Goal: Task Accomplishment & Management: Manage account settings

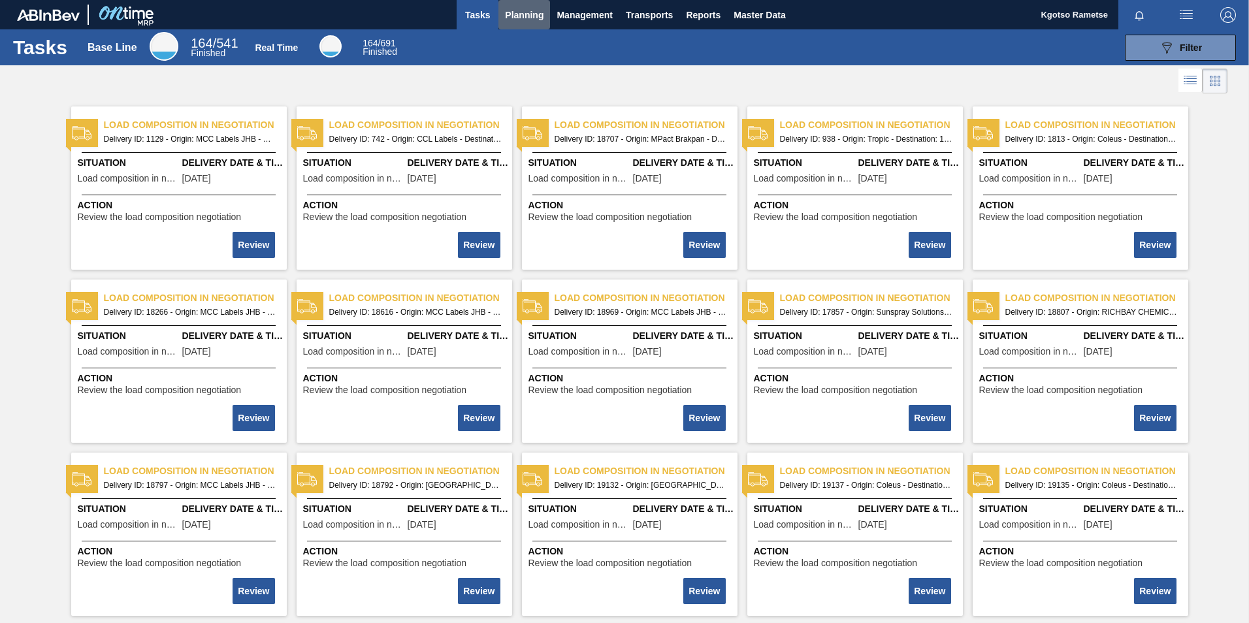
drag, startPoint x: 534, startPoint y: 15, endPoint x: 519, endPoint y: 33, distance: 23.2
click at [534, 16] on span "Planning" at bounding box center [524, 15] width 39 height 16
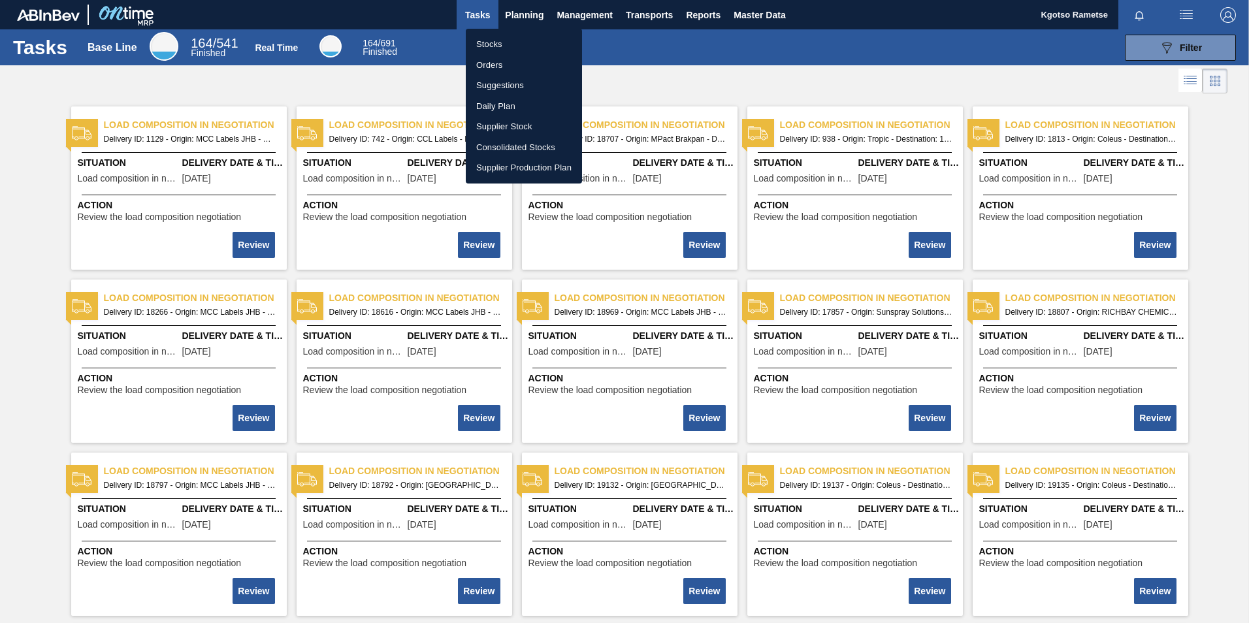
click at [506, 49] on li "Stocks" at bounding box center [524, 44] width 116 height 21
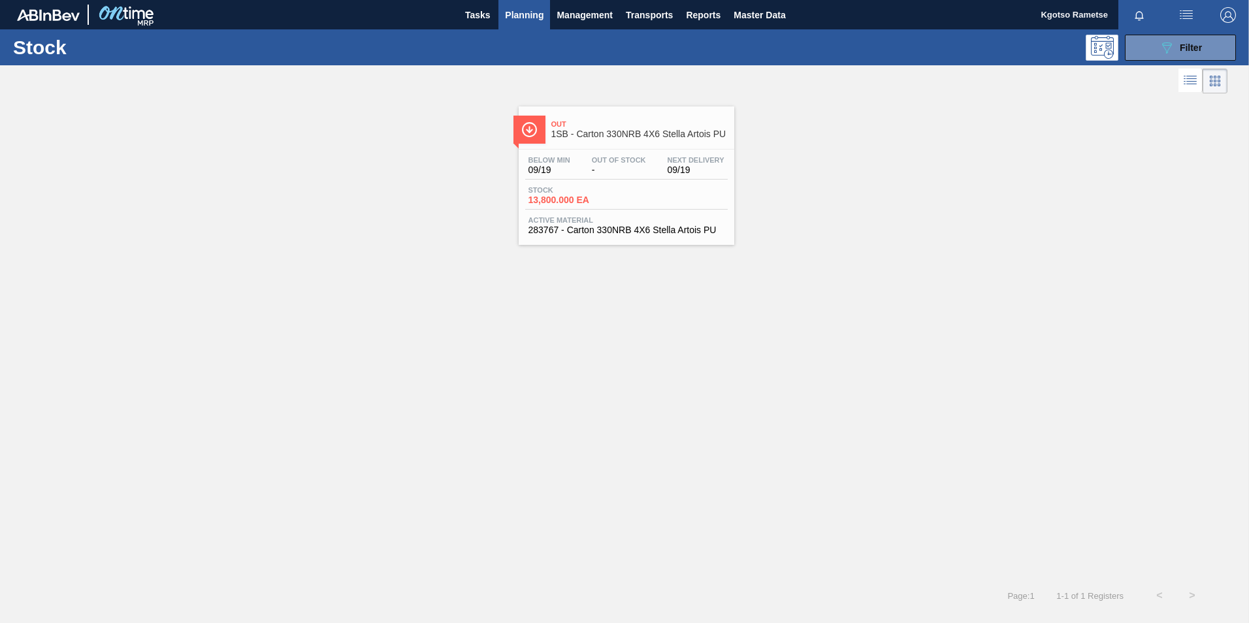
drag, startPoint x: 1216, startPoint y: 53, endPoint x: 1203, endPoint y: 75, distance: 25.8
click at [1215, 53] on button "089F7B8B-B2A5-4AFE-B5C0-19BA573D28AC Filter" at bounding box center [1180, 48] width 111 height 26
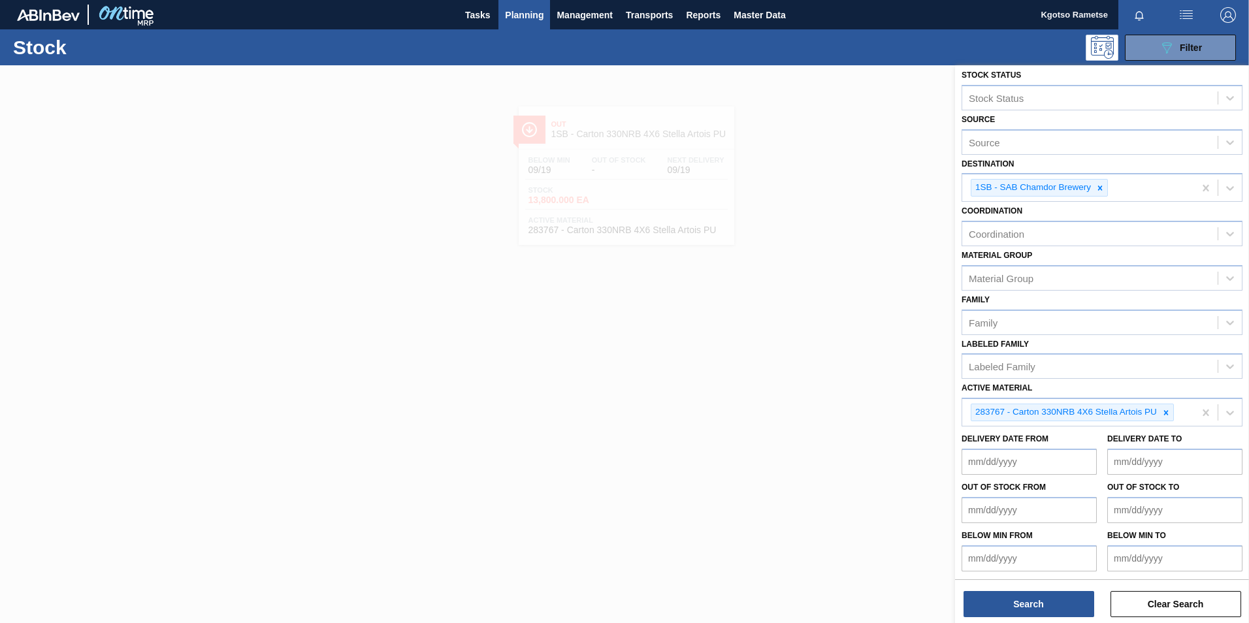
scroll to position [7, 0]
click at [1103, 191] on div at bounding box center [1100, 186] width 14 height 16
click at [1163, 415] on icon at bounding box center [1165, 411] width 9 height 9
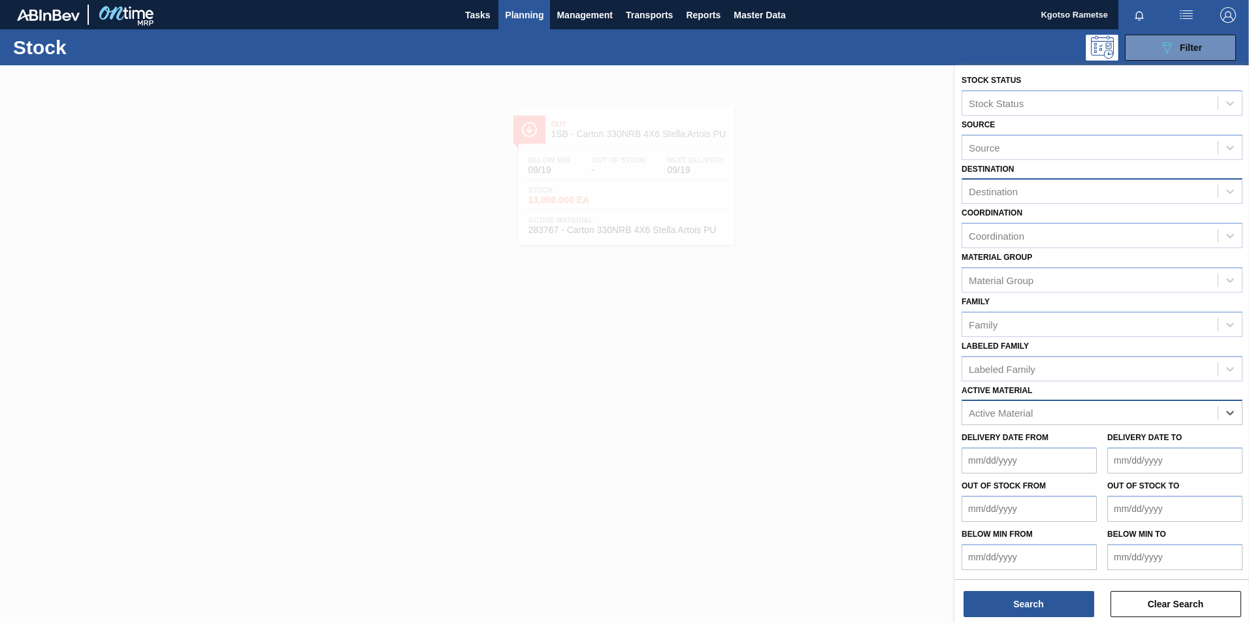
click at [1065, 195] on div "Destination" at bounding box center [1089, 191] width 255 height 19
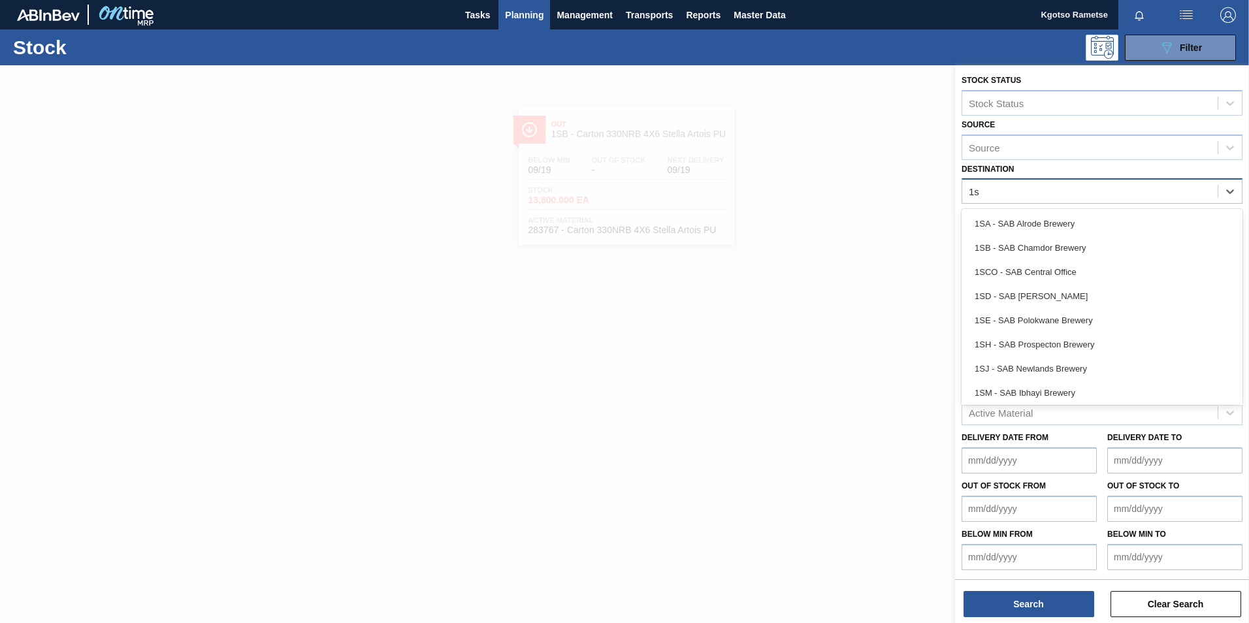
type input "1sd"
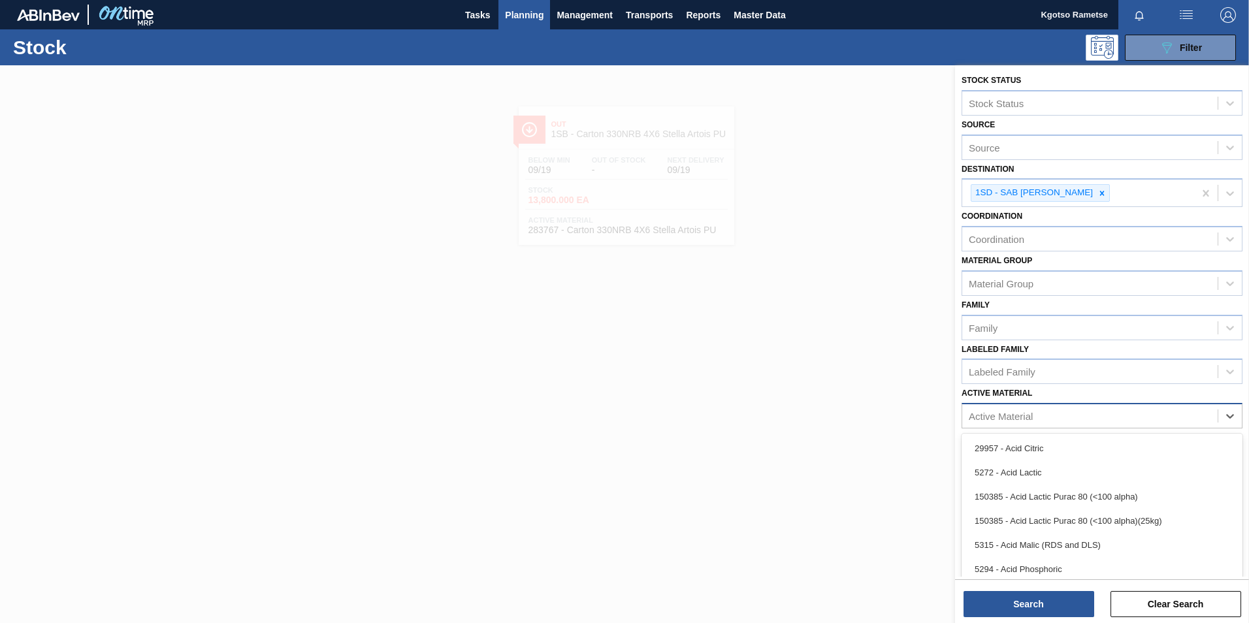
click at [1024, 419] on div "Active Material" at bounding box center [1001, 416] width 64 height 11
type Material "hansa"
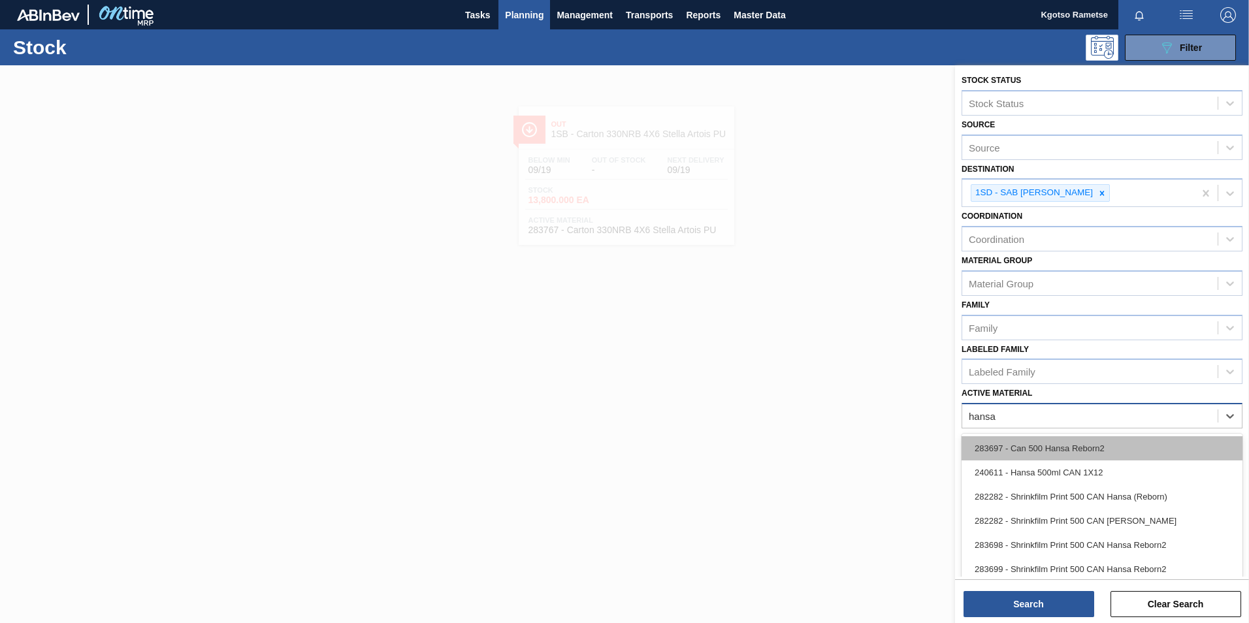
click at [1035, 455] on div "283697 - Can 500 Hansa Reborn2" at bounding box center [1102, 448] width 281 height 24
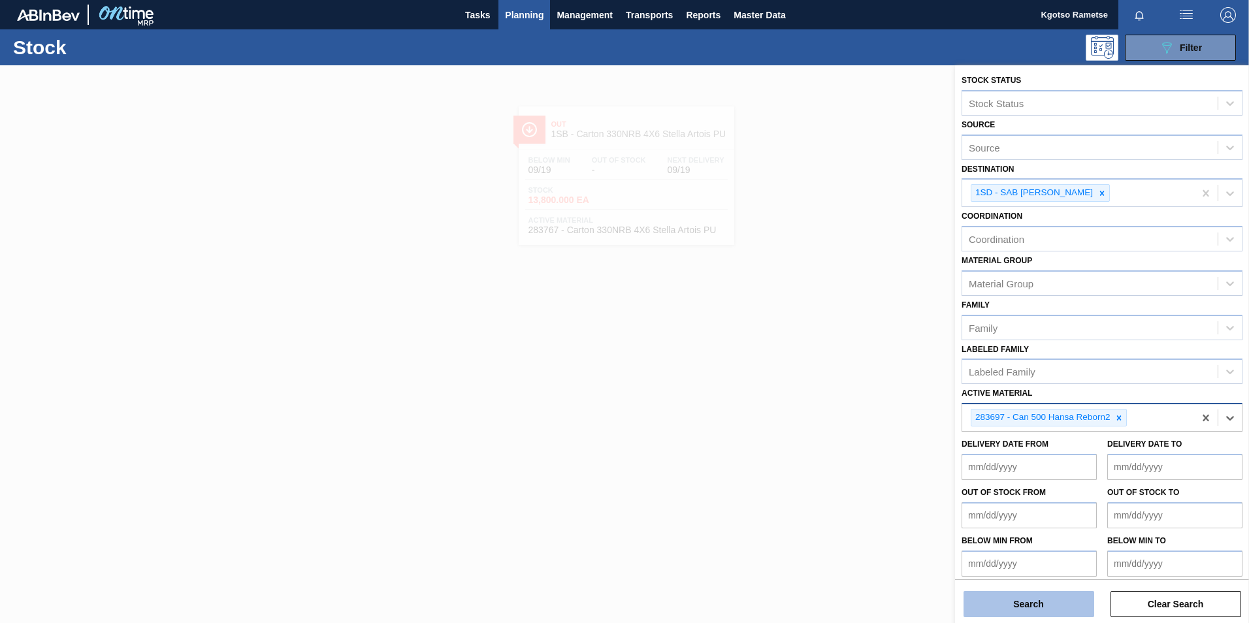
click at [1041, 602] on button "Search" at bounding box center [1029, 604] width 131 height 26
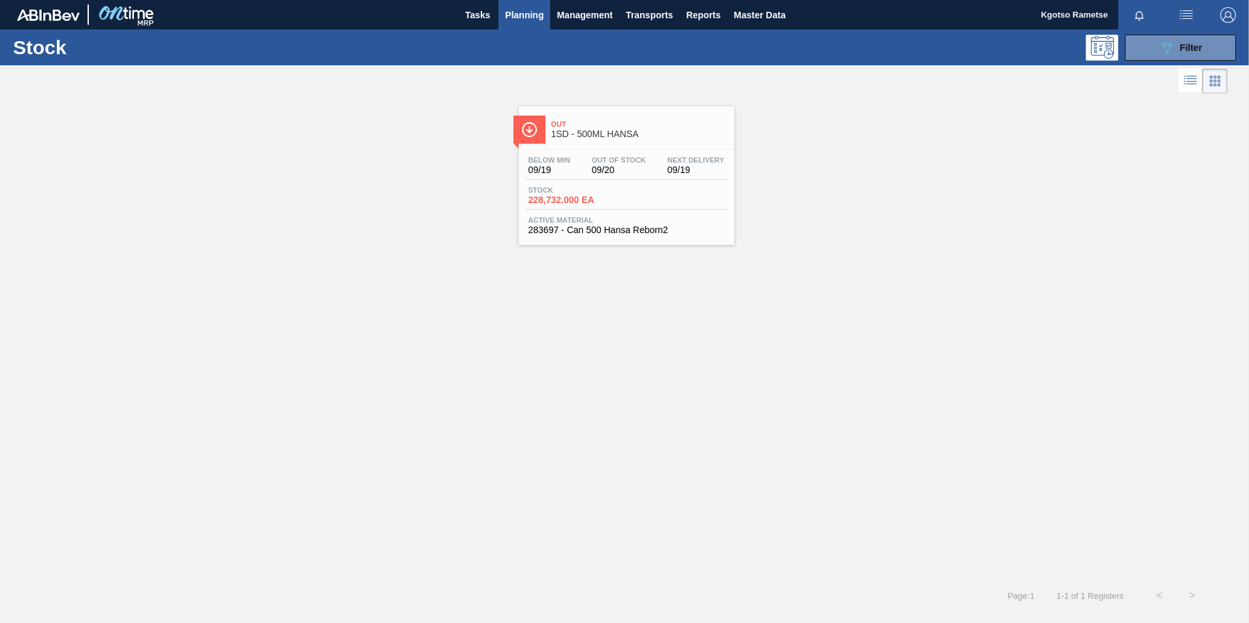
click at [595, 190] on span "Stock" at bounding box center [573, 190] width 91 height 8
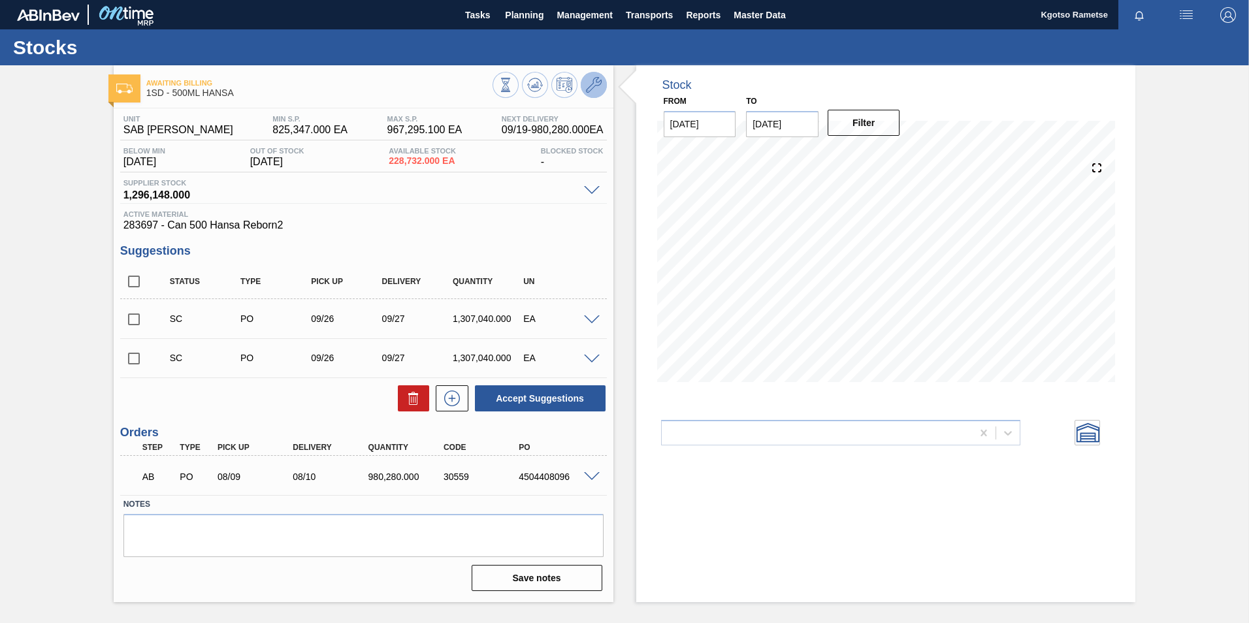
click at [597, 78] on icon at bounding box center [594, 85] width 16 height 16
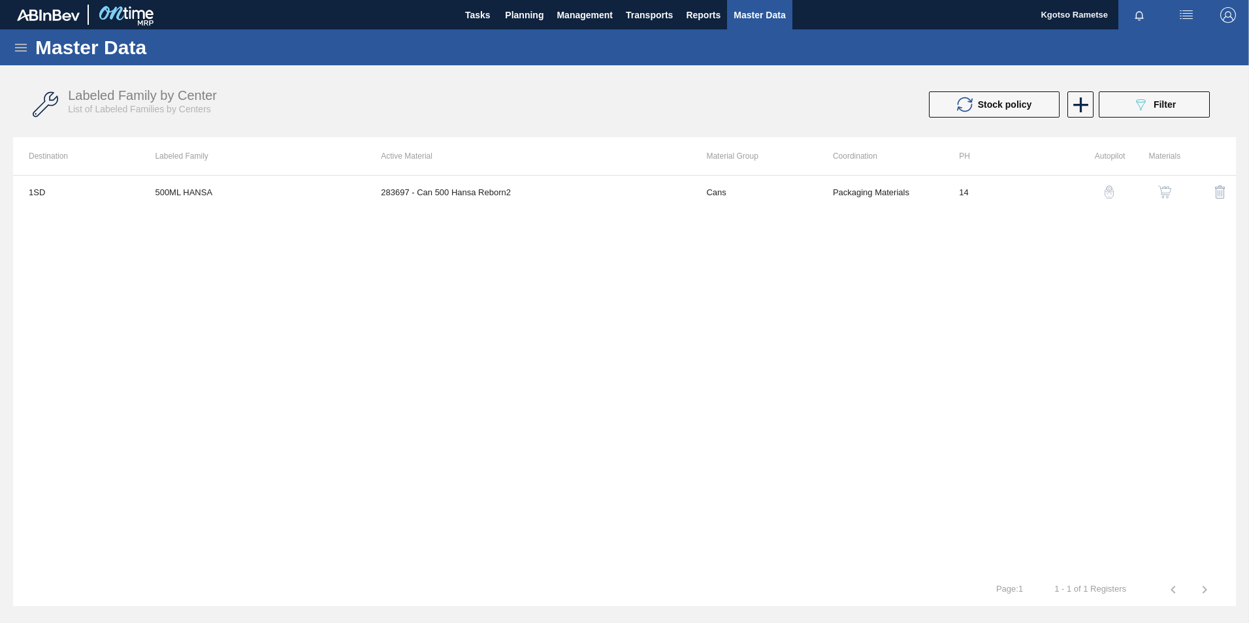
click at [1159, 190] on img "button" at bounding box center [1164, 192] width 13 height 13
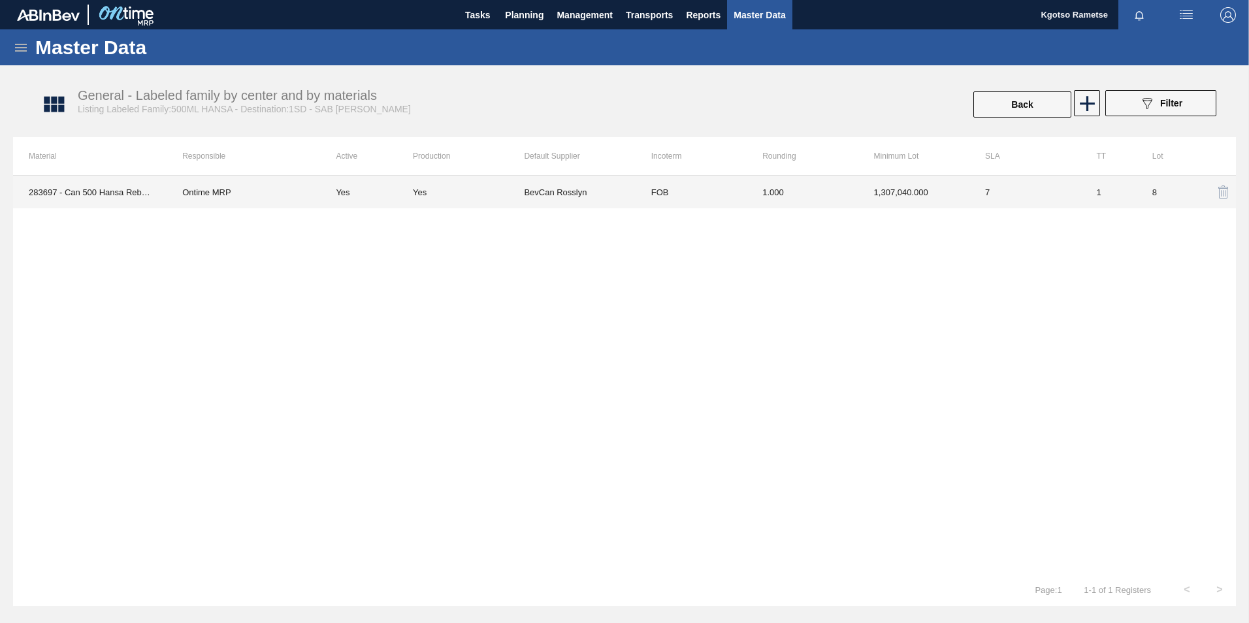
click at [887, 202] on td "1,307,040.000" at bounding box center [913, 192] width 111 height 33
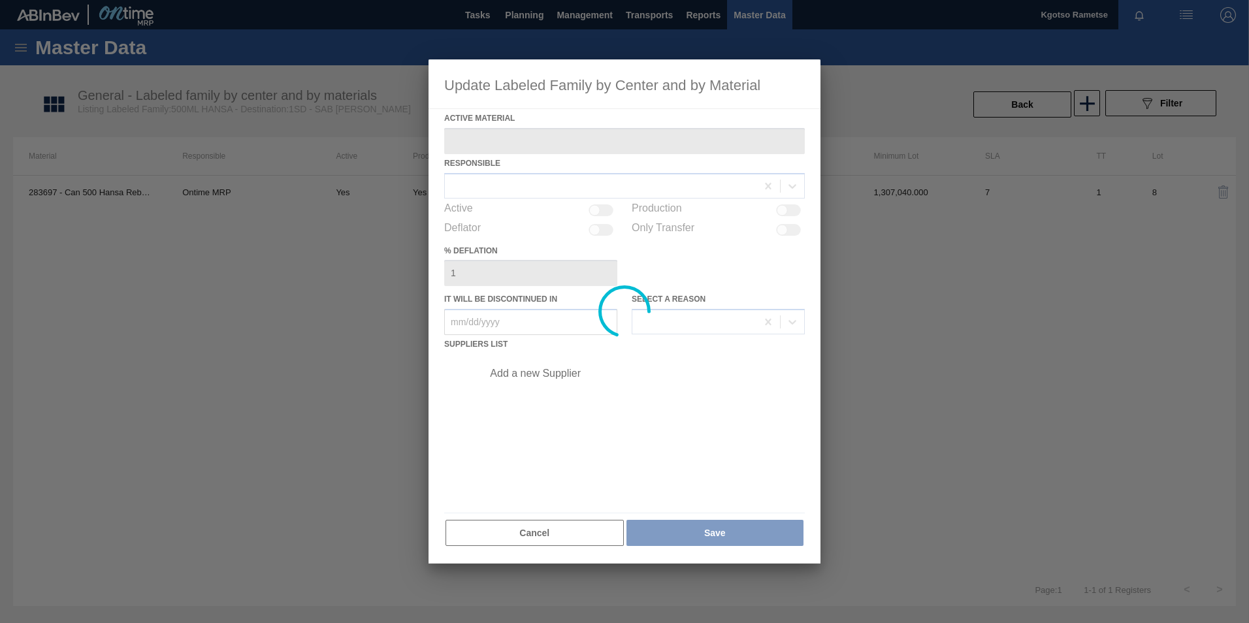
type Material "283697 - Can 500 Hansa Reborn2"
checkbox input "true"
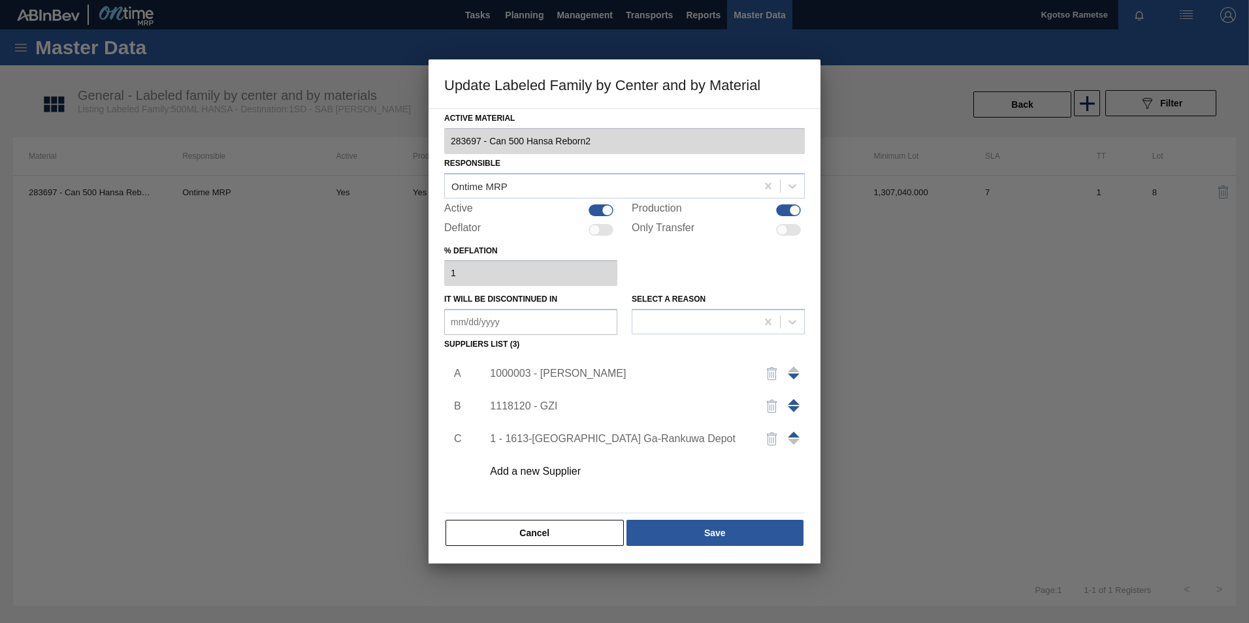
click at [566, 485] on div "Add a new Supplier" at bounding box center [640, 471] width 330 height 33
click at [568, 461] on div "Add a new Supplier" at bounding box center [640, 471] width 330 height 33
click at [570, 469] on div "Add a new Supplier" at bounding box center [618, 472] width 256 height 12
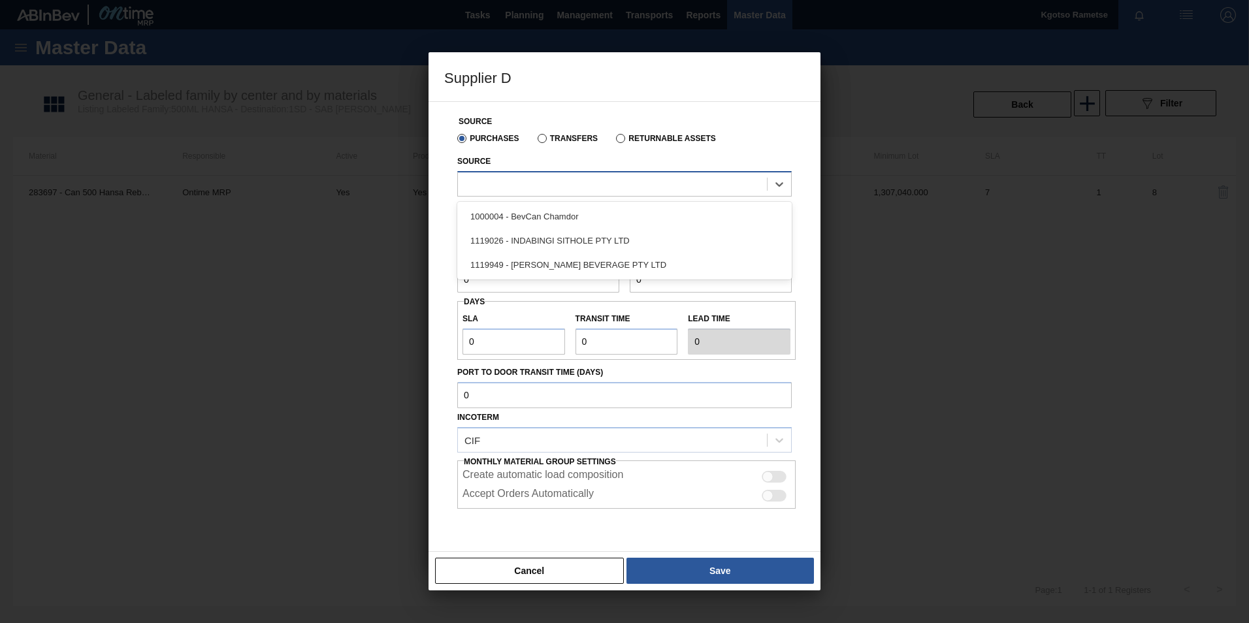
click at [553, 179] on div at bounding box center [612, 183] width 309 height 19
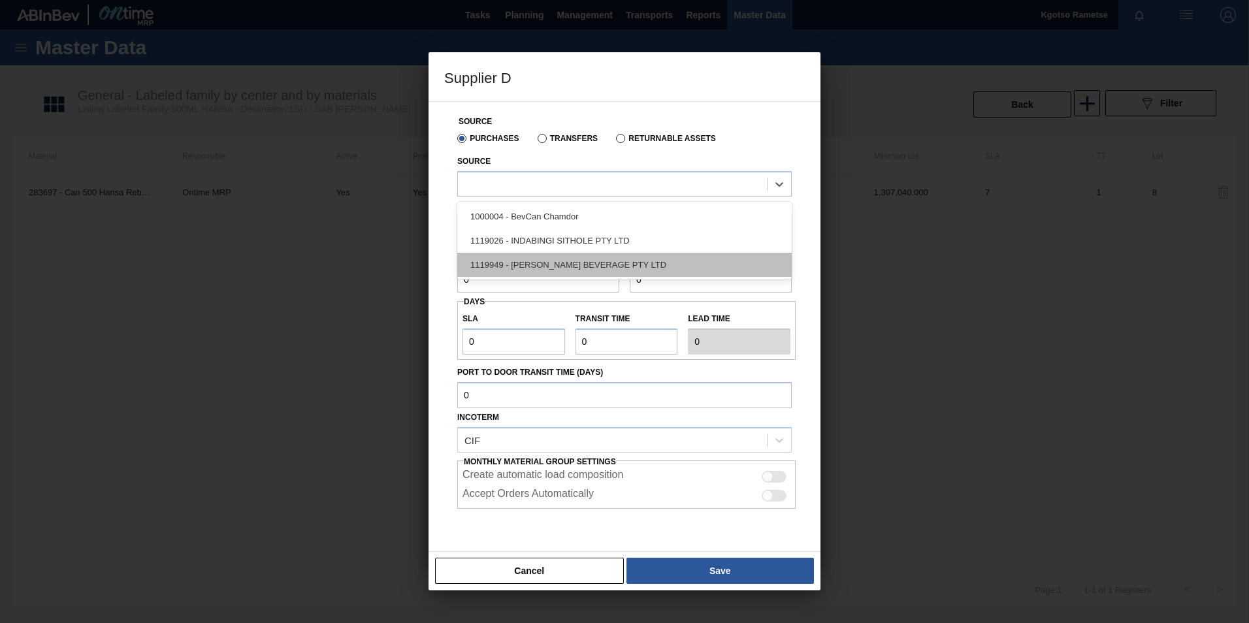
click at [564, 263] on div "1119949 - [PERSON_NAME] BEVERAGE PTY LTD" at bounding box center [624, 265] width 334 height 24
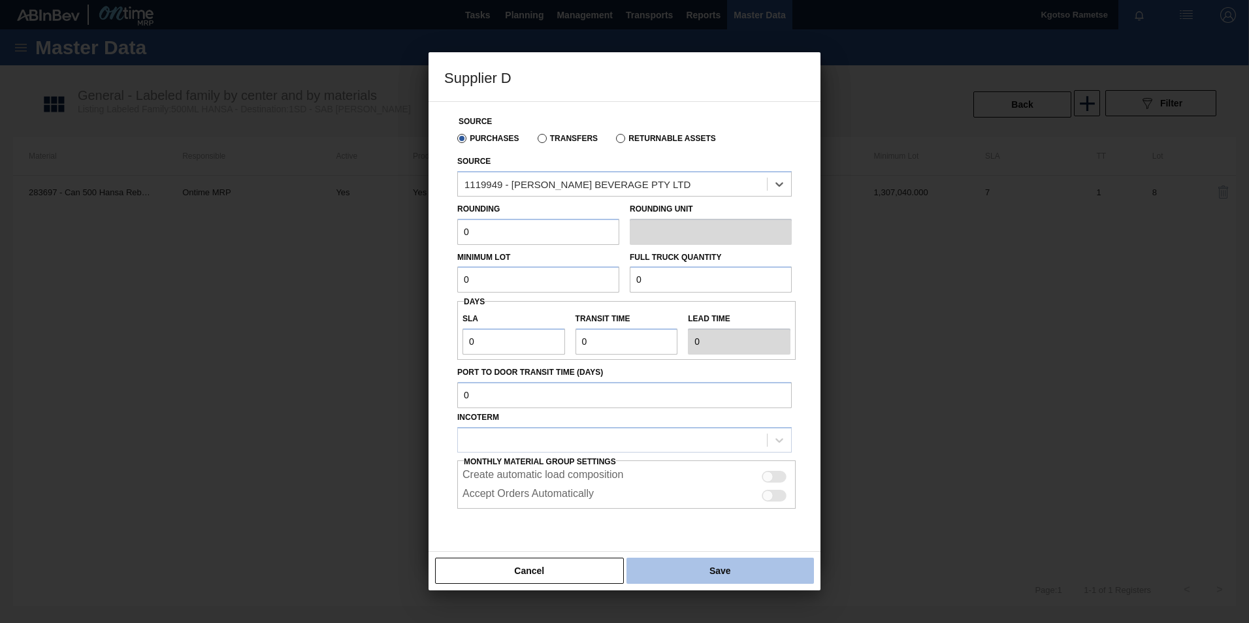
click at [700, 574] on button "Save" at bounding box center [719, 571] width 187 height 26
type input "EA"
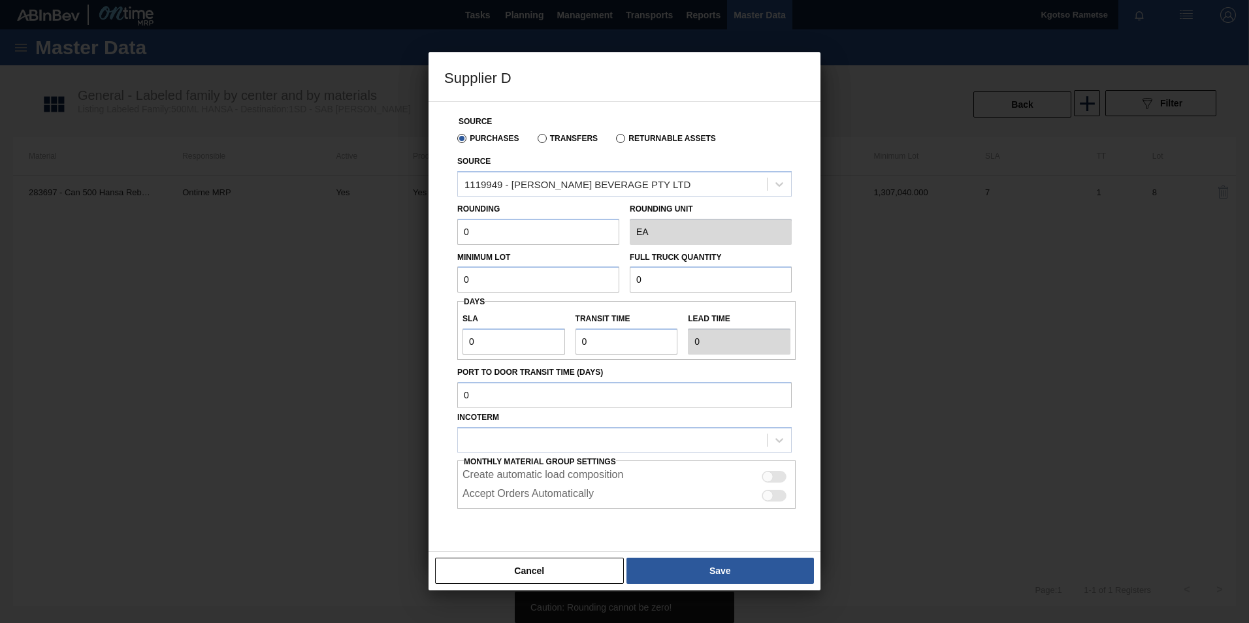
drag, startPoint x: 461, startPoint y: 231, endPoint x: 415, endPoint y: 237, distance: 46.8
click at [425, 235] on div "Supplier D Source Purchases Transfers Returnable Assets Source 1119949 - [PERSO…" at bounding box center [624, 311] width 1249 height 623
type input "1"
drag, startPoint x: 474, startPoint y: 276, endPoint x: 446, endPoint y: 283, distance: 28.8
click at [446, 283] on div "Source Purchases Transfers Returnable Assets Source 1119949 - [PERSON_NAME] BEV…" at bounding box center [624, 338] width 361 height 472
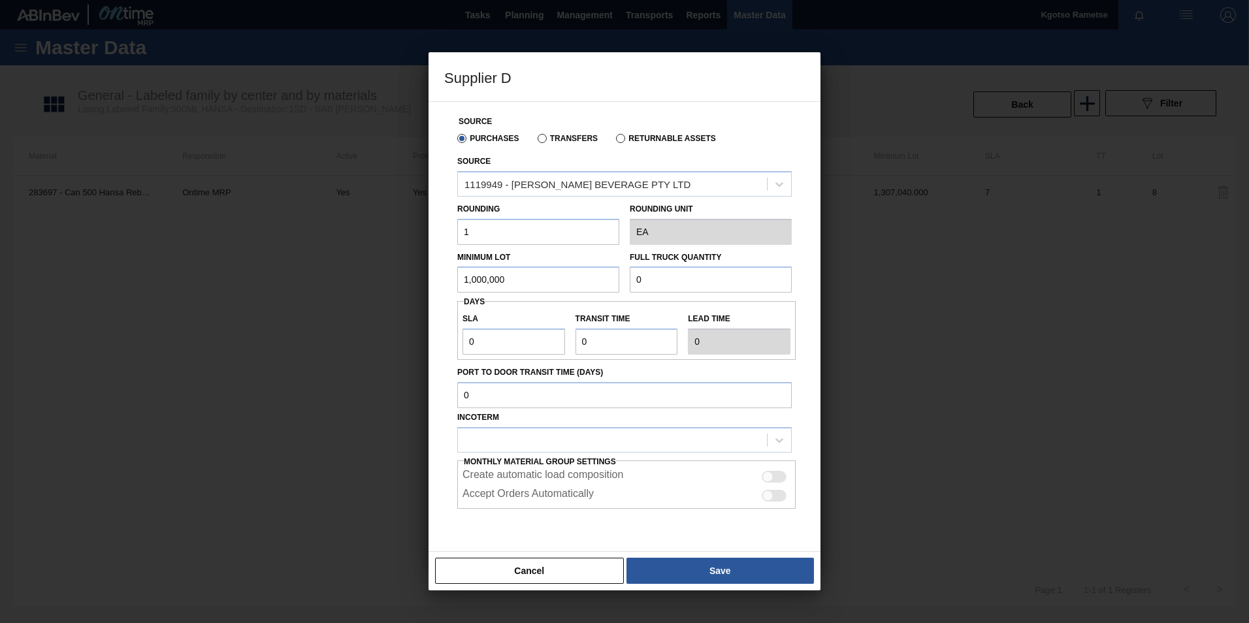
type input "1,000,000"
drag, startPoint x: 703, startPoint y: 277, endPoint x: 466, endPoint y: 285, distance: 237.3
click at [517, 284] on div "Minimum Lot 1,000,000 Full Truck Quantity 0" at bounding box center [624, 269] width 345 height 48
type input "2,000,000"
click at [761, 567] on button "Save" at bounding box center [719, 571] width 187 height 26
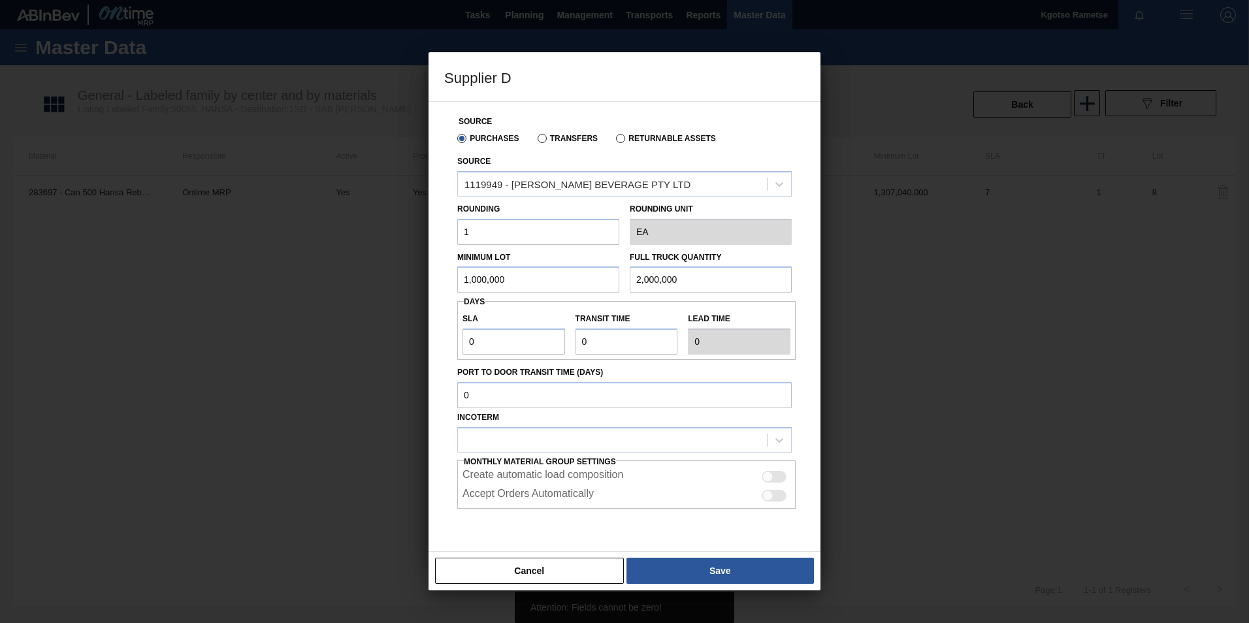
drag, startPoint x: 461, startPoint y: 344, endPoint x: 487, endPoint y: 342, distance: 25.5
click at [487, 342] on div "SLA 0" at bounding box center [513, 332] width 113 height 45
drag, startPoint x: 471, startPoint y: 342, endPoint x: 441, endPoint y: 342, distance: 30.0
click at [444, 342] on div "Source Purchases Transfers Returnable Assets Source 1119949 - [PERSON_NAME] BEV…" at bounding box center [624, 338] width 361 height 472
type input "1"
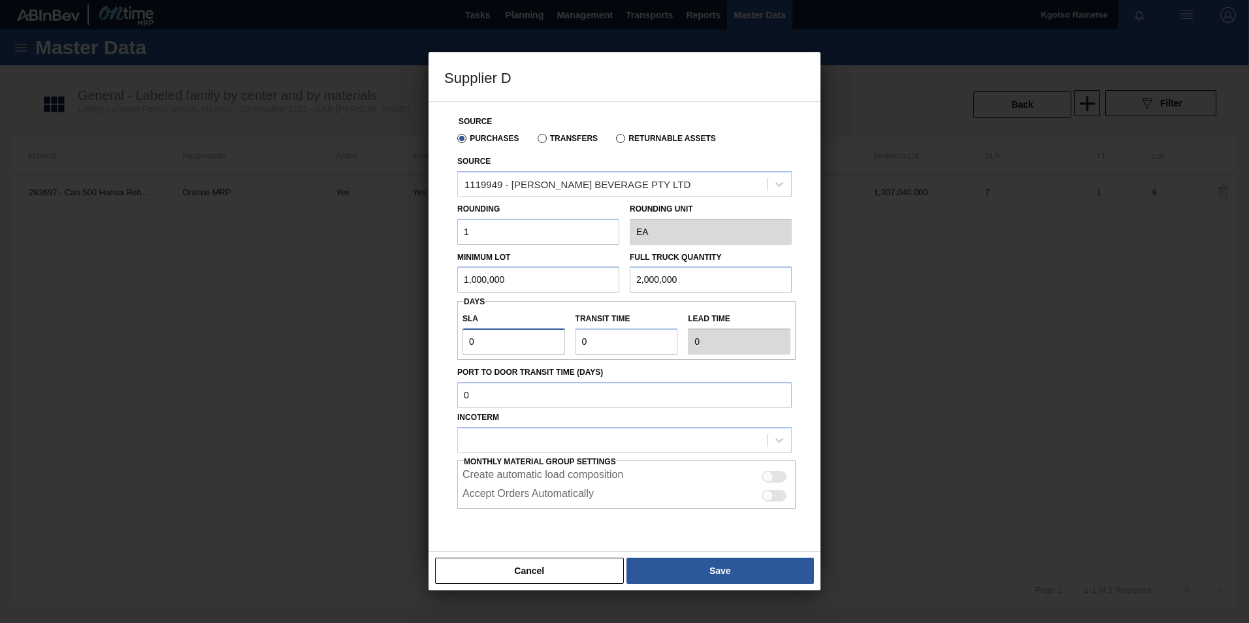
type input "1"
drag, startPoint x: 607, startPoint y: 340, endPoint x: 463, endPoint y: 355, distance: 144.5
click at [482, 353] on div "SLA 1 Transit time Lead time 1" at bounding box center [626, 330] width 338 height 48
type input "1"
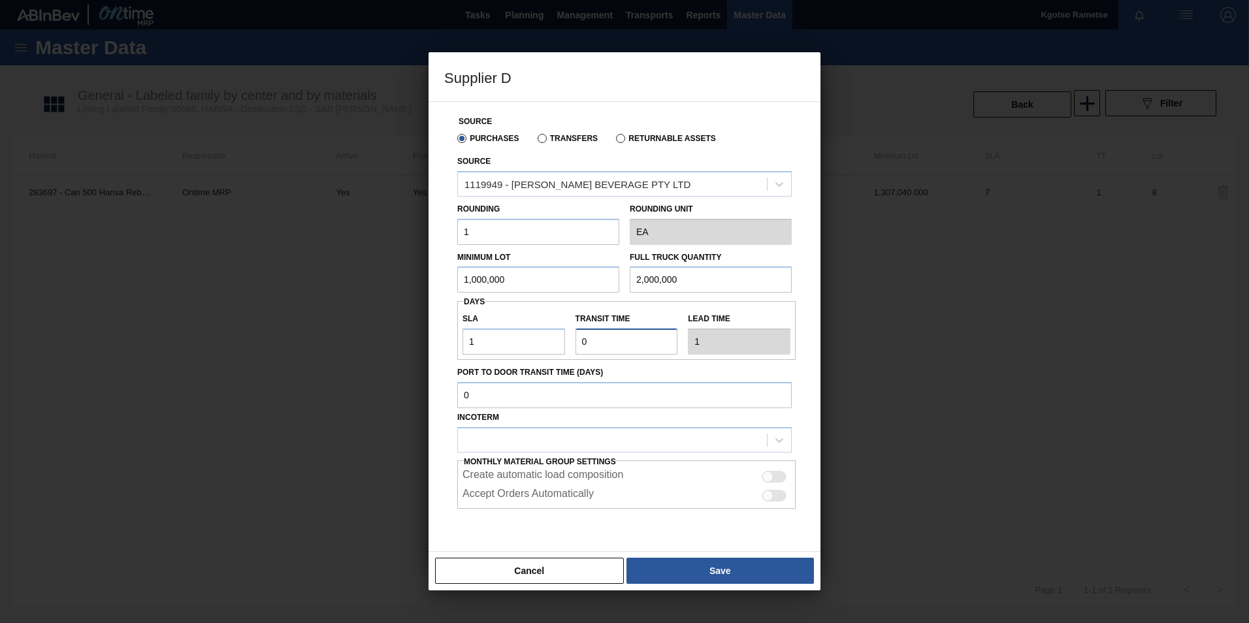
type input "2"
type input "1"
click at [585, 443] on div at bounding box center [612, 439] width 309 height 19
click at [579, 501] on div "FOB" at bounding box center [624, 497] width 334 height 24
click at [682, 570] on button "Save" at bounding box center [719, 571] width 187 height 26
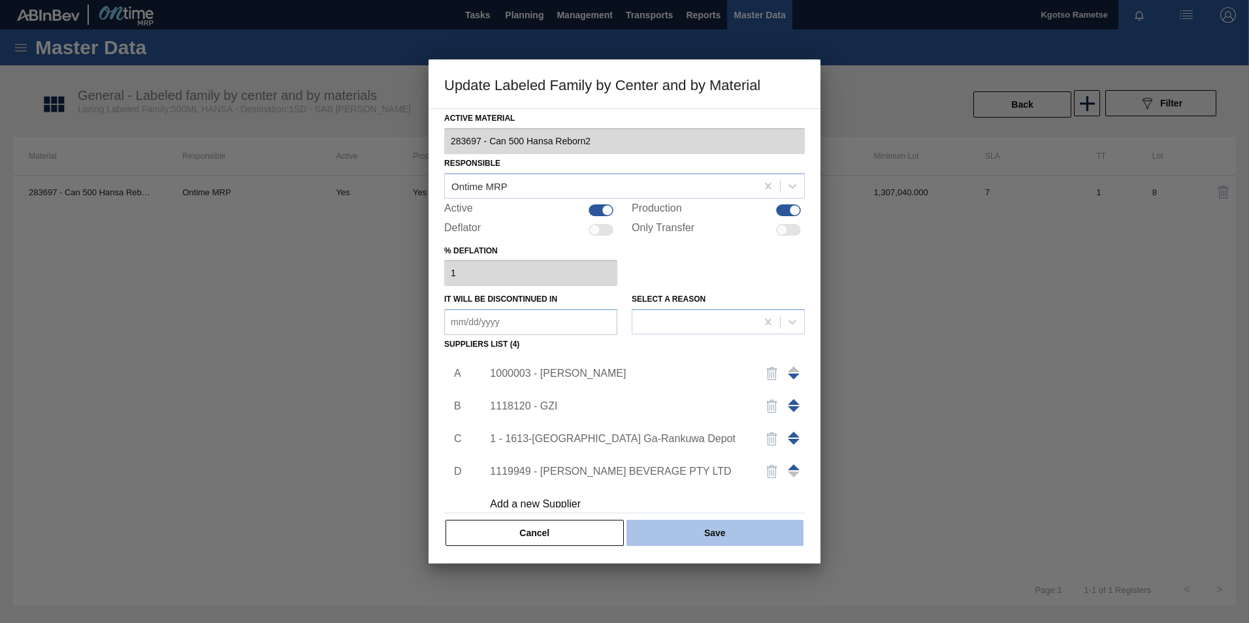
click at [650, 532] on button "Save" at bounding box center [714, 533] width 177 height 26
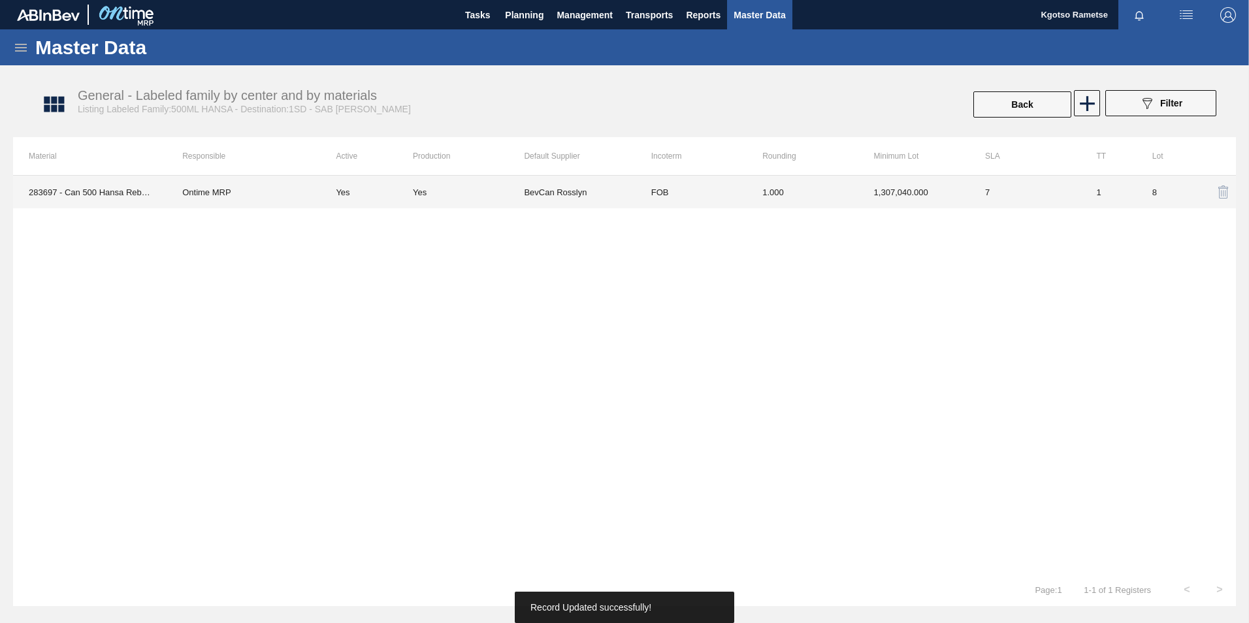
click at [914, 191] on td "1,307,040.000" at bounding box center [913, 192] width 111 height 33
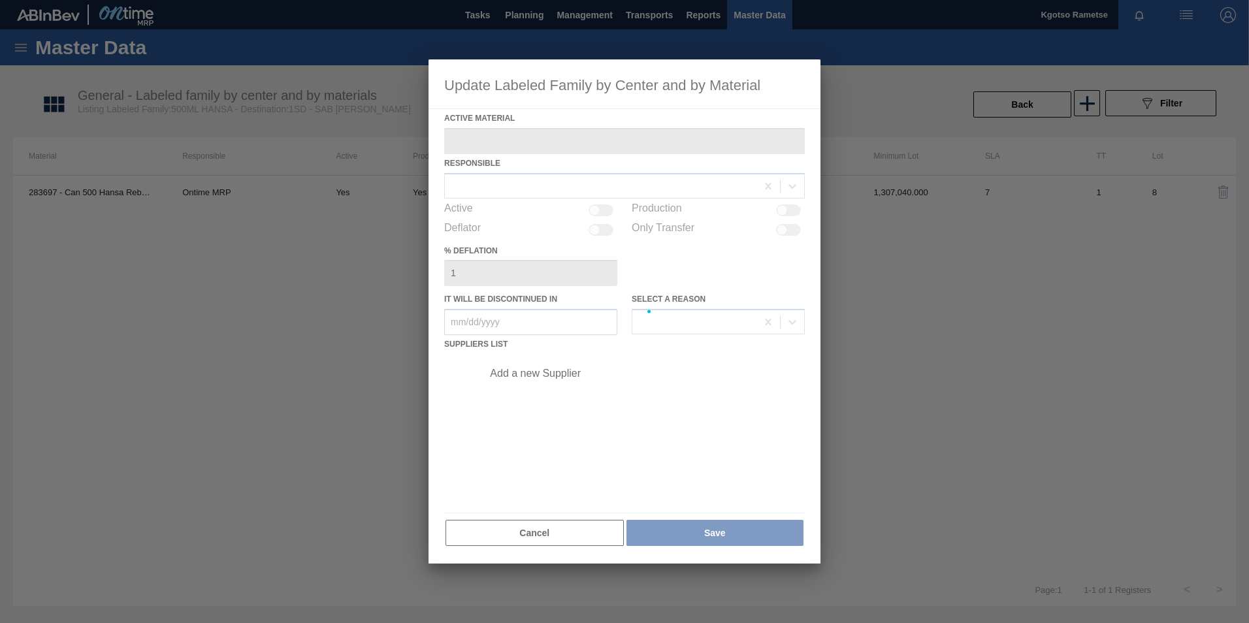
type Material "283697 - Can 500 Hansa Reborn2"
checkbox input "true"
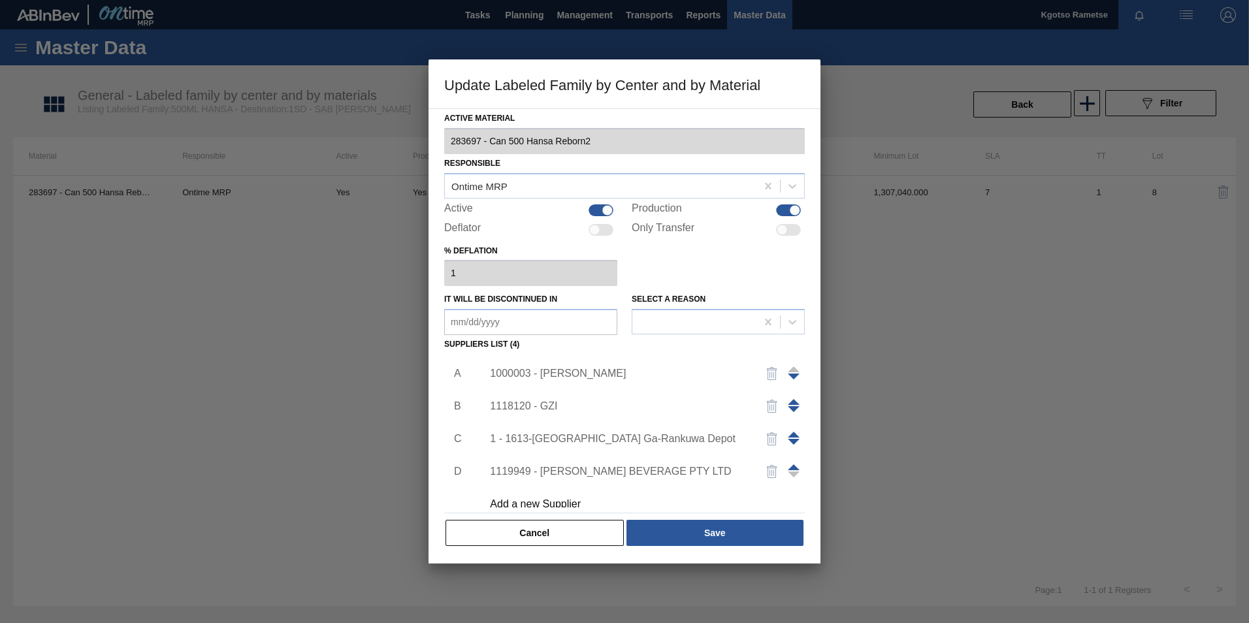
click at [790, 466] on span at bounding box center [794, 467] width 12 height 6
click at [790, 432] on span at bounding box center [794, 435] width 12 height 6
click at [791, 401] on span at bounding box center [794, 402] width 12 height 6
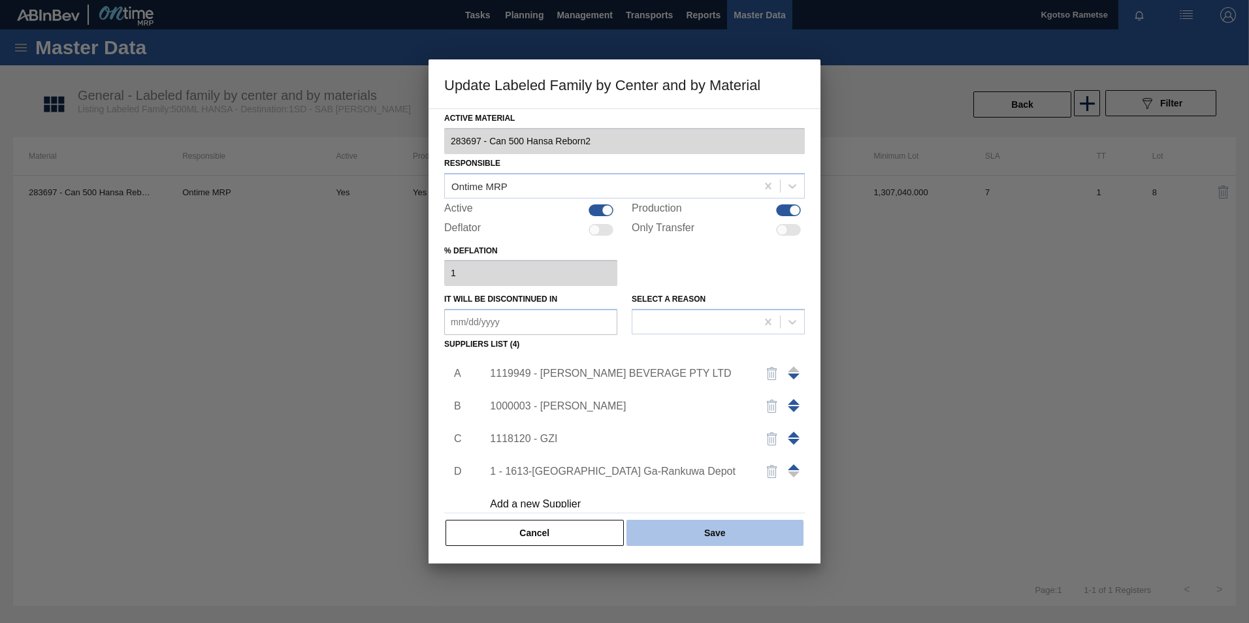
click at [739, 531] on button "Save" at bounding box center [714, 533] width 177 height 26
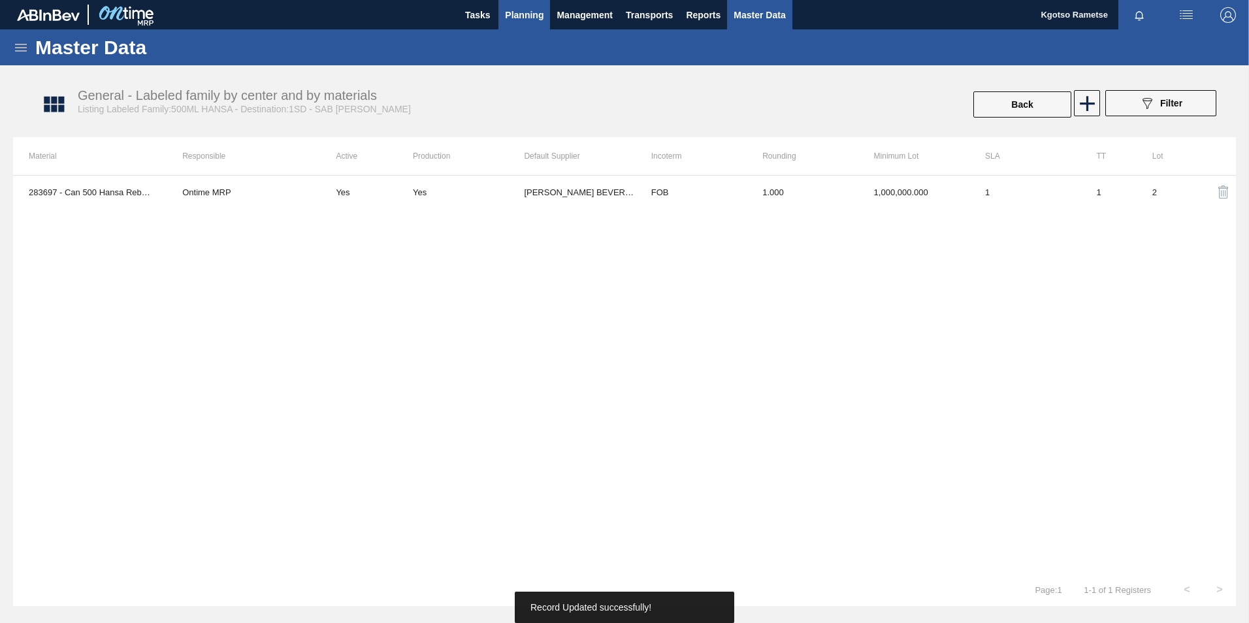
click at [525, 25] on button "Planning" at bounding box center [524, 14] width 52 height 29
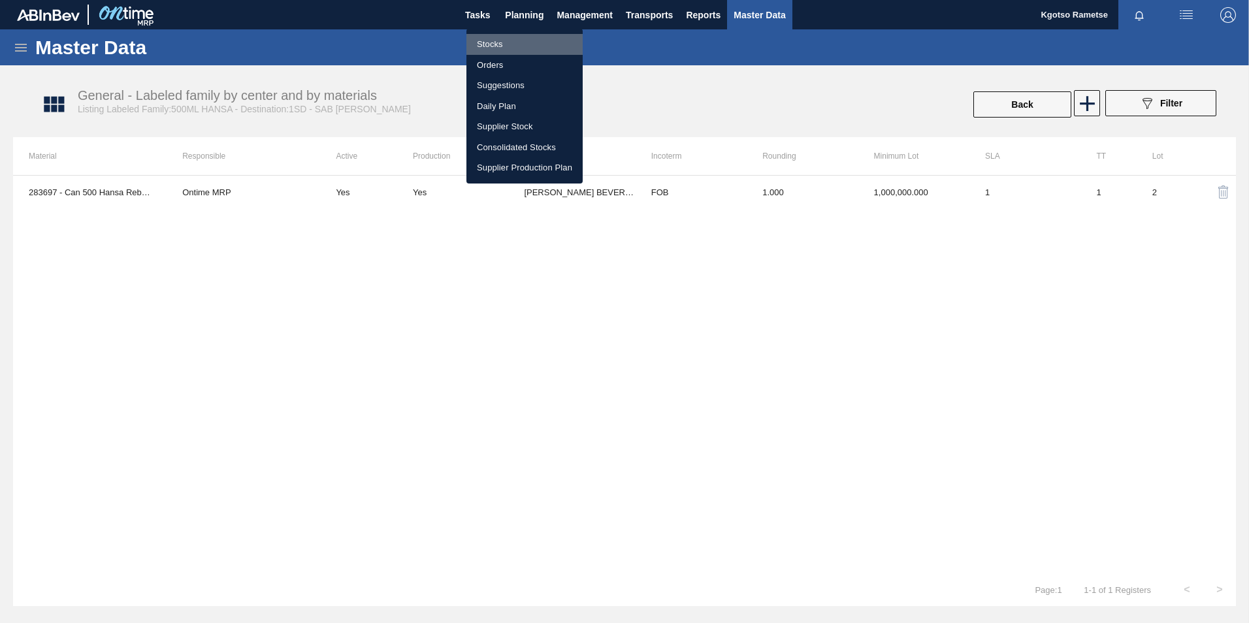
click at [498, 39] on li "Stocks" at bounding box center [524, 44] width 116 height 21
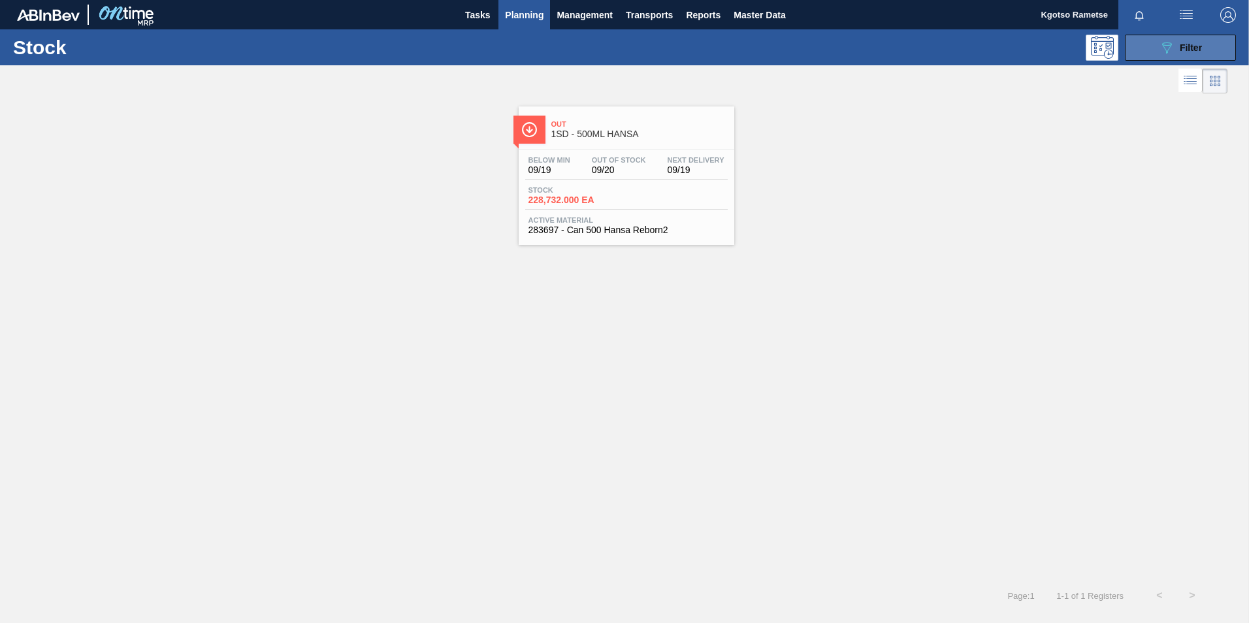
click at [1151, 48] on button "089F7B8B-B2A5-4AFE-B5C0-19BA573D28AC Filter" at bounding box center [1180, 48] width 111 height 26
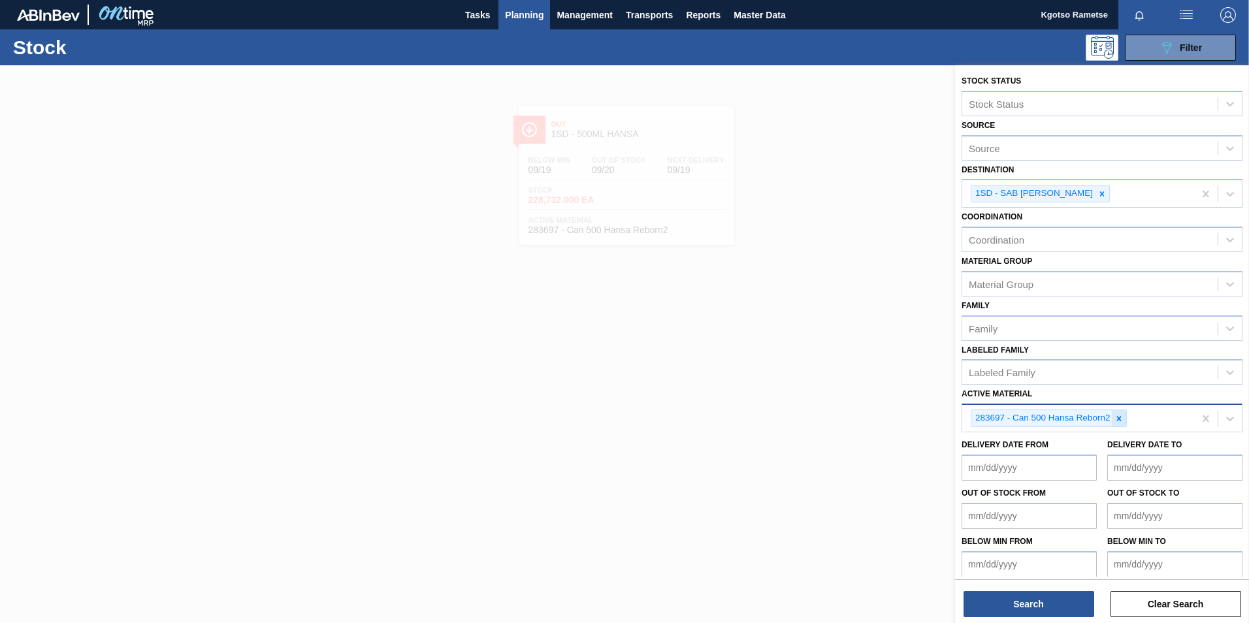
click at [1126, 420] on div at bounding box center [1119, 418] width 14 height 16
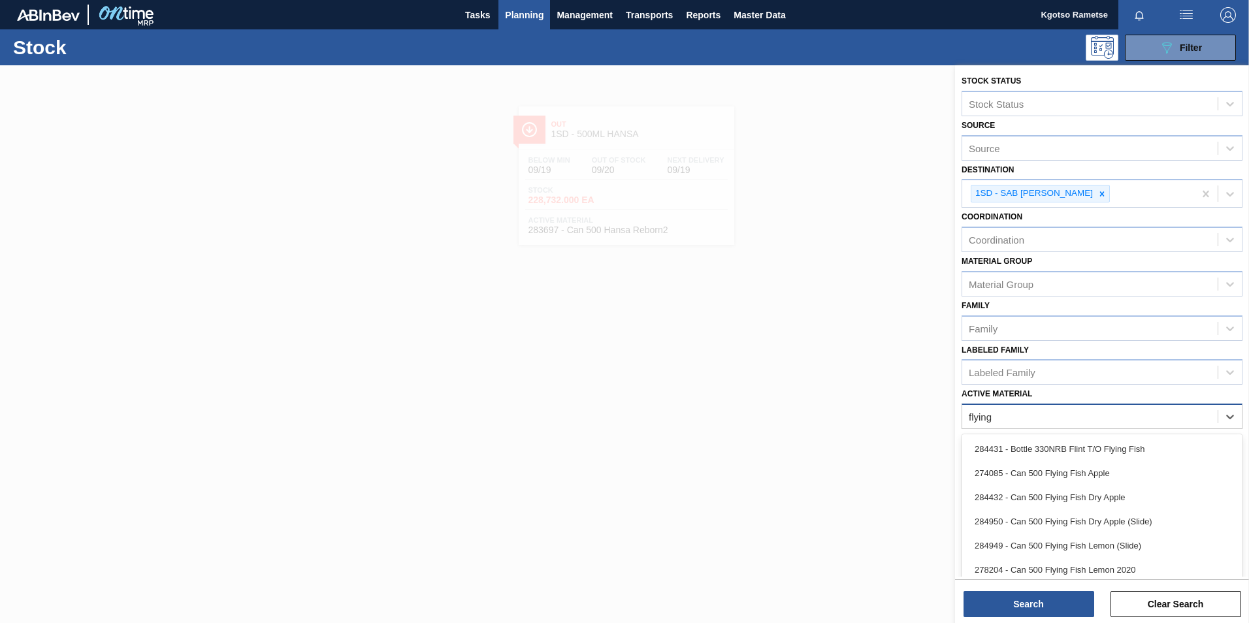
type Material "flying"
click at [1054, 496] on div "284432 - Can 500 Flying Fish Dry Apple" at bounding box center [1102, 497] width 281 height 24
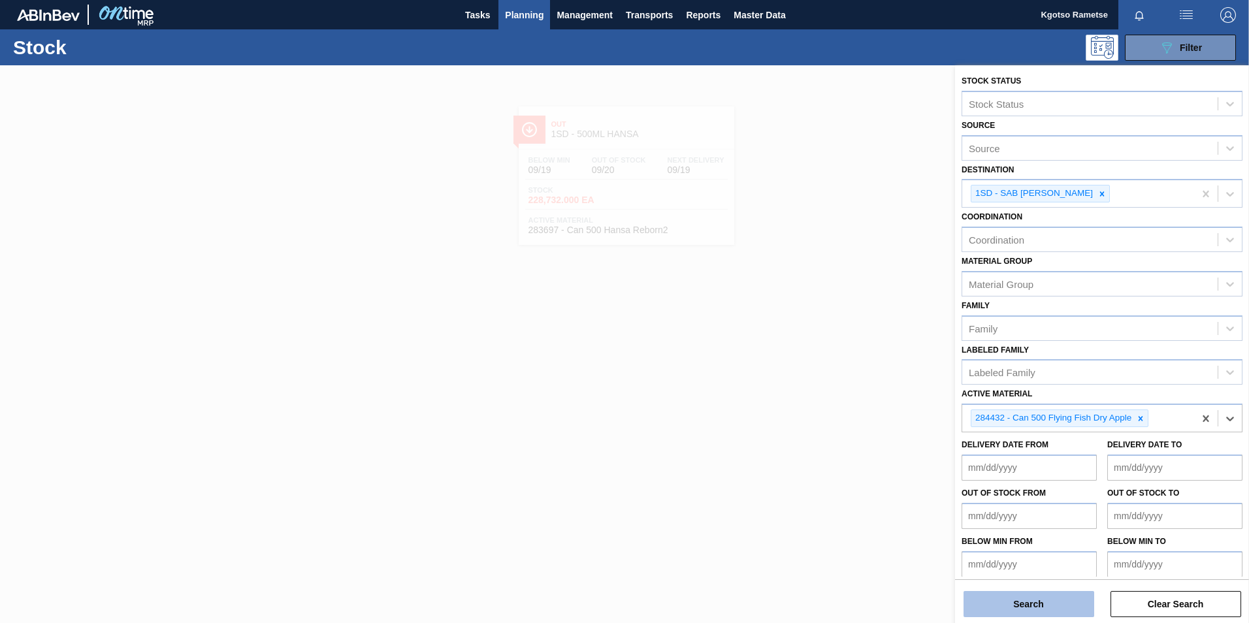
click at [1022, 604] on button "Search" at bounding box center [1029, 604] width 131 height 26
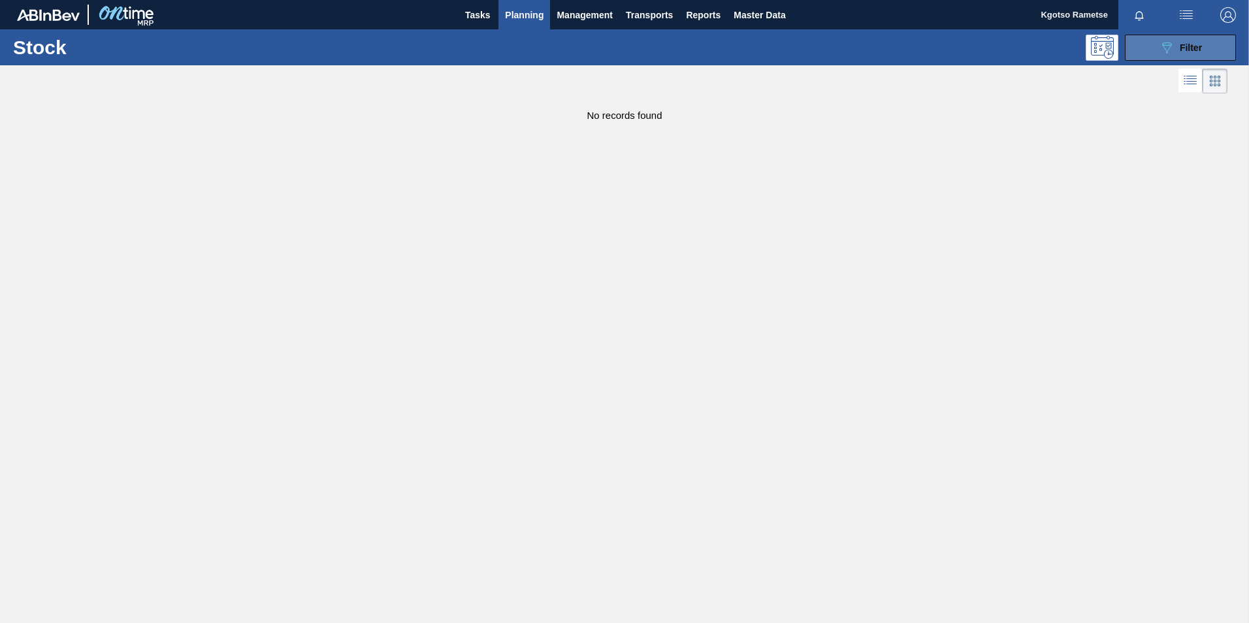
click at [1157, 44] on button "089F7B8B-B2A5-4AFE-B5C0-19BA573D28AC Filter" at bounding box center [1180, 48] width 111 height 26
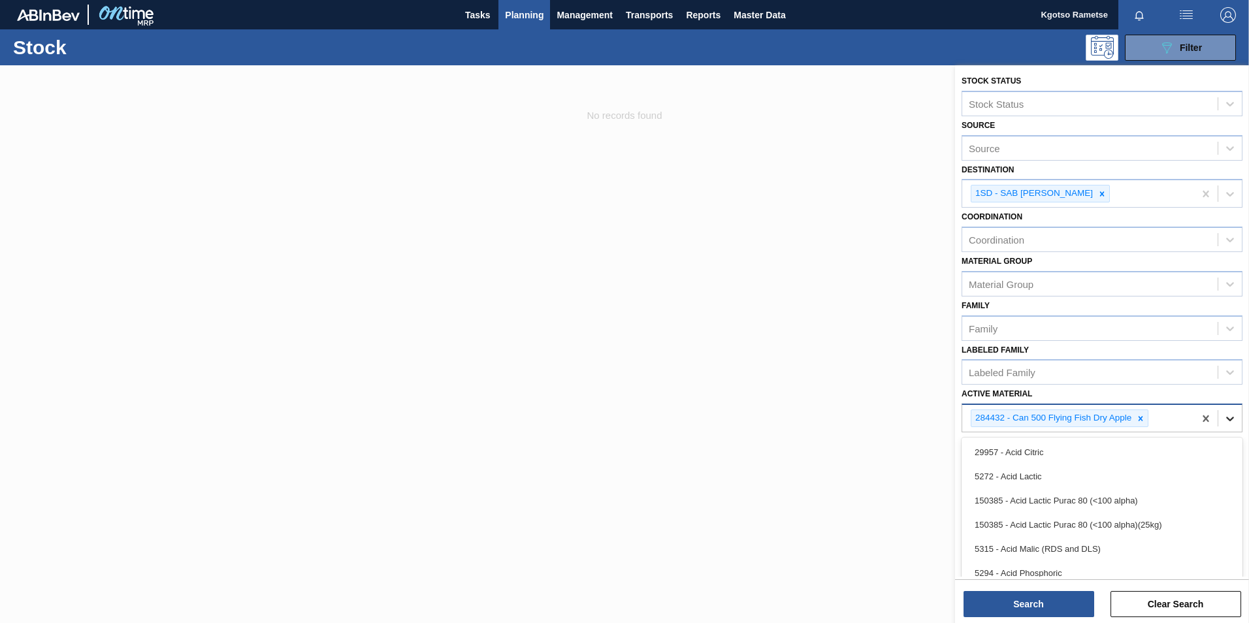
click at [1226, 419] on icon at bounding box center [1230, 419] width 8 height 5
click at [1137, 420] on icon at bounding box center [1140, 418] width 9 height 9
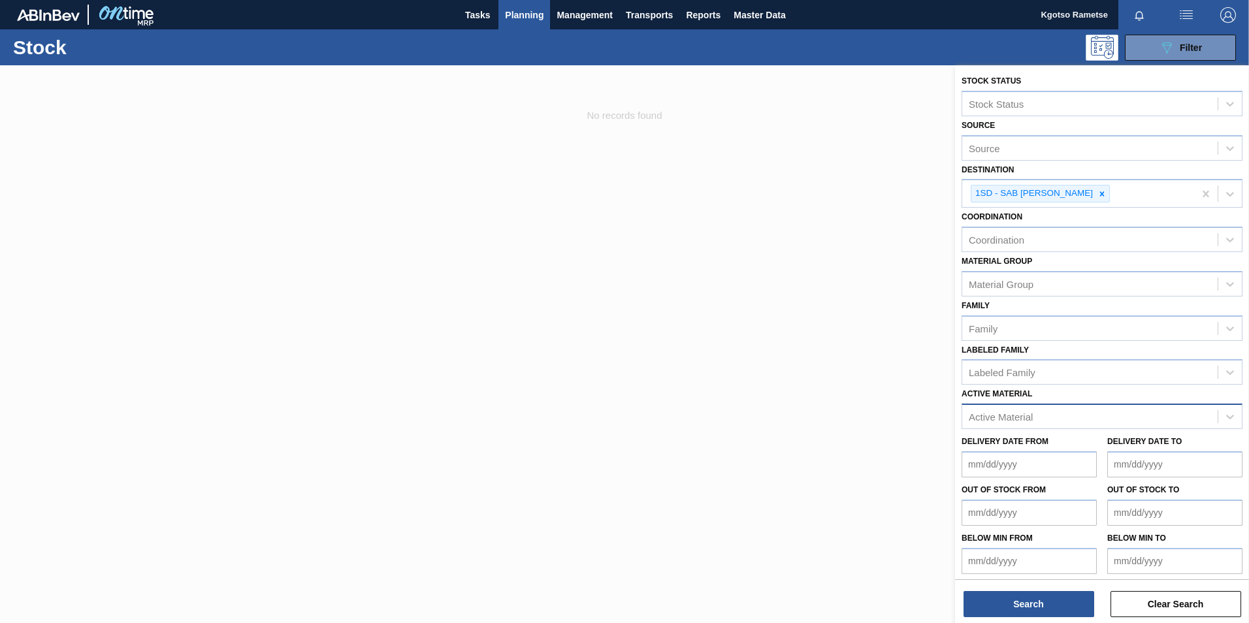
click at [997, 427] on div "Active Material" at bounding box center [1102, 416] width 281 height 25
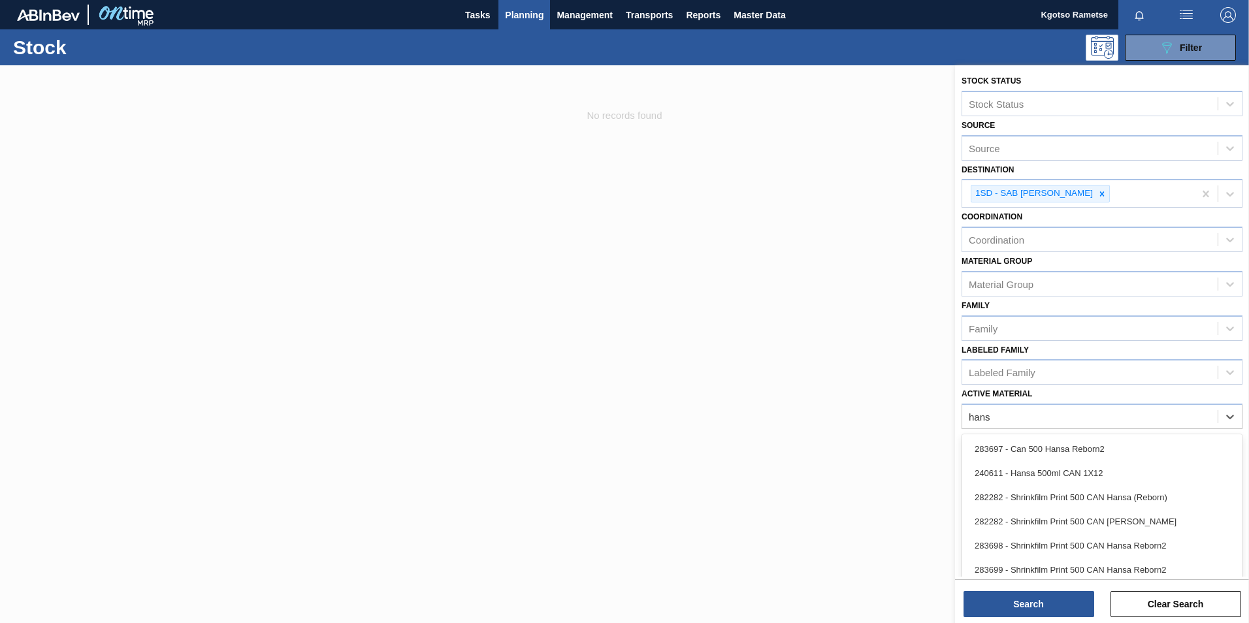
type Material "hansa"
click at [997, 444] on div "283697 - Can 500 Hansa Reborn2" at bounding box center [1102, 449] width 281 height 24
type Material "28518"
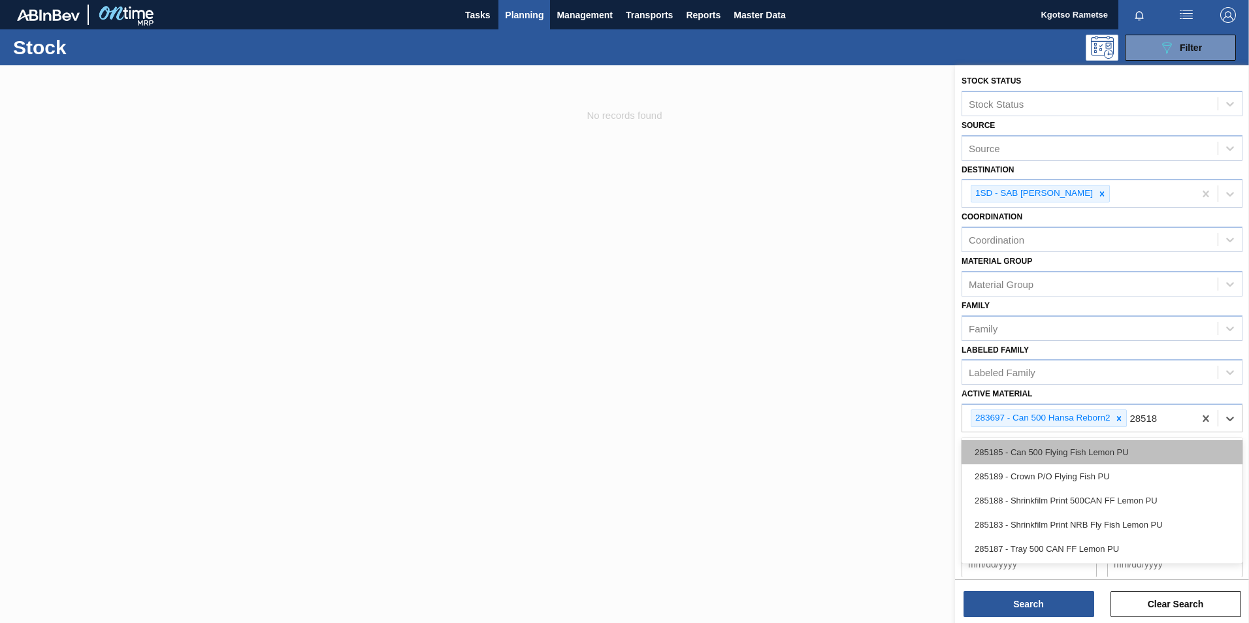
click at [1012, 452] on div "285185 - Can 500 Flying Fish Lemon PU" at bounding box center [1102, 452] width 281 height 24
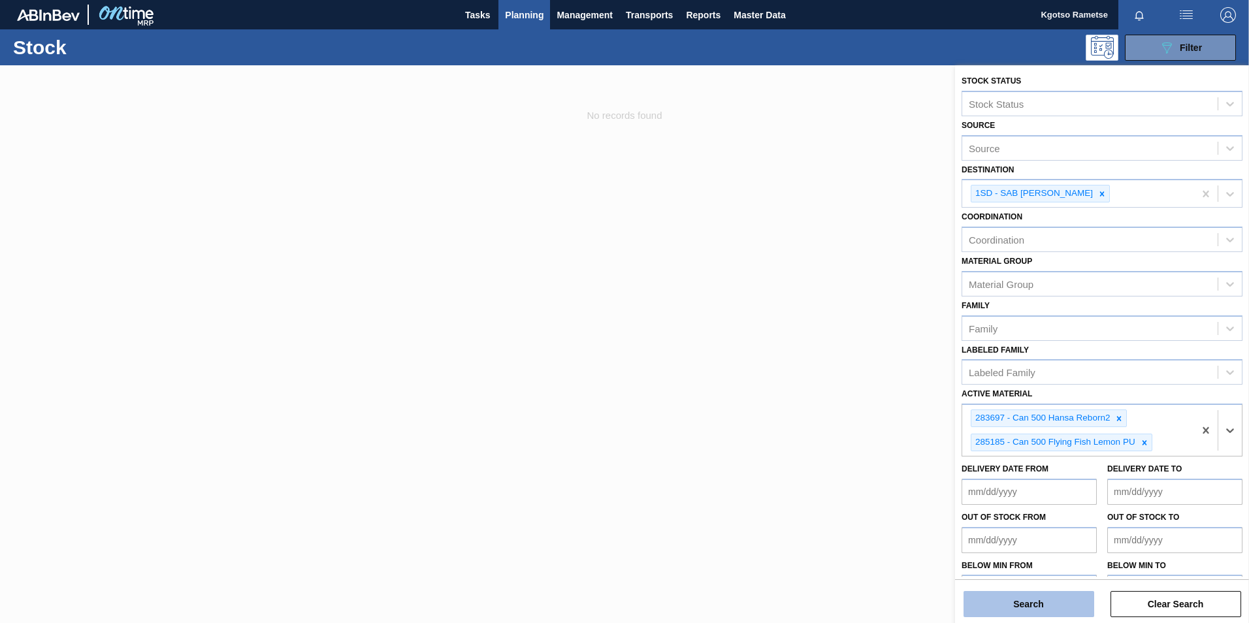
click at [1011, 599] on button "Search" at bounding box center [1029, 604] width 131 height 26
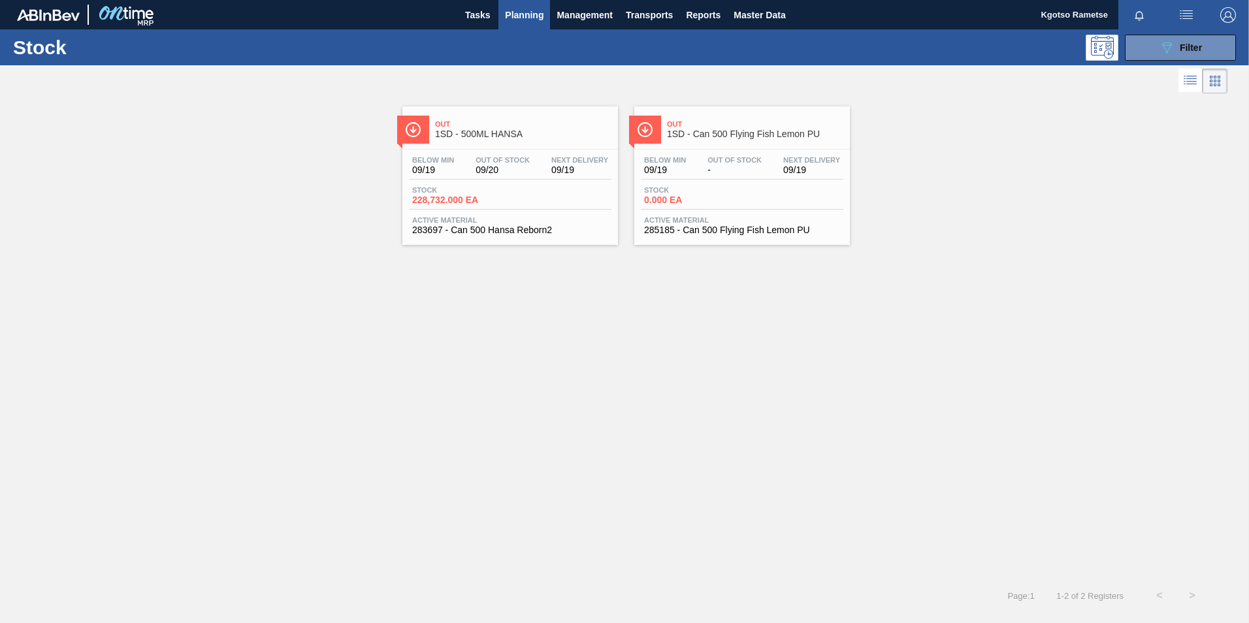
click at [716, 168] on span "-" at bounding box center [734, 170] width 54 height 10
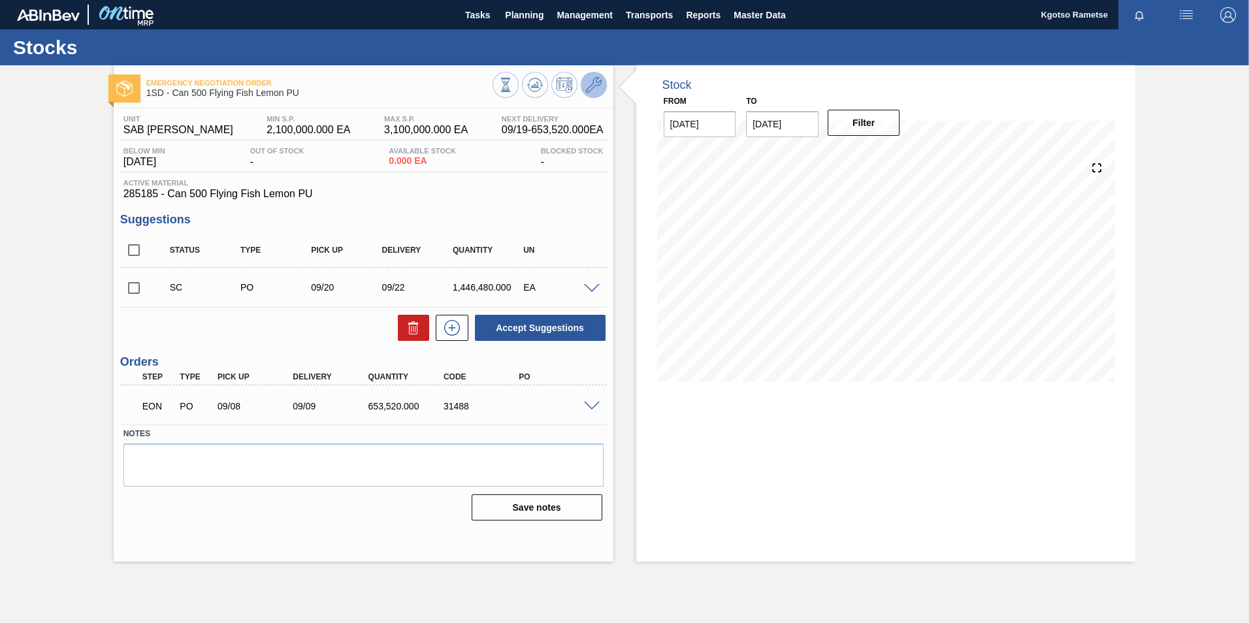
click at [596, 88] on icon at bounding box center [594, 85] width 16 height 16
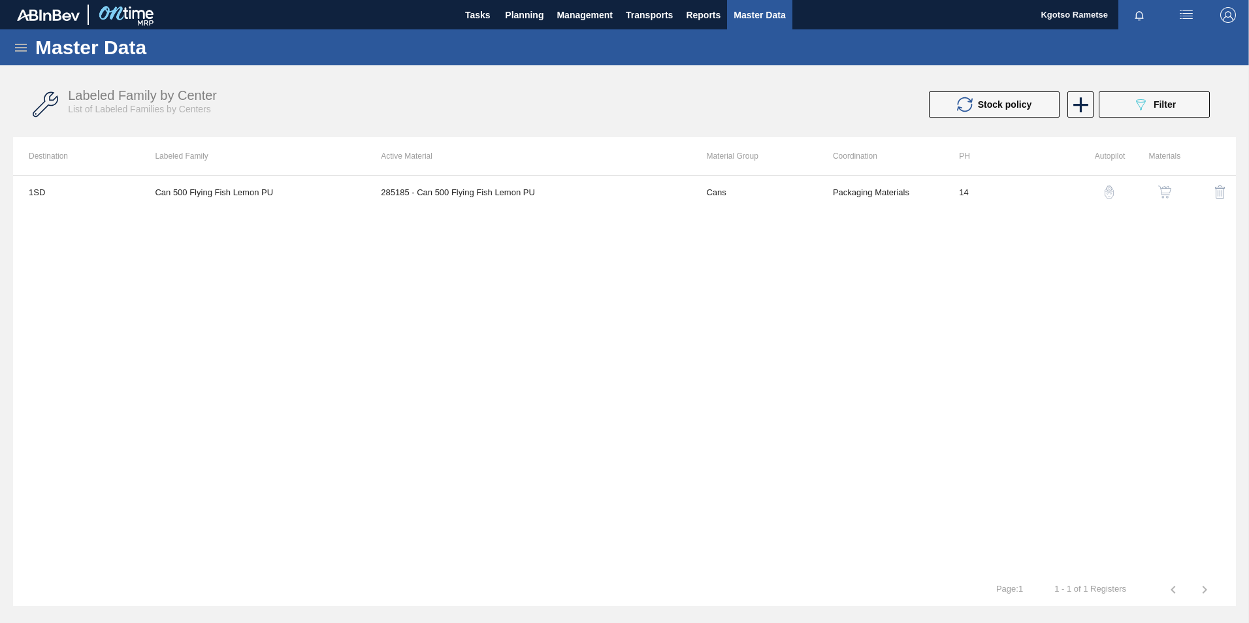
click at [1163, 190] on img "button" at bounding box center [1164, 192] width 13 height 13
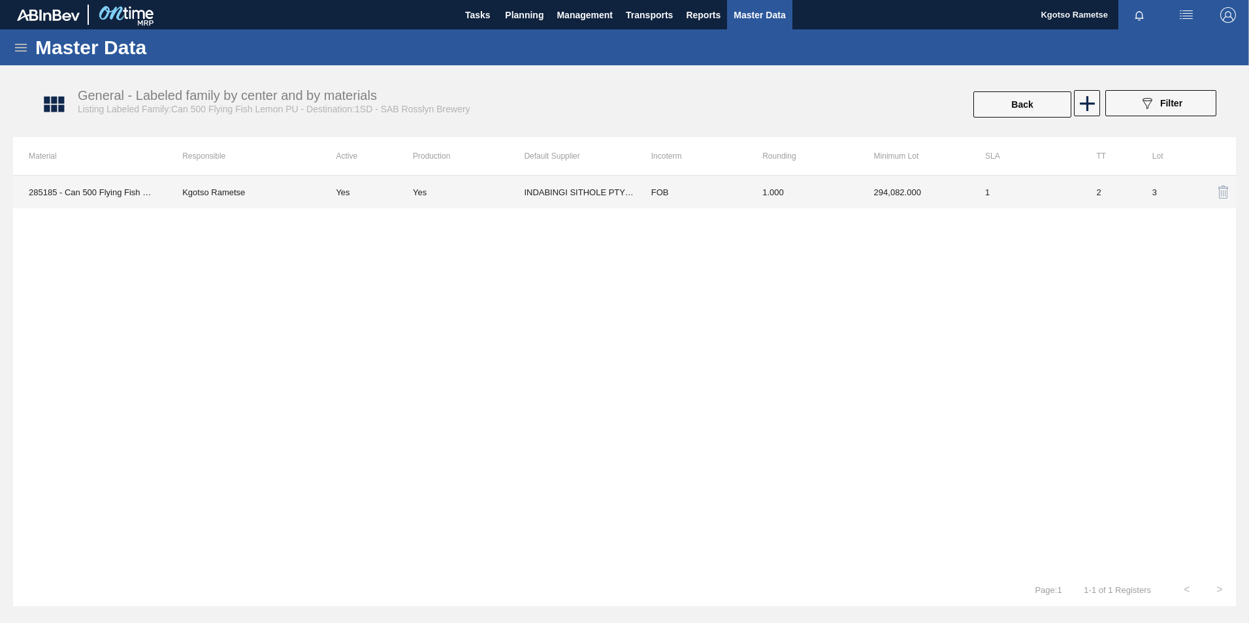
click at [861, 202] on td "294,082.000" at bounding box center [913, 192] width 111 height 33
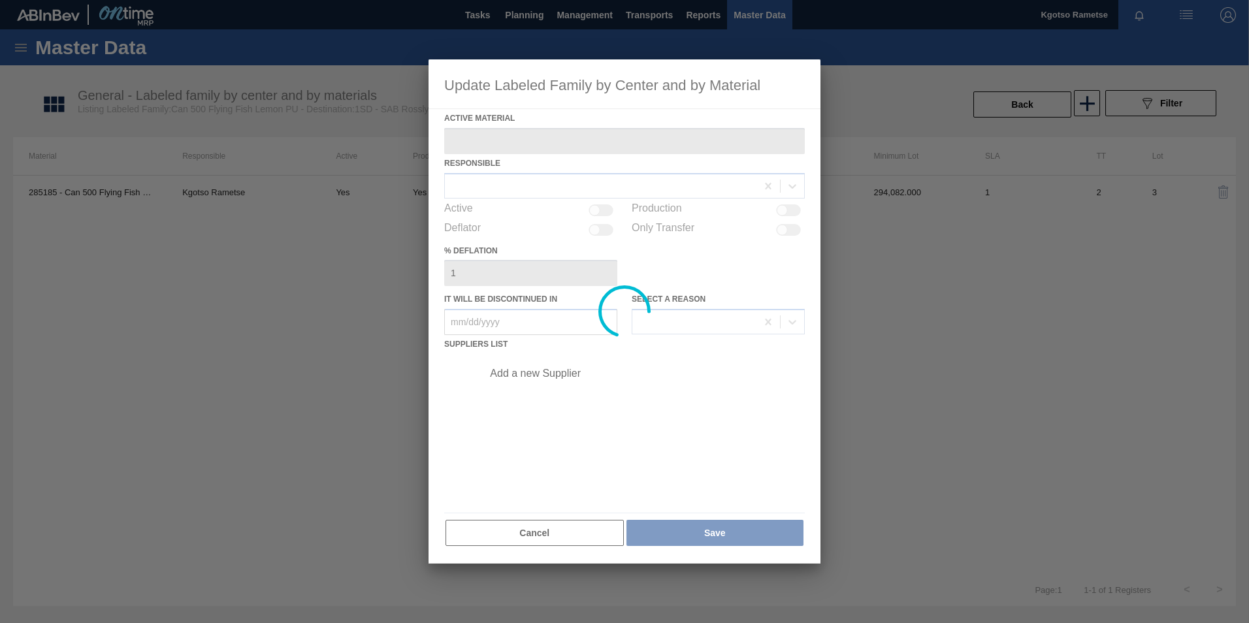
type Material "285185 - Can 500 Flying Fish Lemon PU"
checkbox input "true"
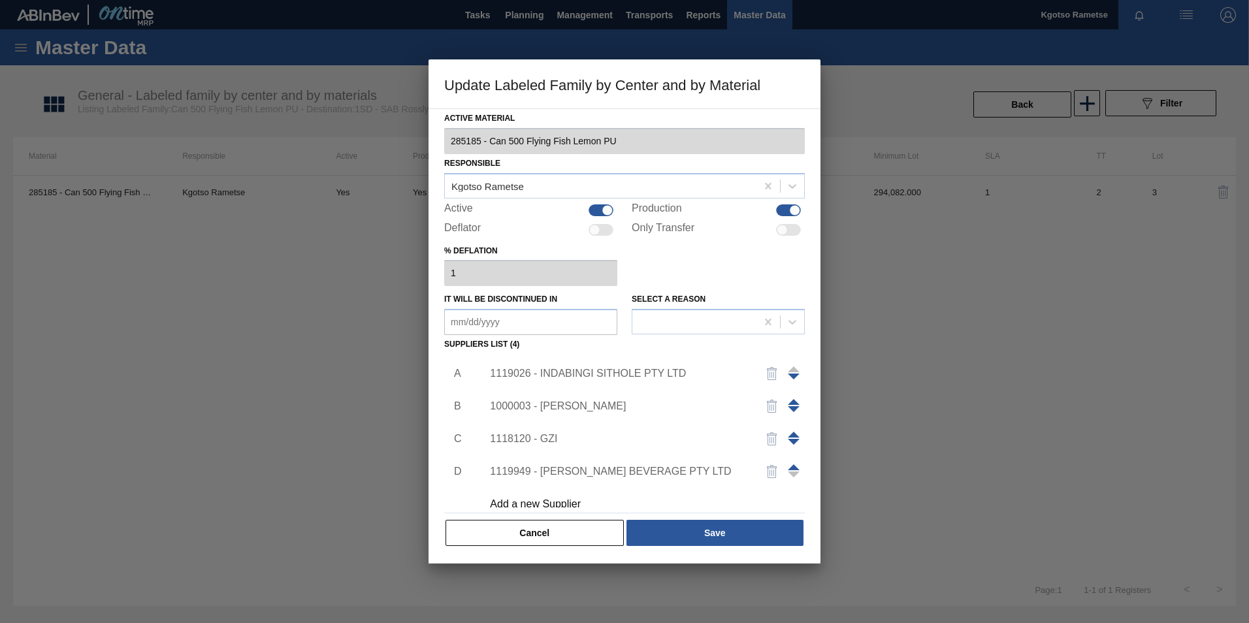
click at [790, 467] on span at bounding box center [794, 467] width 12 height 6
click at [789, 435] on span at bounding box center [794, 435] width 12 height 6
click at [792, 399] on span at bounding box center [794, 402] width 12 height 6
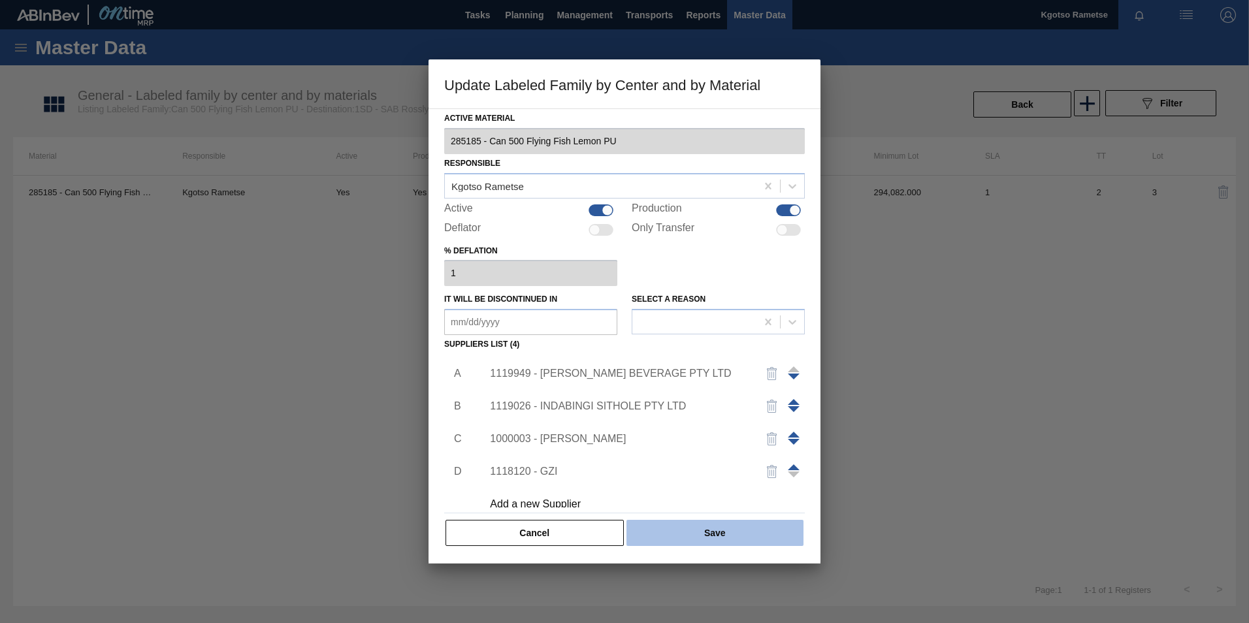
click at [688, 528] on button "Save" at bounding box center [714, 533] width 177 height 26
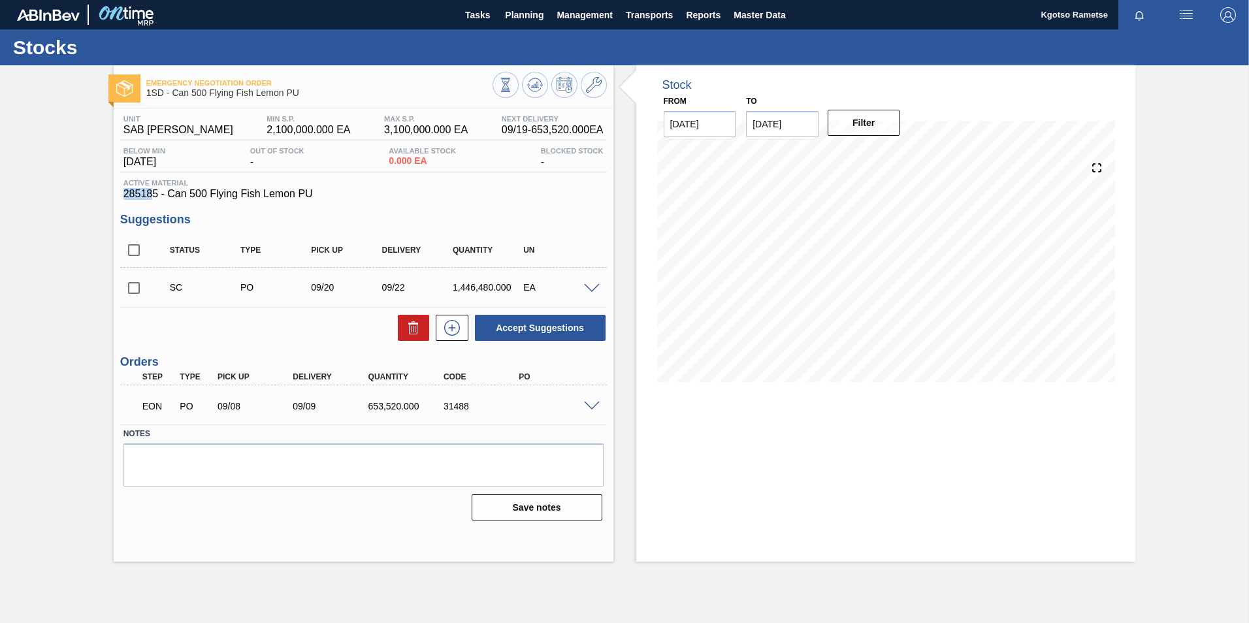
drag, startPoint x: 155, startPoint y: 191, endPoint x: 125, endPoint y: 195, distance: 29.6
click at [125, 195] on span "285185 - Can 500 Flying Fish Lemon PU" at bounding box center [363, 194] width 480 height 12
drag, startPoint x: 438, startPoint y: 162, endPoint x: 411, endPoint y: 147, distance: 30.7
click at [411, 147] on div "Available Stock 0.000 EA" at bounding box center [422, 157] width 74 height 21
drag, startPoint x: 411, startPoint y: 147, endPoint x: 410, endPoint y: 175, distance: 28.1
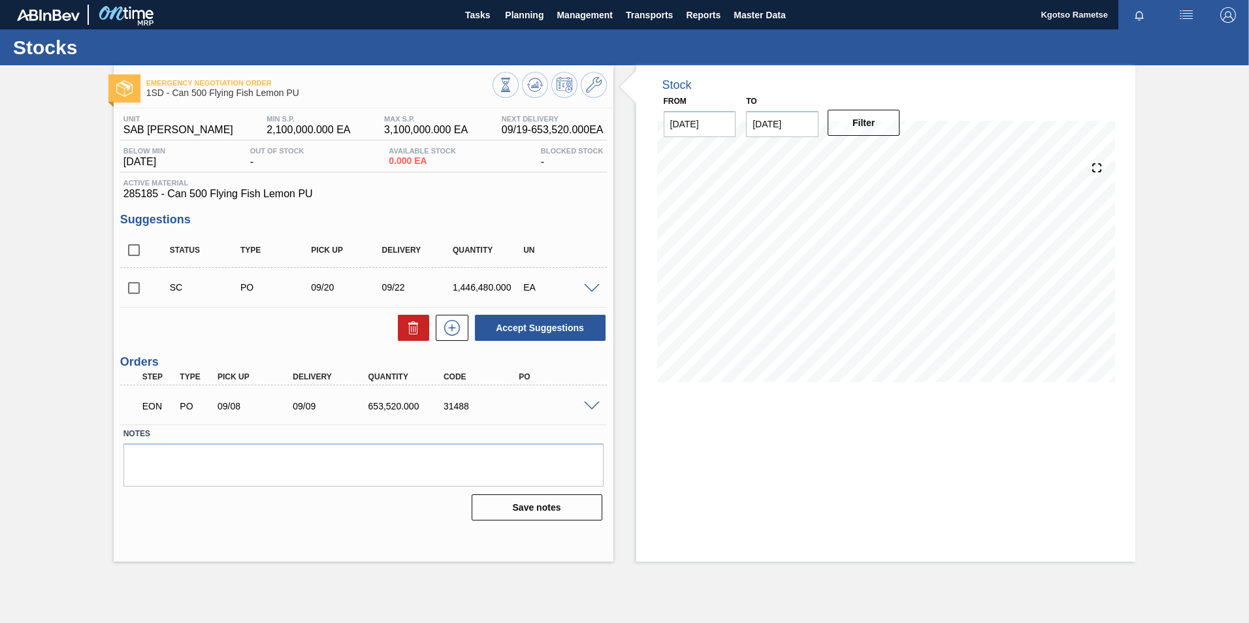
click at [410, 175] on div "Unit SAB [PERSON_NAME] MIN S.P. 2,100,000.000 EA MAX S.P. 3,100,000.000 EA Next…" at bounding box center [363, 157] width 487 height 85
click at [533, 85] on icon at bounding box center [535, 85] width 16 height 16
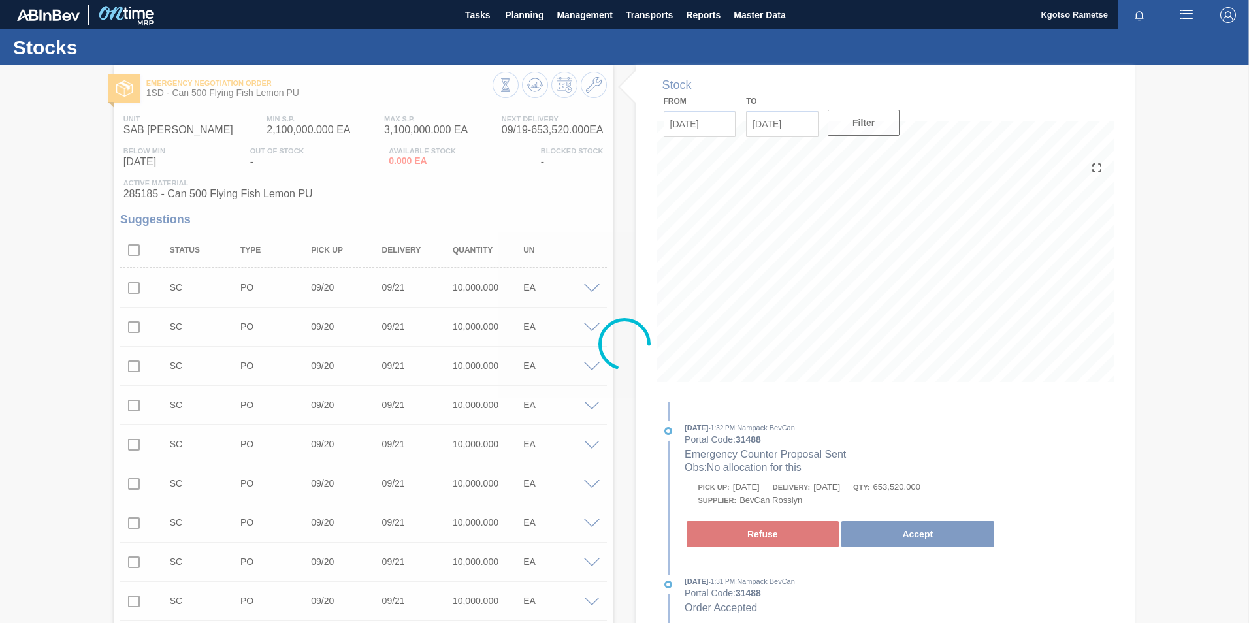
type up3249420189 "[DATE]"
type input "[DATE]"
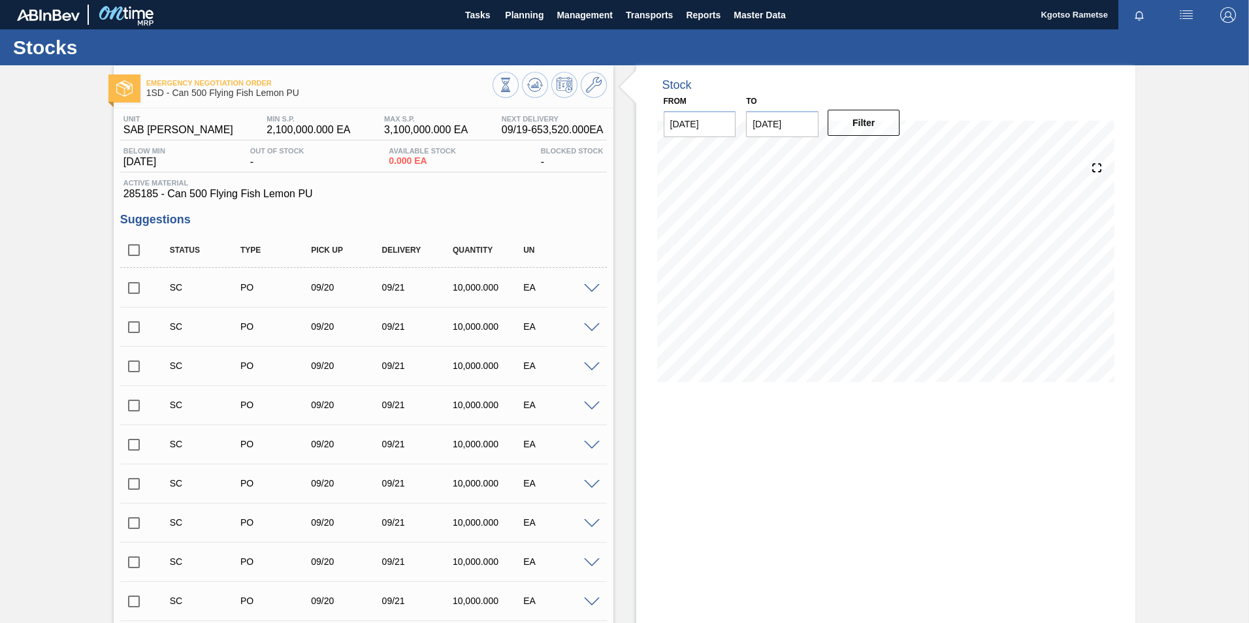
click at [591, 287] on span at bounding box center [592, 289] width 16 height 10
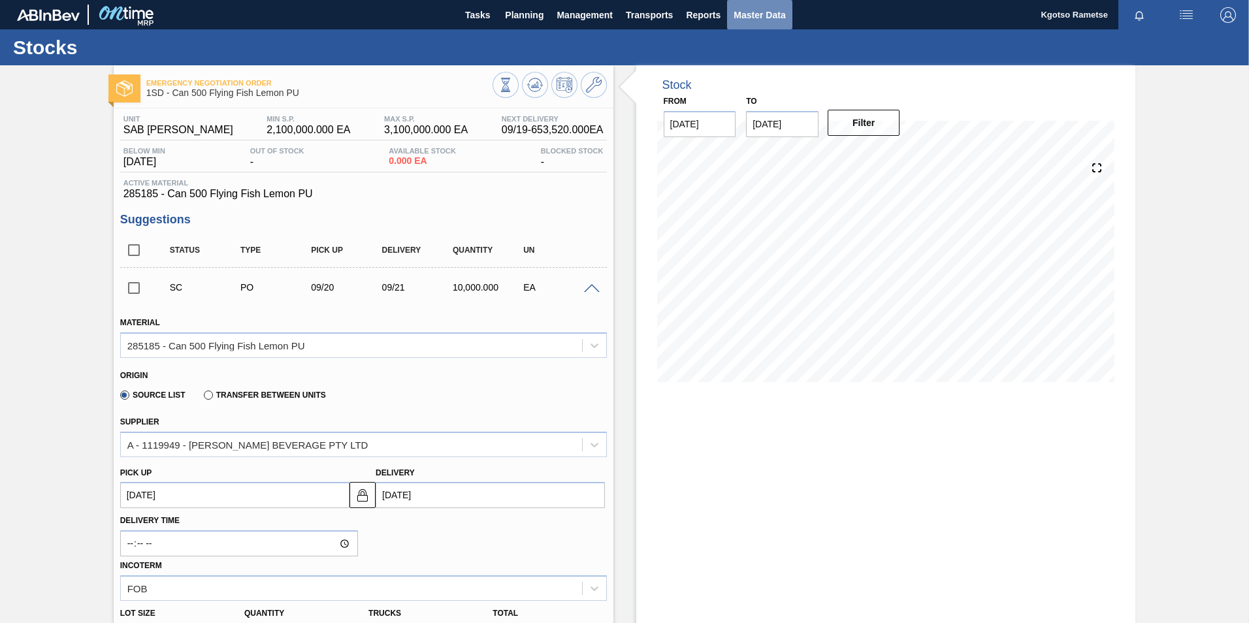
click at [768, 21] on span "Master Data" at bounding box center [760, 15] width 52 height 16
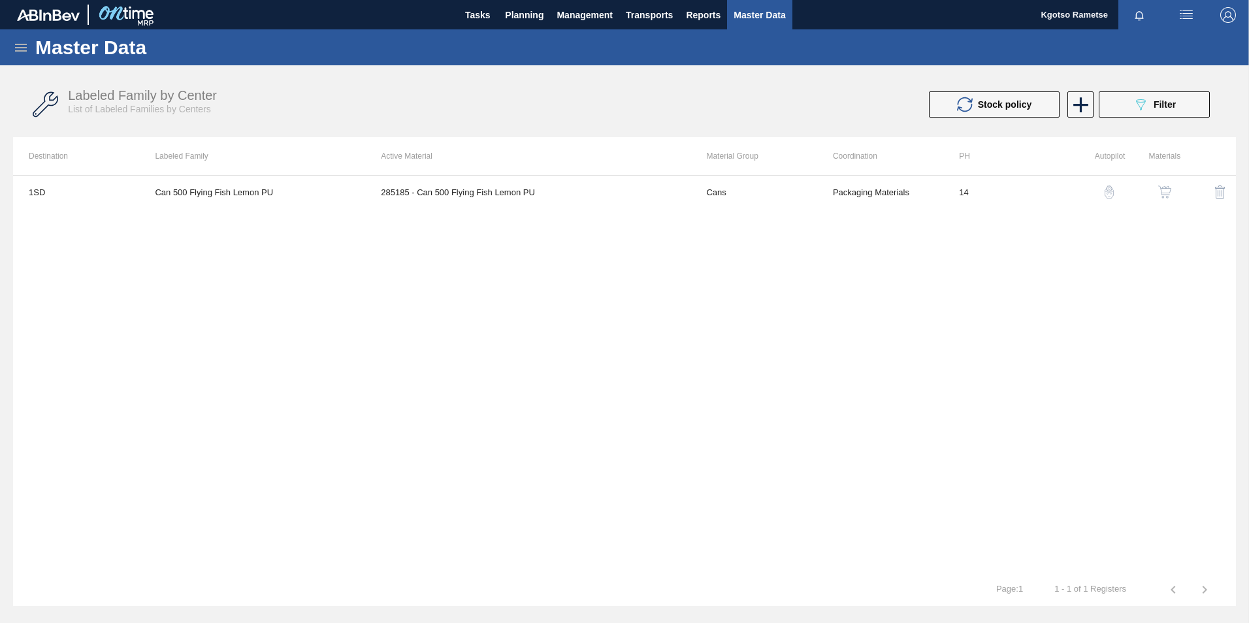
click at [25, 48] on icon at bounding box center [21, 48] width 16 height 16
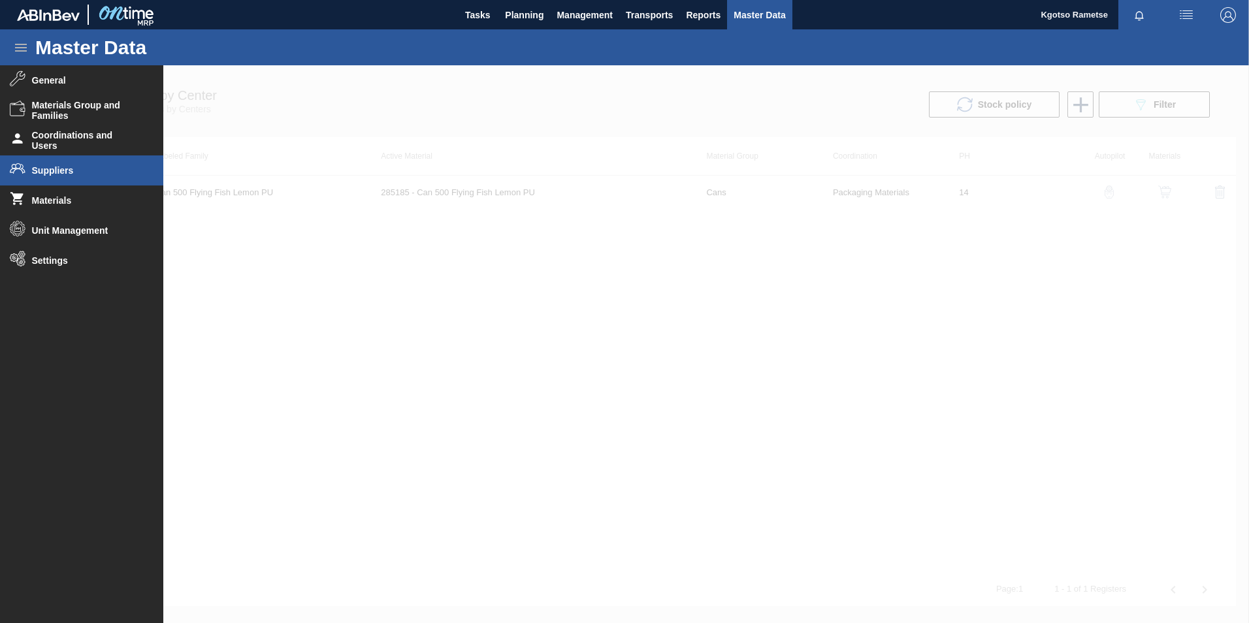
click at [53, 173] on span "Suppliers" at bounding box center [86, 170] width 108 height 10
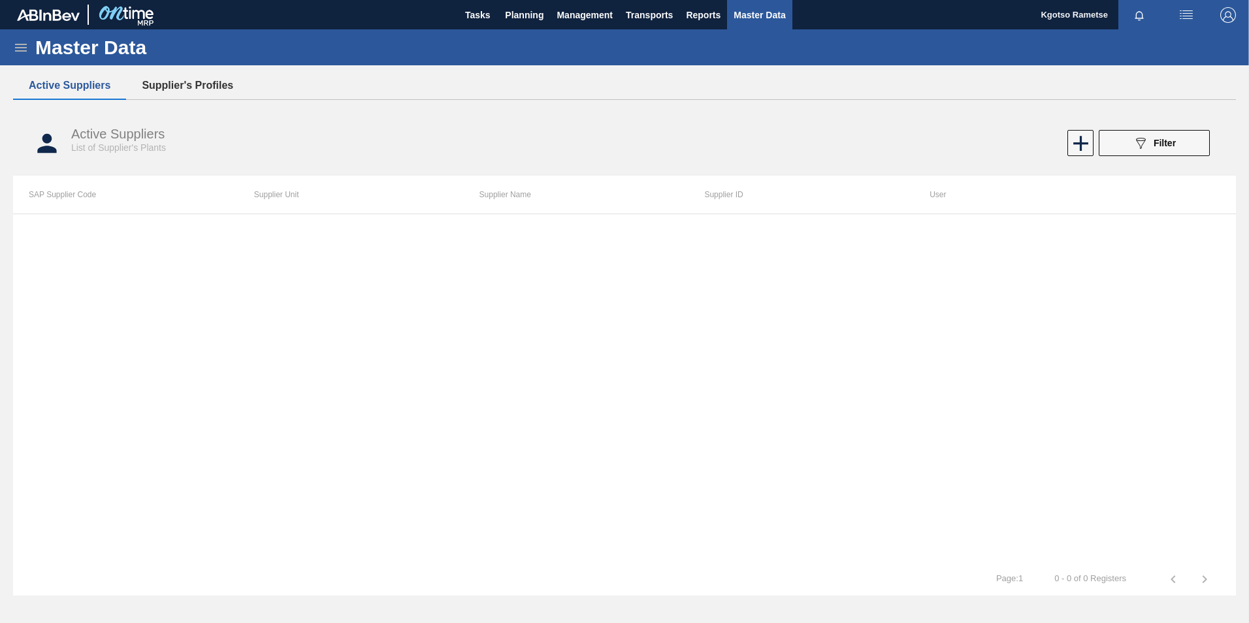
click at [189, 86] on button "Supplier's Profiles" at bounding box center [187, 85] width 123 height 27
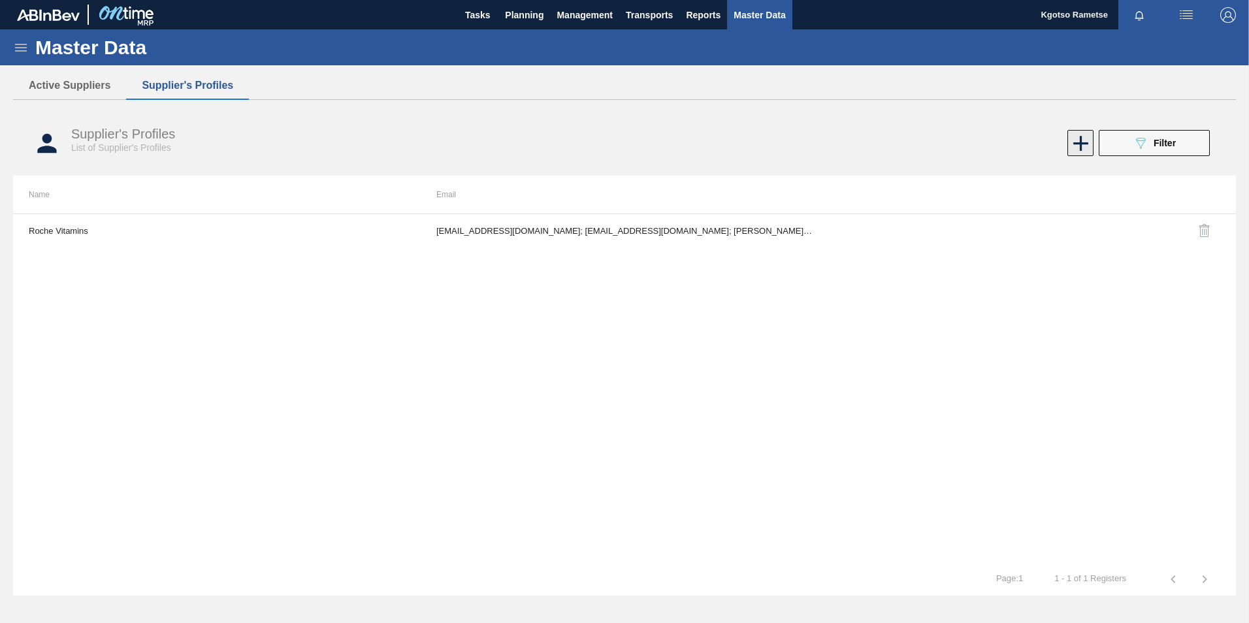
click at [1073, 142] on icon at bounding box center [1080, 143] width 25 height 25
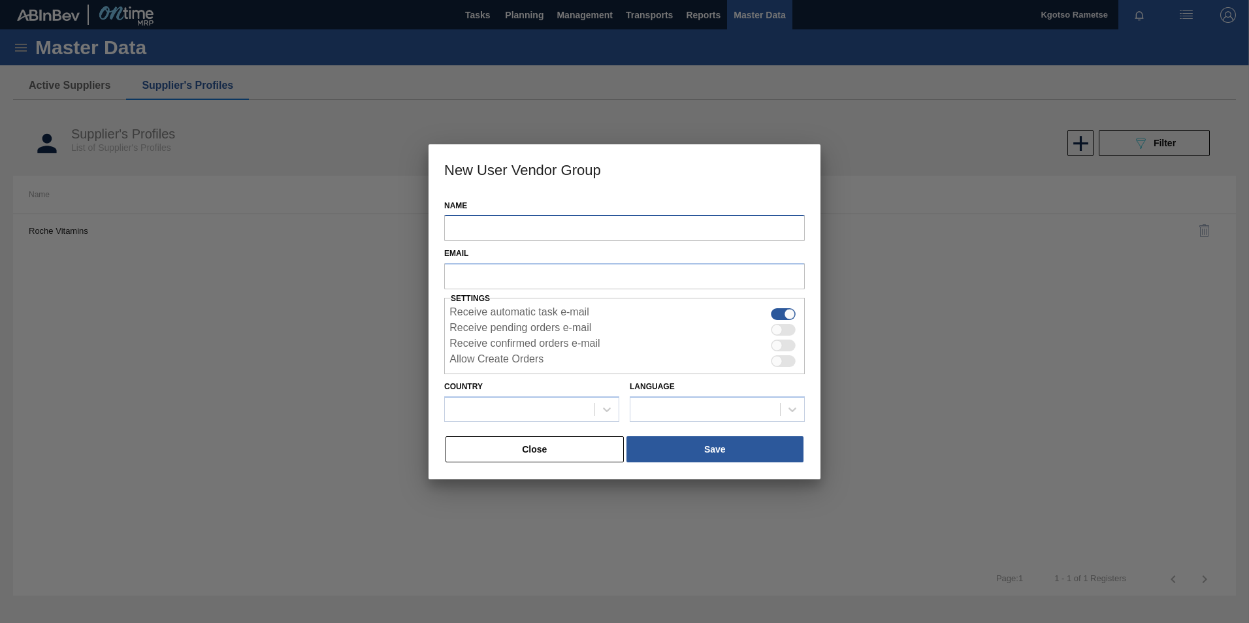
click at [495, 235] on input "Name" at bounding box center [624, 228] width 361 height 26
paste input "[PERSON_NAME]"
type input "[PERSON_NAME]"
click at [476, 271] on input "text" at bounding box center [624, 275] width 361 height 25
paste input "[EMAIL_ADDRESS][DOMAIN_NAME]"
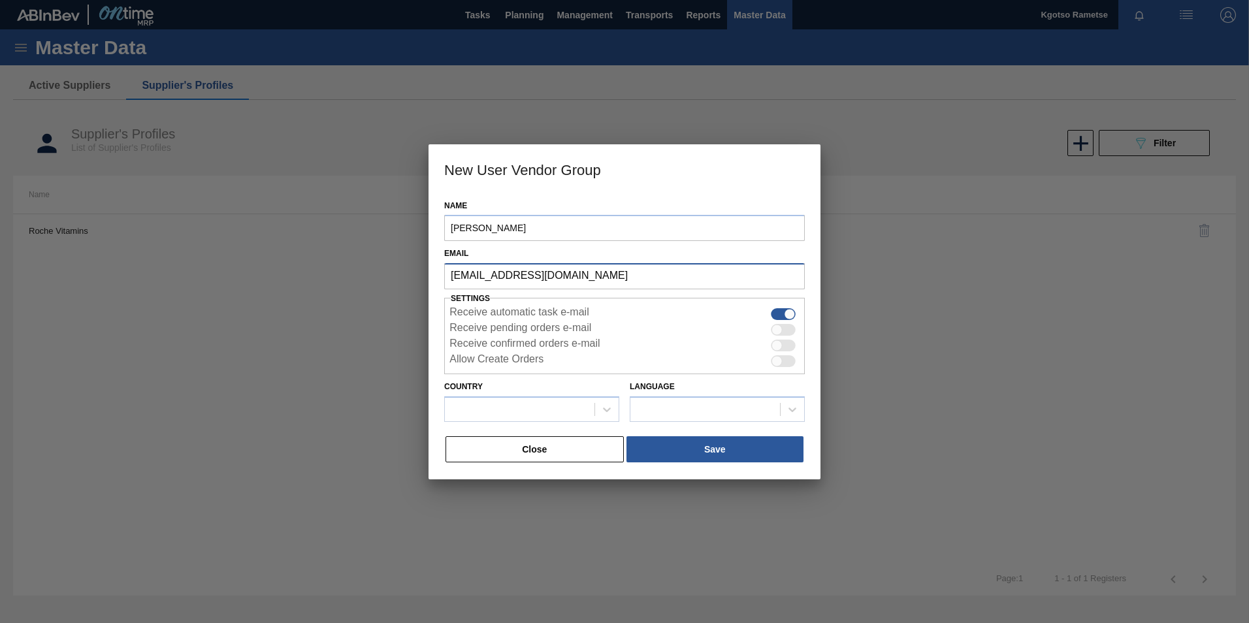
click at [651, 276] on input "[EMAIL_ADDRESS][DOMAIN_NAME]" at bounding box center [624, 275] width 361 height 25
click at [622, 274] on input "[EMAIL_ADDRESS][DOMAIN_NAME]" at bounding box center [624, 275] width 361 height 25
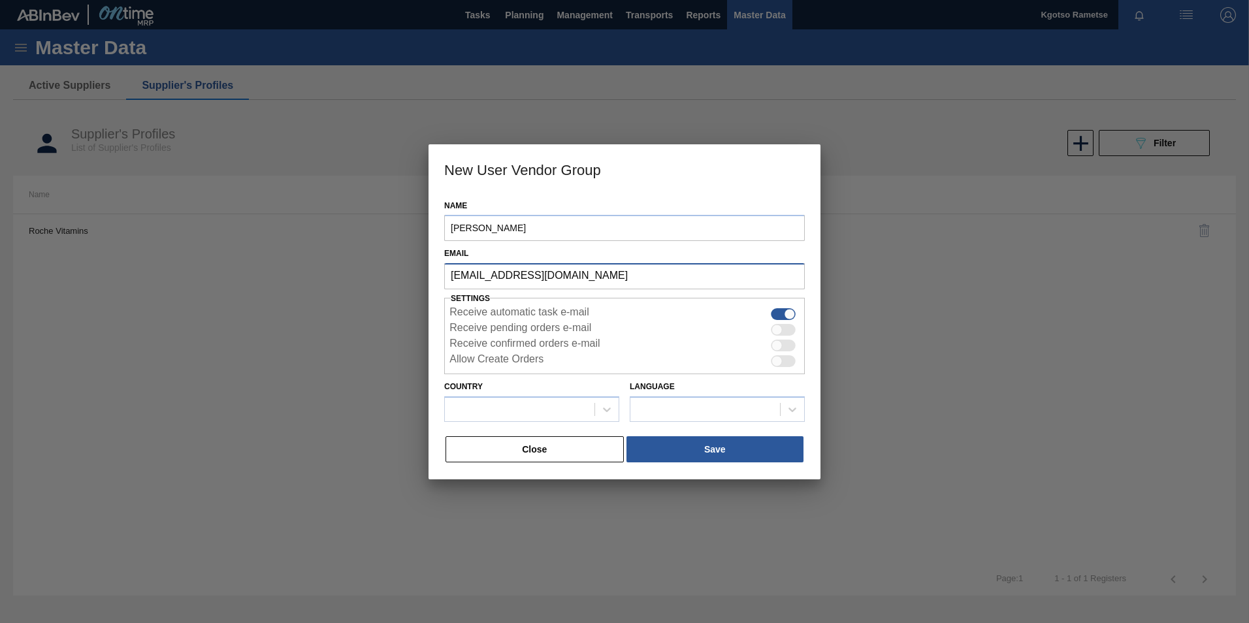
click at [622, 274] on input "[EMAIL_ADDRESS][DOMAIN_NAME]" at bounding box center [624, 275] width 361 height 25
type input "[EMAIL_ADDRESS][DOMAIN_NAME]"
click at [548, 446] on div "Close Save" at bounding box center [624, 449] width 361 height 29
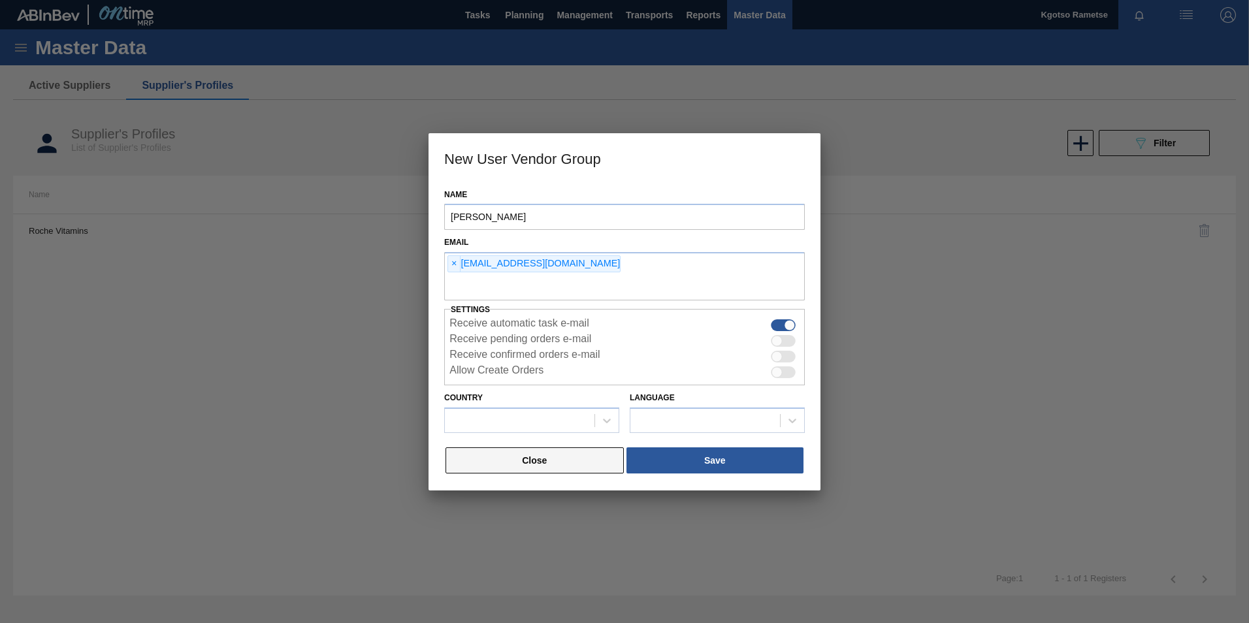
click at [508, 449] on button "Close" at bounding box center [535, 460] width 178 height 26
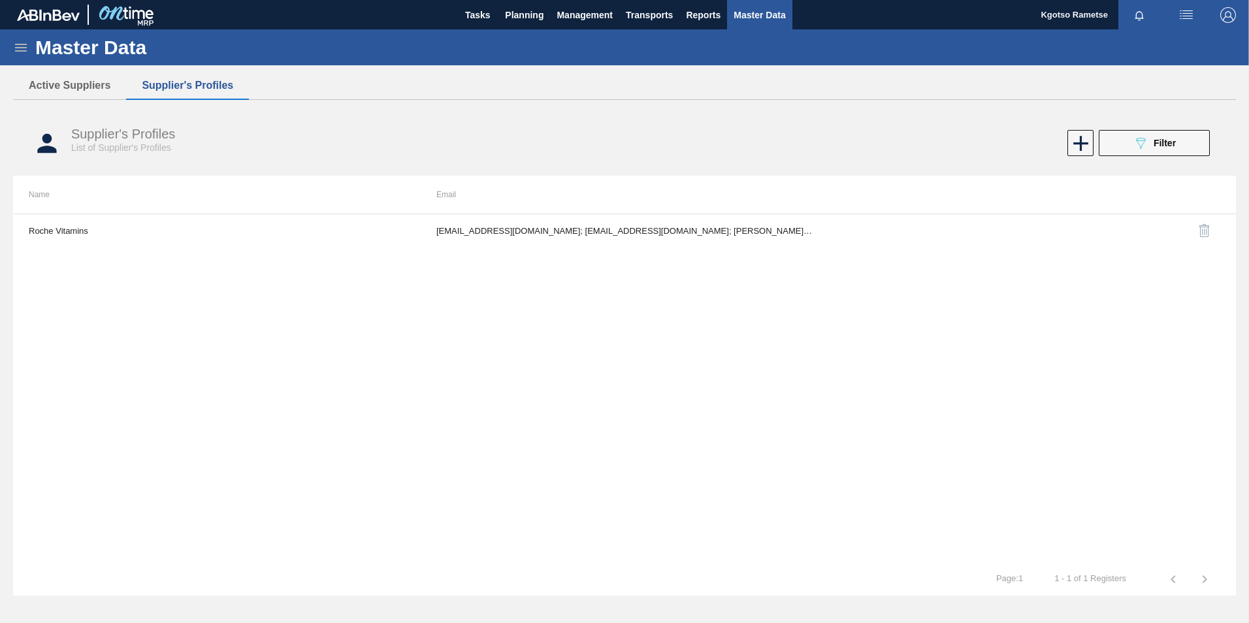
click at [28, 44] on icon at bounding box center [21, 48] width 16 height 16
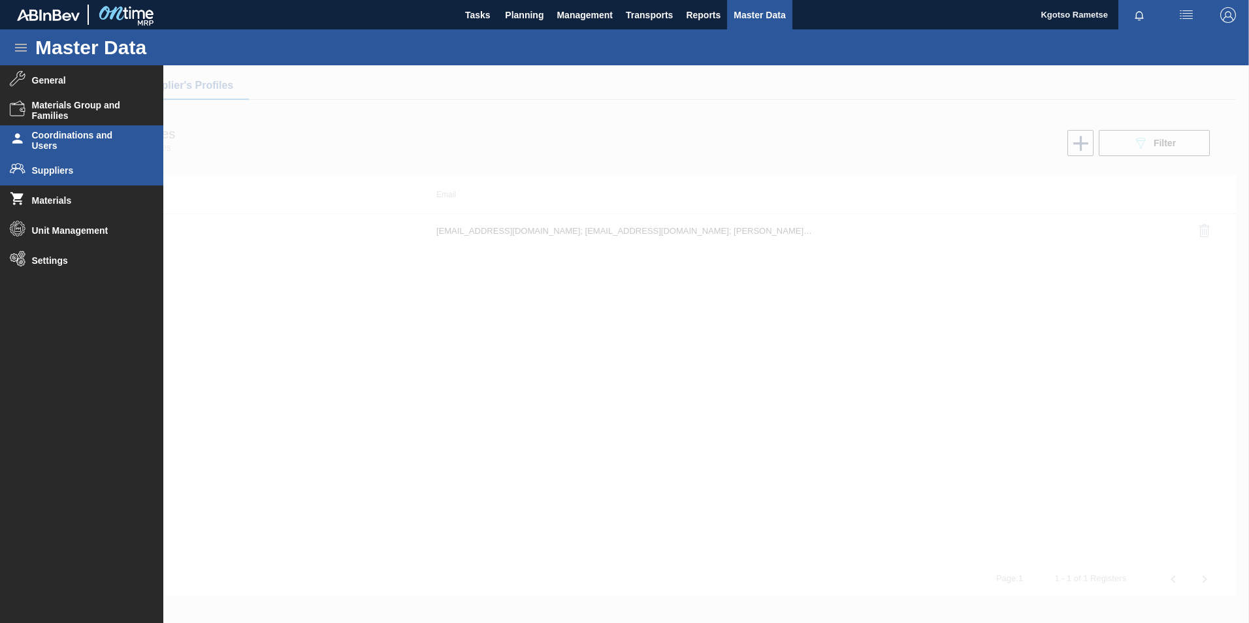
click at [61, 131] on span "Coordinations and Users" at bounding box center [86, 140] width 108 height 21
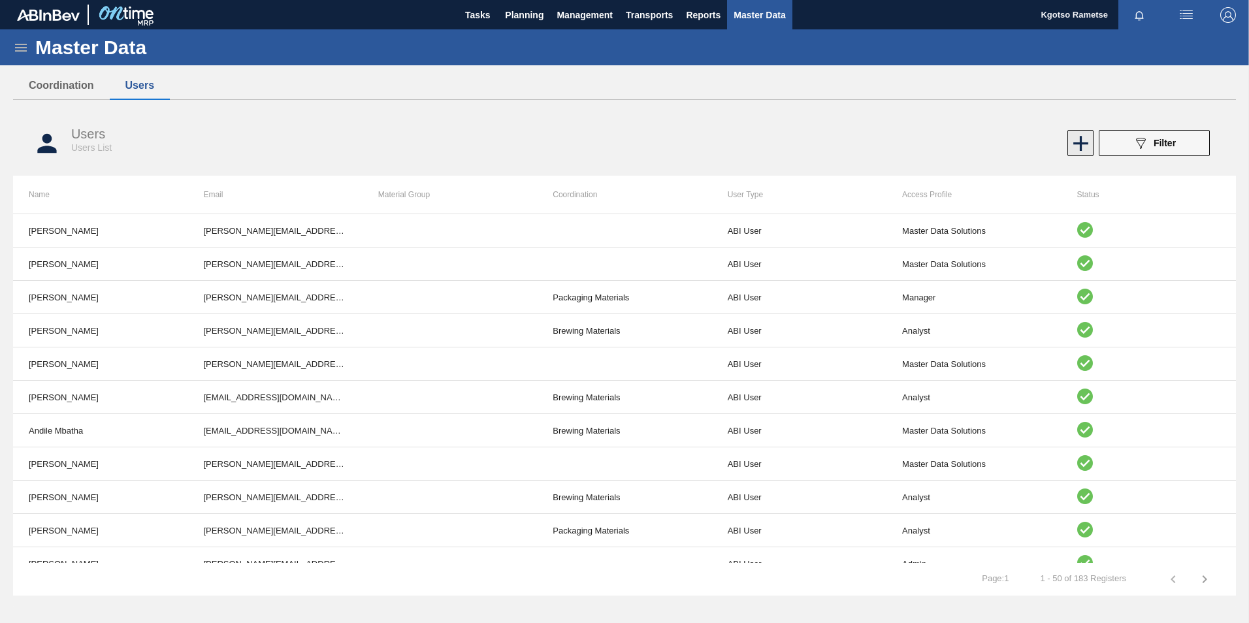
click at [1080, 133] on icon at bounding box center [1080, 143] width 25 height 25
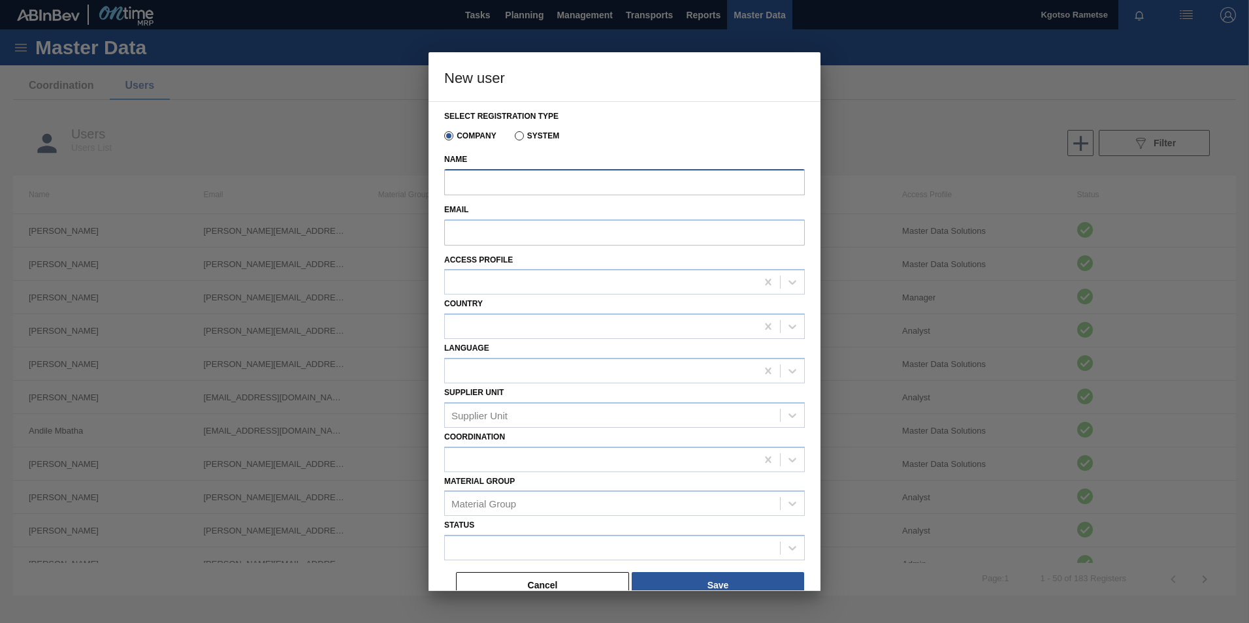
click at [614, 184] on input "Name" at bounding box center [624, 182] width 361 height 26
type input "[PERSON_NAME]"
type input "[EMAIL_ADDRESS][DOMAIN_NAME]"
type input "[GEOGRAPHIC_DATA]"
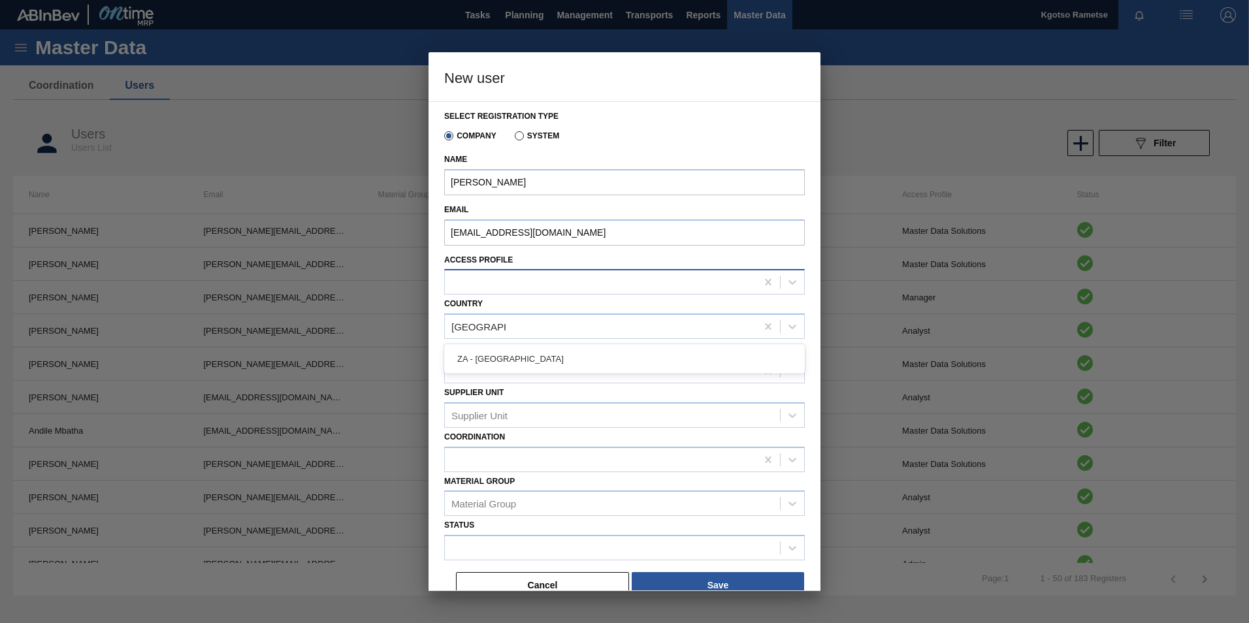
click at [485, 281] on div at bounding box center [601, 282] width 312 height 19
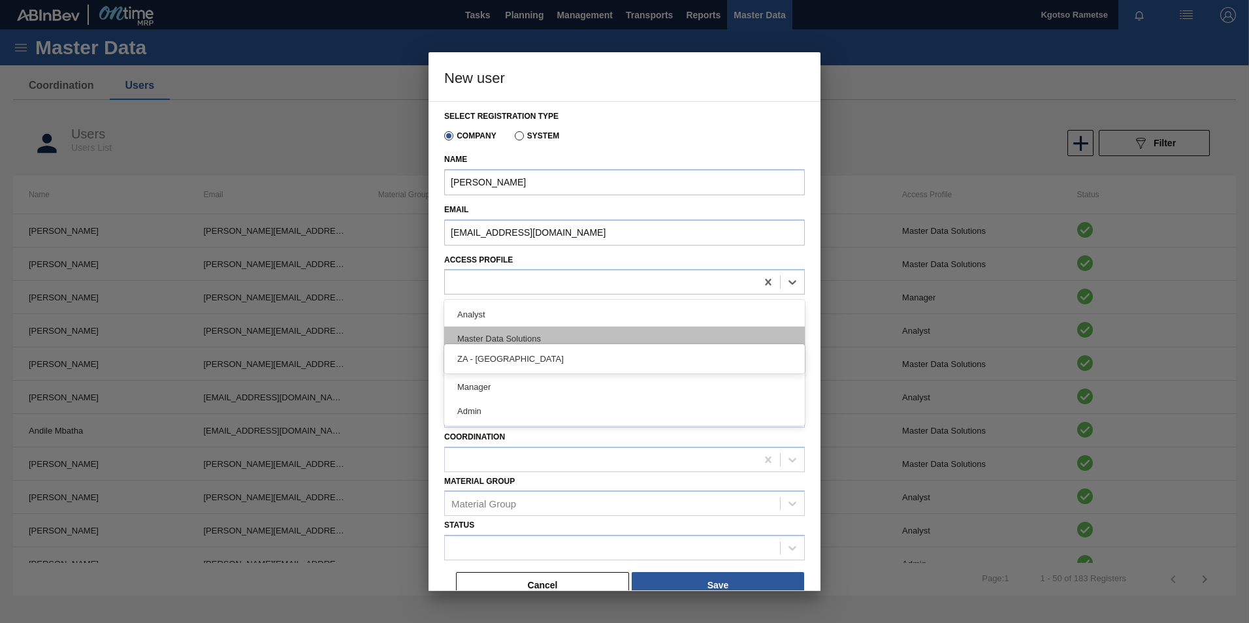
click at [498, 341] on div "Master Data Solutions" at bounding box center [624, 339] width 361 height 24
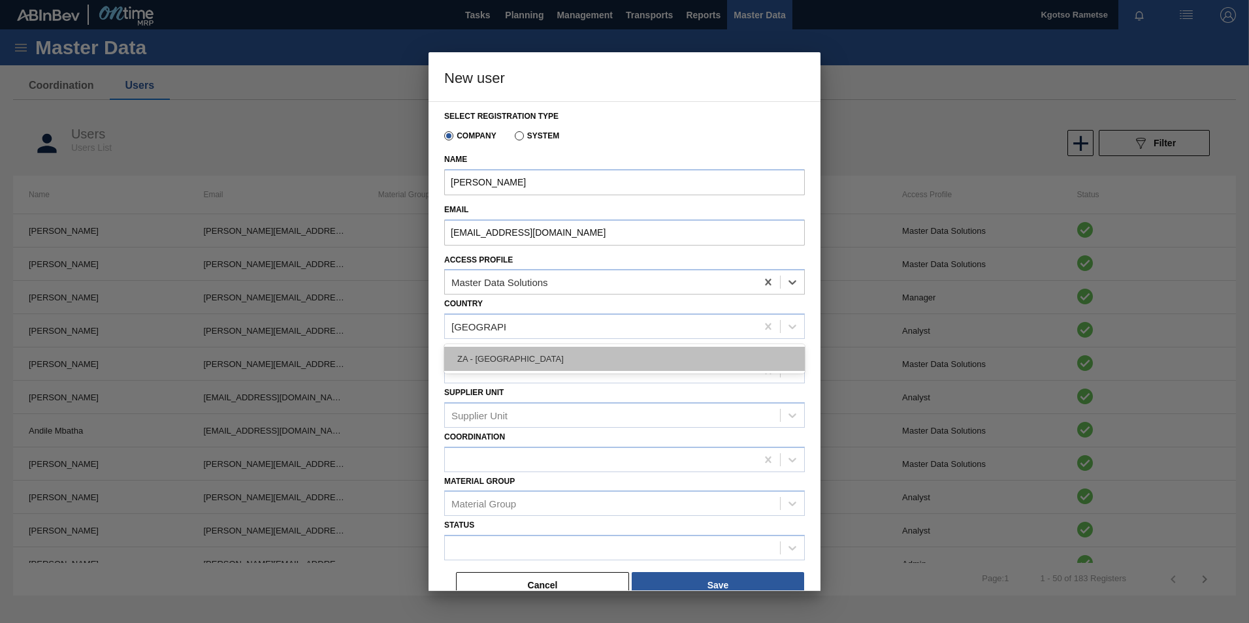
click at [481, 357] on div "ZA - [GEOGRAPHIC_DATA]" at bounding box center [624, 359] width 361 height 24
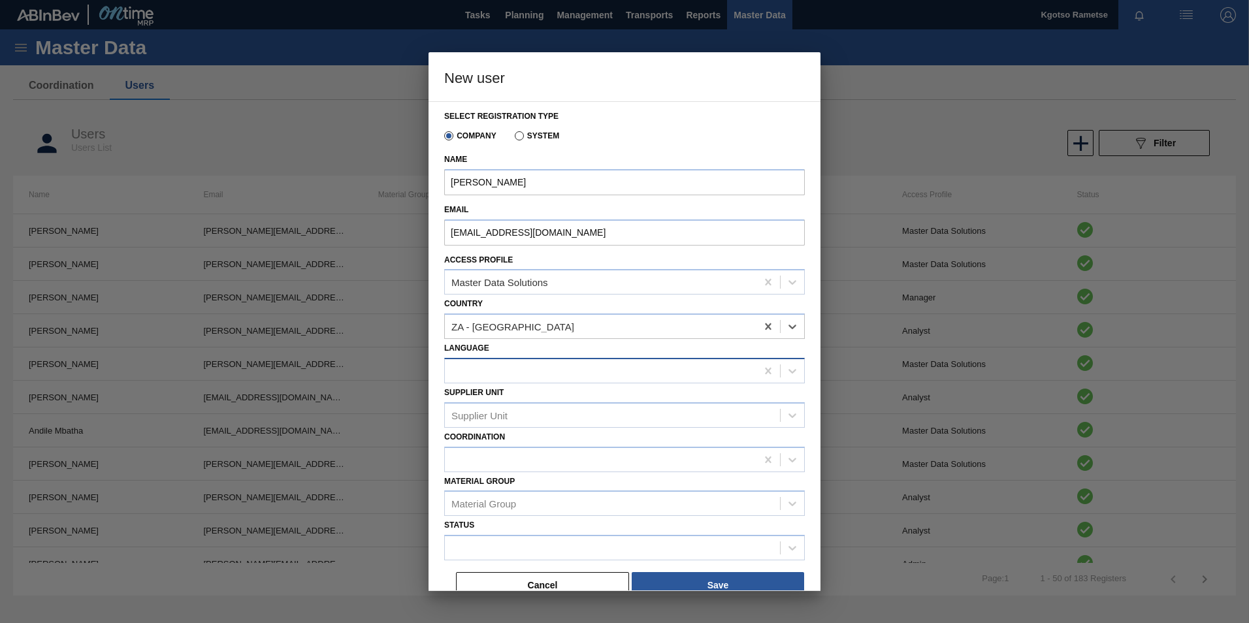
click at [471, 370] on div at bounding box center [601, 370] width 312 height 19
type input "engl"
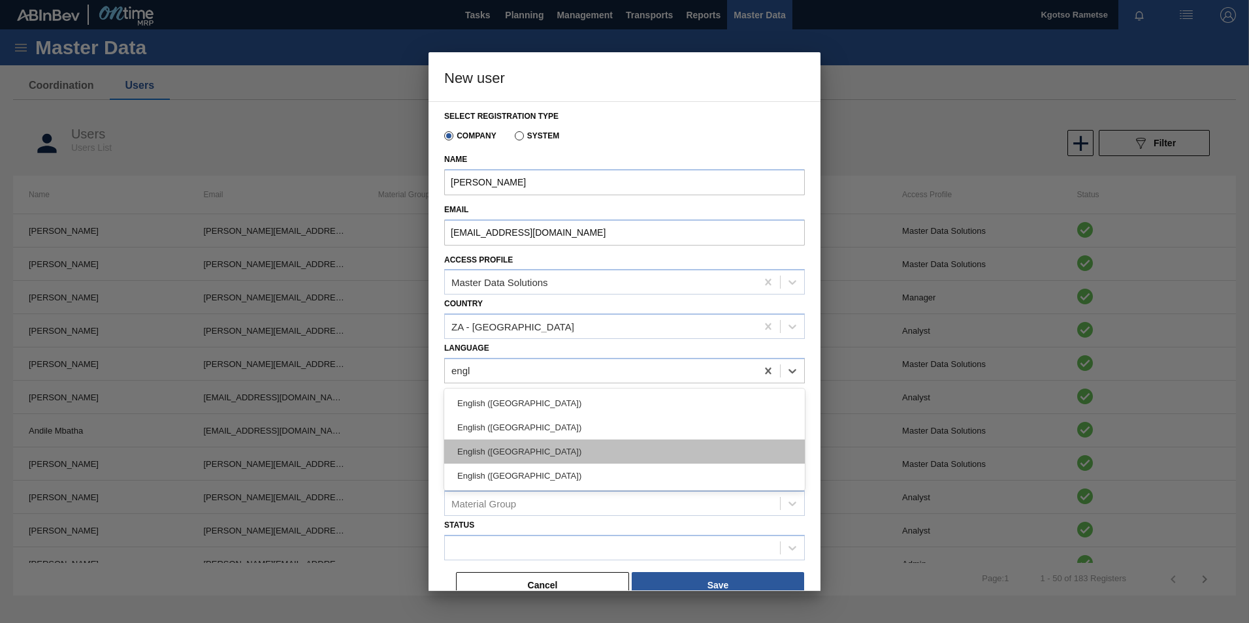
click at [508, 449] on div "English ([GEOGRAPHIC_DATA])" at bounding box center [624, 452] width 361 height 24
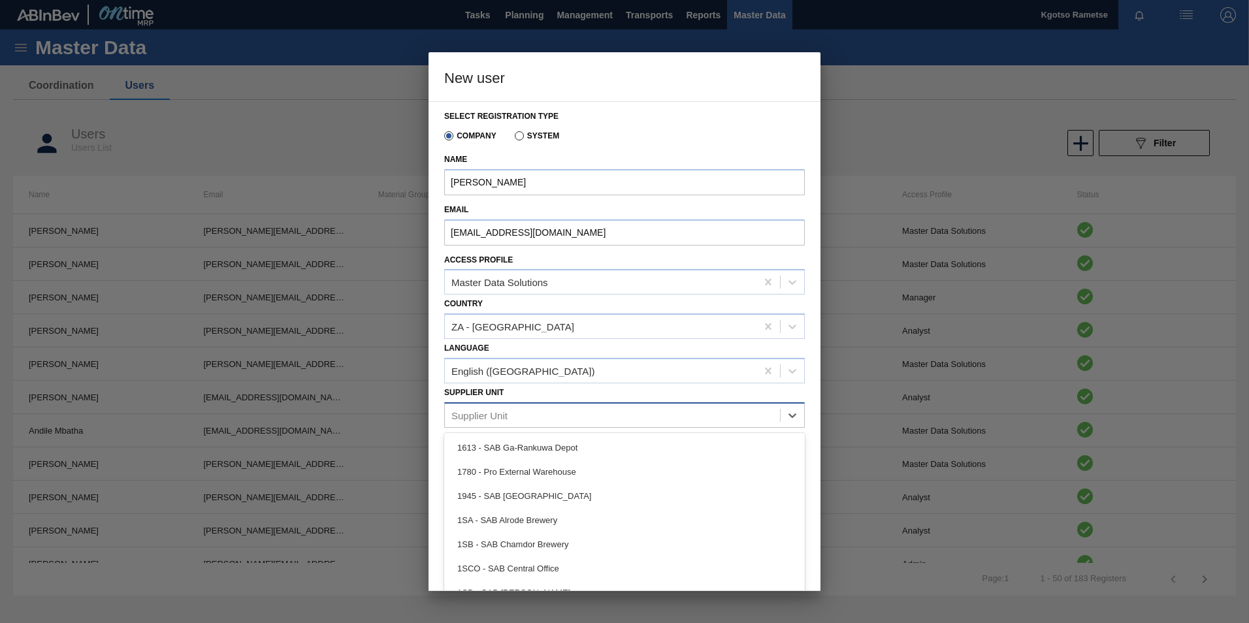
click at [469, 409] on div "Supplier Unit" at bounding box center [612, 415] width 335 height 19
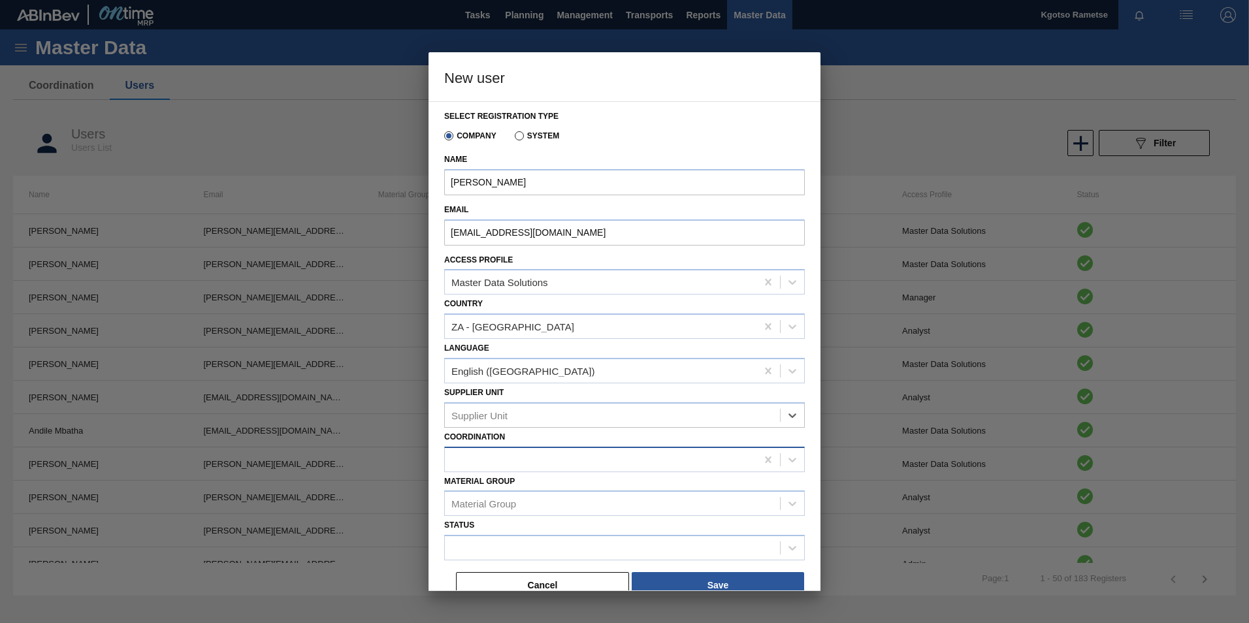
click at [445, 458] on div at bounding box center [601, 459] width 312 height 19
click at [437, 477] on div "Select registration type Company System Name [PERSON_NAME] Email [EMAIL_ADDRESS…" at bounding box center [625, 346] width 392 height 490
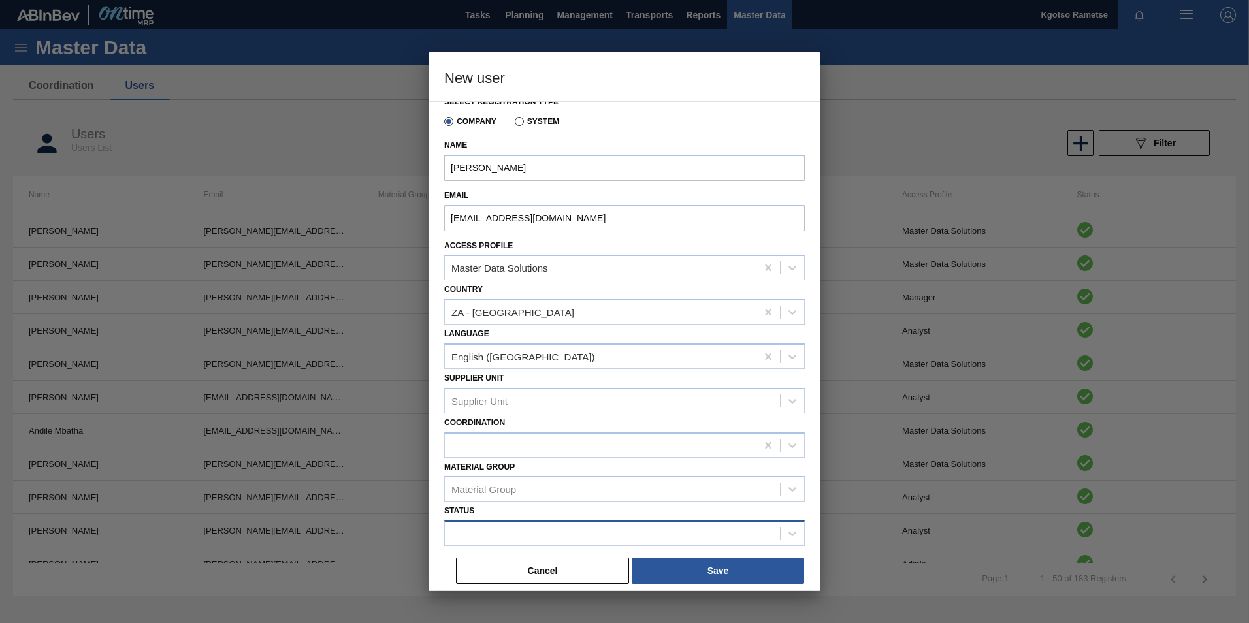
click at [511, 530] on div at bounding box center [612, 534] width 335 height 19
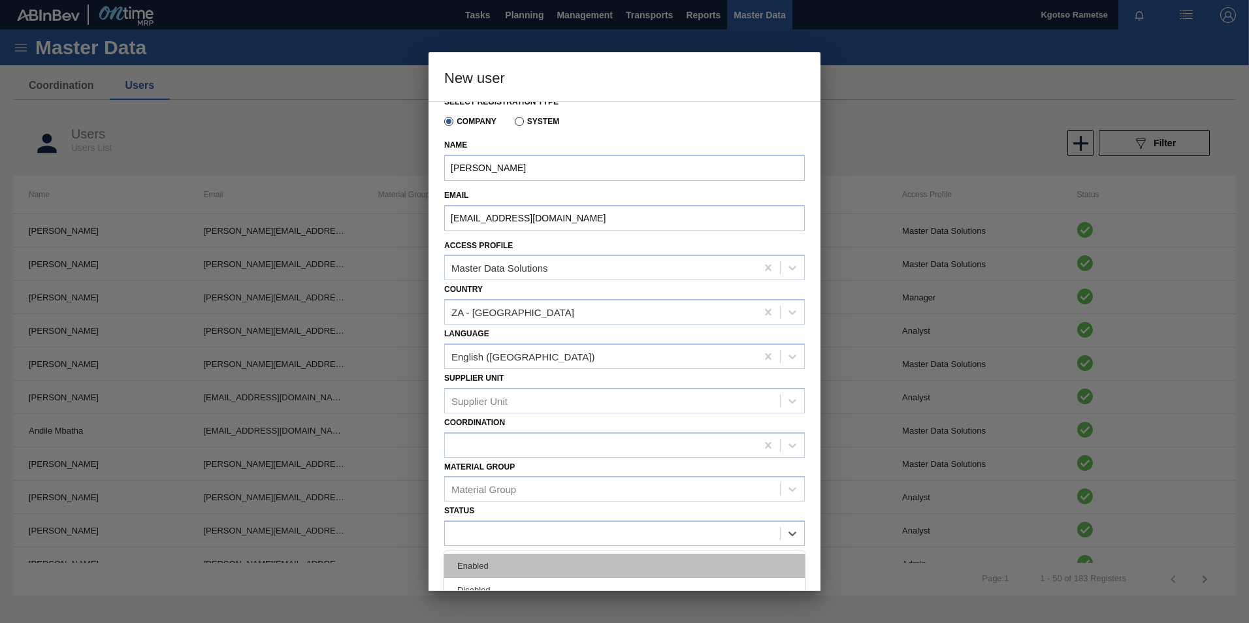
click at [504, 568] on div "Enabled" at bounding box center [624, 566] width 361 height 24
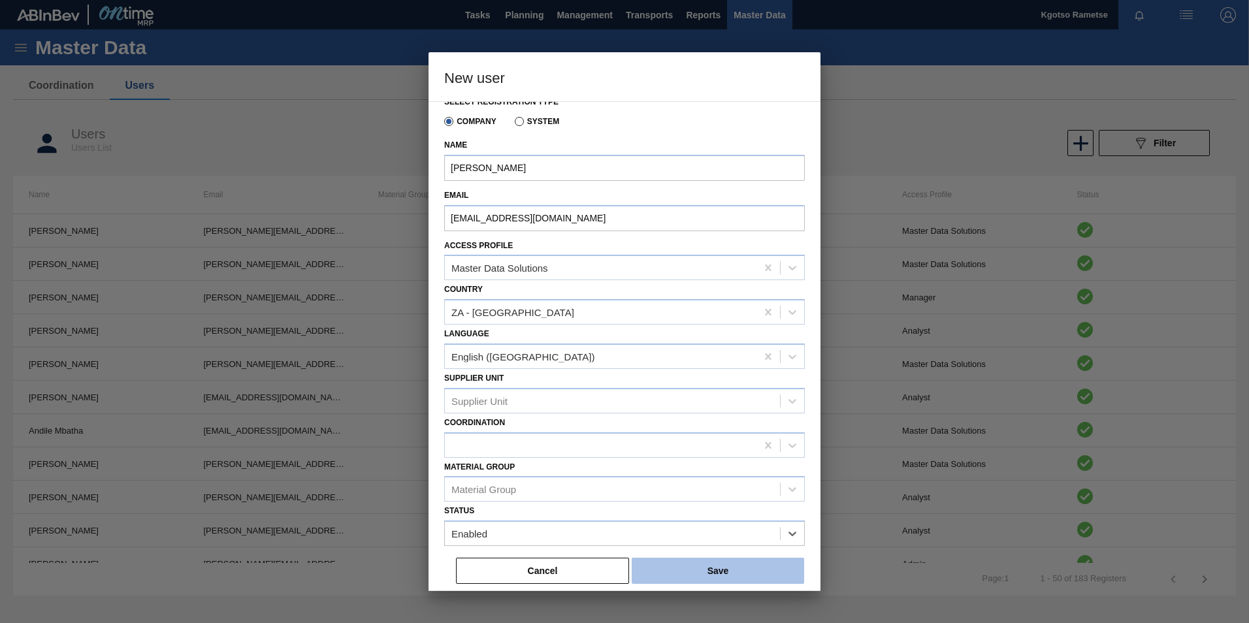
click at [752, 569] on button "Save" at bounding box center [718, 571] width 172 height 26
click at [713, 564] on button "Save" at bounding box center [718, 571] width 172 height 26
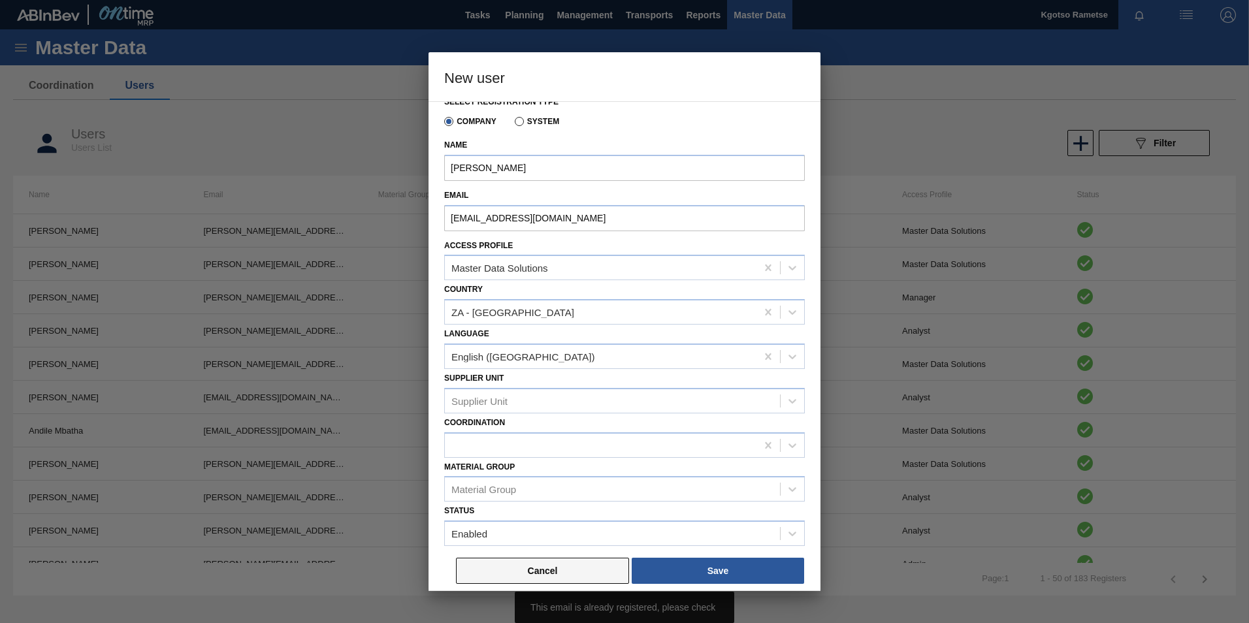
click at [556, 568] on button "Cancel" at bounding box center [542, 571] width 173 height 26
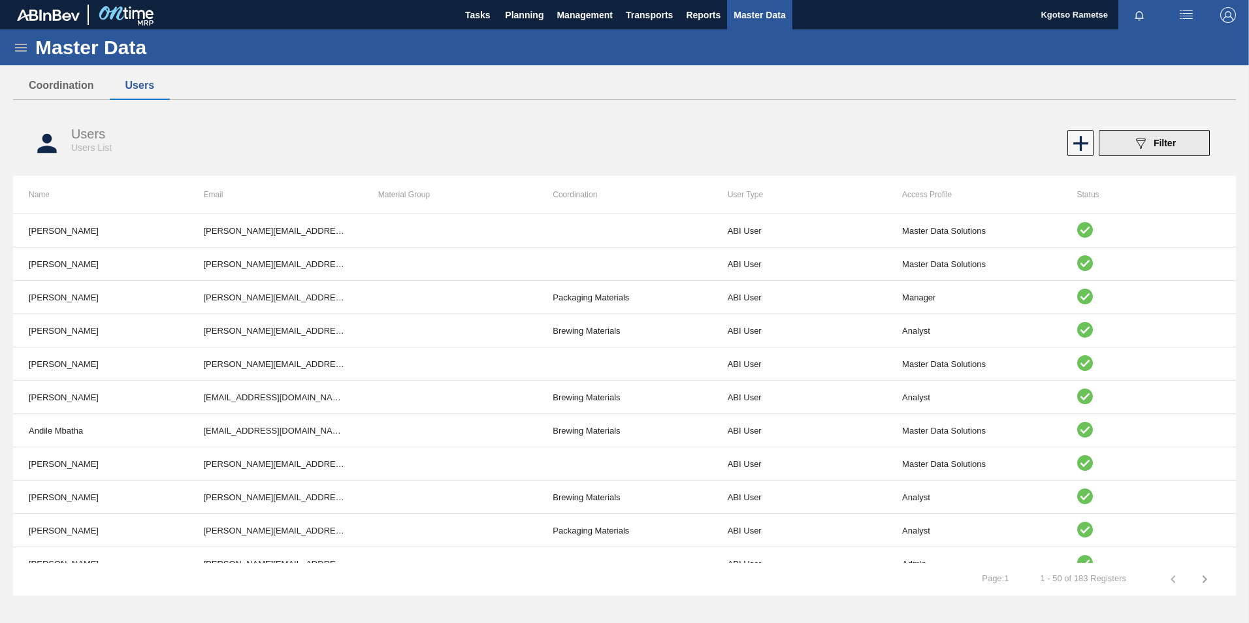
click at [1150, 145] on div "089F7B8B-B2A5-4AFE-B5C0-19BA573D28AC Filter" at bounding box center [1154, 143] width 43 height 16
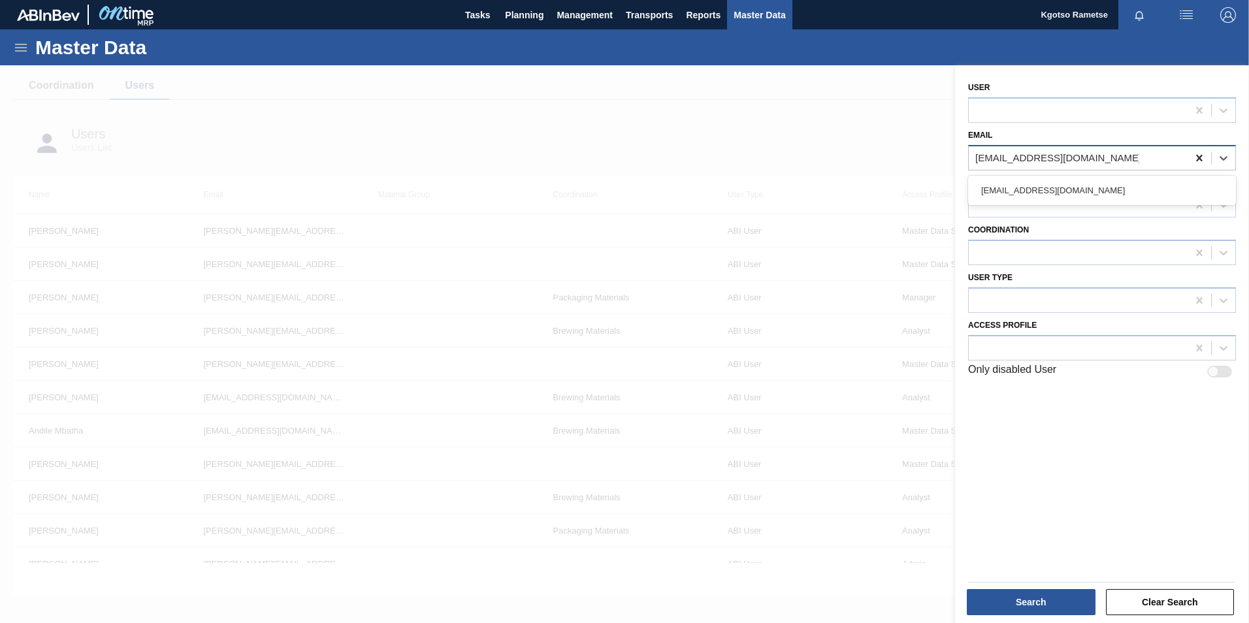
click at [1197, 157] on icon at bounding box center [1199, 157] width 6 height 7
click at [1075, 193] on div "[EMAIL_ADDRESS][DOMAIN_NAME]" at bounding box center [1102, 190] width 268 height 24
click at [1032, 581] on div at bounding box center [1102, 582] width 278 height 11
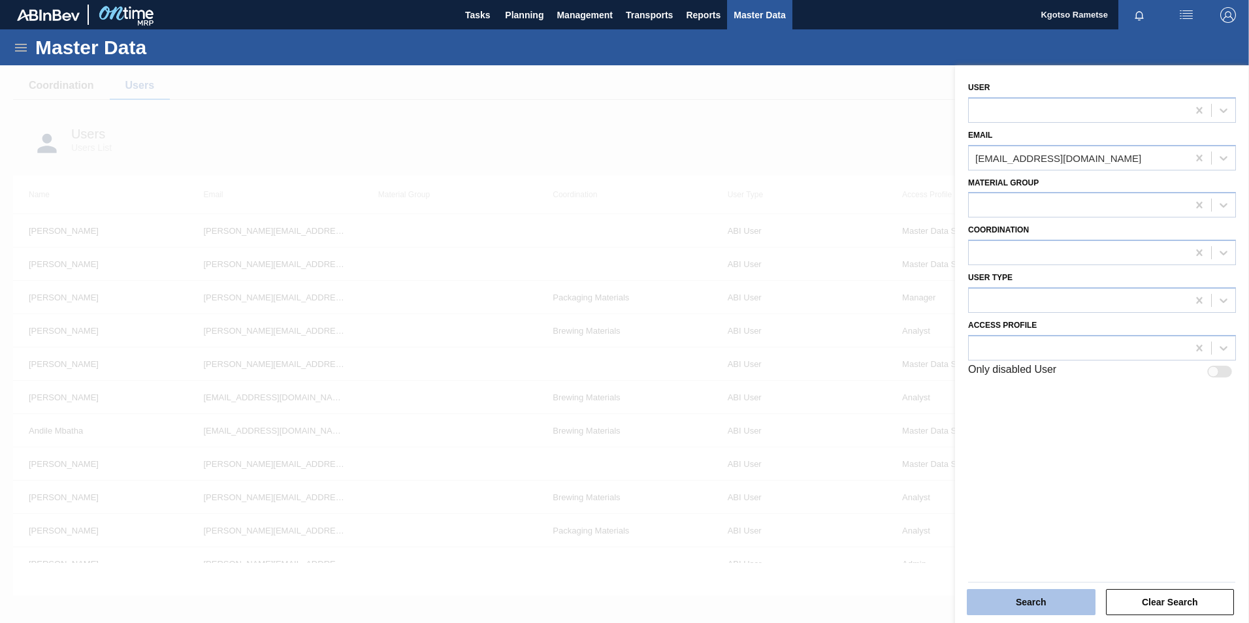
click at [1029, 605] on button "Search" at bounding box center [1031, 602] width 129 height 26
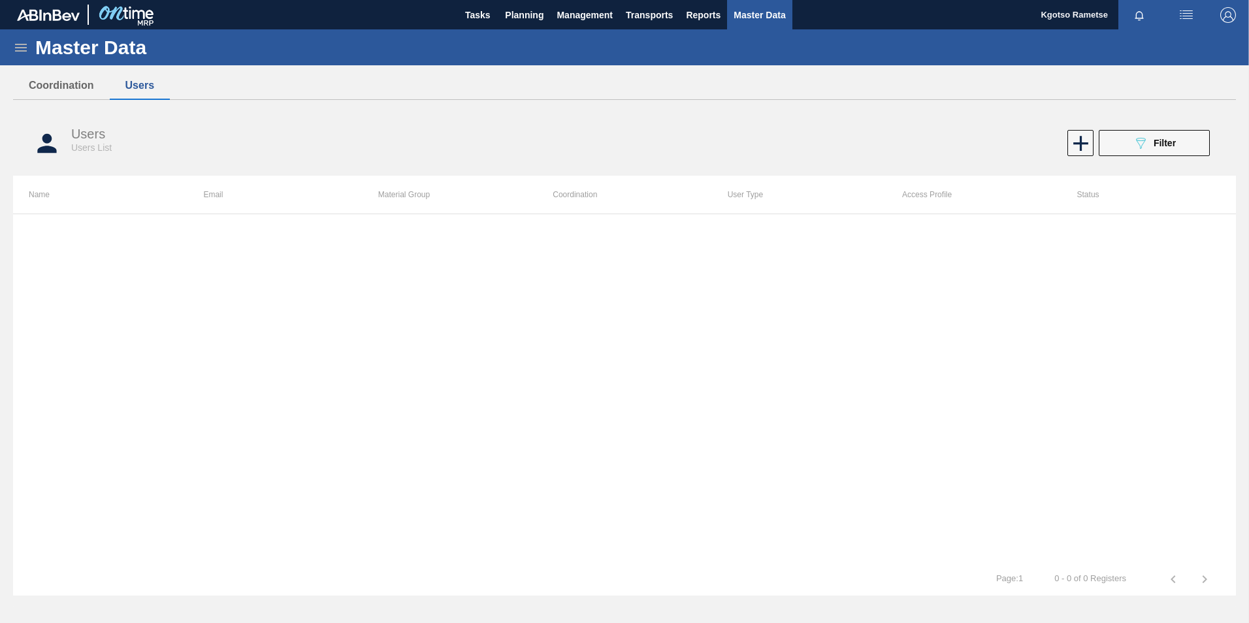
click at [1173, 126] on div "Users Users List 089F7B8B-B2A5-4AFE-B5C0-19BA573D28AC Filter" at bounding box center [624, 143] width 1223 height 49
click at [1165, 150] on div "089F7B8B-B2A5-4AFE-B5C0-19BA573D28AC Filter" at bounding box center [1154, 143] width 43 height 16
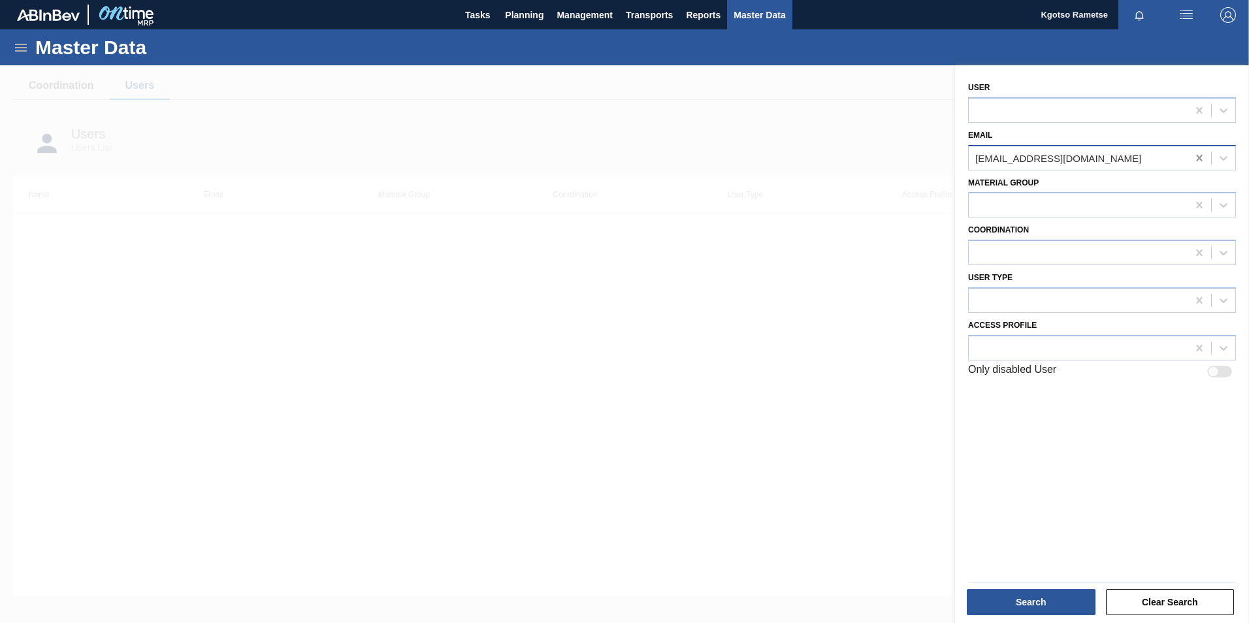
click at [1201, 157] on icon at bounding box center [1199, 158] width 13 height 13
click at [1093, 108] on div at bounding box center [1078, 110] width 219 height 19
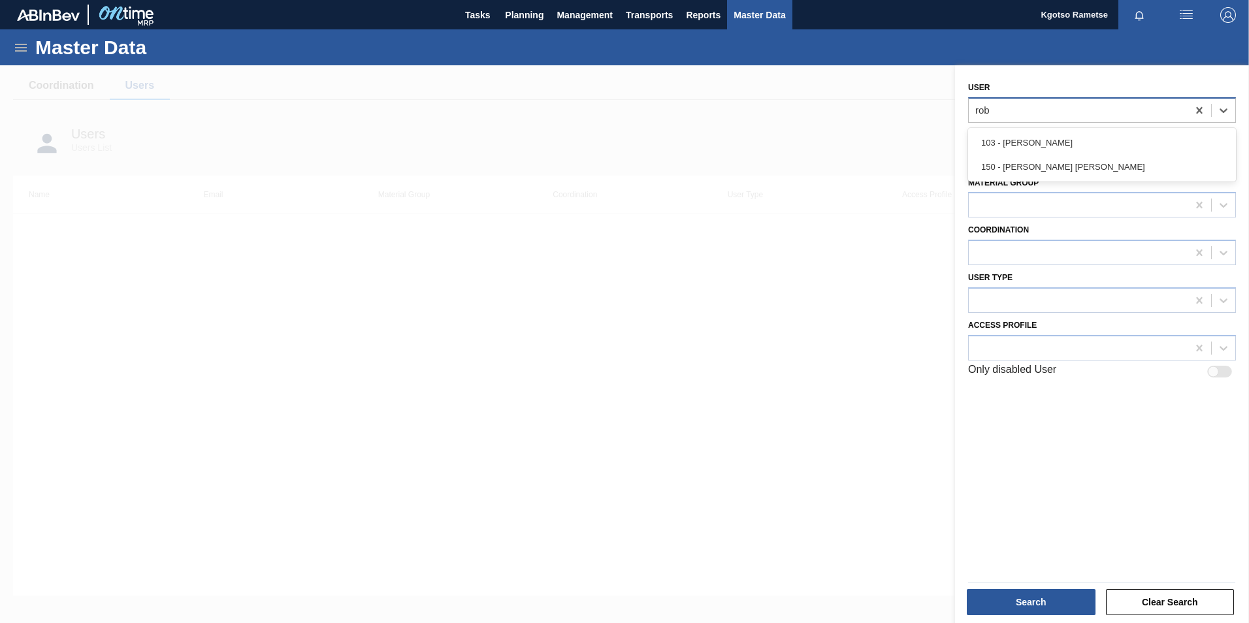
type input "[PERSON_NAME]"
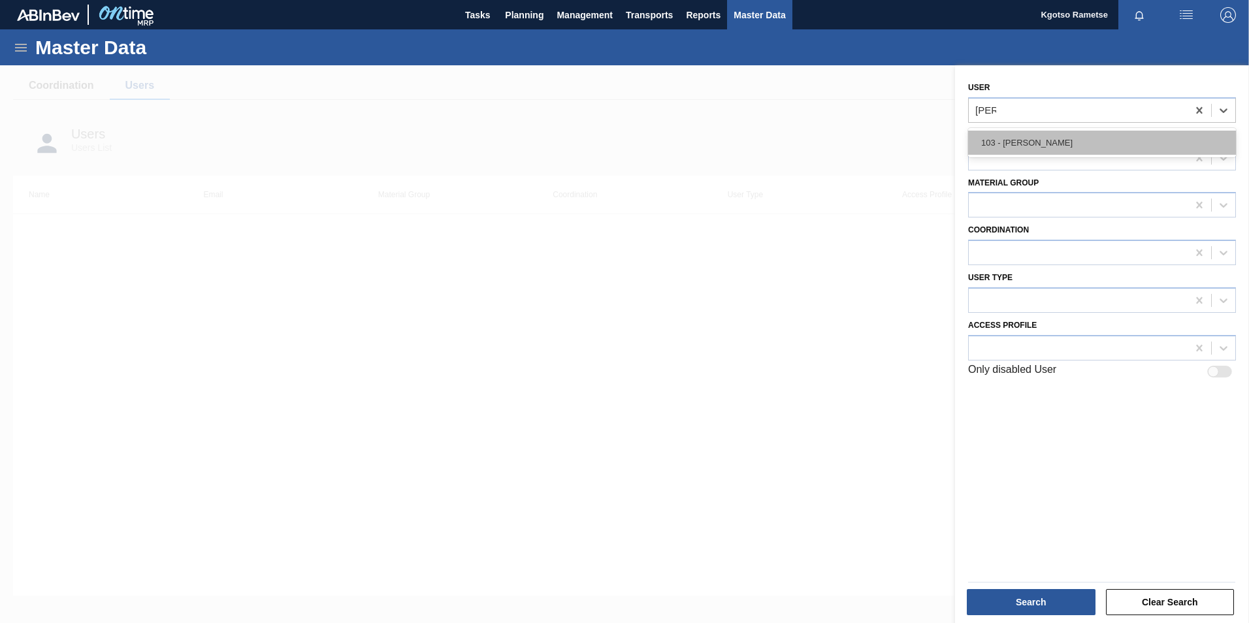
click at [1069, 142] on div "103 - [PERSON_NAME]" at bounding box center [1102, 143] width 268 height 24
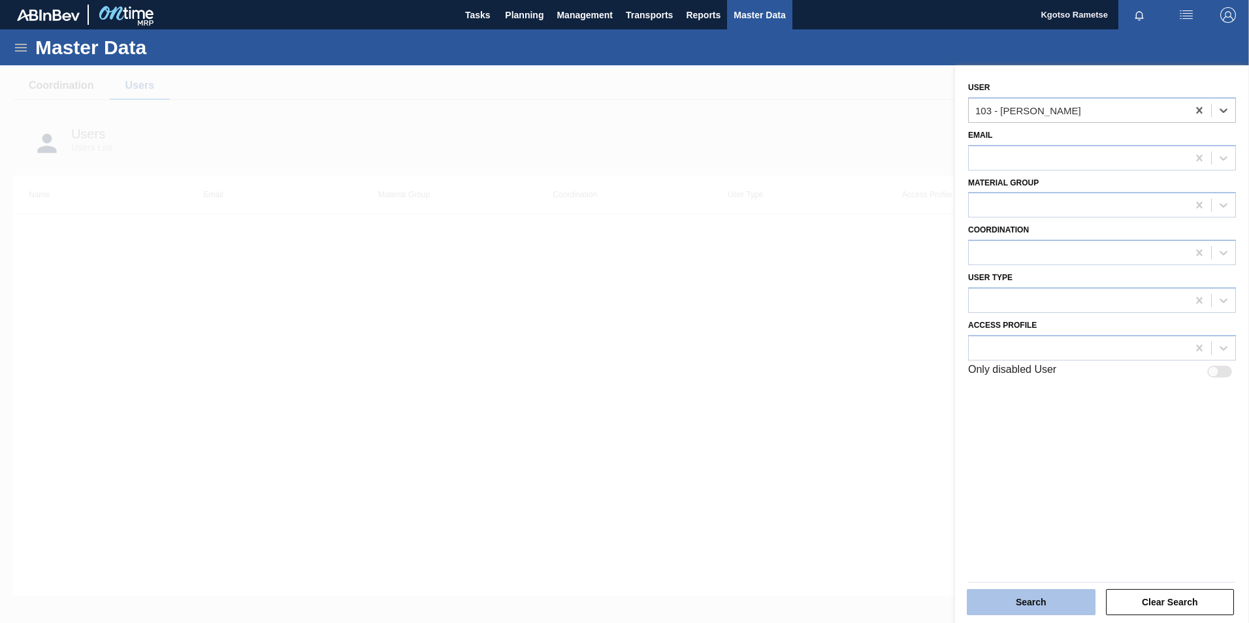
click at [1029, 602] on button "Search" at bounding box center [1031, 602] width 129 height 26
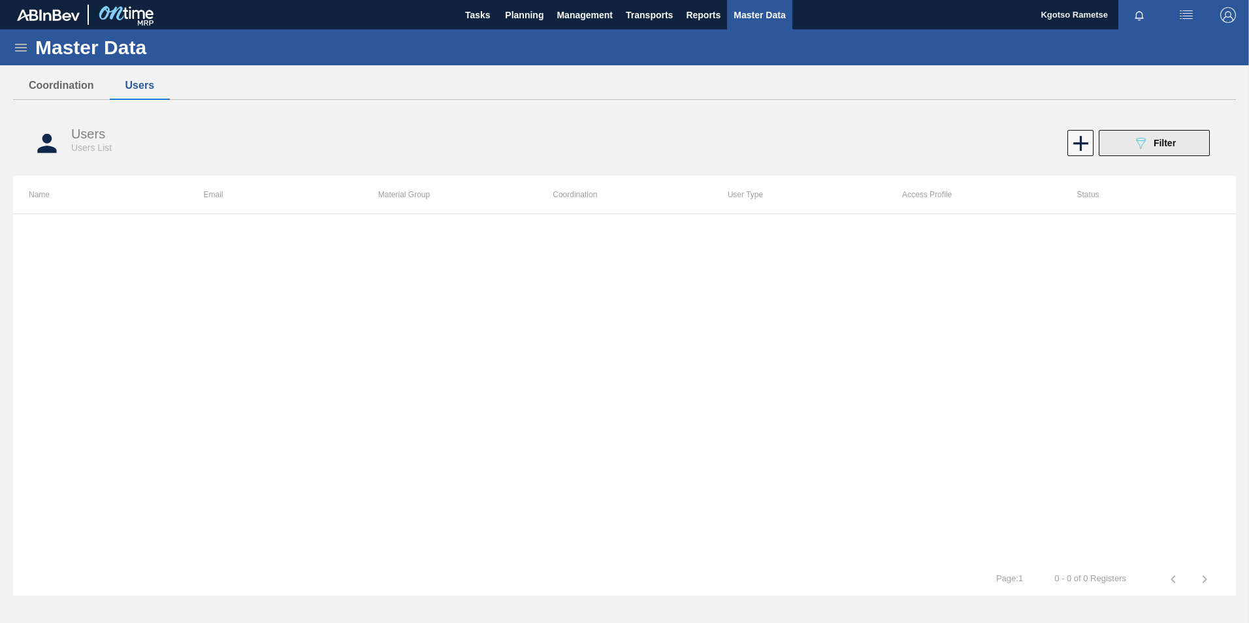
click at [1174, 135] on button "089F7B8B-B2A5-4AFE-B5C0-19BA573D28AC Filter" at bounding box center [1154, 143] width 111 height 26
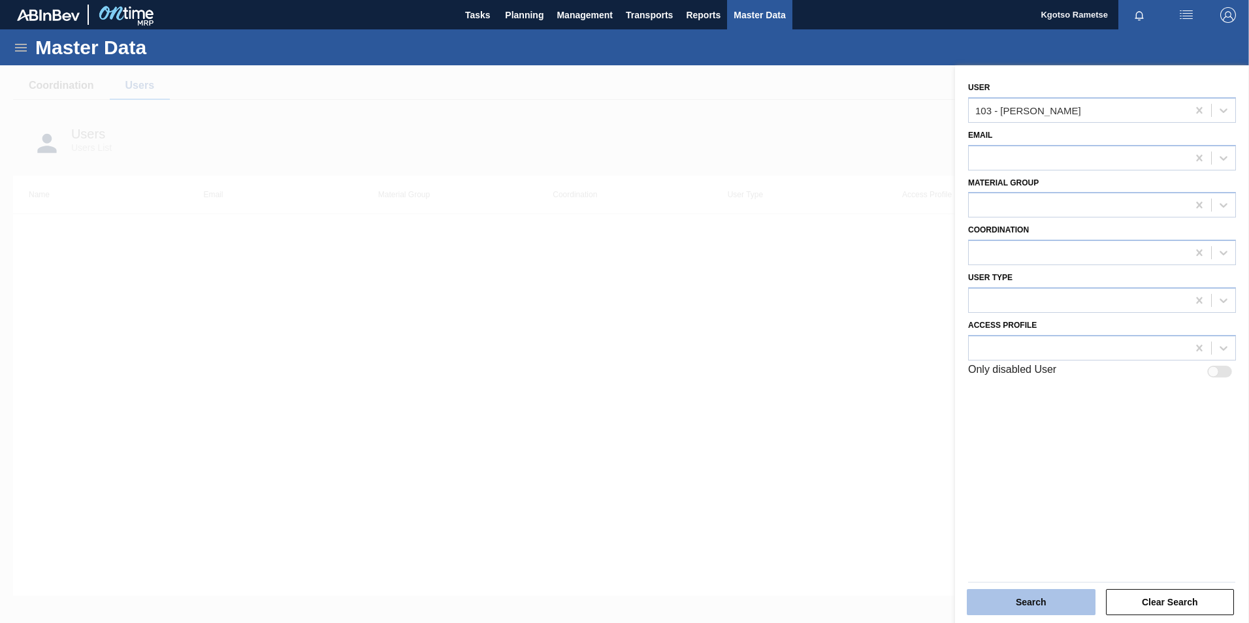
click at [1033, 600] on button "Search" at bounding box center [1031, 602] width 129 height 26
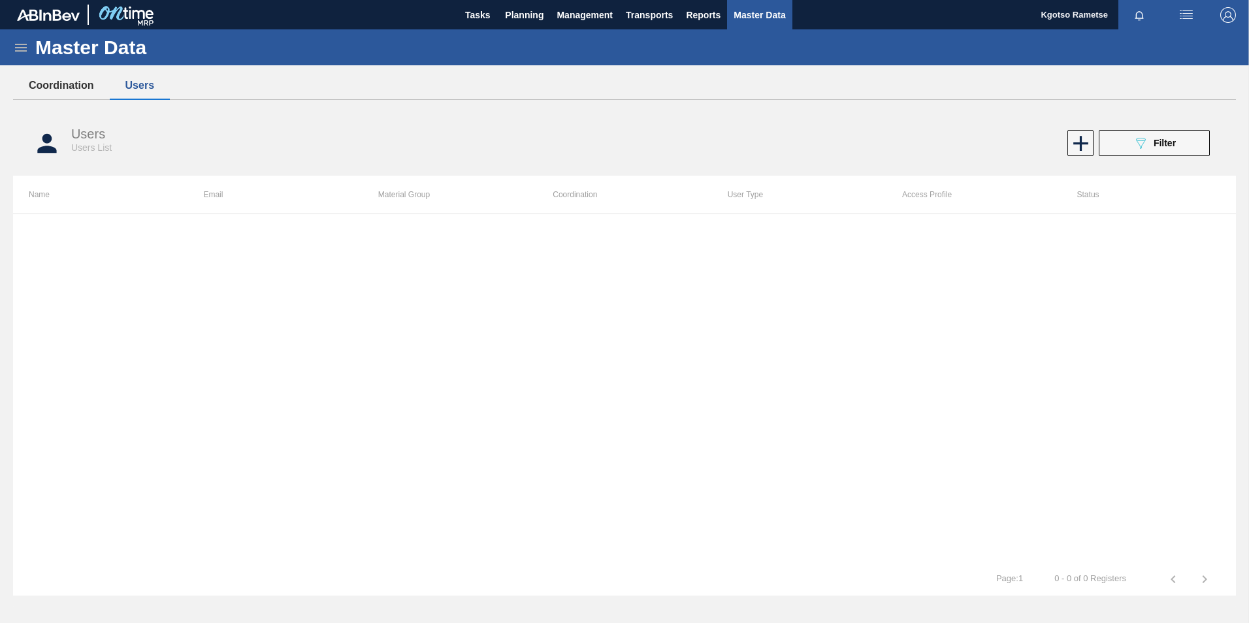
click at [84, 88] on button "Coordination" at bounding box center [61, 85] width 97 height 27
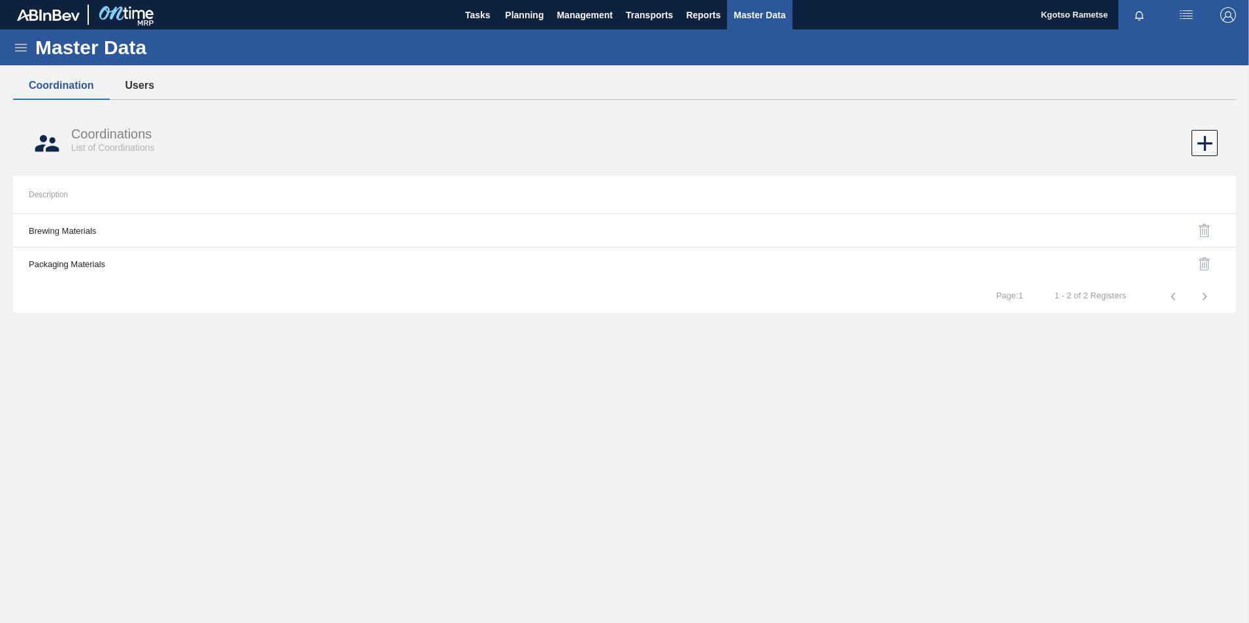
click at [142, 84] on button "Users" at bounding box center [140, 85] width 60 height 27
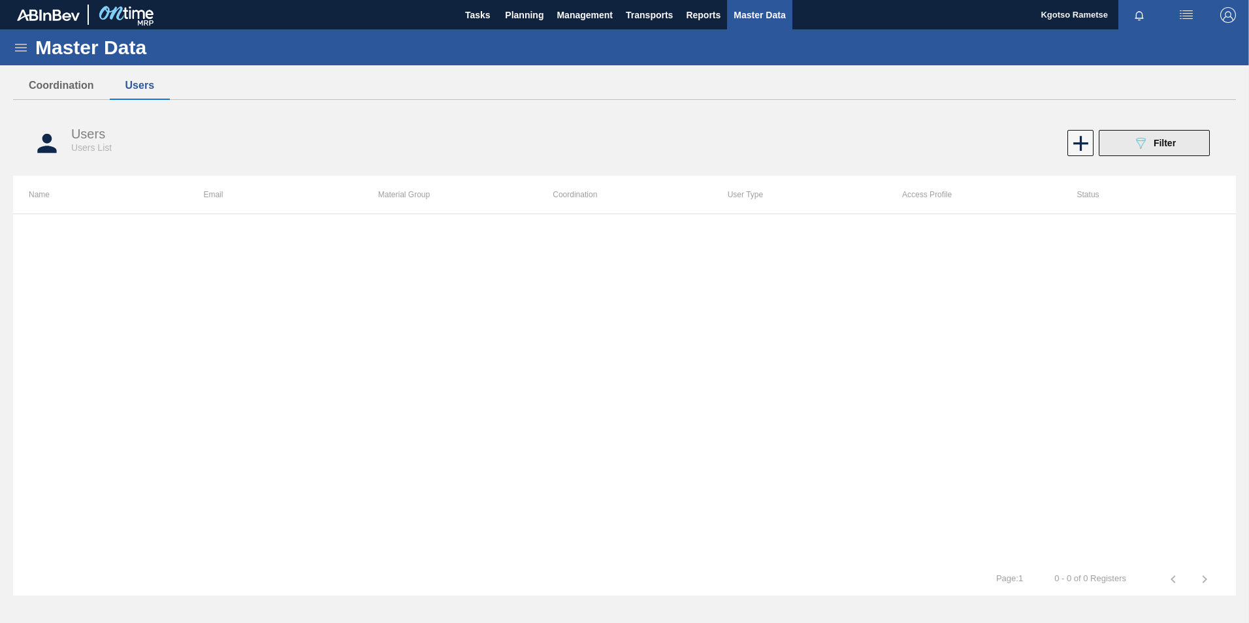
click at [1127, 142] on button "089F7B8B-B2A5-4AFE-B5C0-19BA573D28AC Filter" at bounding box center [1154, 143] width 111 height 26
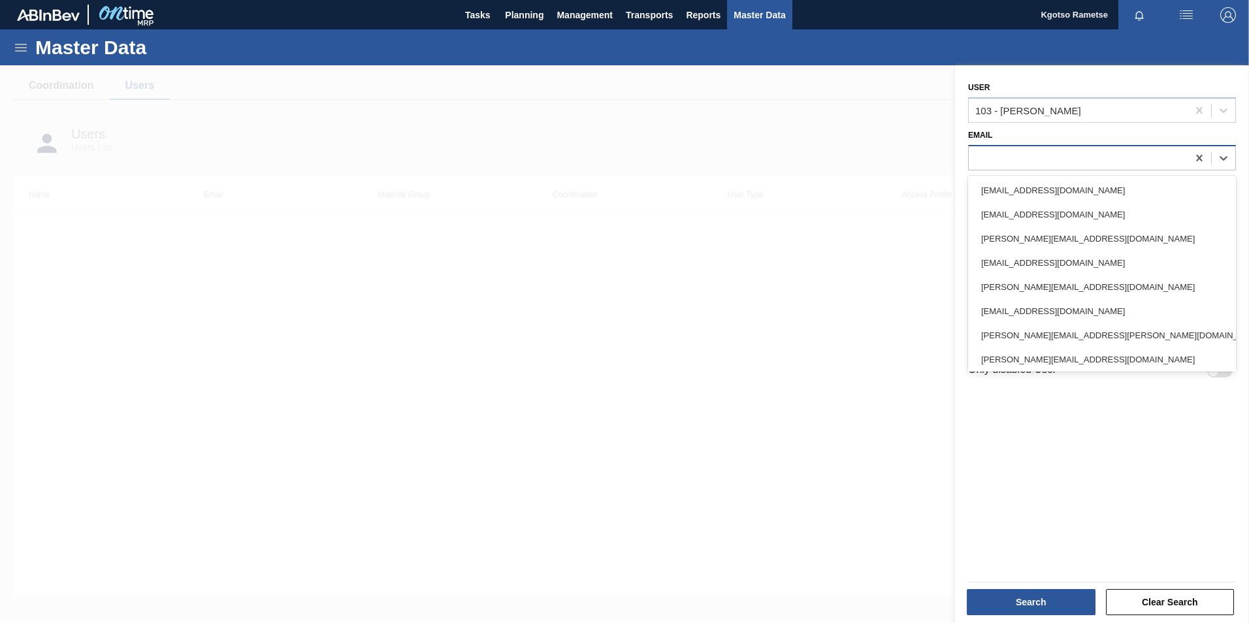
click at [1011, 150] on div at bounding box center [1078, 157] width 219 height 19
paste input "[URL][DOMAIN_NAME]"
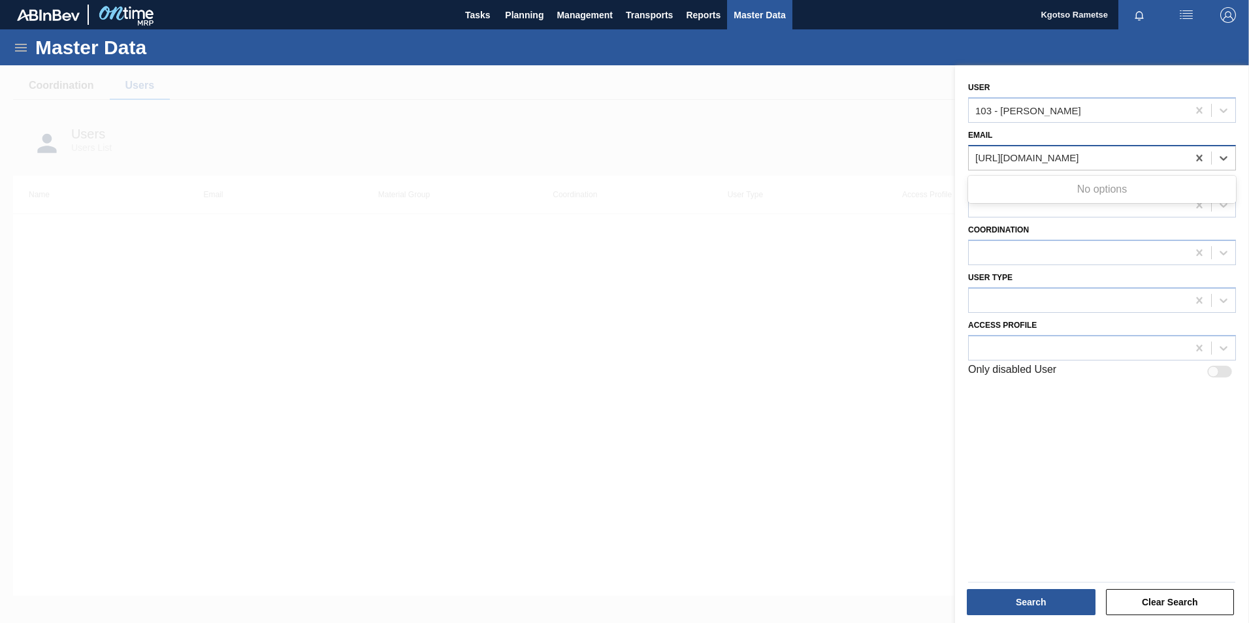
scroll to position [0, 71]
type input "[URL][DOMAIN_NAME]"
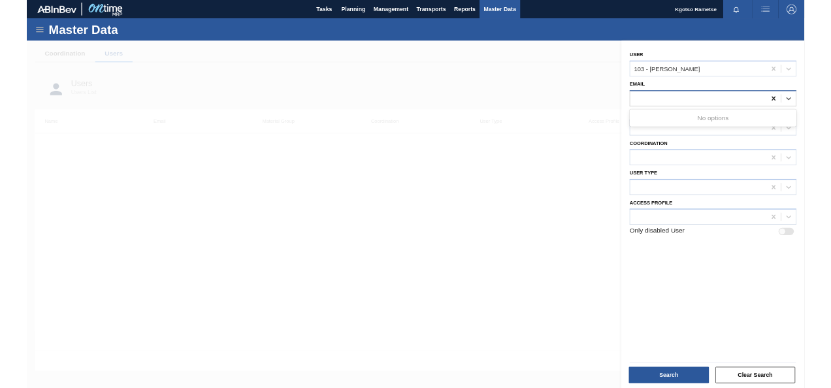
scroll to position [0, 0]
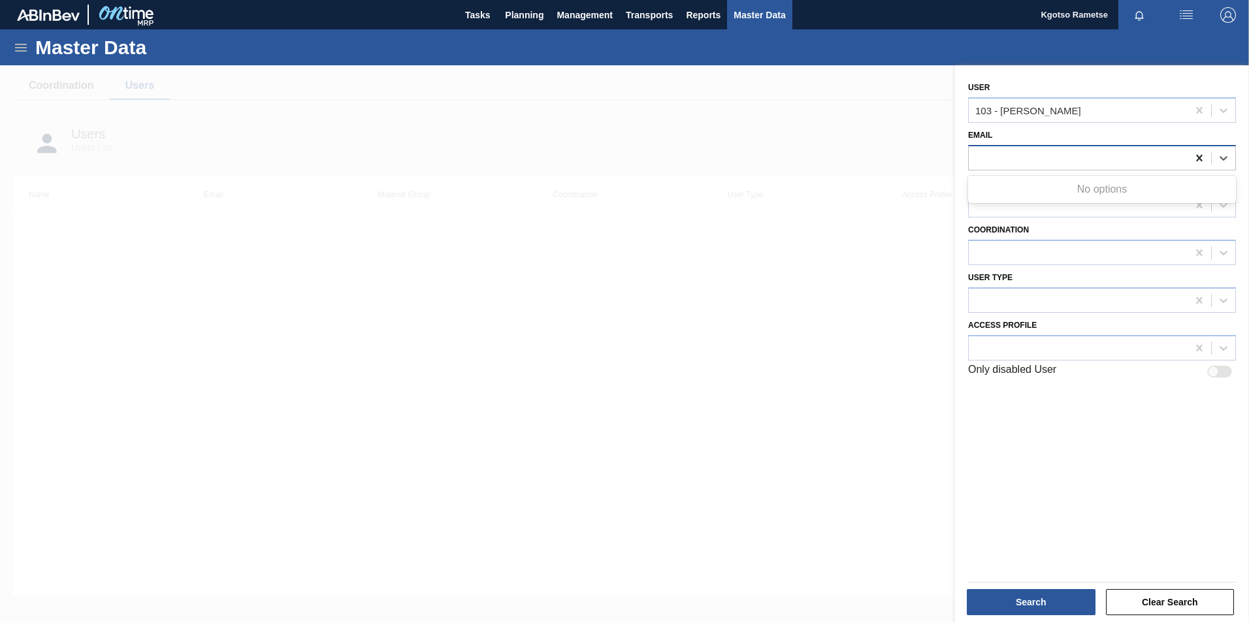
click at [1199, 161] on icon at bounding box center [1199, 157] width 6 height 7
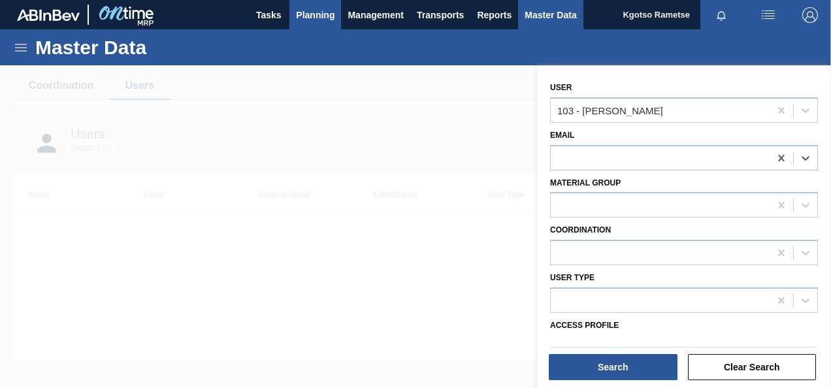
click at [314, 18] on span "Planning" at bounding box center [315, 15] width 39 height 16
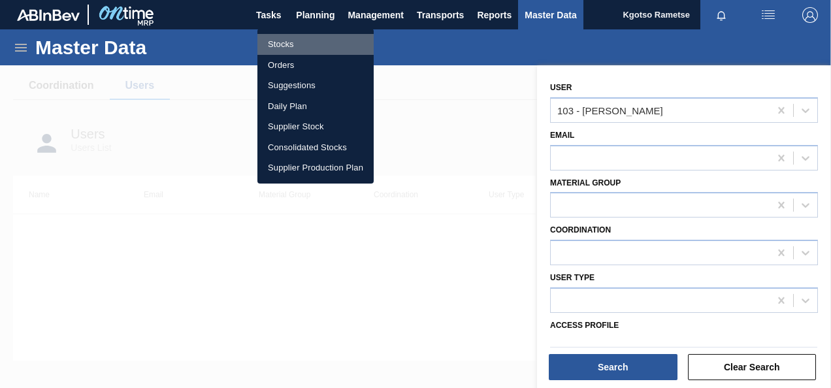
click at [300, 38] on li "Stocks" at bounding box center [315, 44] width 116 height 21
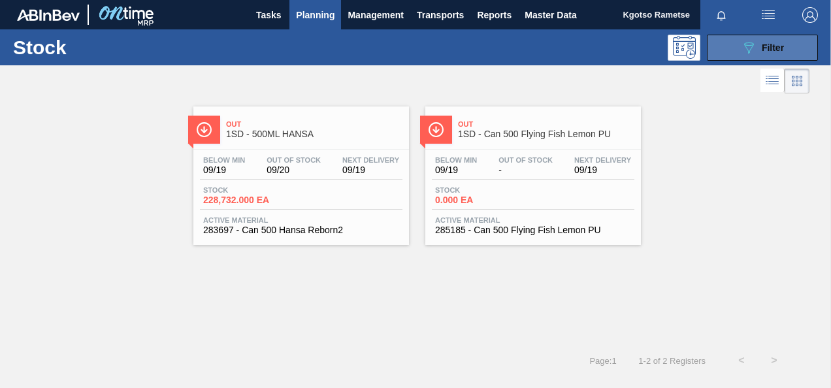
click at [781, 52] on div "089F7B8B-B2A5-4AFE-B5C0-19BA573D28AC Filter" at bounding box center [762, 48] width 43 height 16
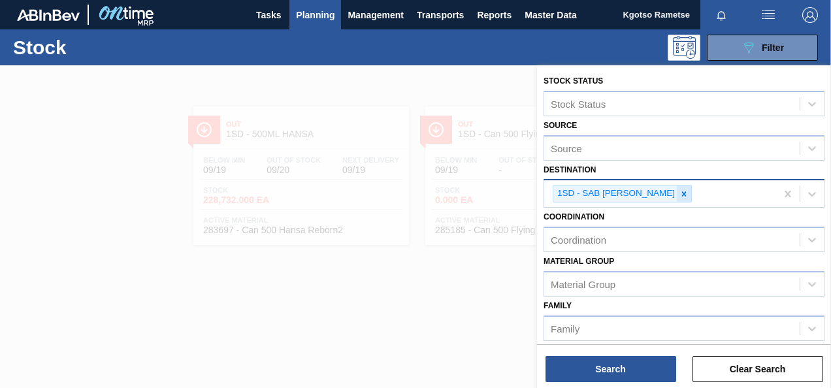
click at [679, 193] on icon at bounding box center [683, 193] width 9 height 9
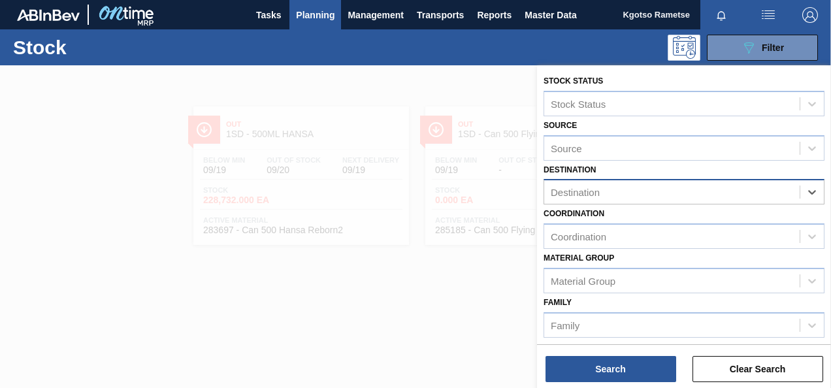
click at [645, 218] on div "Coordination Coordination" at bounding box center [683, 226] width 281 height 44
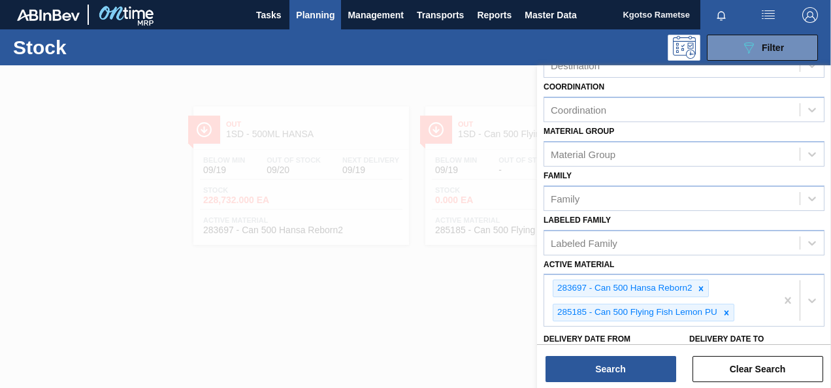
scroll to position [235, 0]
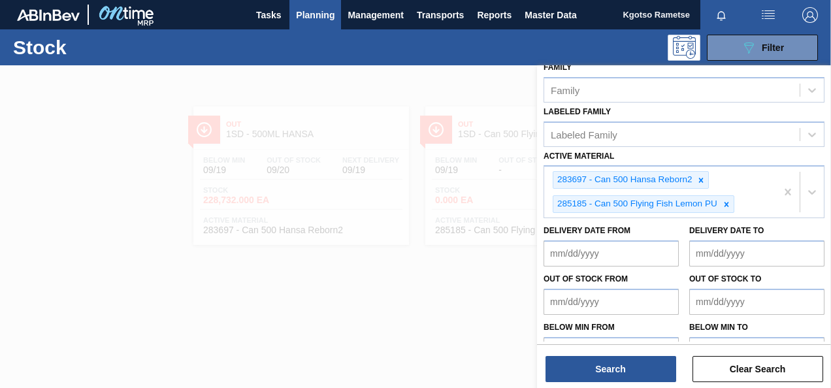
click at [592, 111] on label "Labeled Family" at bounding box center [576, 111] width 67 height 9
click at [552, 129] on Family "Labeled Family" at bounding box center [551, 134] width 1 height 11
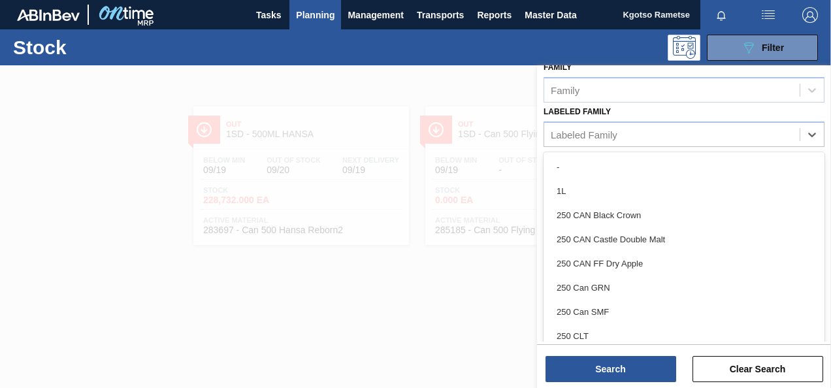
scroll to position [2250, 0]
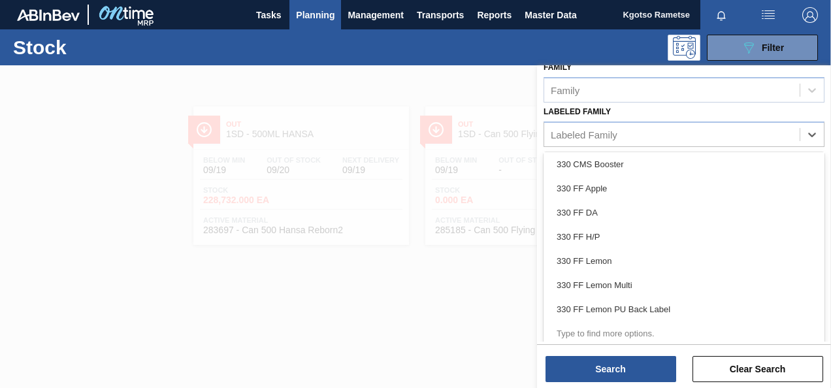
click at [538, 89] on div "Stock Status Stock Status Source Source Destination Destination Coordination Co…" at bounding box center [684, 100] width 294 height 540
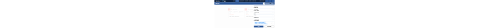
scroll to position [105, 0]
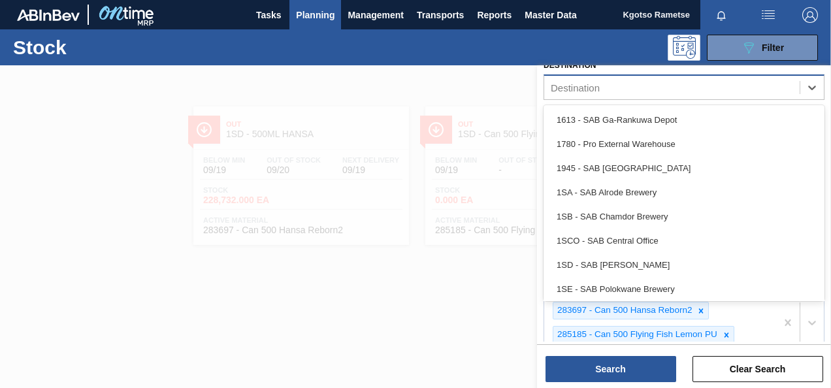
click at [559, 79] on div "Destination" at bounding box center [671, 87] width 255 height 19
type input "1sb"
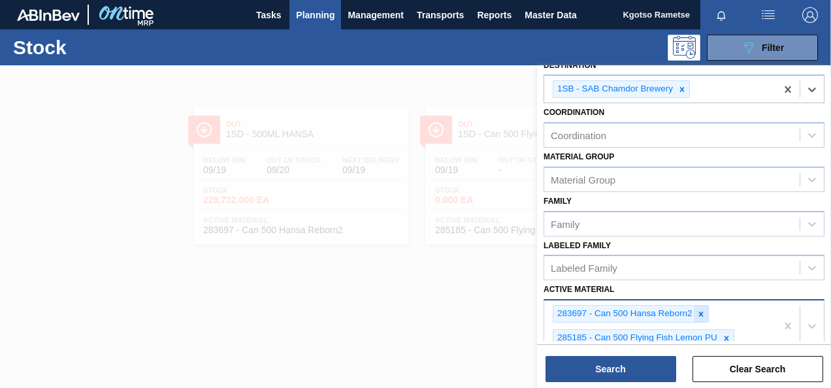
click at [698, 312] on icon at bounding box center [700, 314] width 9 height 9
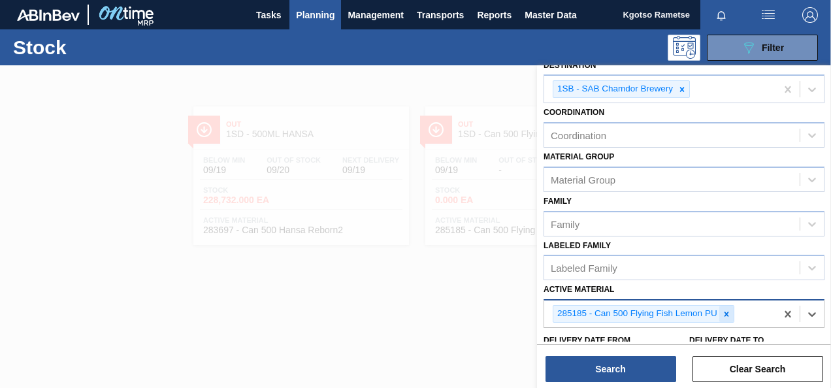
click at [722, 310] on icon at bounding box center [726, 314] width 9 height 9
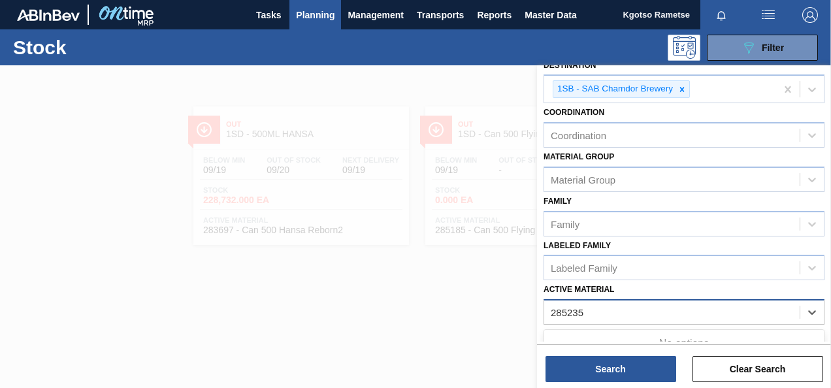
type Material "285235"
click at [683, 85] on icon at bounding box center [681, 89] width 9 height 9
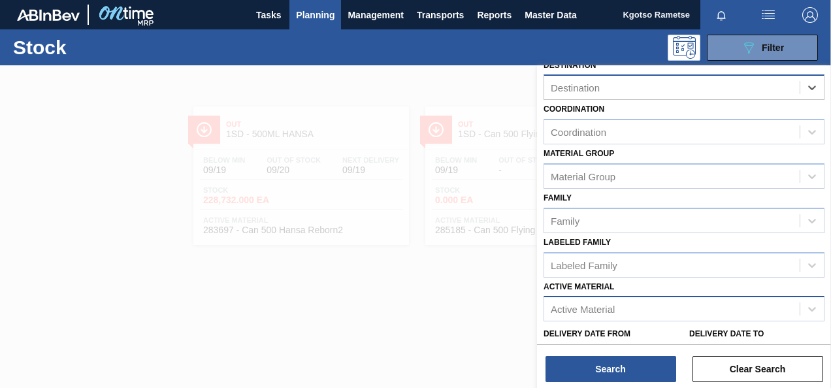
click at [576, 300] on div "Active Material" at bounding box center [671, 309] width 255 height 19
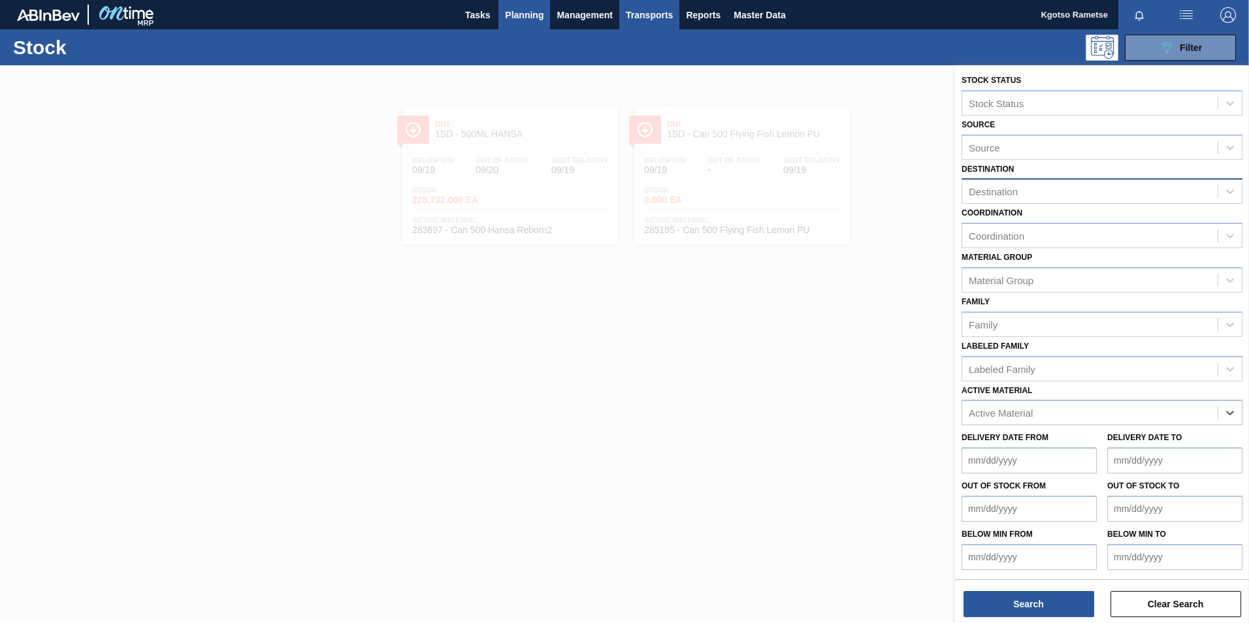
scroll to position [1, 0]
click at [990, 413] on div "Active Material" at bounding box center [1001, 413] width 64 height 11
click at [986, 417] on div "Active Material" at bounding box center [1001, 413] width 64 height 11
click at [986, 417] on Material "285235" at bounding box center [986, 413] width 34 height 11
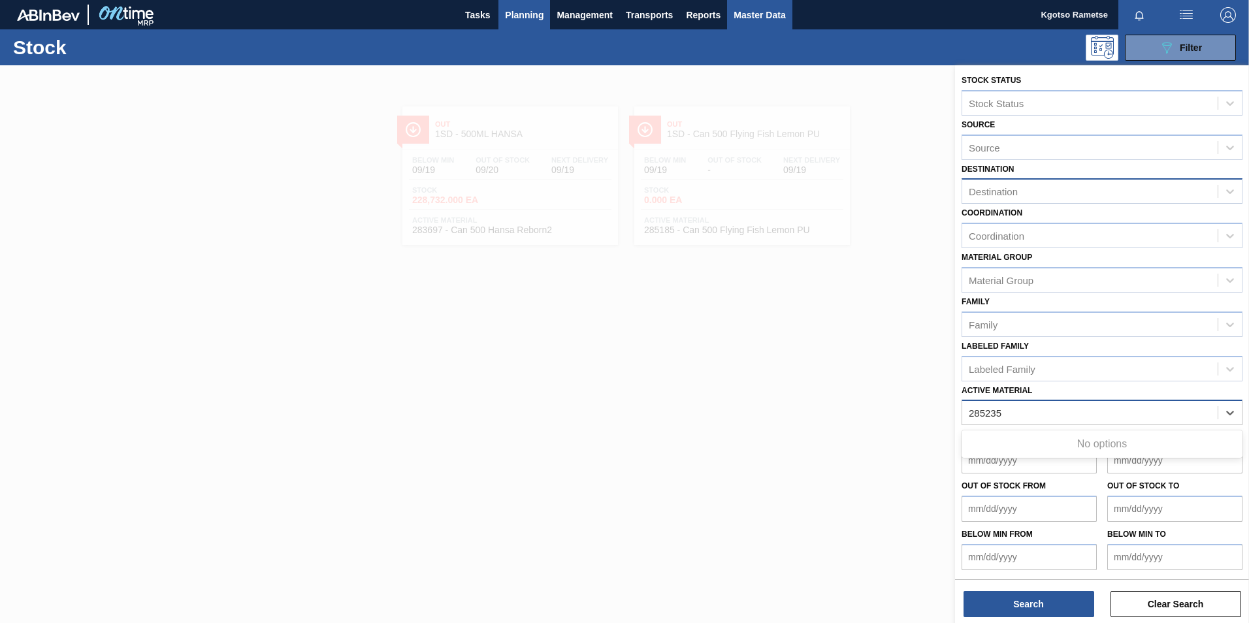
type Material "285235"
click at [764, 23] on button "Master Data" at bounding box center [759, 14] width 65 height 29
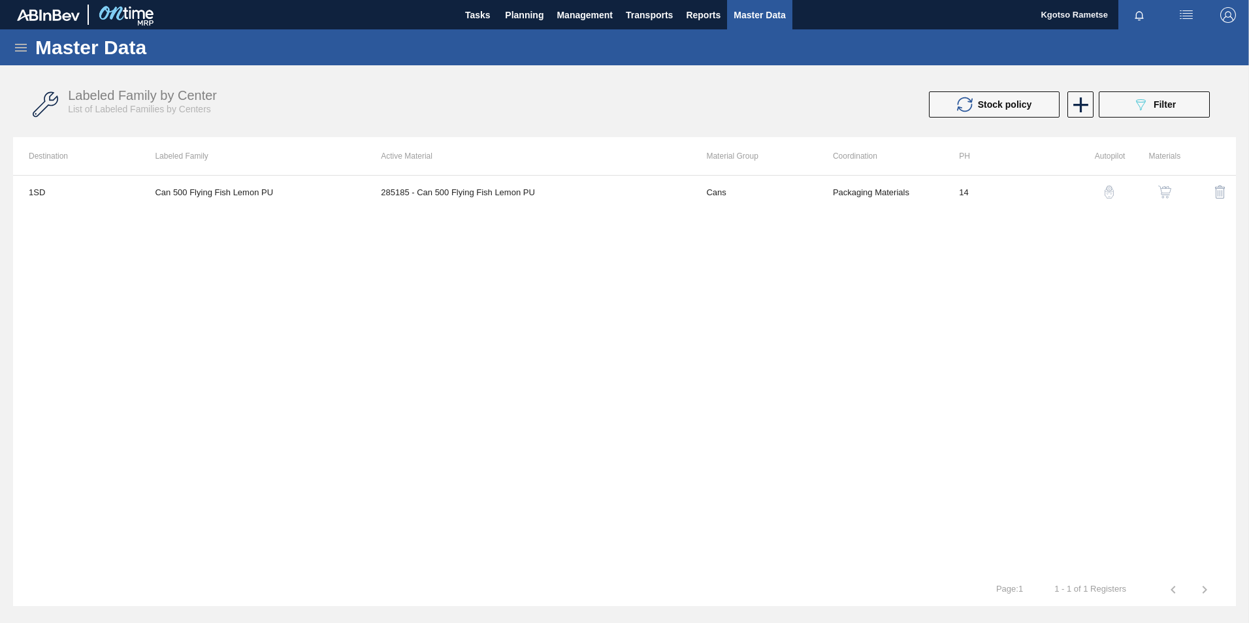
click at [24, 48] on icon at bounding box center [21, 48] width 16 height 16
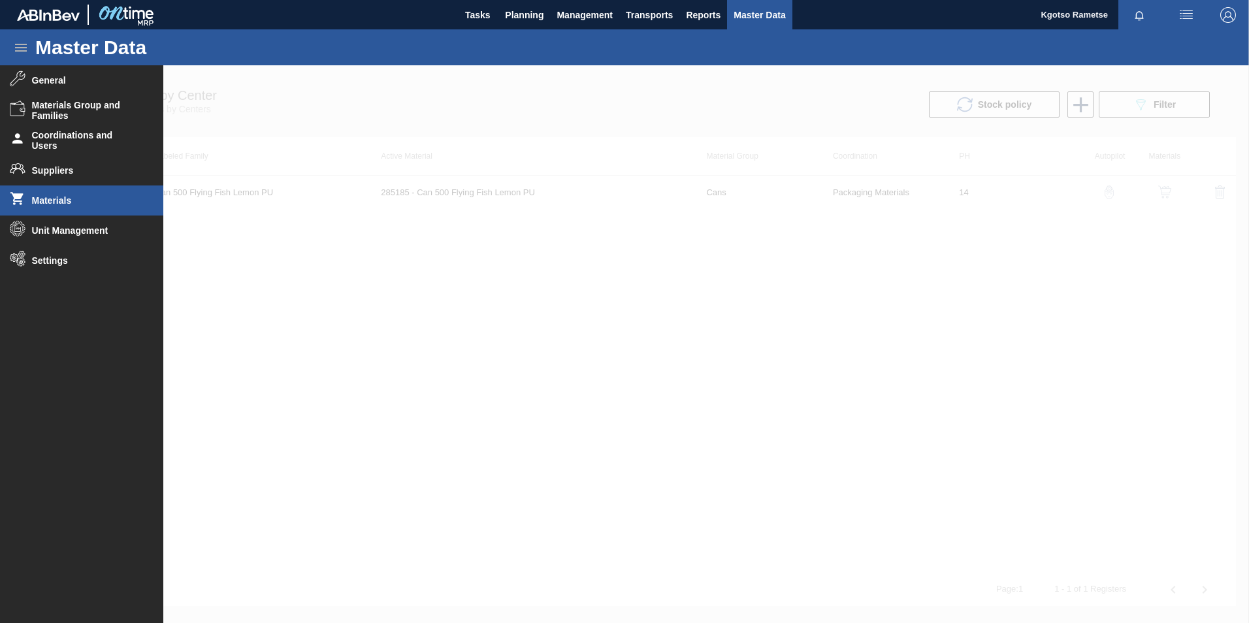
click at [46, 209] on li "Materials" at bounding box center [81, 201] width 163 height 30
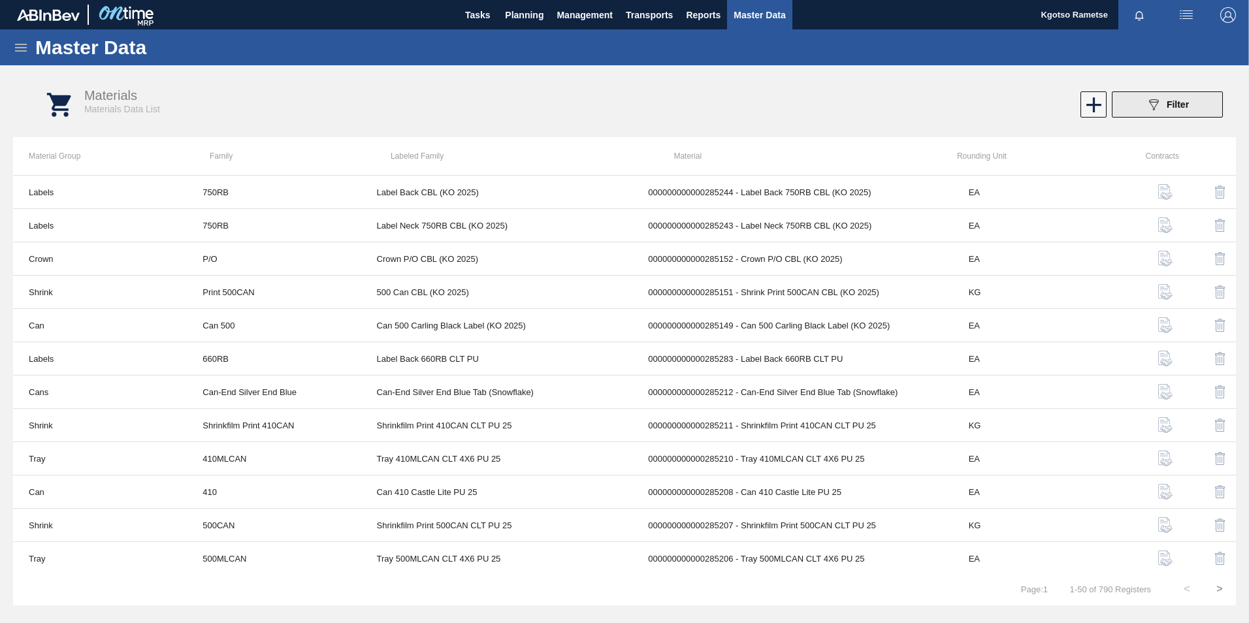
click at [1143, 98] on button "089F7B8B-B2A5-4AFE-B5C0-19BA573D28AC Filter" at bounding box center [1167, 104] width 111 height 26
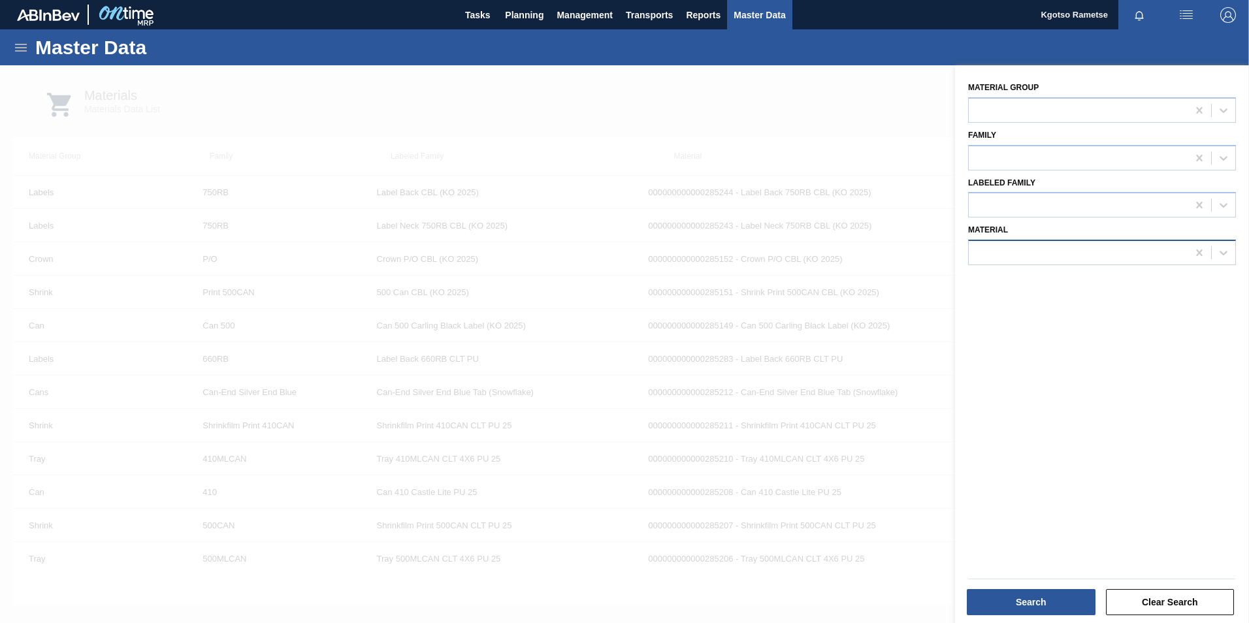
click at [1005, 259] on div at bounding box center [1078, 253] width 219 height 19
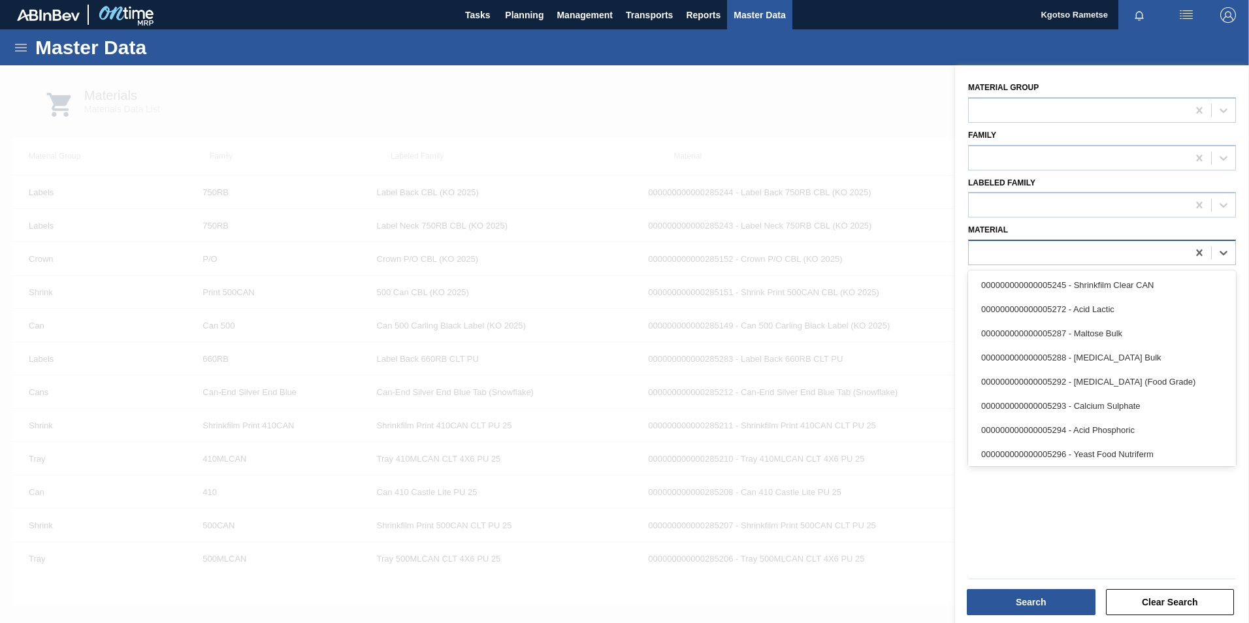
paste input "285235"
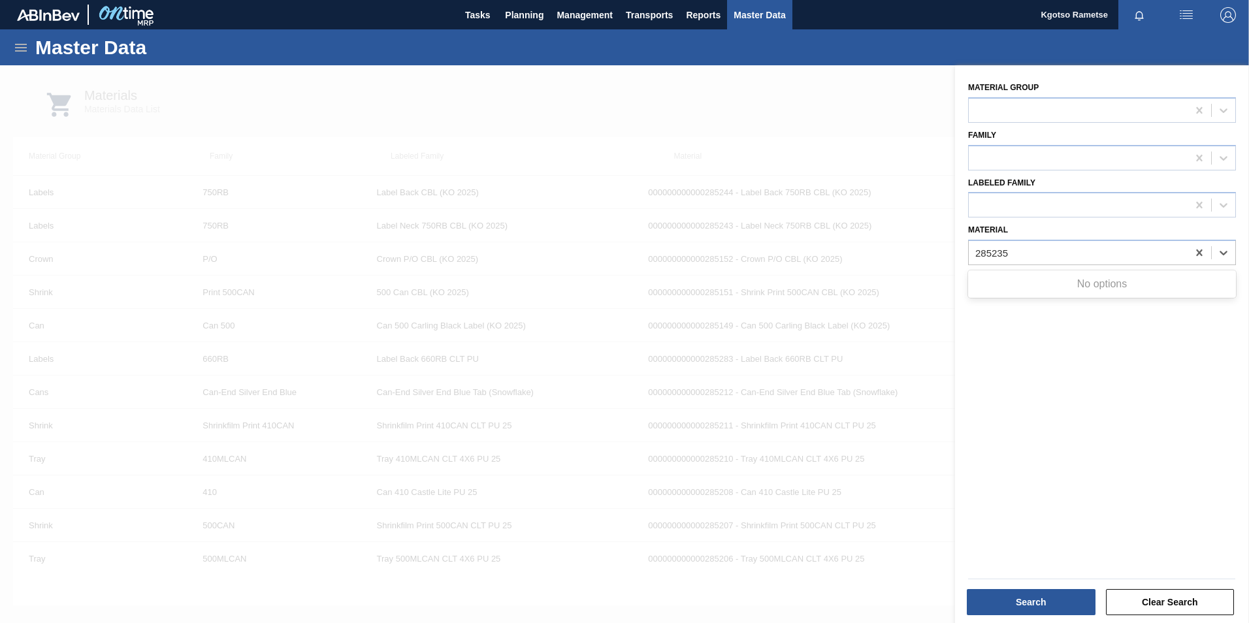
type input "285235"
click at [745, 77] on div at bounding box center [624, 376] width 1249 height 623
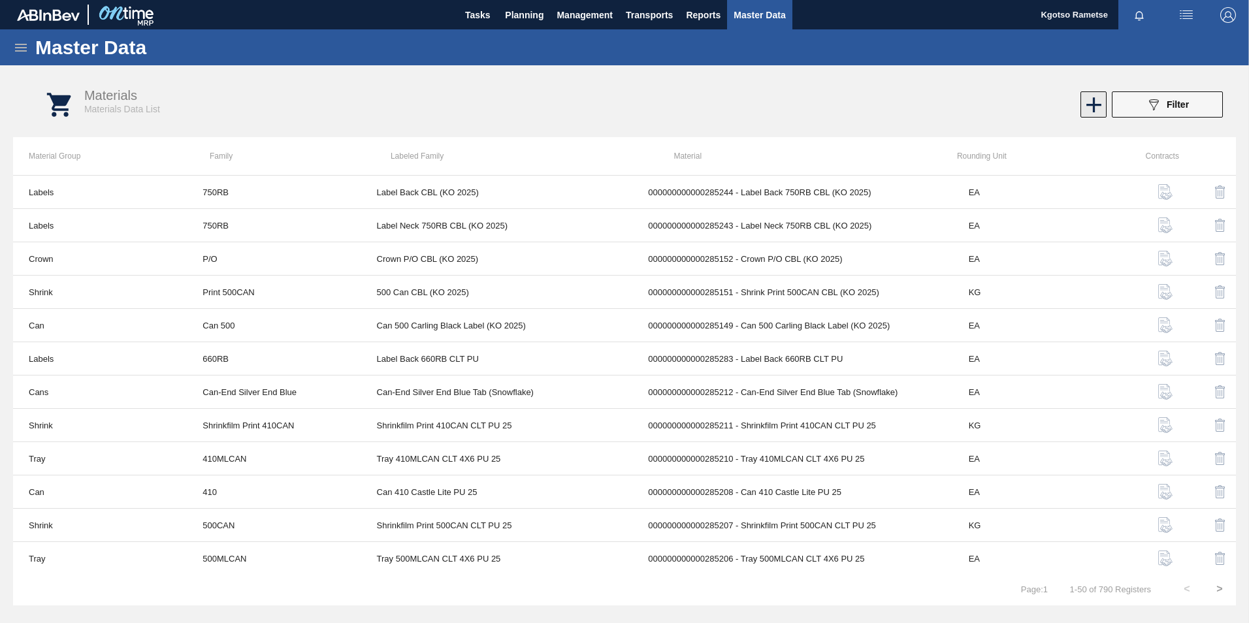
click at [1095, 108] on icon at bounding box center [1093, 104] width 25 height 25
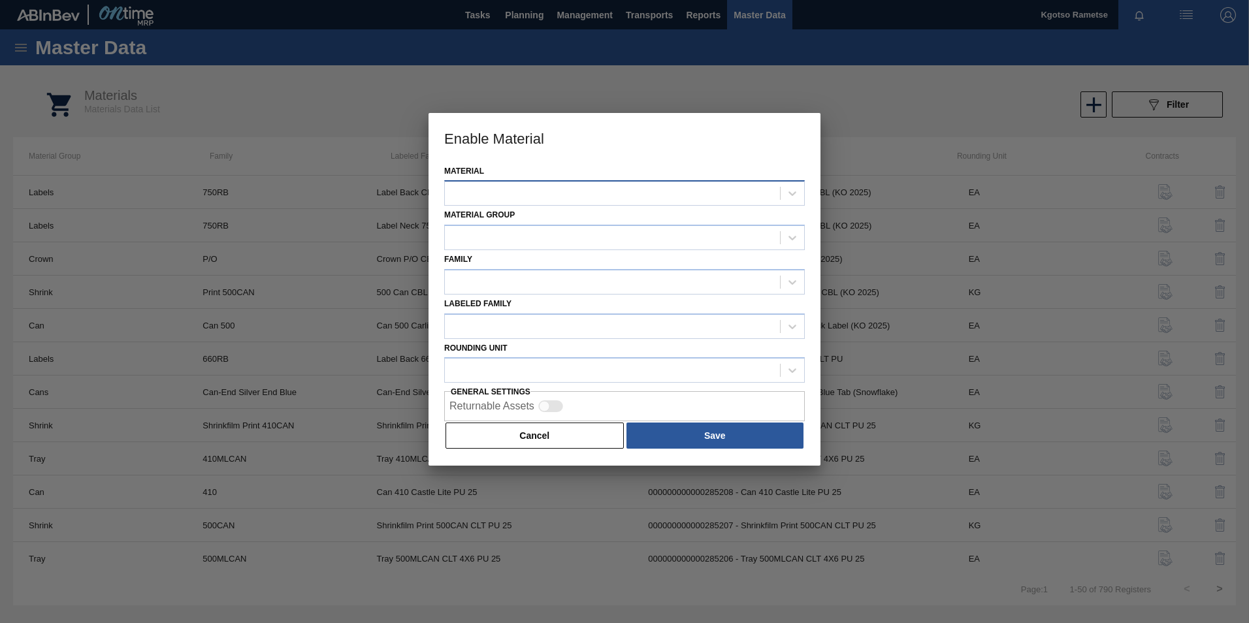
click at [560, 184] on div at bounding box center [612, 193] width 335 height 19
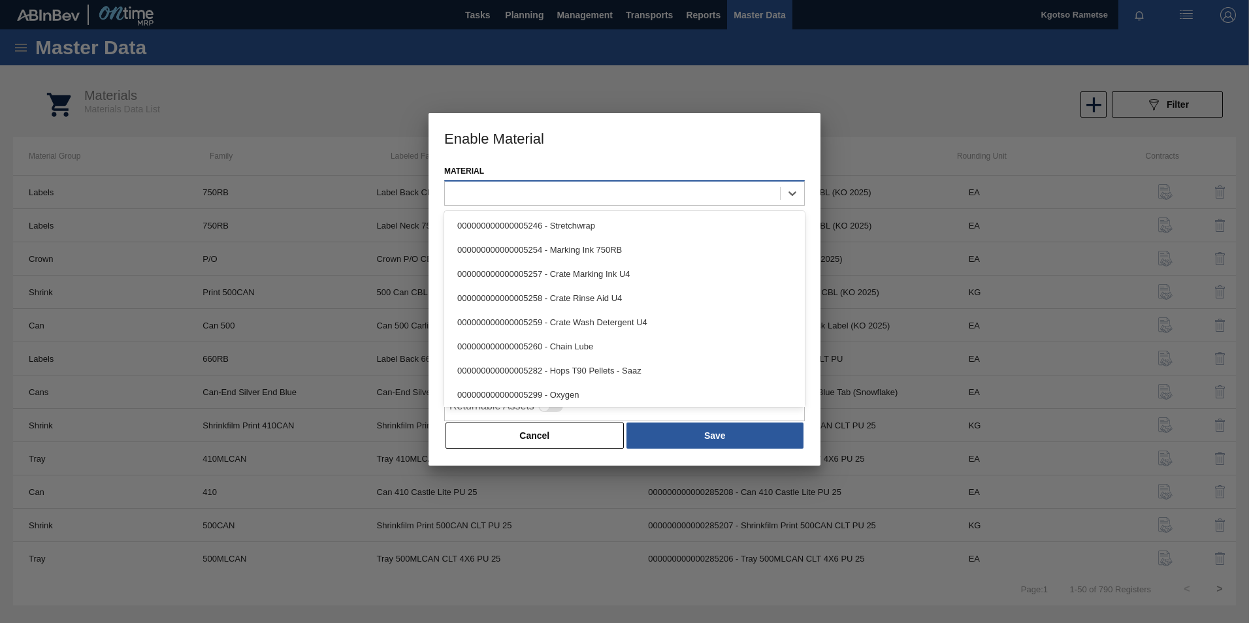
paste input "285235"
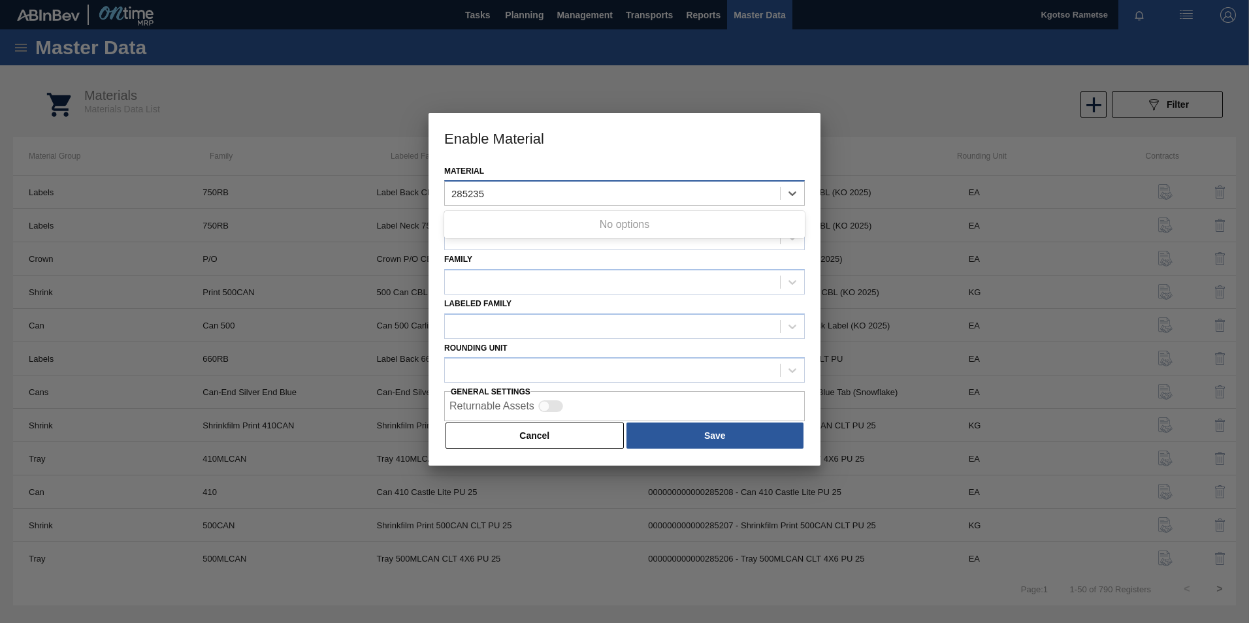
click at [468, 188] on input "285235" at bounding box center [468, 193] width 34 height 11
type input "285235"
click at [530, 421] on div "Cancel Save" at bounding box center [624, 435] width 361 height 29
click at [519, 432] on button "Cancel" at bounding box center [535, 436] width 178 height 26
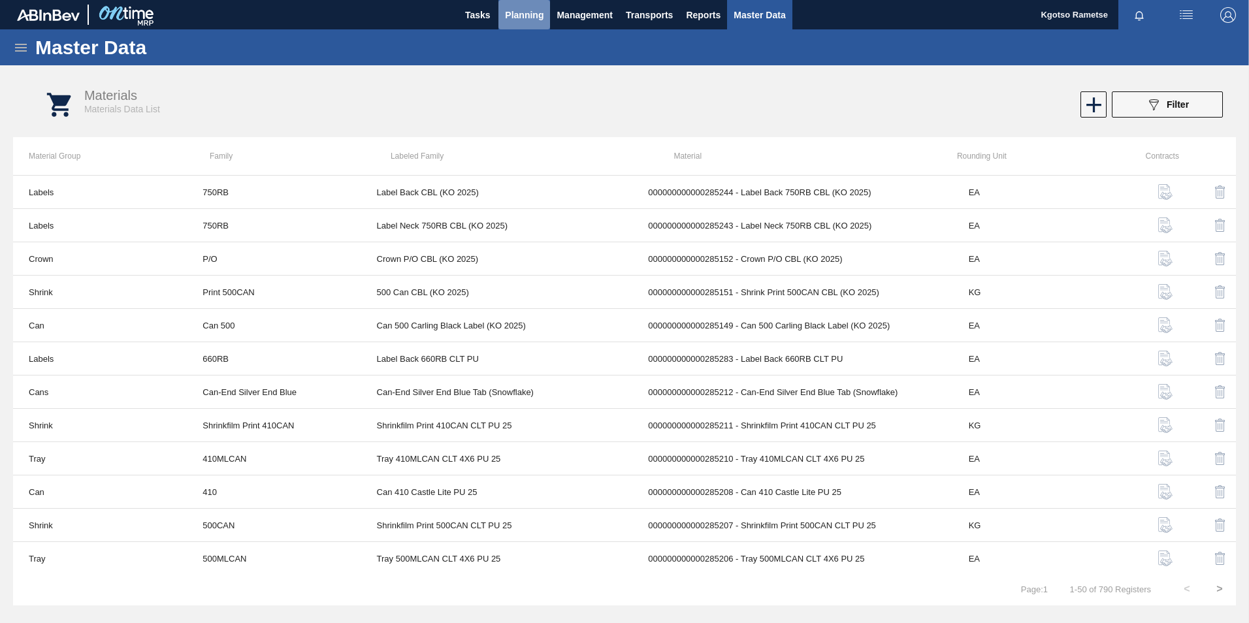
click at [516, 10] on span "Planning" at bounding box center [524, 15] width 39 height 16
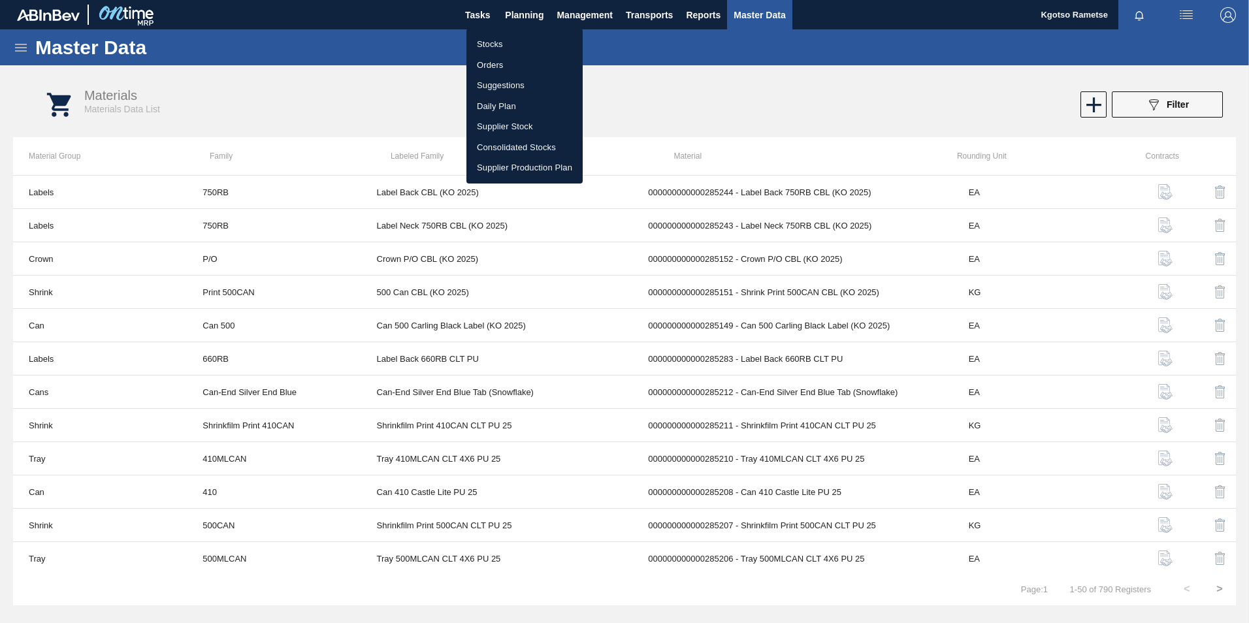
click at [517, 43] on li "Stocks" at bounding box center [524, 44] width 116 height 21
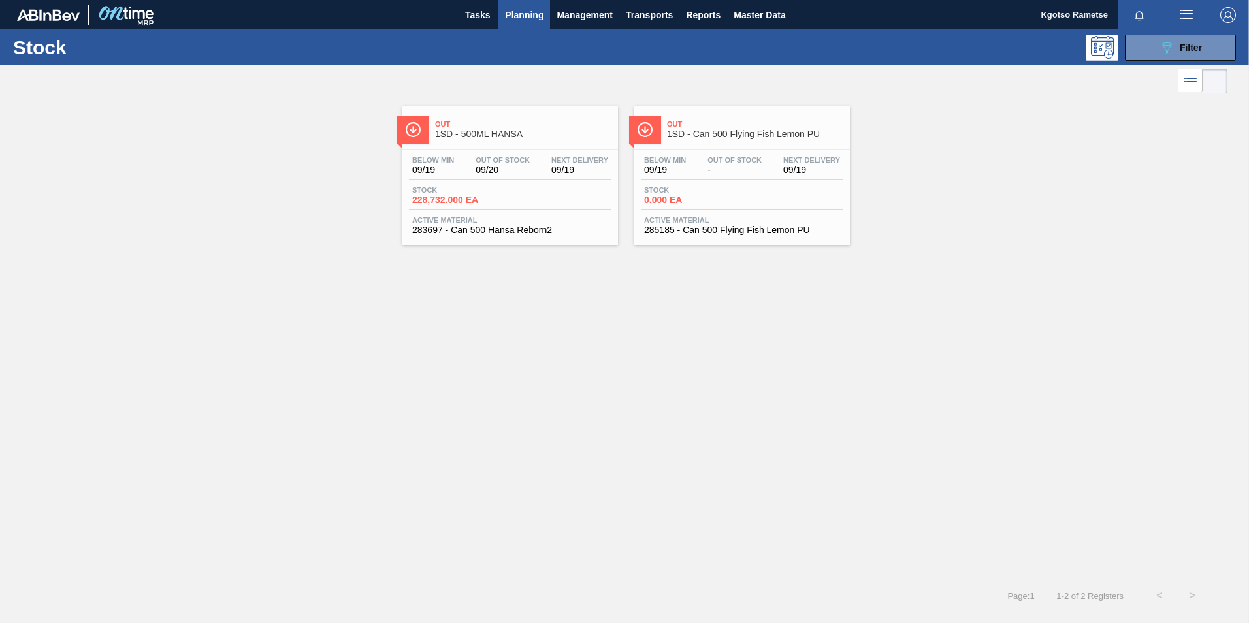
click at [506, 143] on div "Out 1SD - 500ML HANSA" at bounding box center [523, 129] width 176 height 29
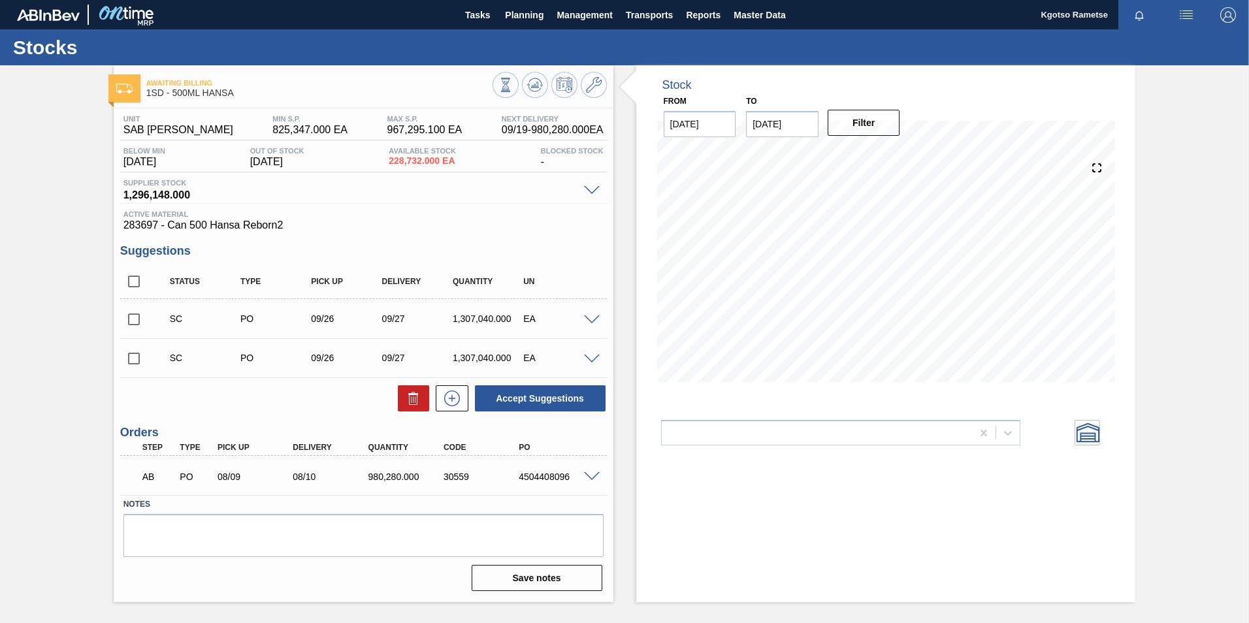
click at [592, 316] on span at bounding box center [592, 321] width 16 height 10
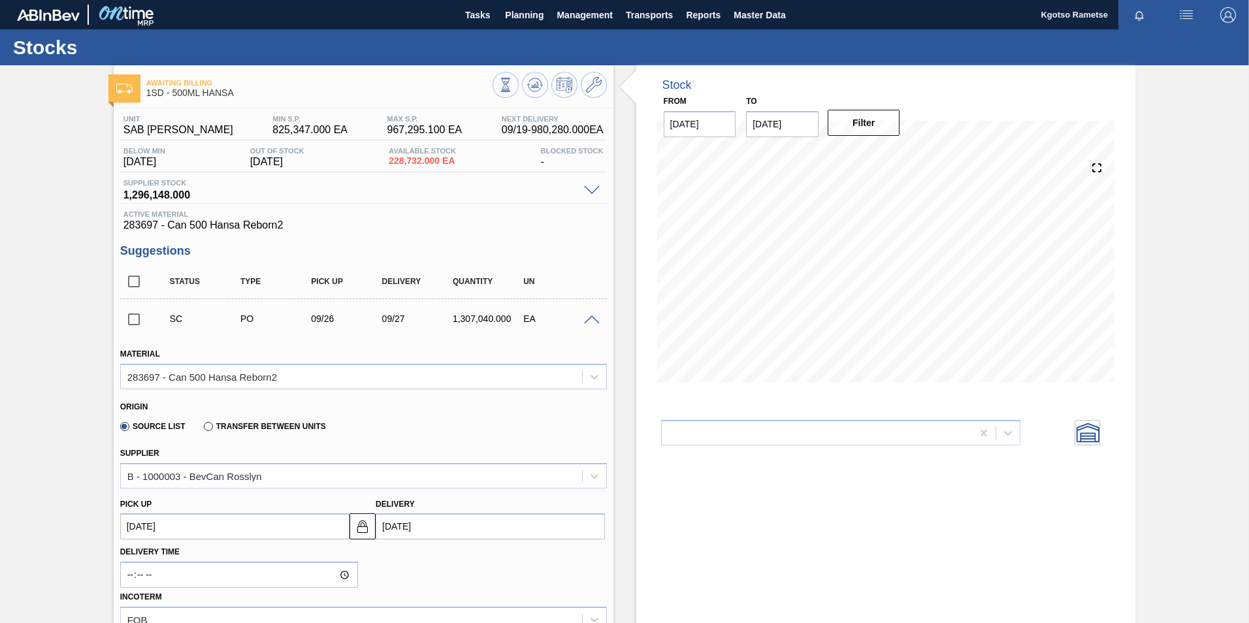
click at [592, 316] on span at bounding box center [592, 321] width 16 height 10
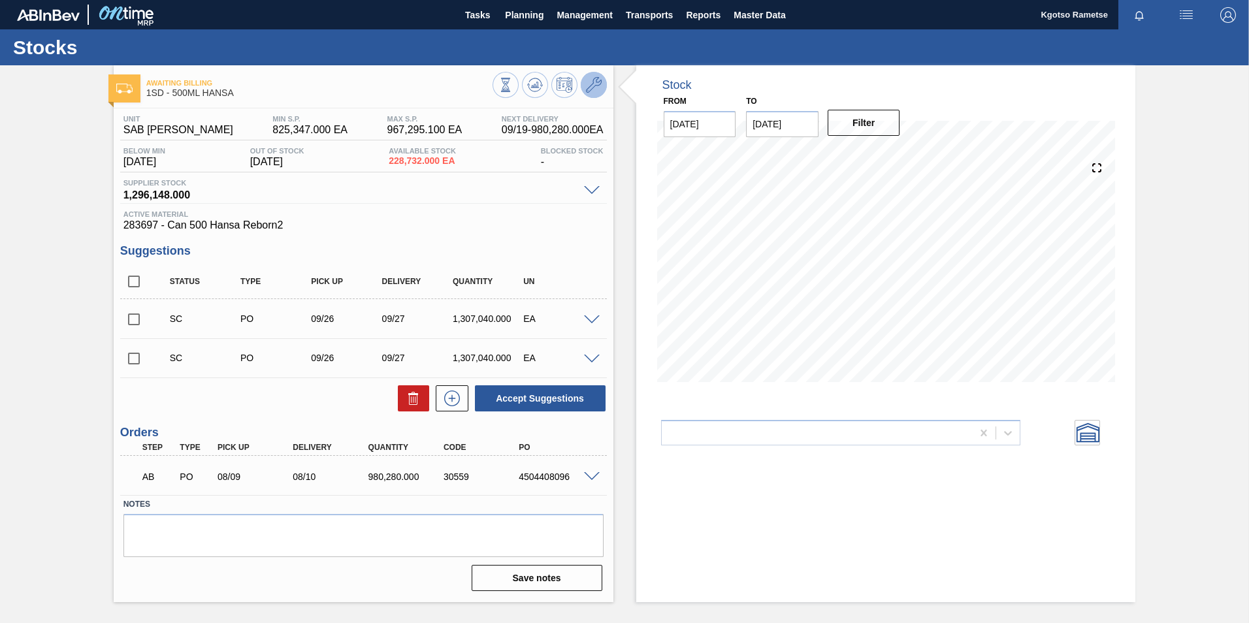
click at [597, 79] on icon at bounding box center [594, 85] width 16 height 16
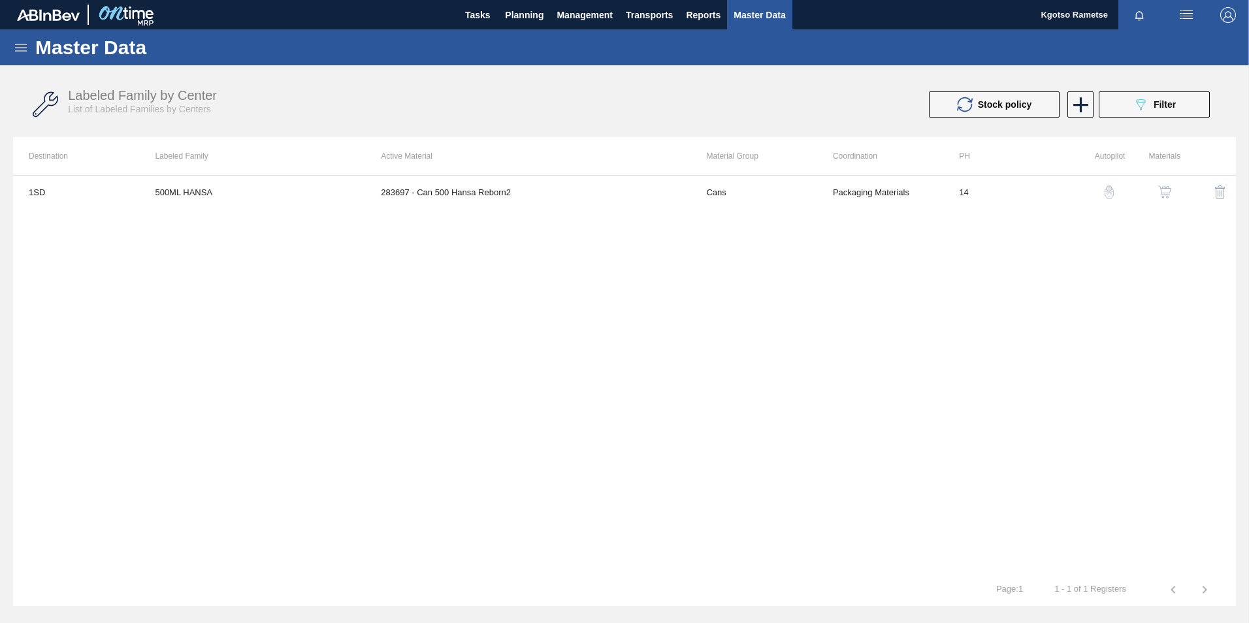
click at [1163, 196] on img "button" at bounding box center [1164, 192] width 13 height 13
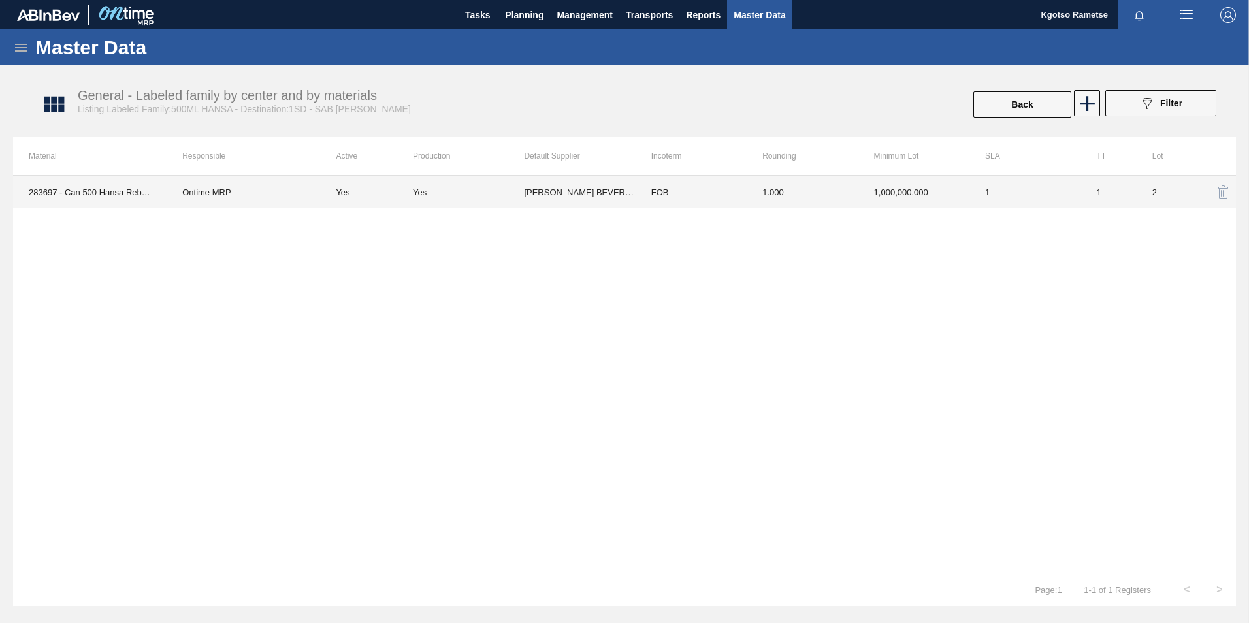
click at [802, 193] on td "1.000" at bounding box center [802, 192] width 111 height 33
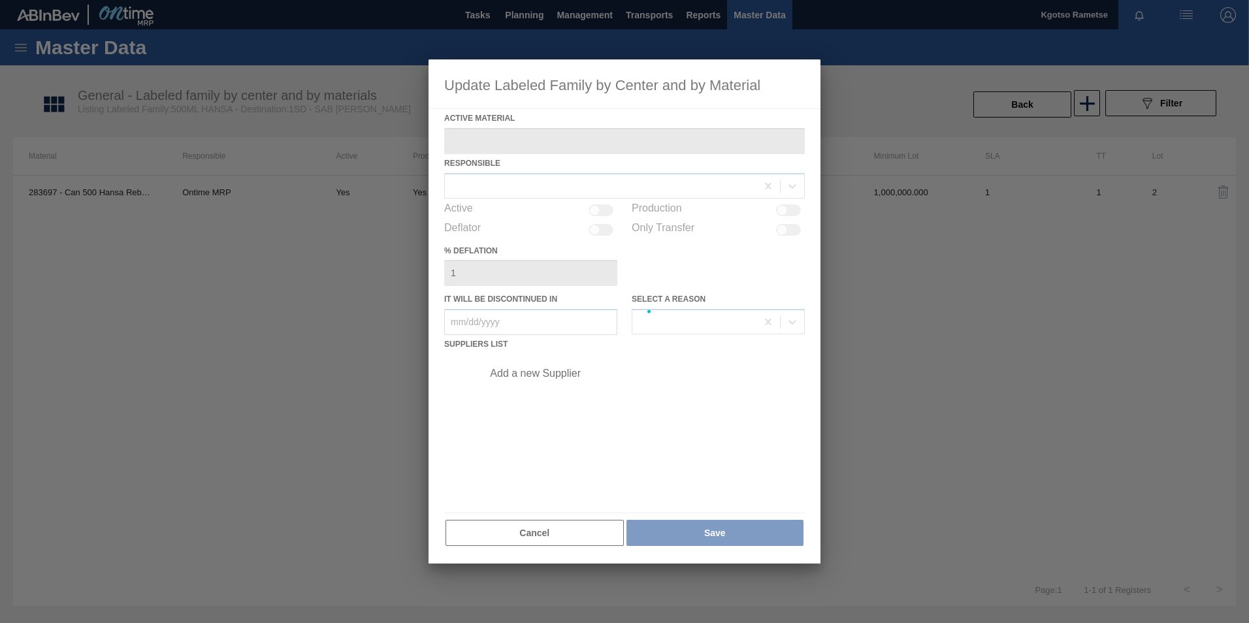
type Material "283697 - Can 500 Hansa Reborn2"
checkbox input "true"
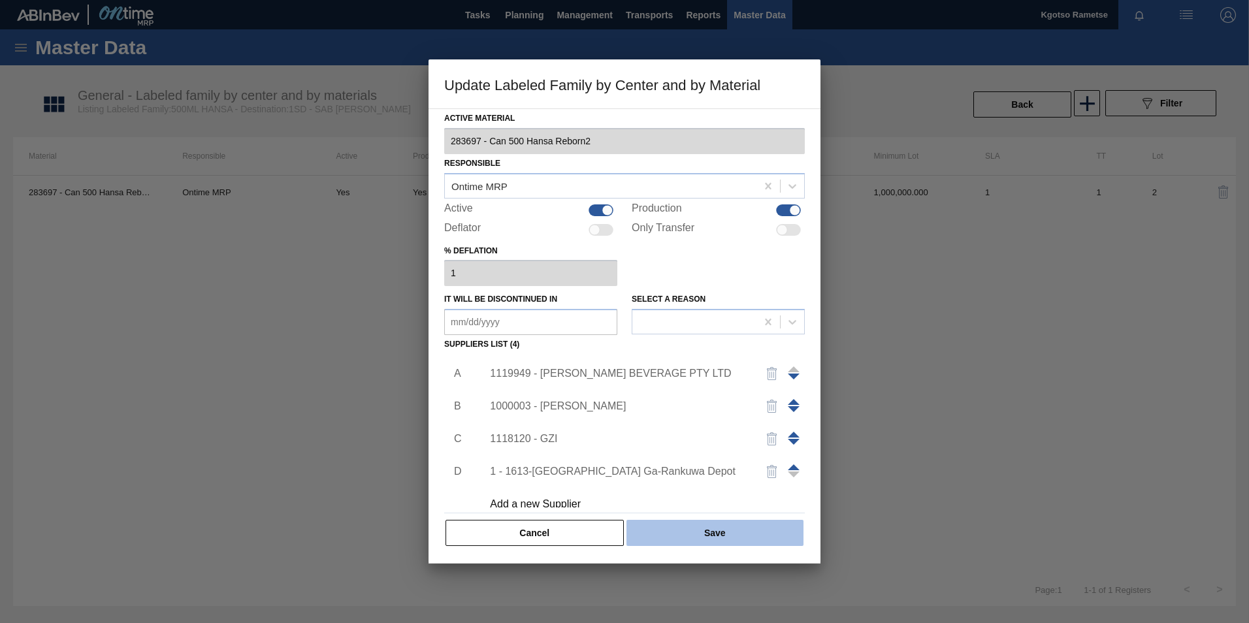
click at [672, 536] on button "Save" at bounding box center [714, 533] width 177 height 26
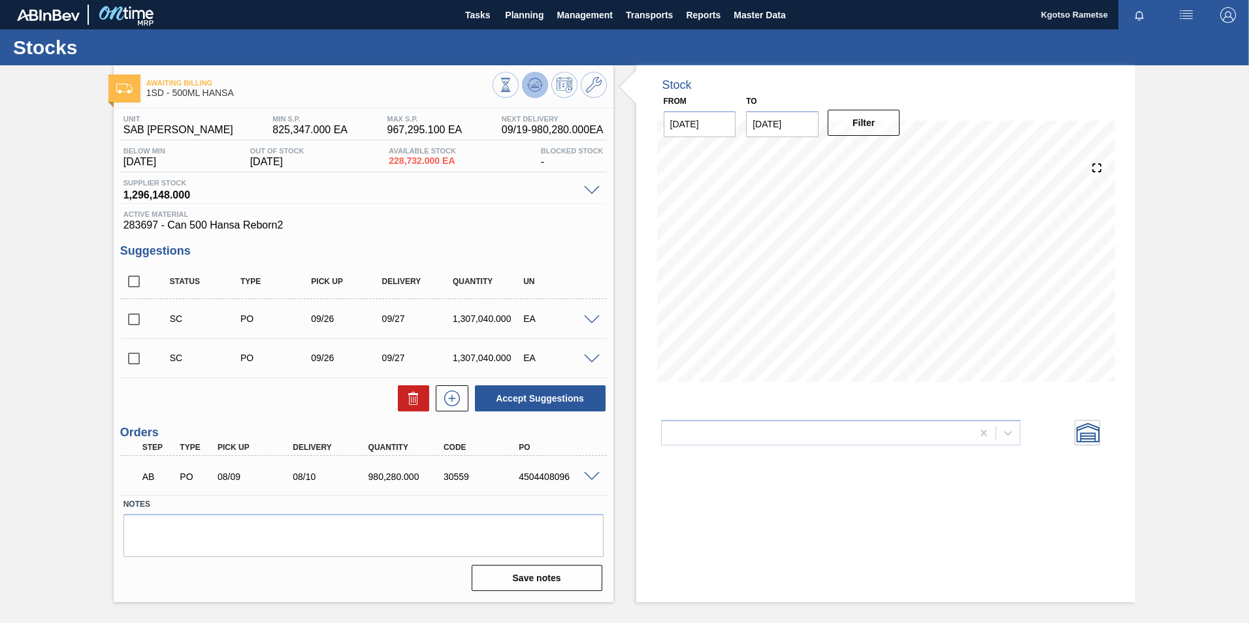
click at [531, 85] on icon at bounding box center [535, 85] width 16 height 16
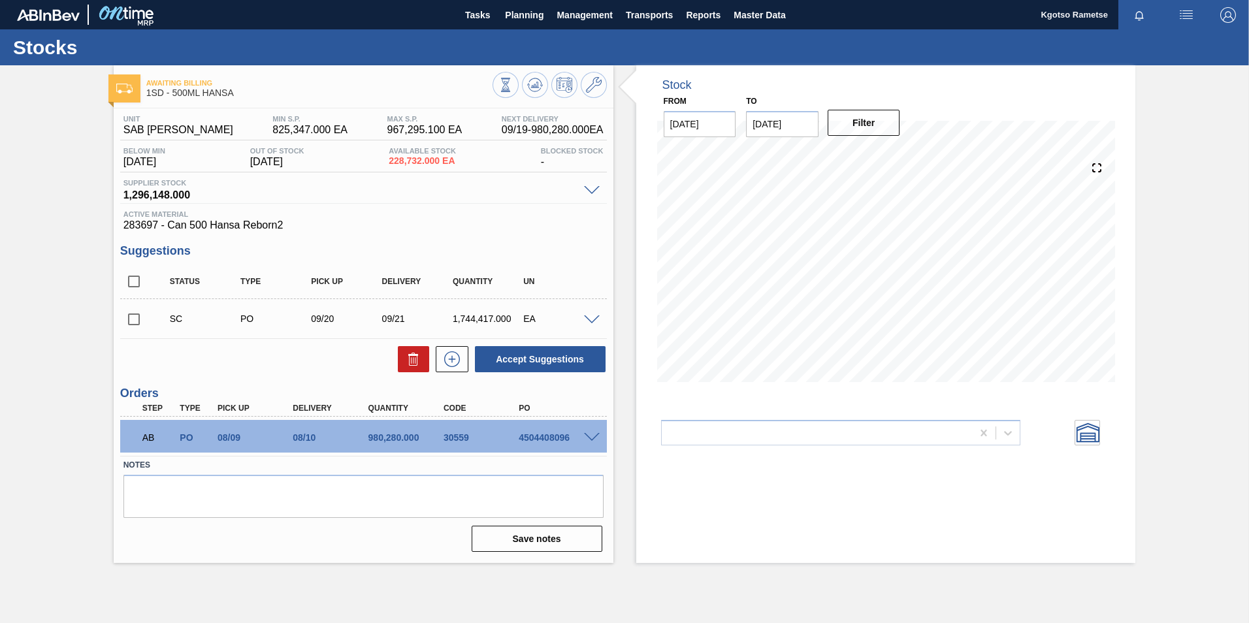
click at [596, 321] on span at bounding box center [592, 321] width 16 height 10
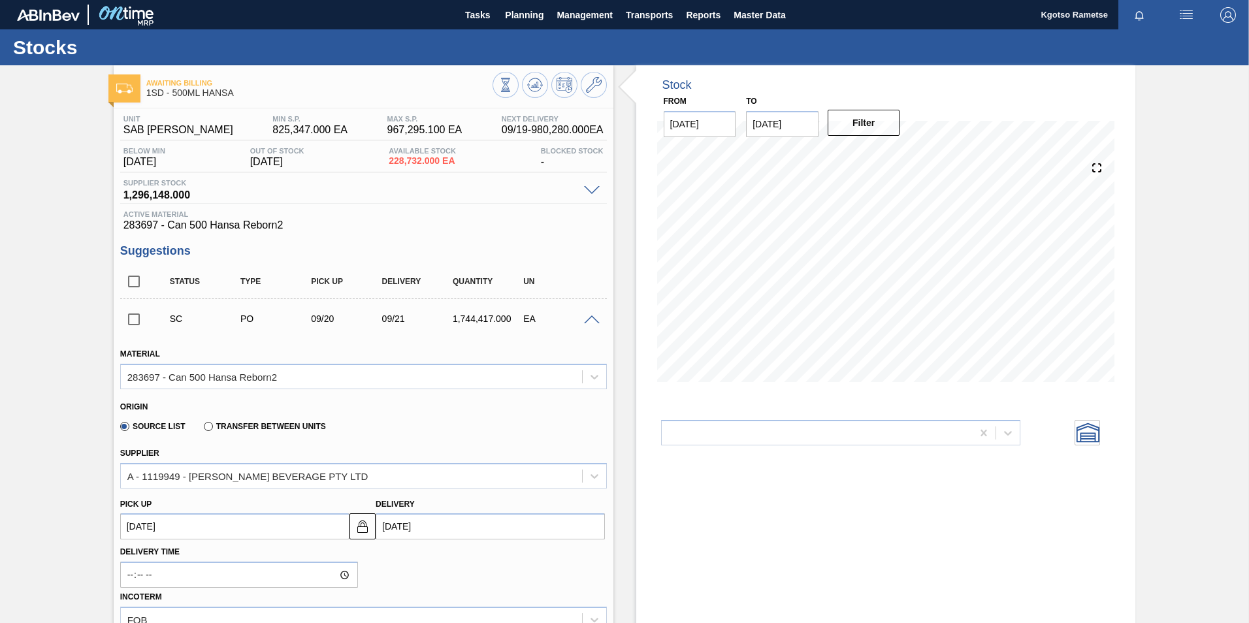
click at [596, 321] on span at bounding box center [592, 321] width 16 height 10
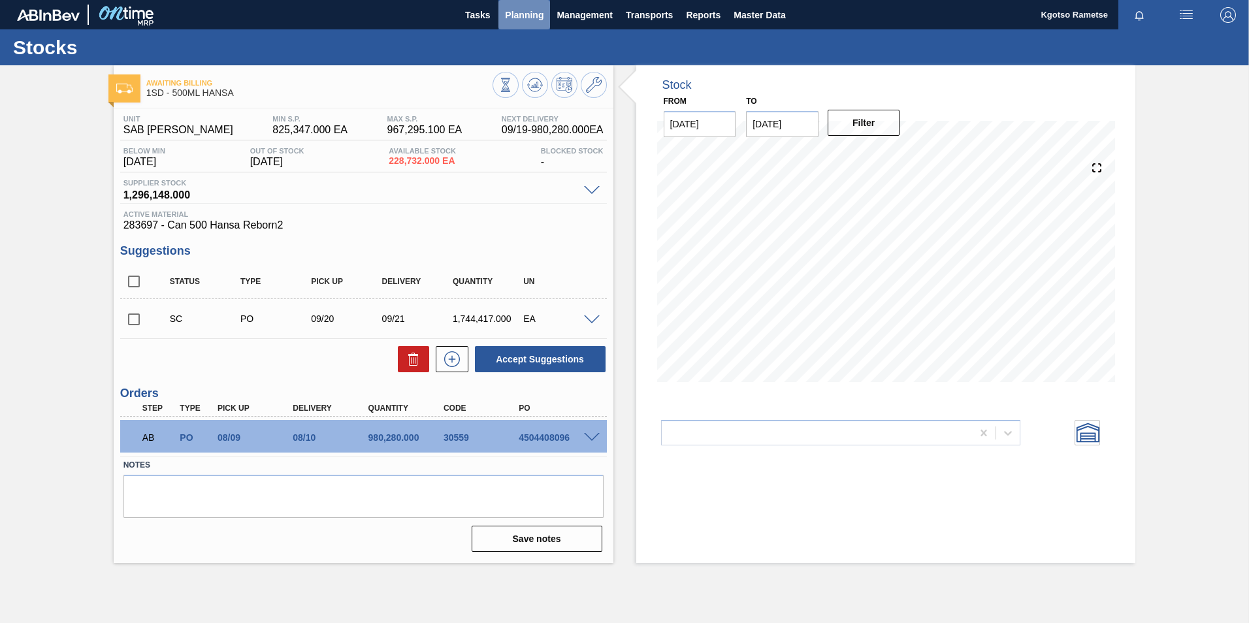
click at [530, 15] on span "Planning" at bounding box center [524, 15] width 39 height 16
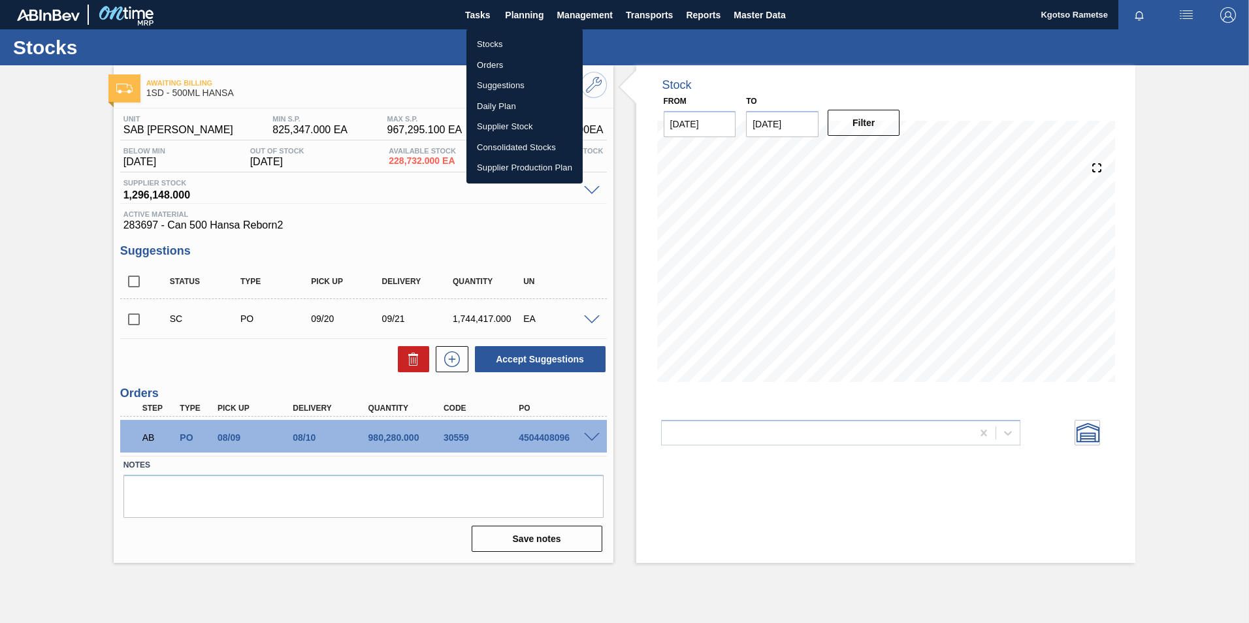
click at [510, 51] on li "Stocks" at bounding box center [524, 44] width 116 height 21
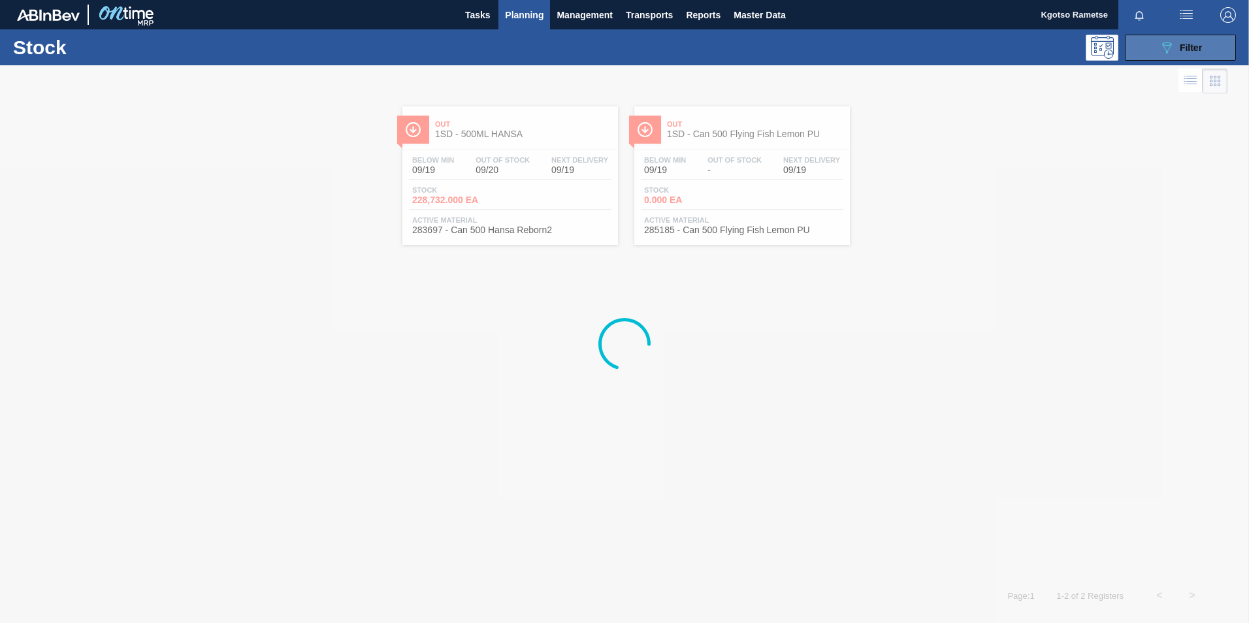
drag, startPoint x: 1183, startPoint y: 55, endPoint x: 1159, endPoint y: 105, distance: 55.2
click at [1182, 55] on div "089F7B8B-B2A5-4AFE-B5C0-19BA573D28AC Filter" at bounding box center [1180, 48] width 43 height 16
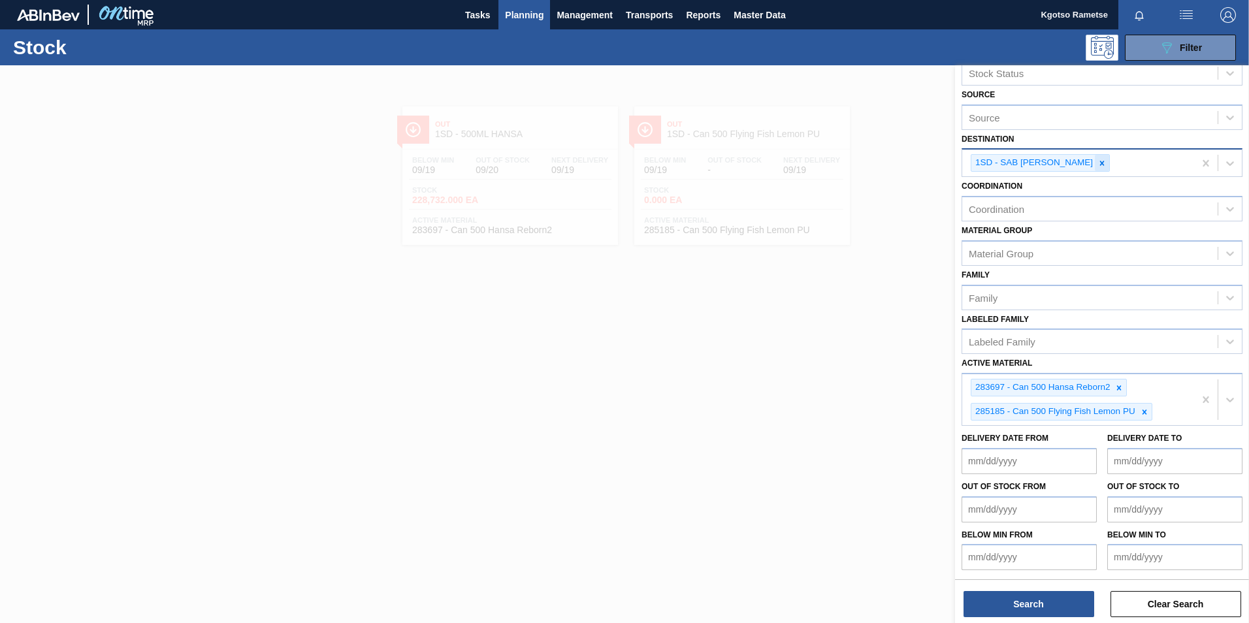
click at [1098, 165] on icon at bounding box center [1101, 163] width 9 height 9
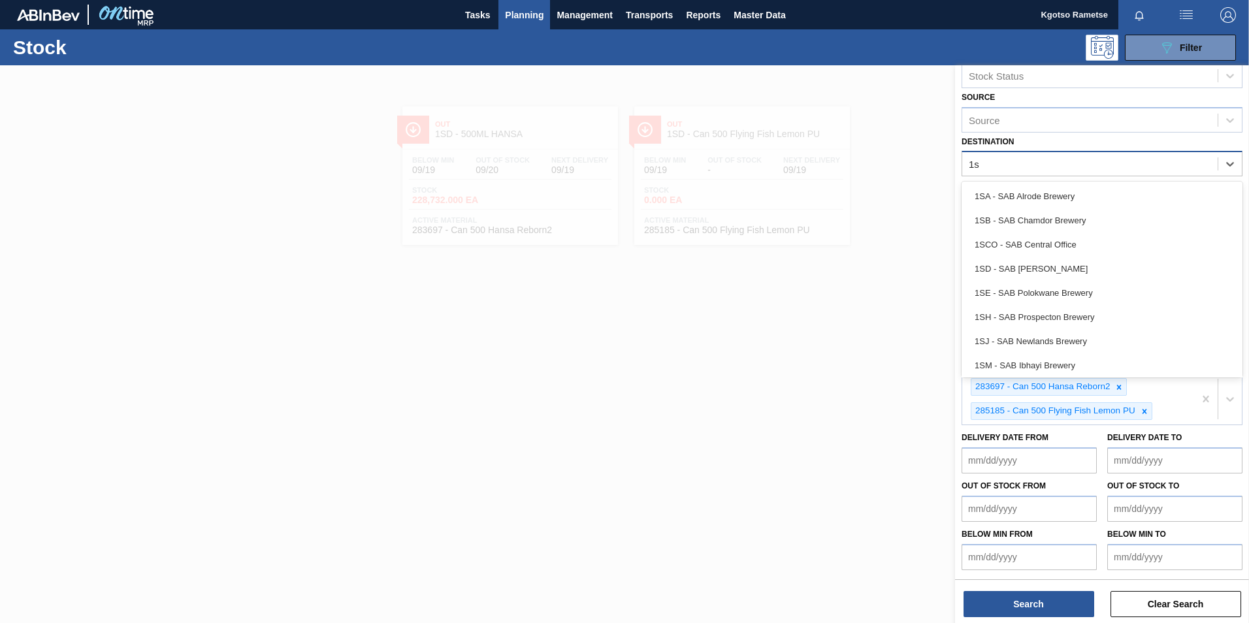
type input "1sb"
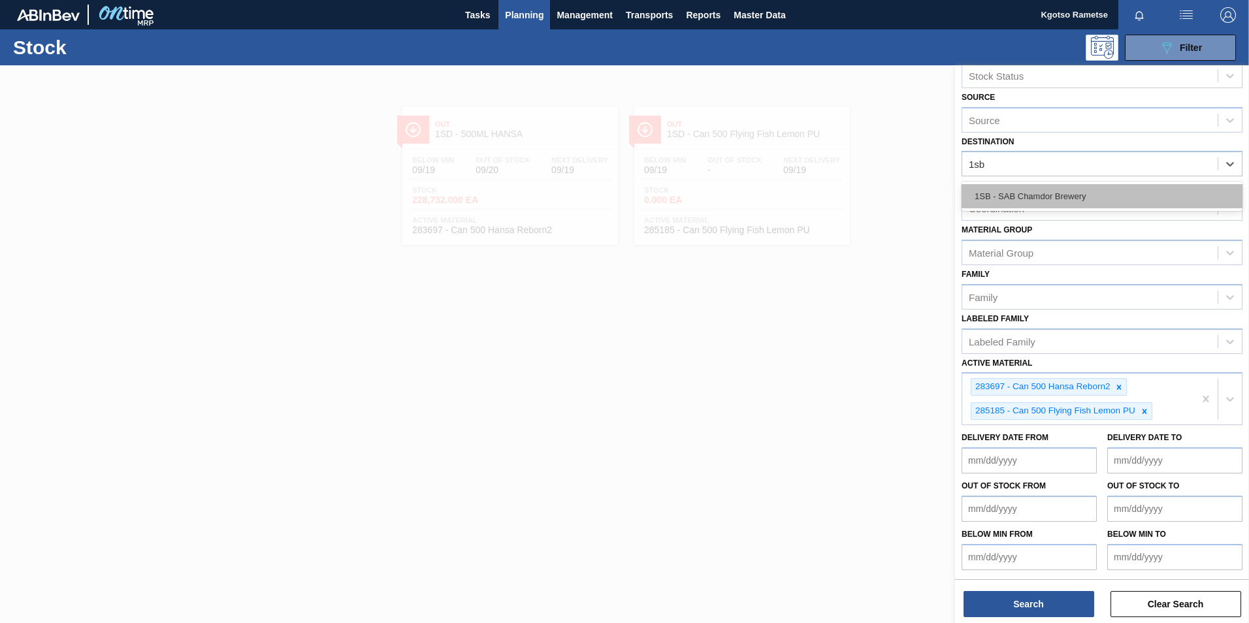
click at [1060, 192] on div "1SB - SAB Chamdor Brewery" at bounding box center [1102, 196] width 281 height 24
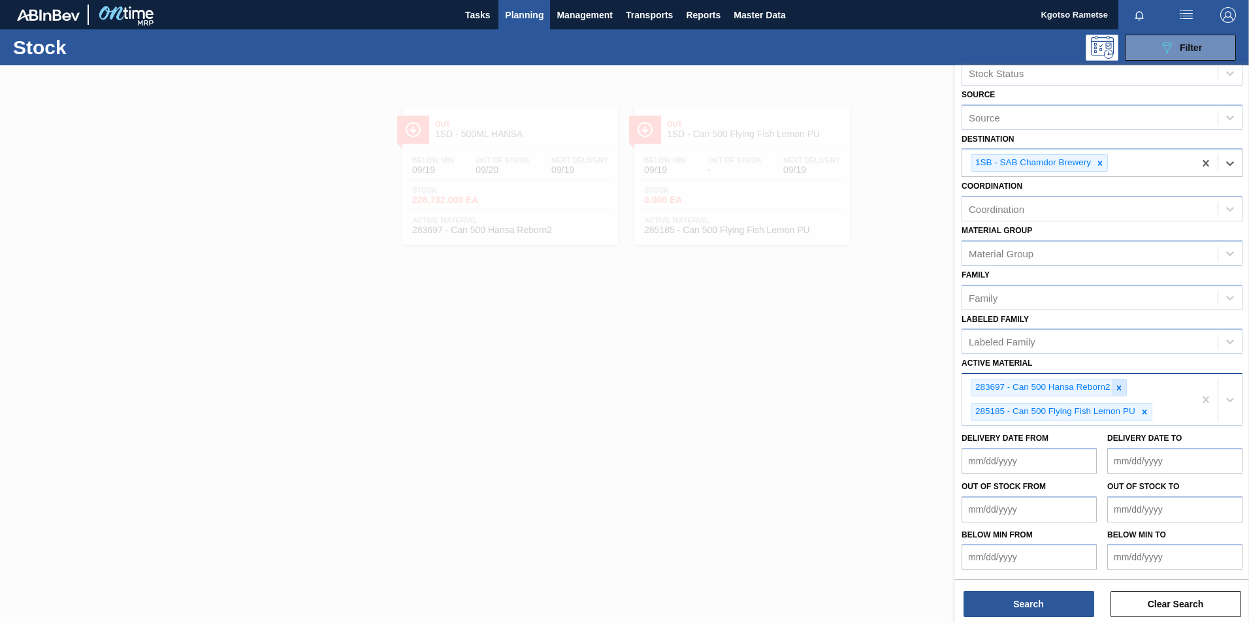
click at [1117, 383] on icon at bounding box center [1118, 387] width 9 height 9
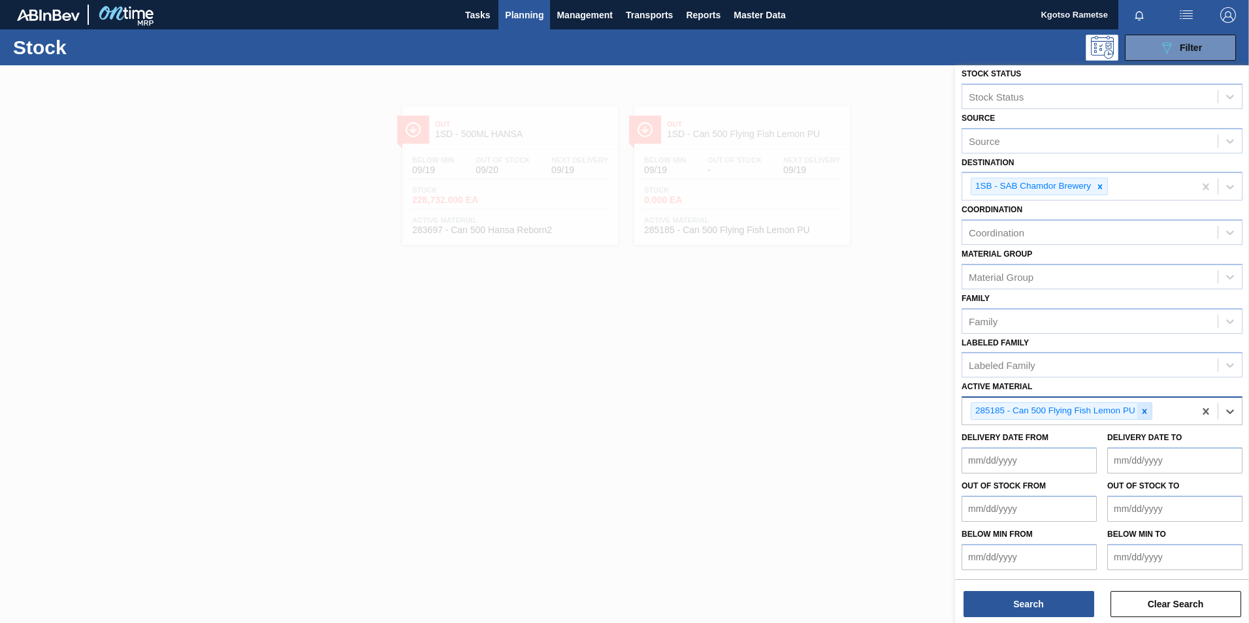
click at [1144, 408] on icon at bounding box center [1144, 411] width 9 height 9
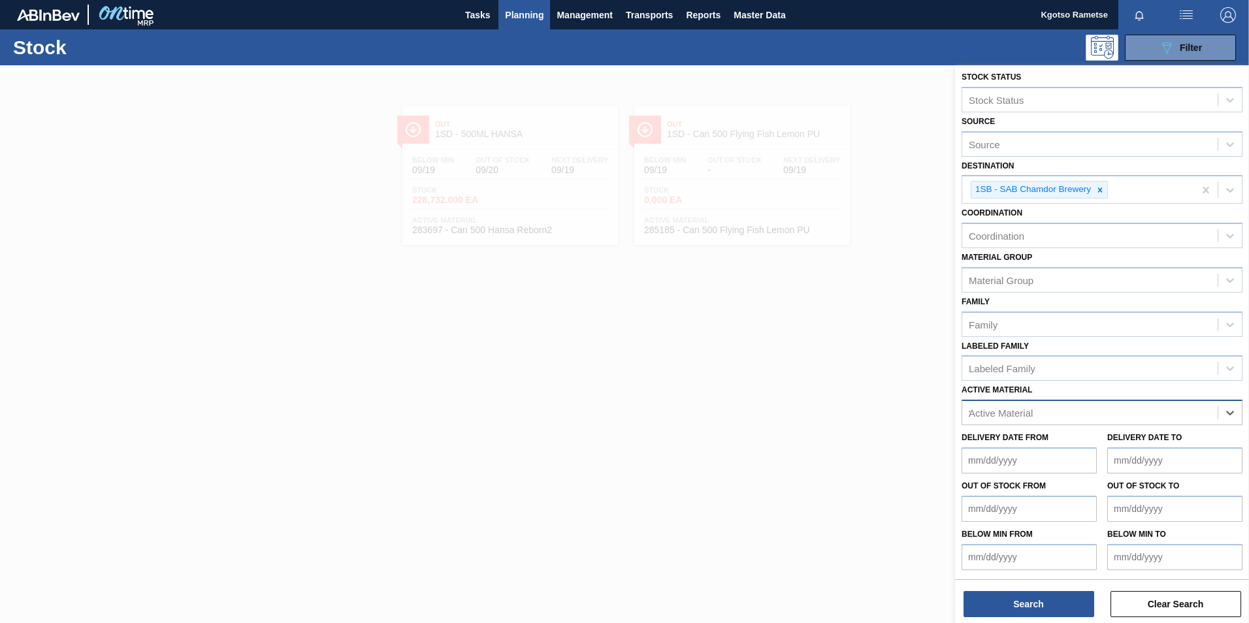
scroll to position [31, 0]
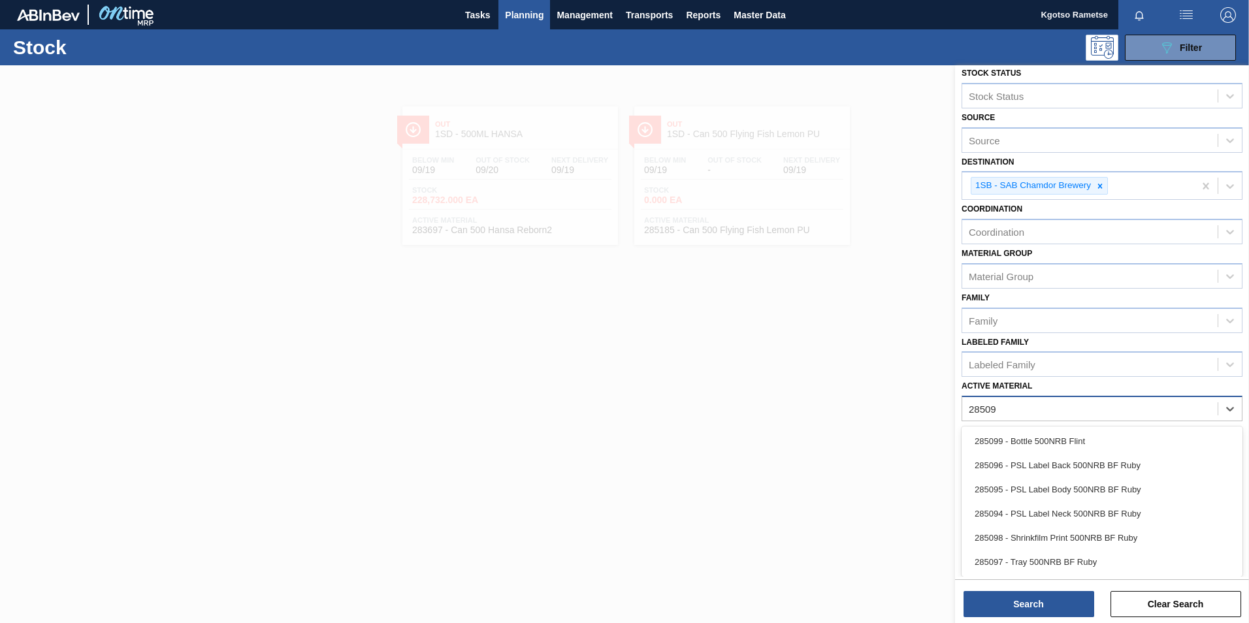
type Material "285097"
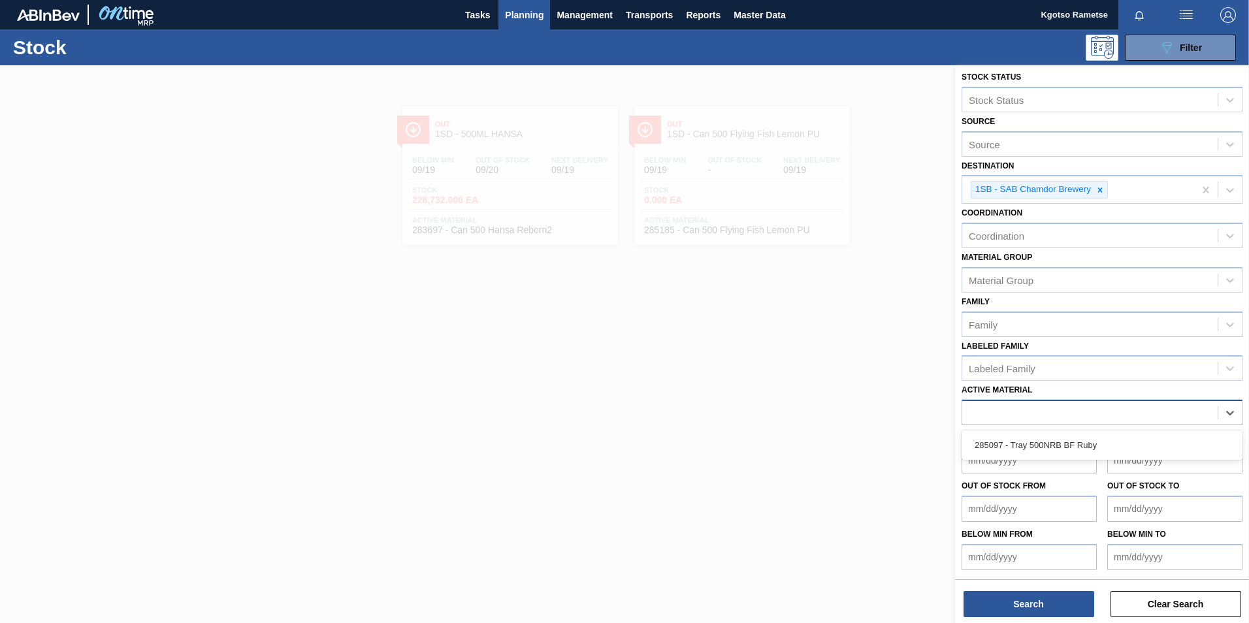
scroll to position [7, 0]
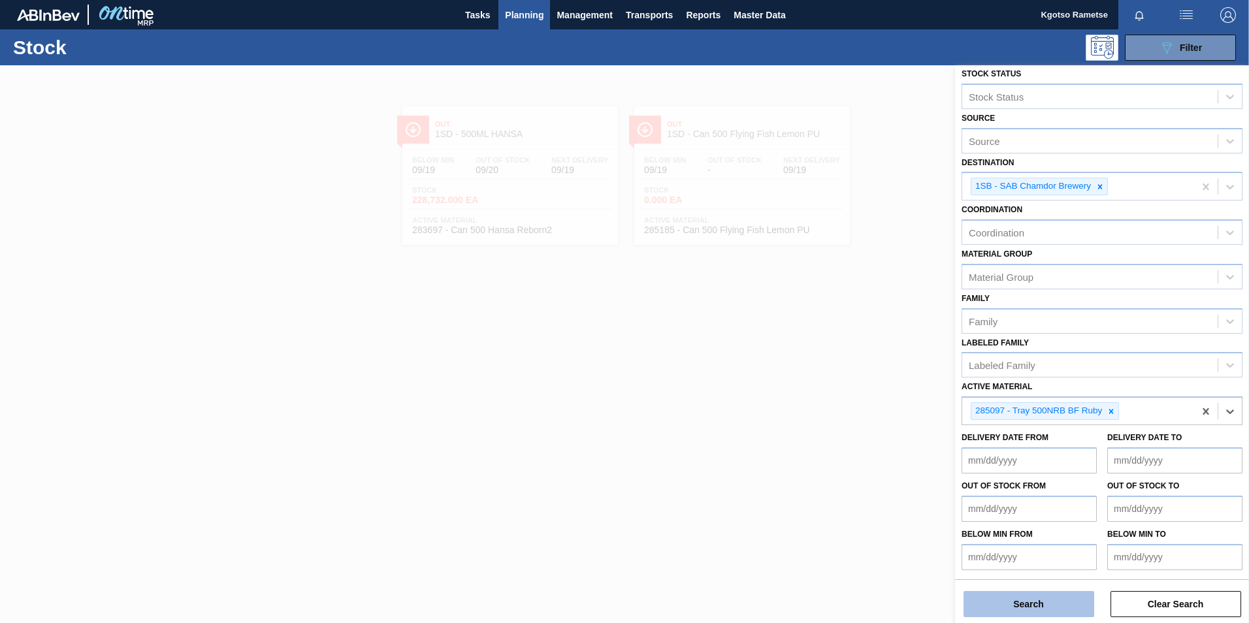
click at [1039, 608] on button "Search" at bounding box center [1029, 604] width 131 height 26
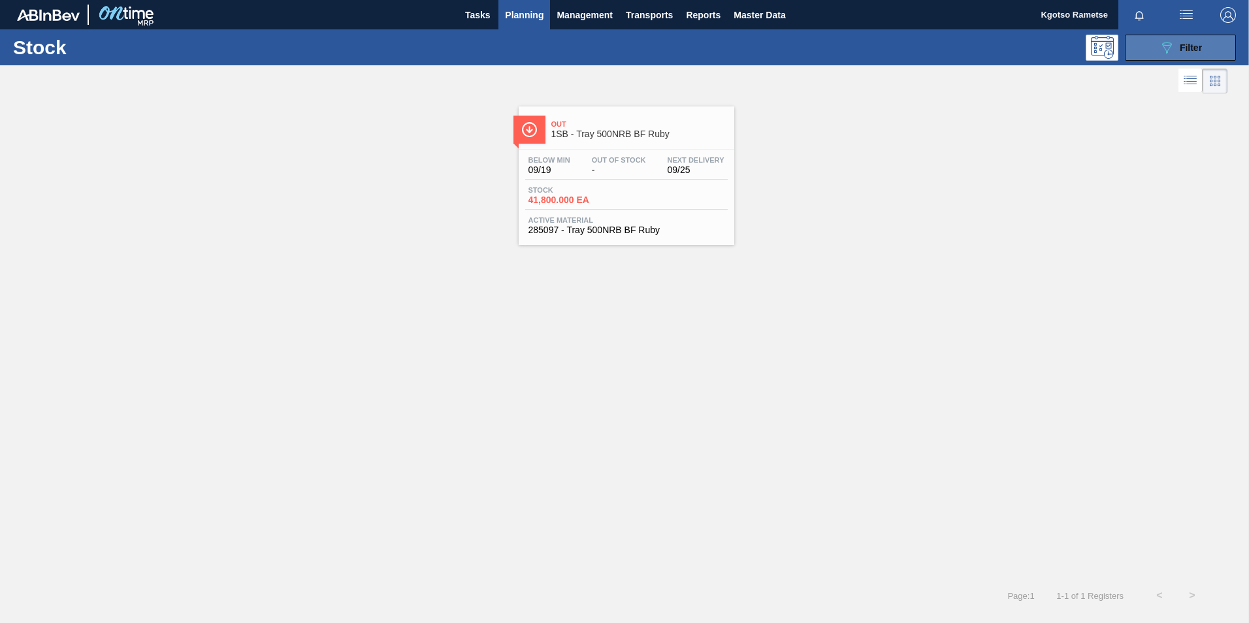
click at [1190, 48] on span "Filter" at bounding box center [1191, 47] width 22 height 10
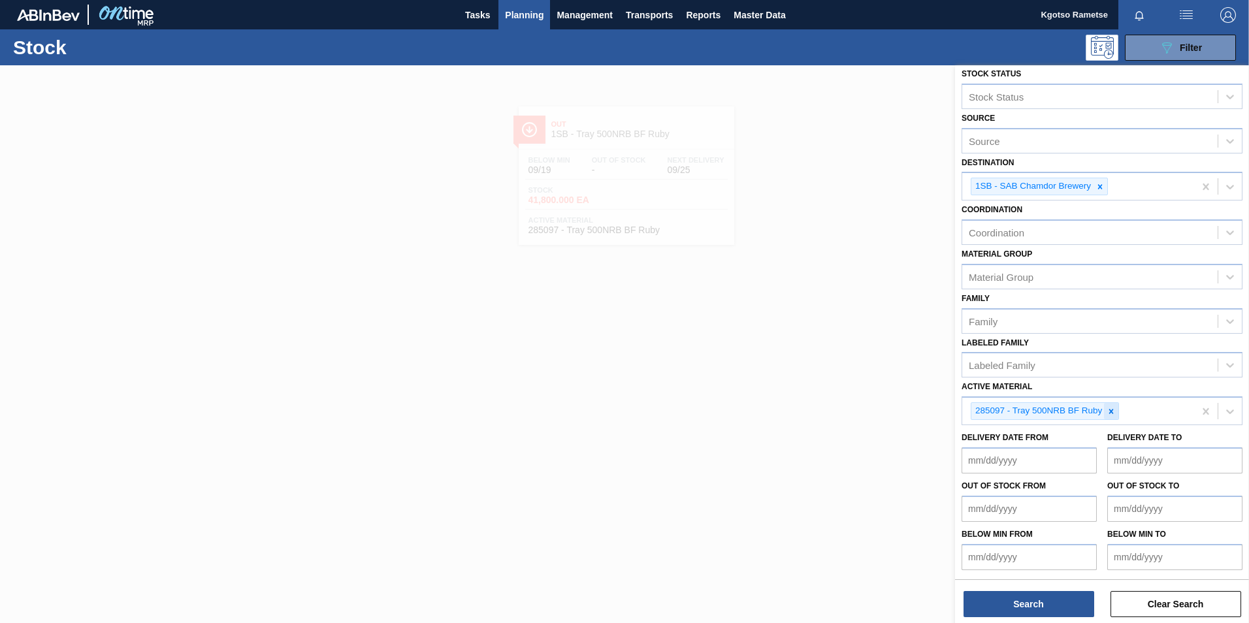
click at [1110, 414] on icon at bounding box center [1111, 411] width 9 height 9
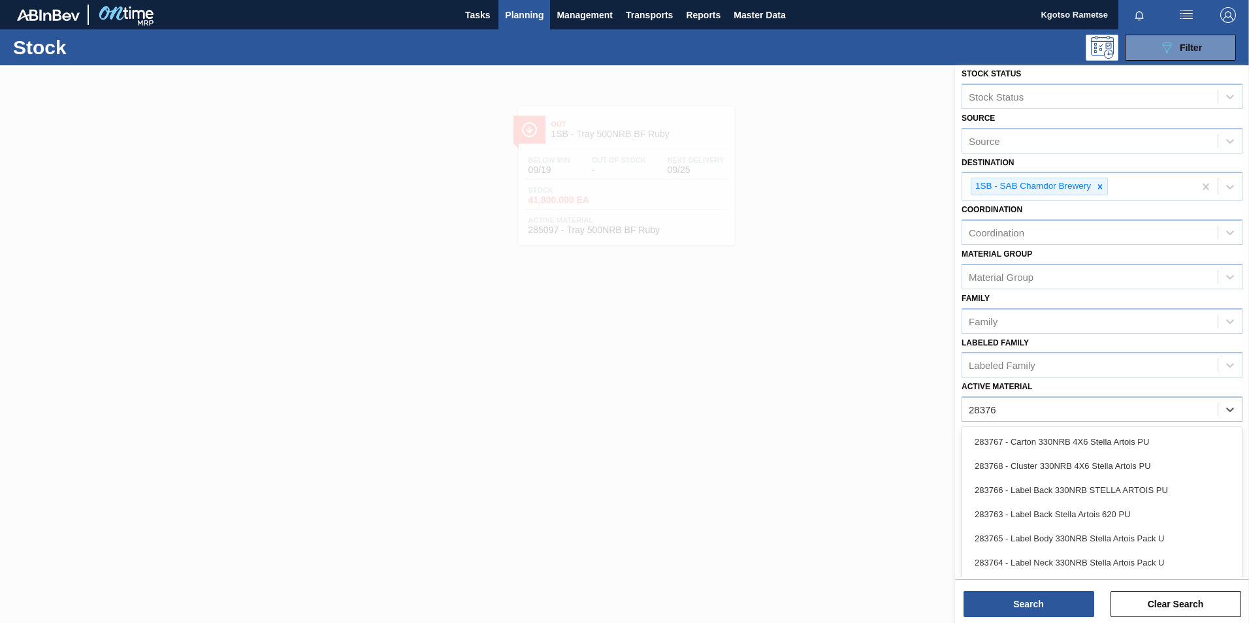
type Material "283767"
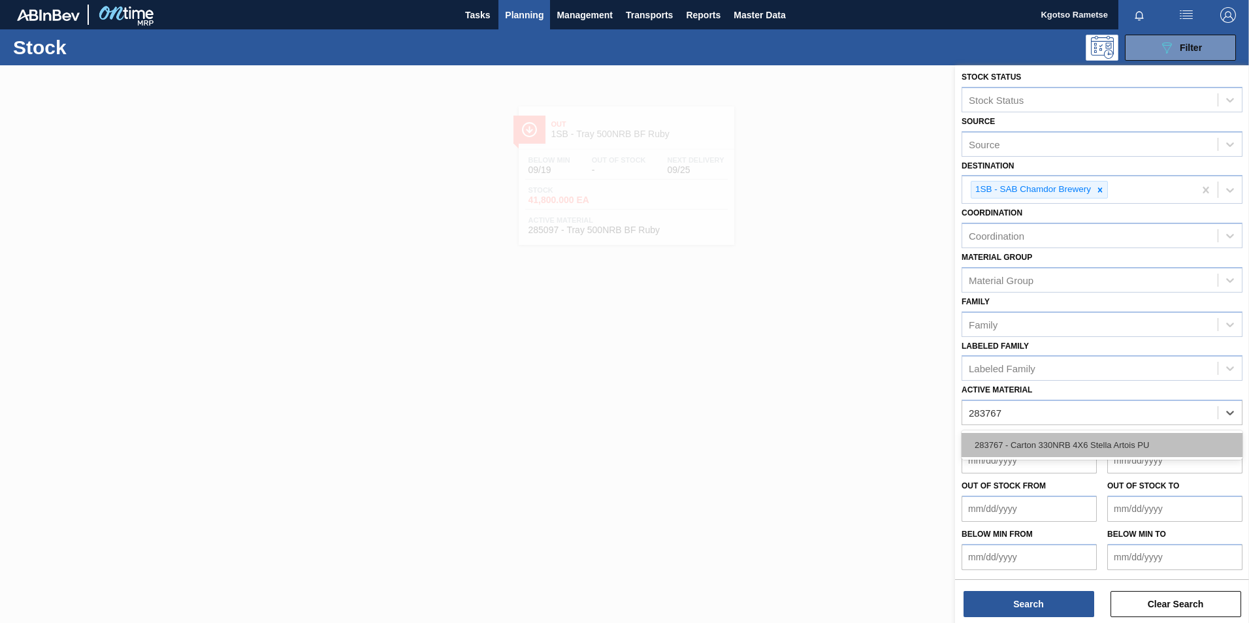
click at [1083, 441] on div "283767 - Carton 330NRB 4X6 Stella Artois PU" at bounding box center [1102, 445] width 281 height 24
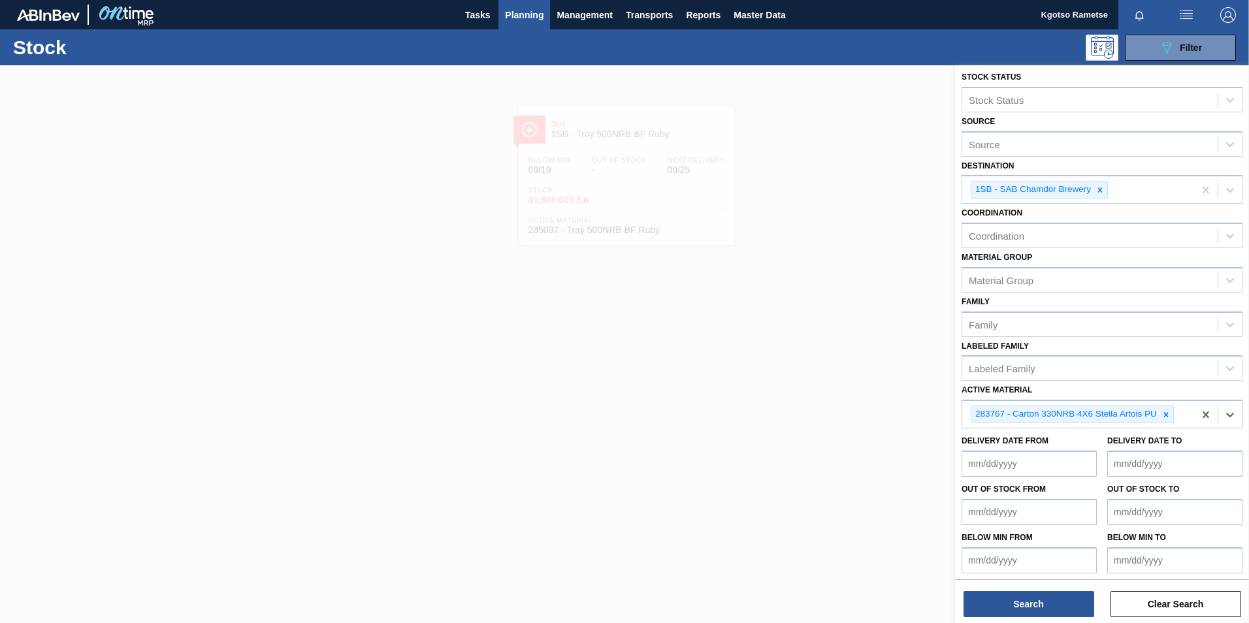
scroll to position [7, 0]
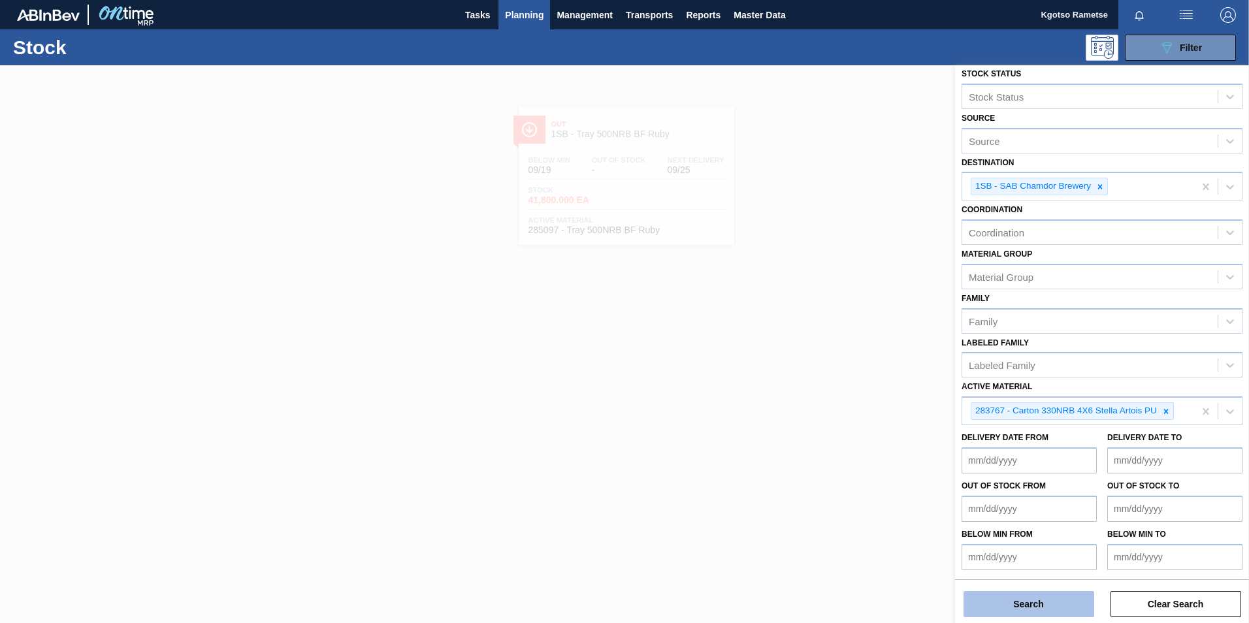
click at [1009, 606] on button "Search" at bounding box center [1029, 604] width 131 height 26
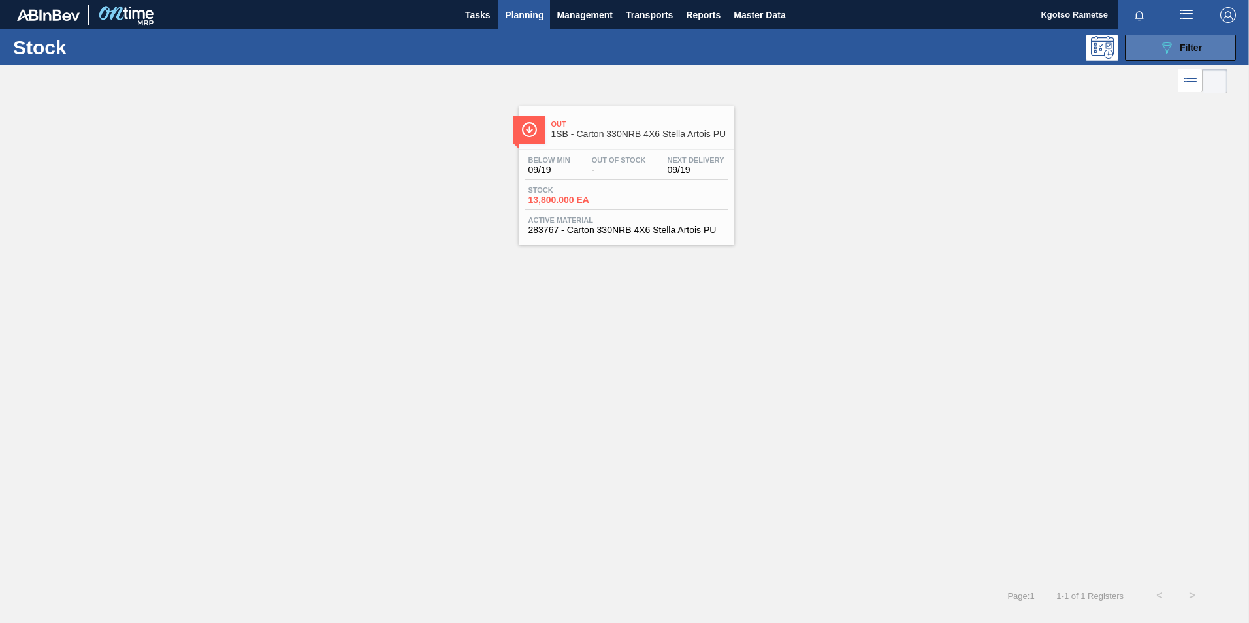
click at [1167, 52] on icon at bounding box center [1167, 47] width 10 height 11
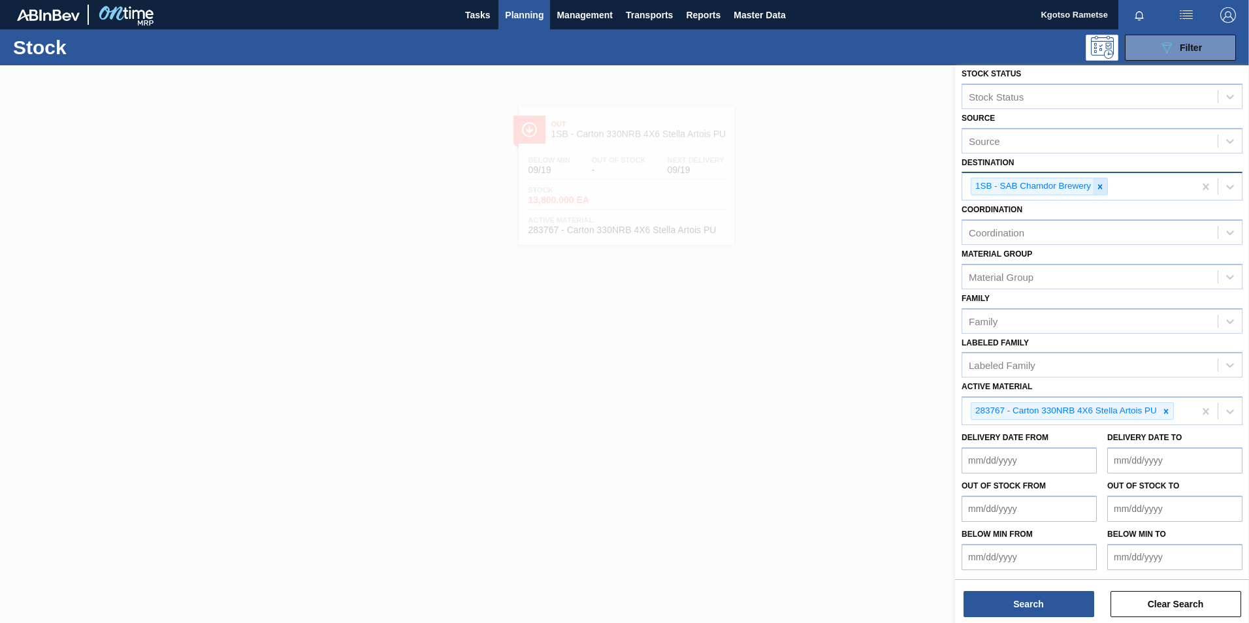
click at [1099, 183] on icon at bounding box center [1099, 186] width 9 height 9
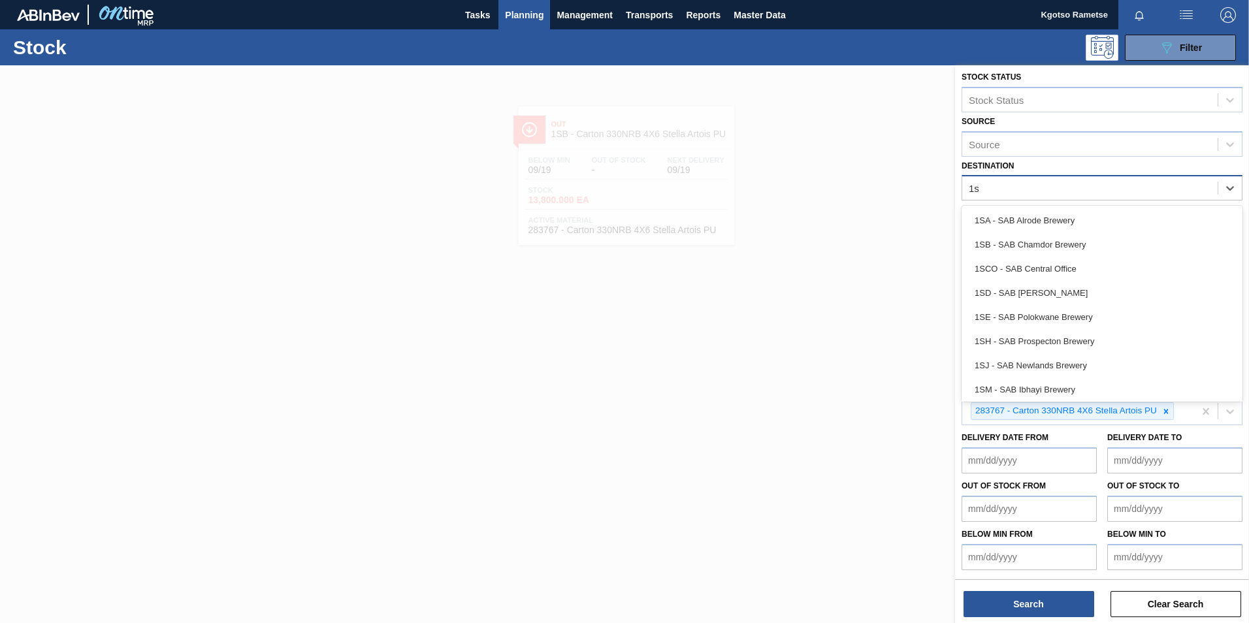
type input "1sd"
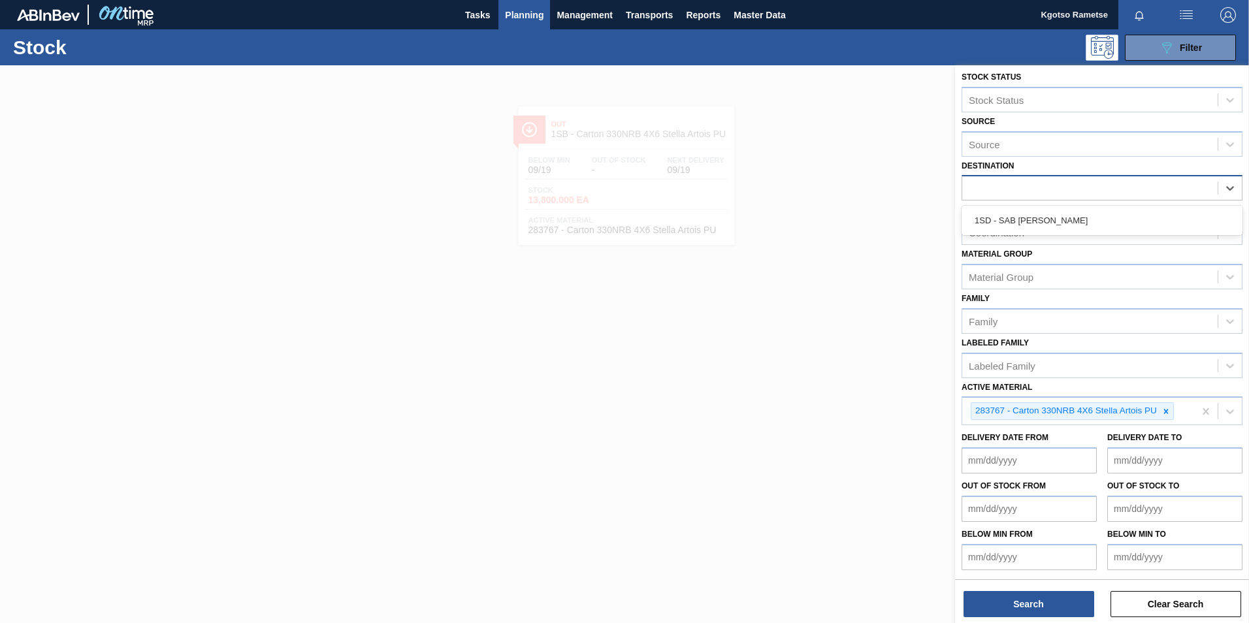
scroll to position [7, 0]
click at [1169, 409] on icon at bounding box center [1165, 411] width 9 height 9
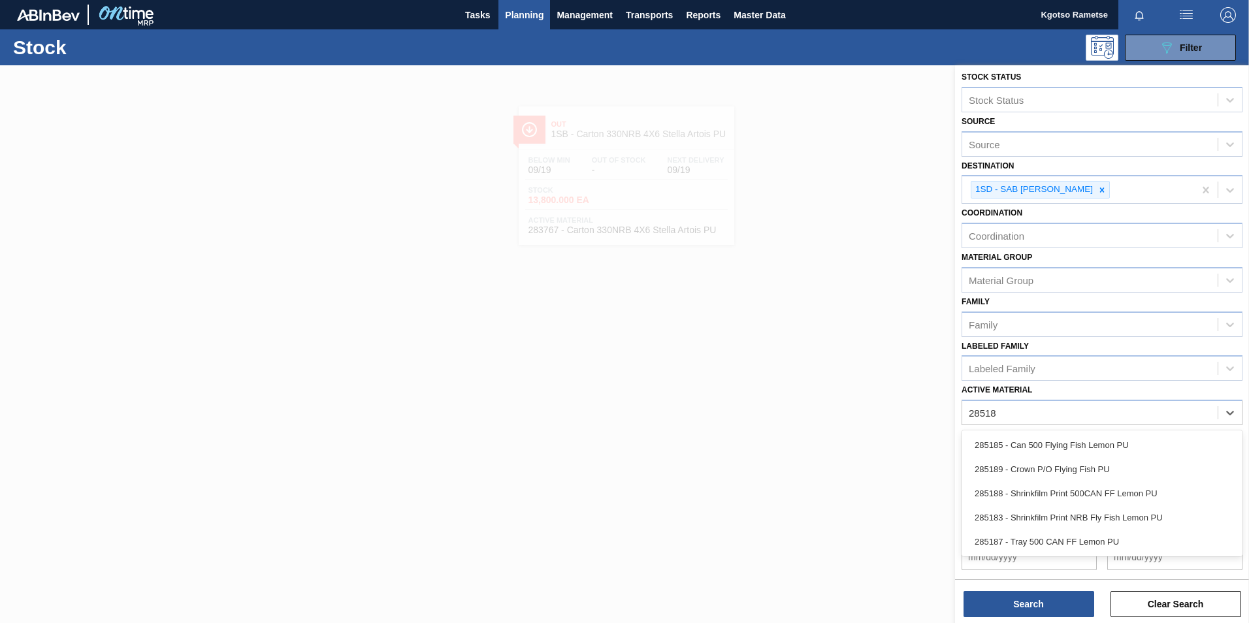
type Material "285185"
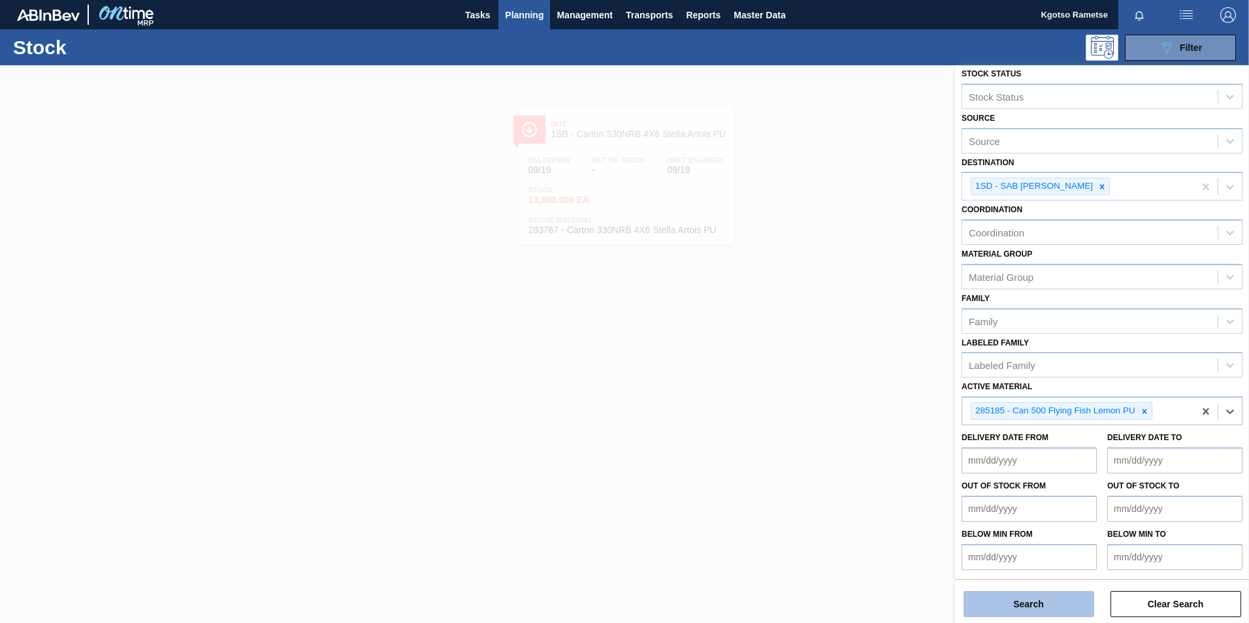
click at [1060, 608] on button "Search" at bounding box center [1029, 604] width 131 height 26
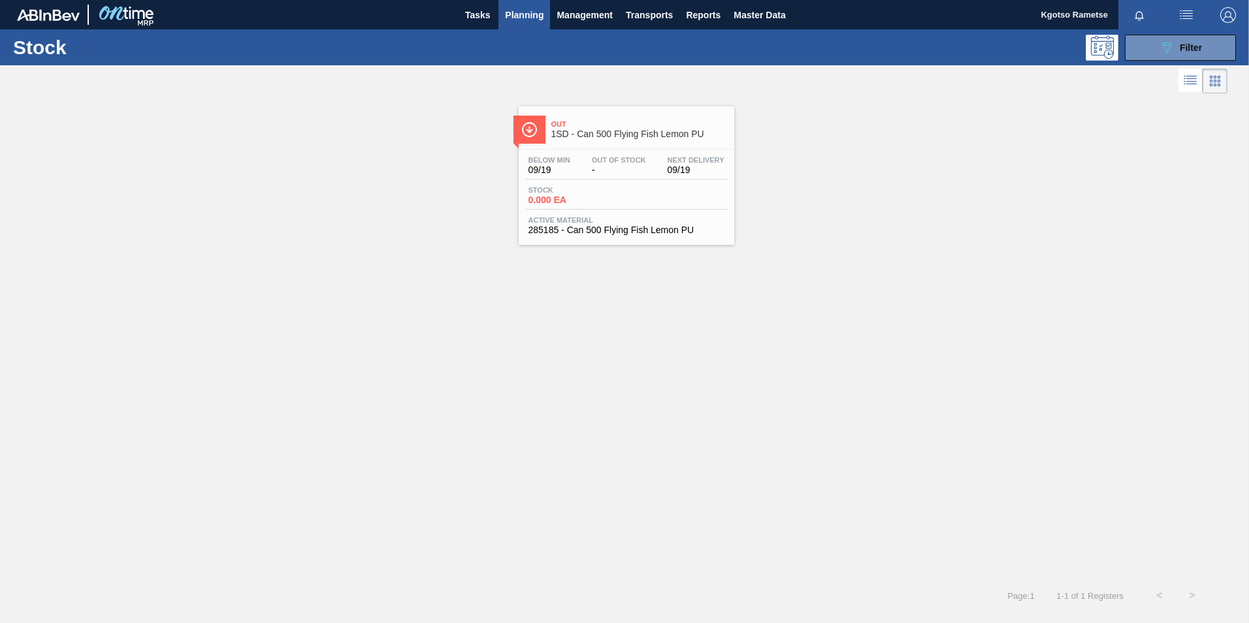
click at [609, 235] on div "Below Min 09/19 Out Of Stock - Next Delivery 09/19 Stock 0.000 EA Active Materi…" at bounding box center [627, 194] width 216 height 89
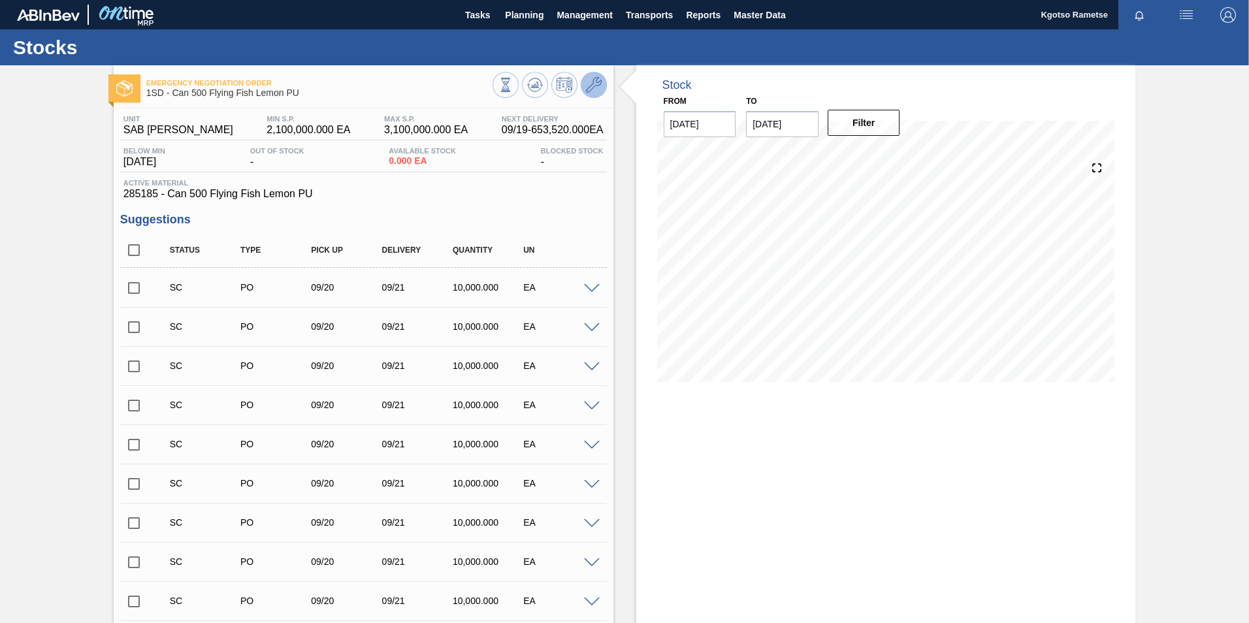
click at [593, 80] on icon at bounding box center [594, 85] width 16 height 16
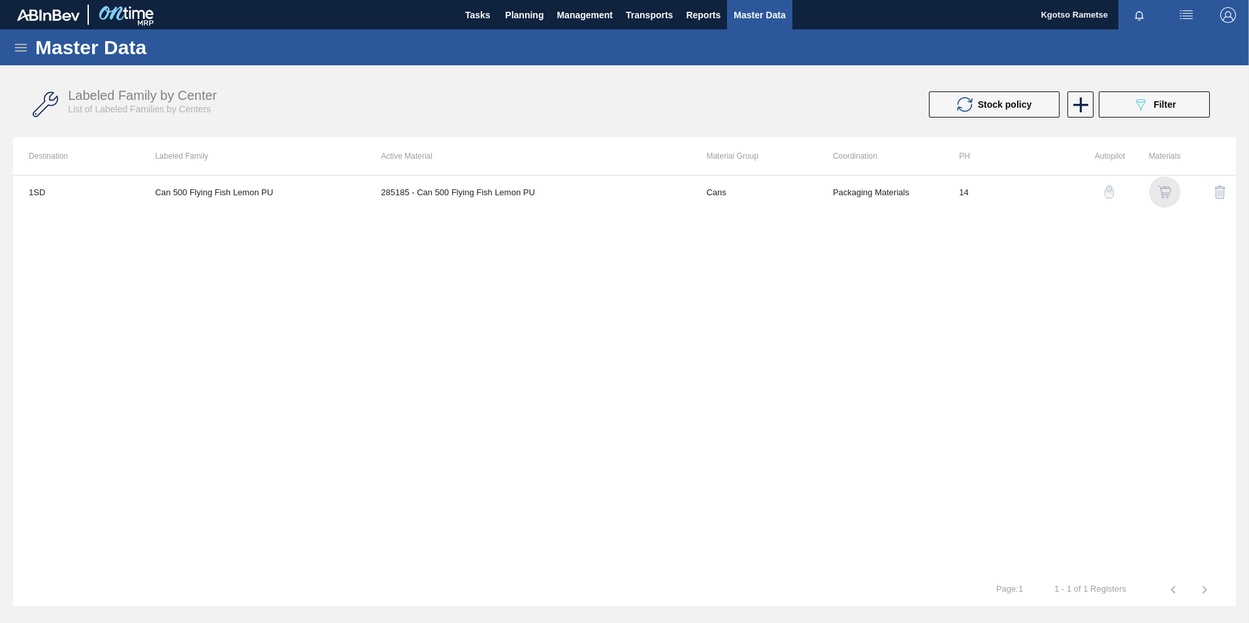
click at [1158, 191] on div "button" at bounding box center [1165, 192] width 16 height 13
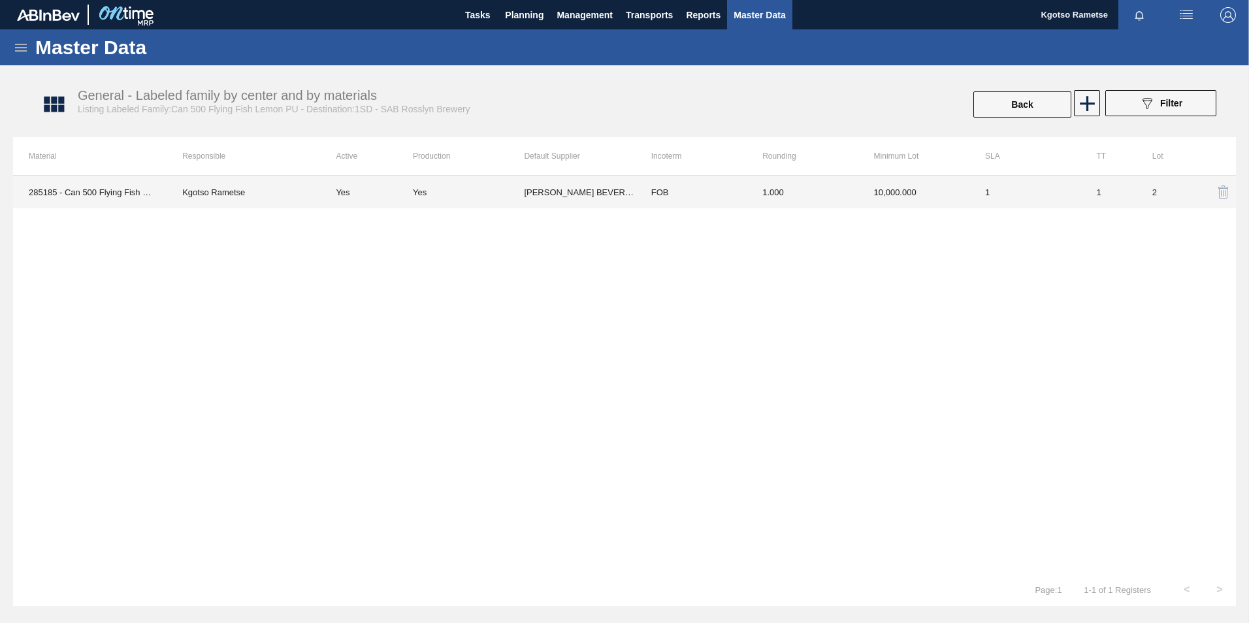
click at [743, 203] on td "FOB" at bounding box center [691, 192] width 111 height 33
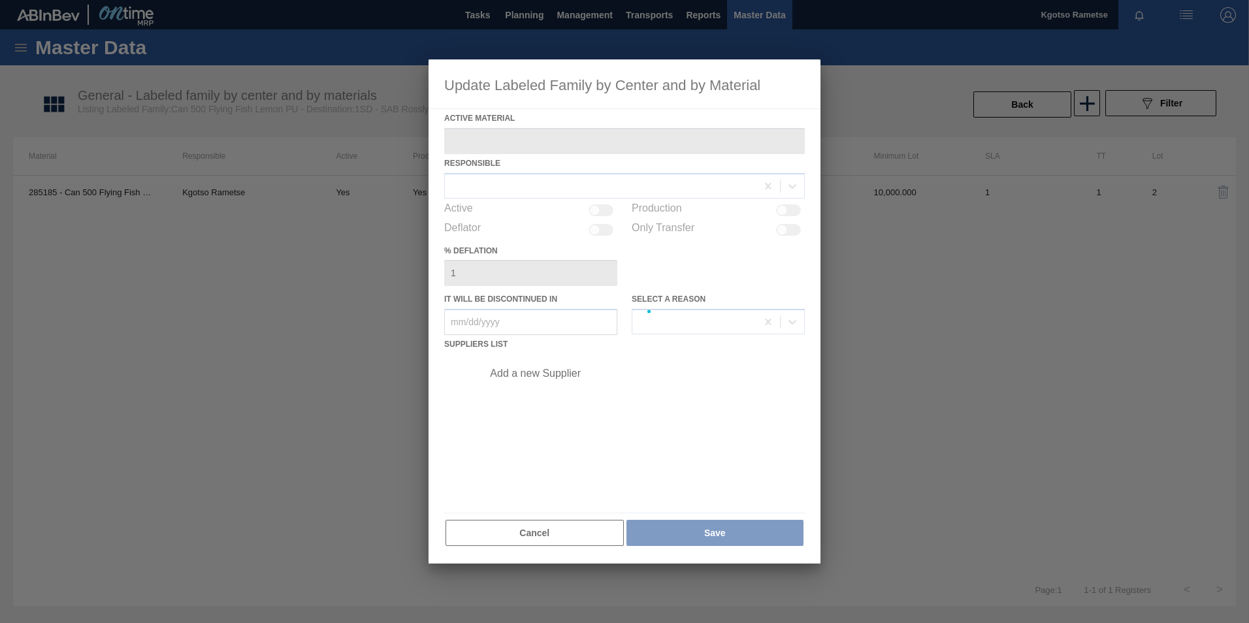
type Material "285185 - Can 500 Flying Fish Lemon PU"
checkbox input "true"
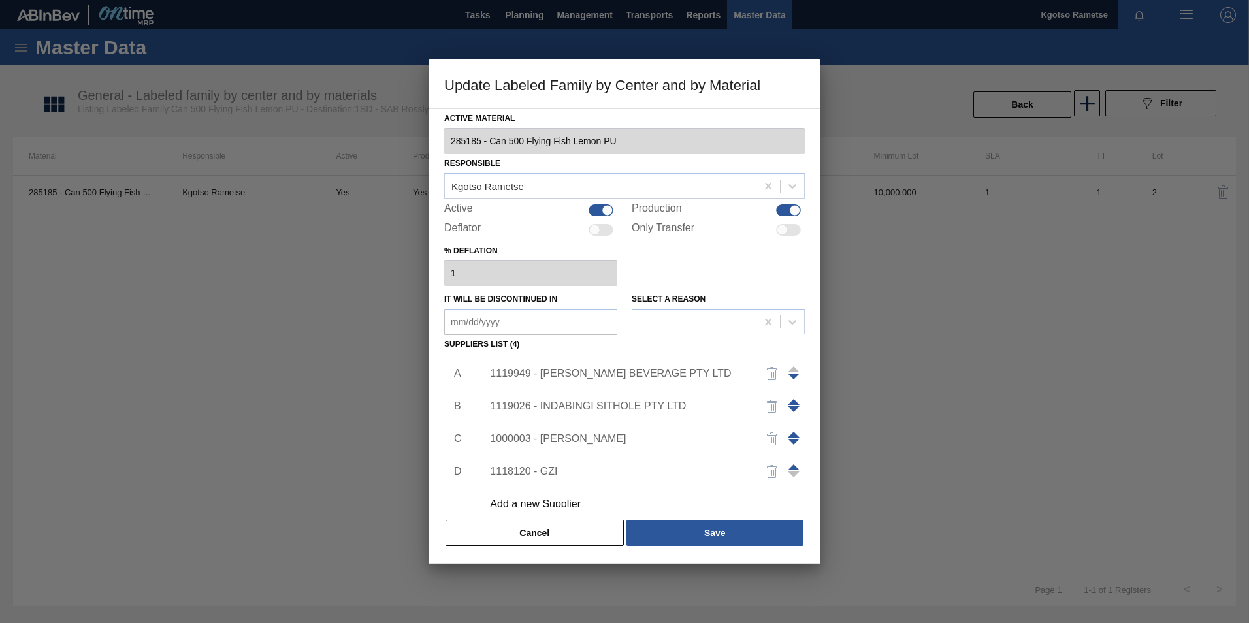
click at [658, 374] on div "1119949 - [PERSON_NAME] BEVERAGE PTY LTD" at bounding box center [618, 374] width 256 height 12
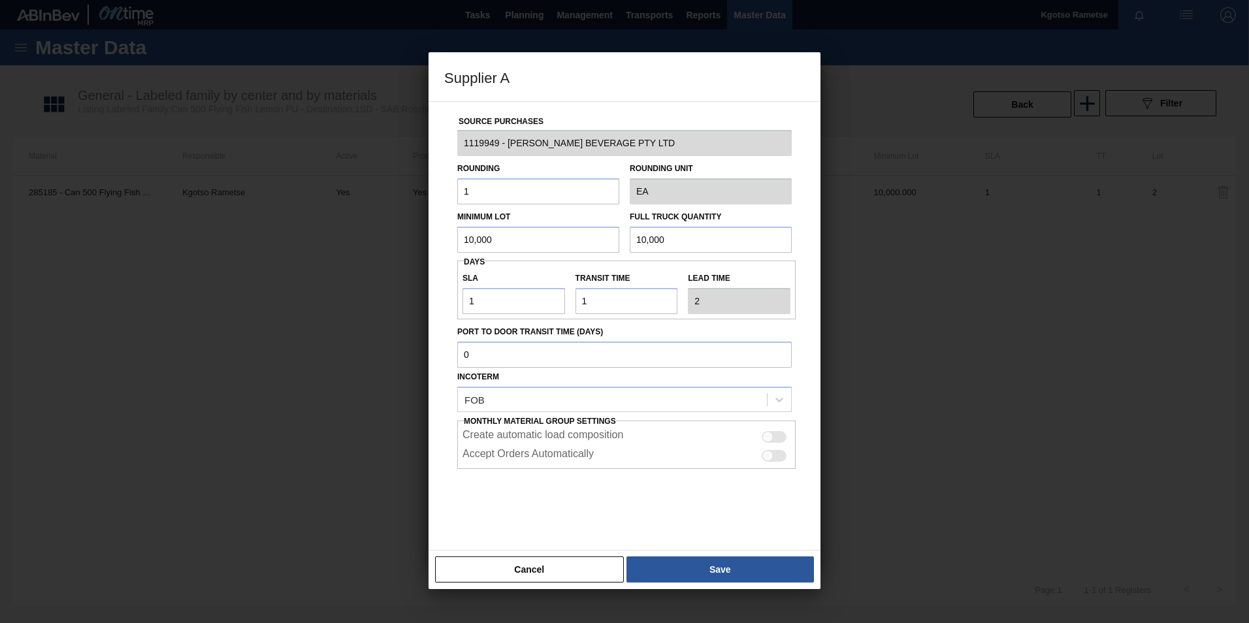
click at [504, 246] on input "10,000" at bounding box center [538, 240] width 162 height 26
click at [504, 246] on input "5,446" at bounding box center [538, 240] width 162 height 26
type input "5,446"
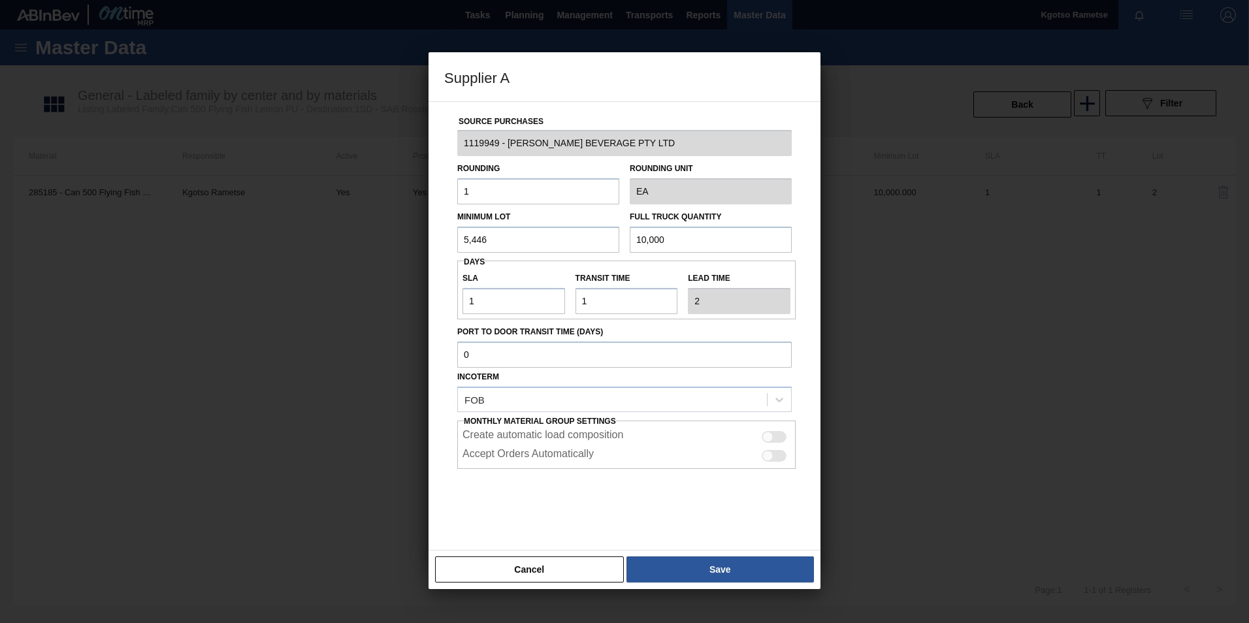
click at [664, 227] on input "10,000" at bounding box center [711, 240] width 162 height 26
paste input "5,446"
type input "5,446"
click at [692, 570] on button "Save" at bounding box center [719, 570] width 187 height 26
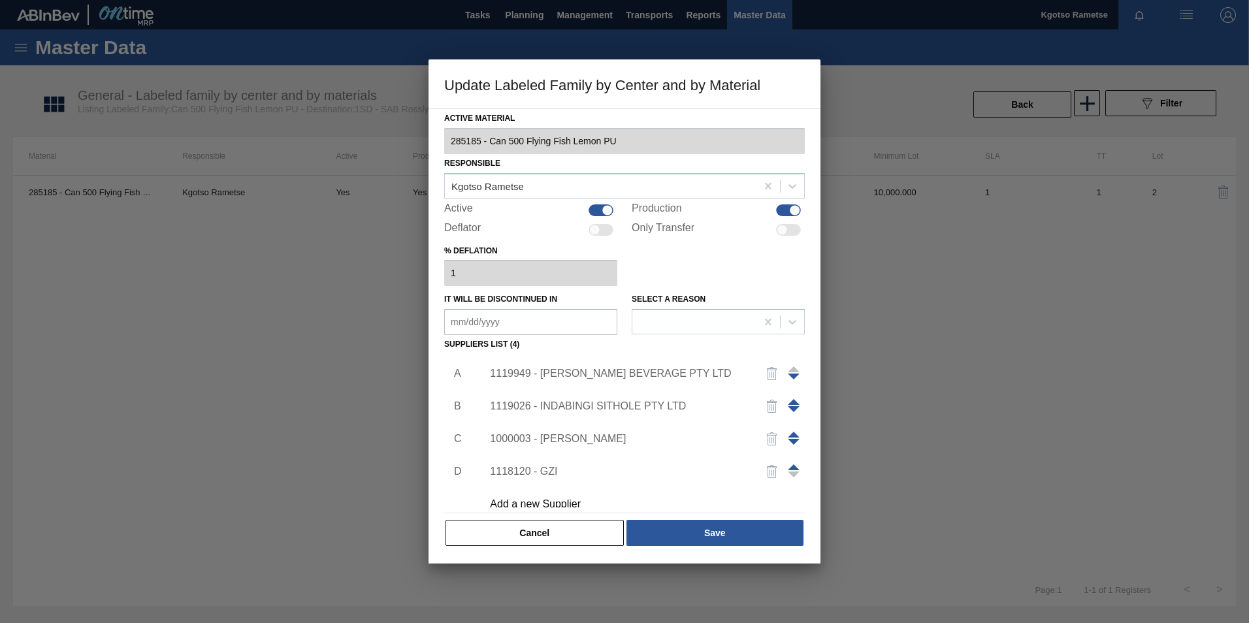
click at [681, 552] on div "Active Material 285185 - Can 500 Flying Fish Lemon PU Responsible Kgotso Ramets…" at bounding box center [625, 335] width 392 height 455
click at [696, 542] on button "Save" at bounding box center [714, 533] width 177 height 26
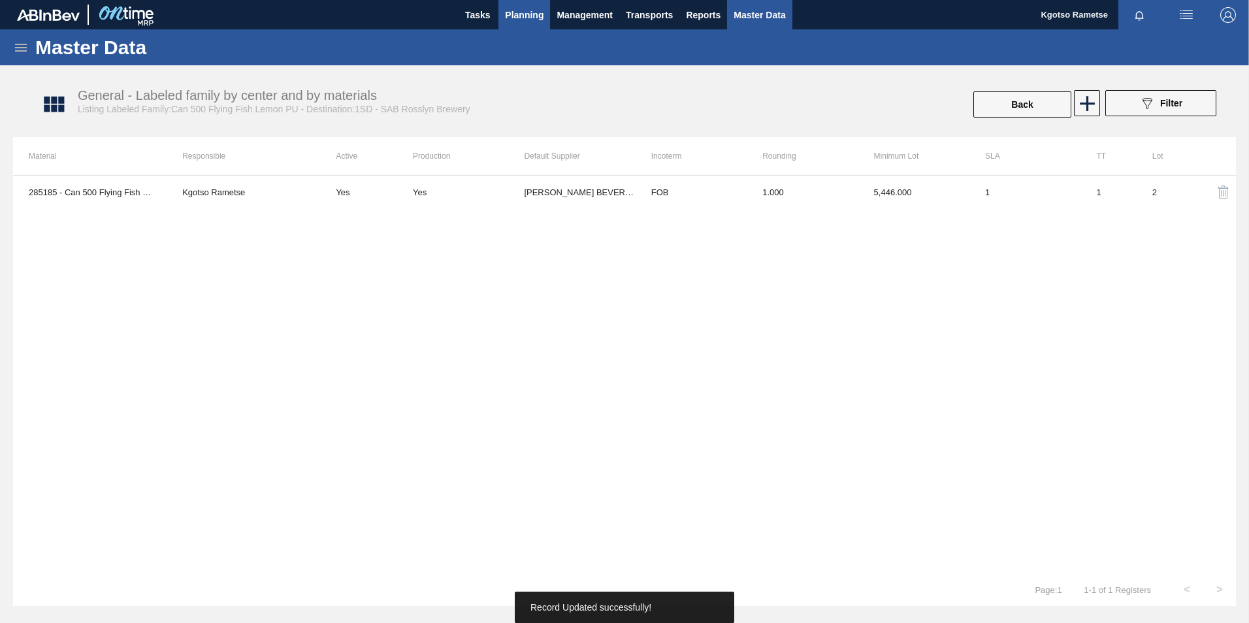
click at [525, 14] on span "Planning" at bounding box center [524, 15] width 39 height 16
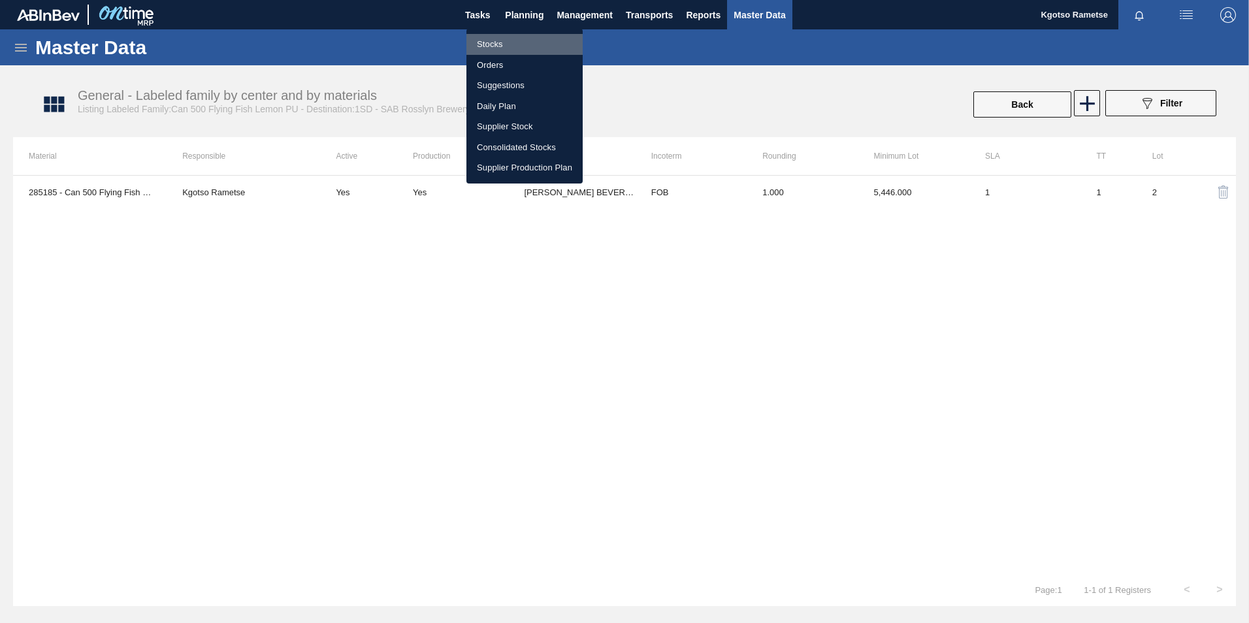
click at [524, 44] on li "Stocks" at bounding box center [524, 44] width 116 height 21
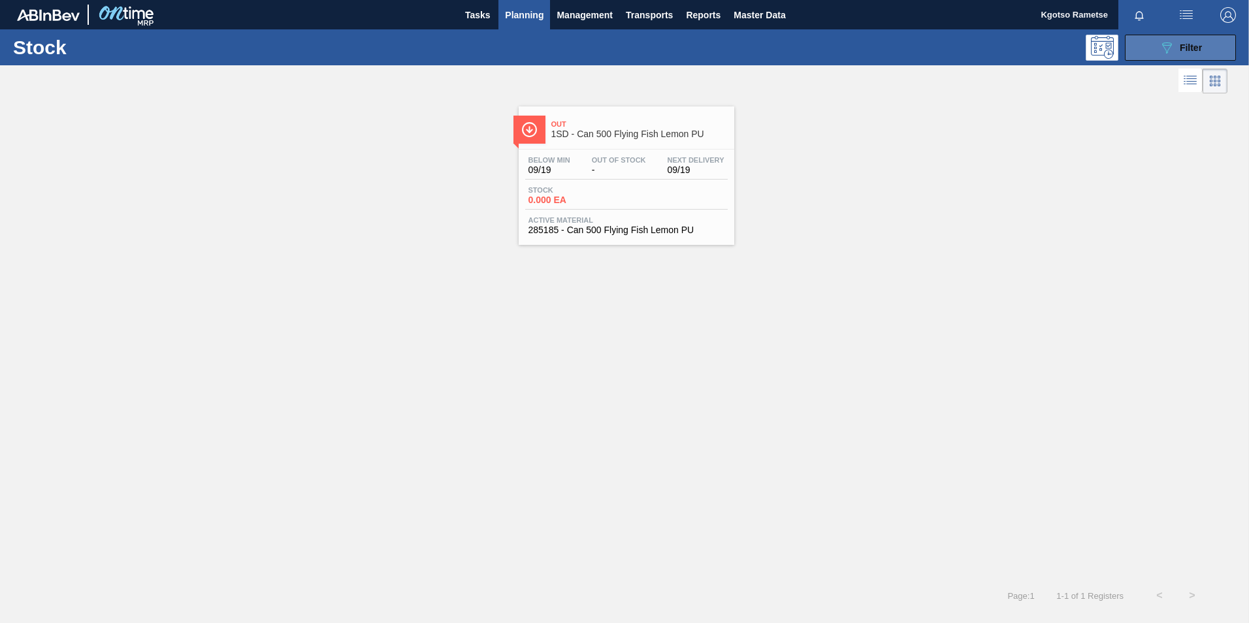
click at [1180, 46] on span "Filter" at bounding box center [1191, 47] width 22 height 10
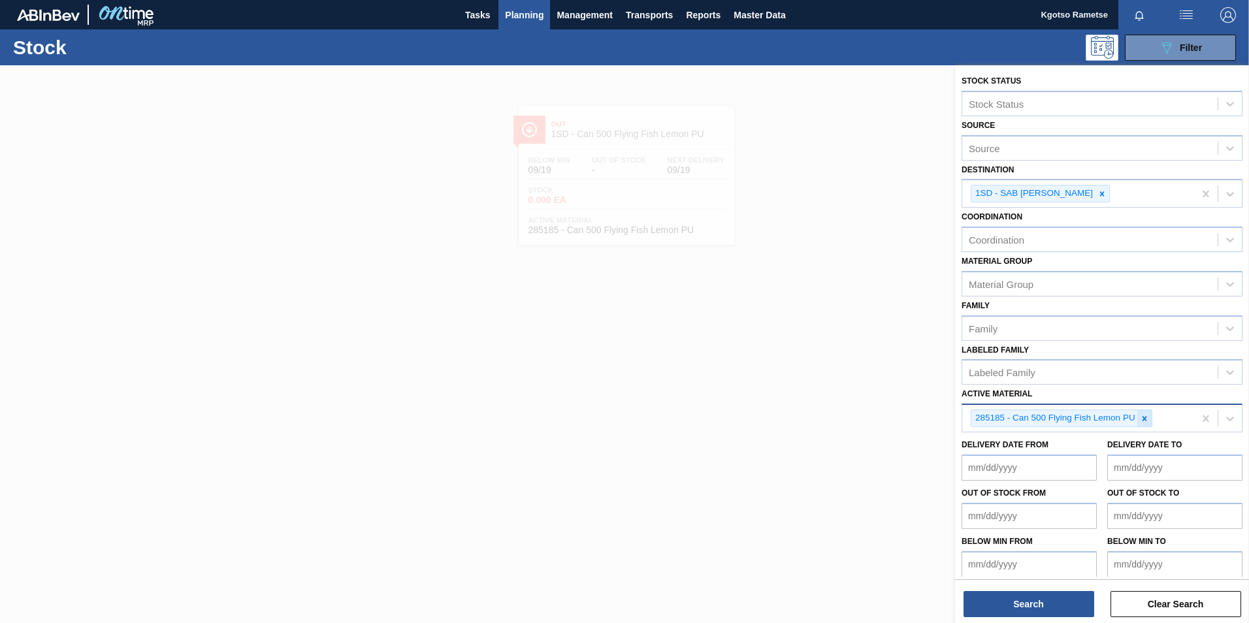
click at [1145, 417] on icon at bounding box center [1144, 418] width 5 height 5
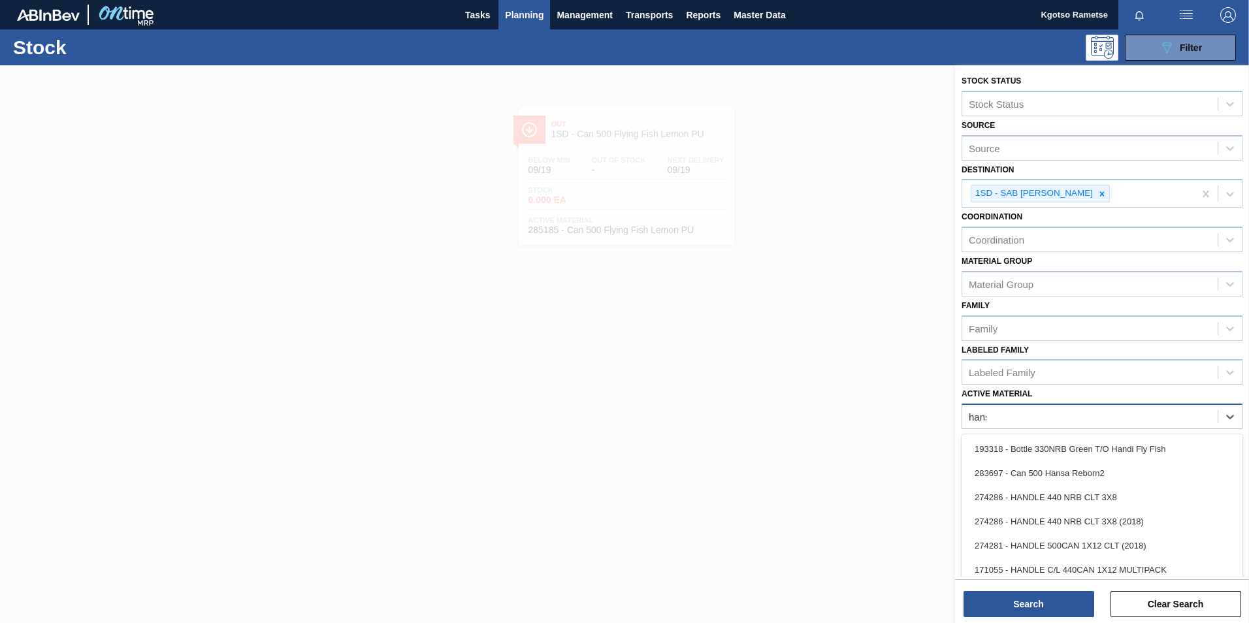
type Material "hansa"
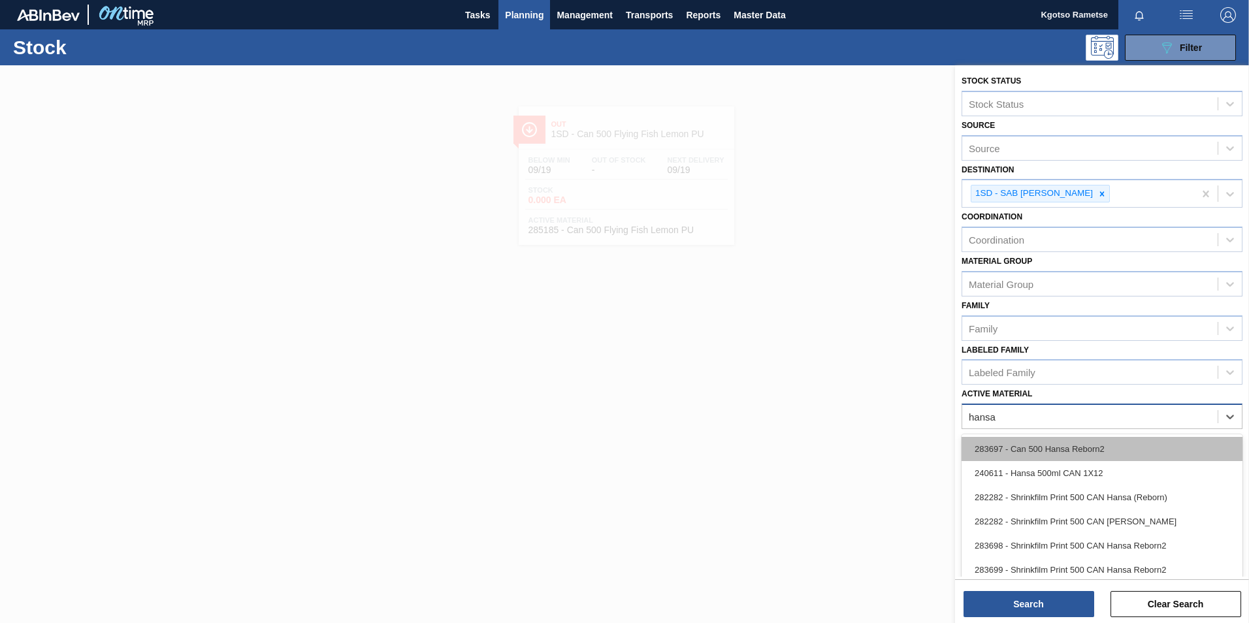
click at [1082, 454] on div "283697 - Can 500 Hansa Reborn2" at bounding box center [1102, 449] width 281 height 24
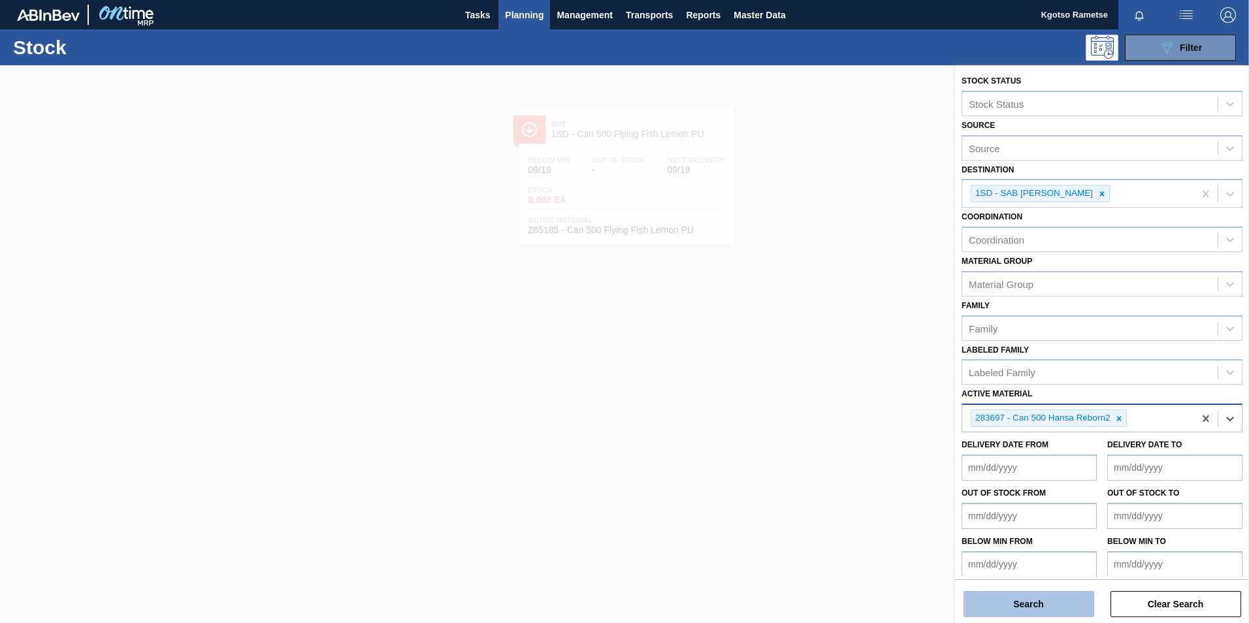
click at [1021, 608] on button "Search" at bounding box center [1029, 604] width 131 height 26
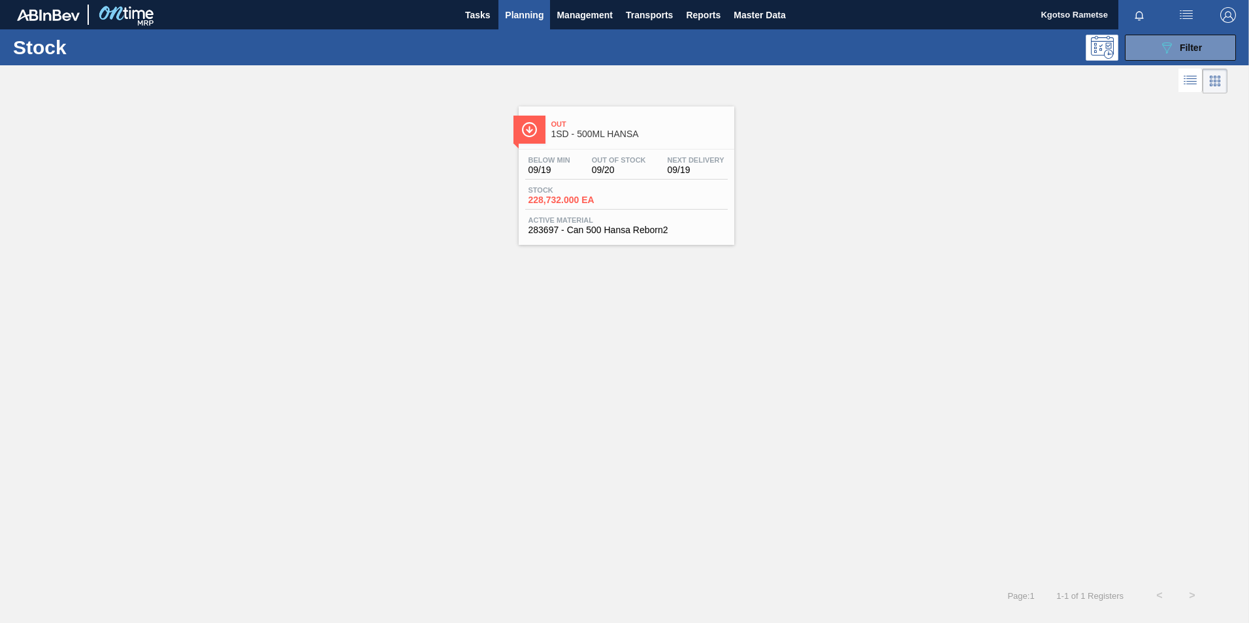
click at [608, 195] on span "228,732.000 EA" at bounding box center [573, 200] width 91 height 10
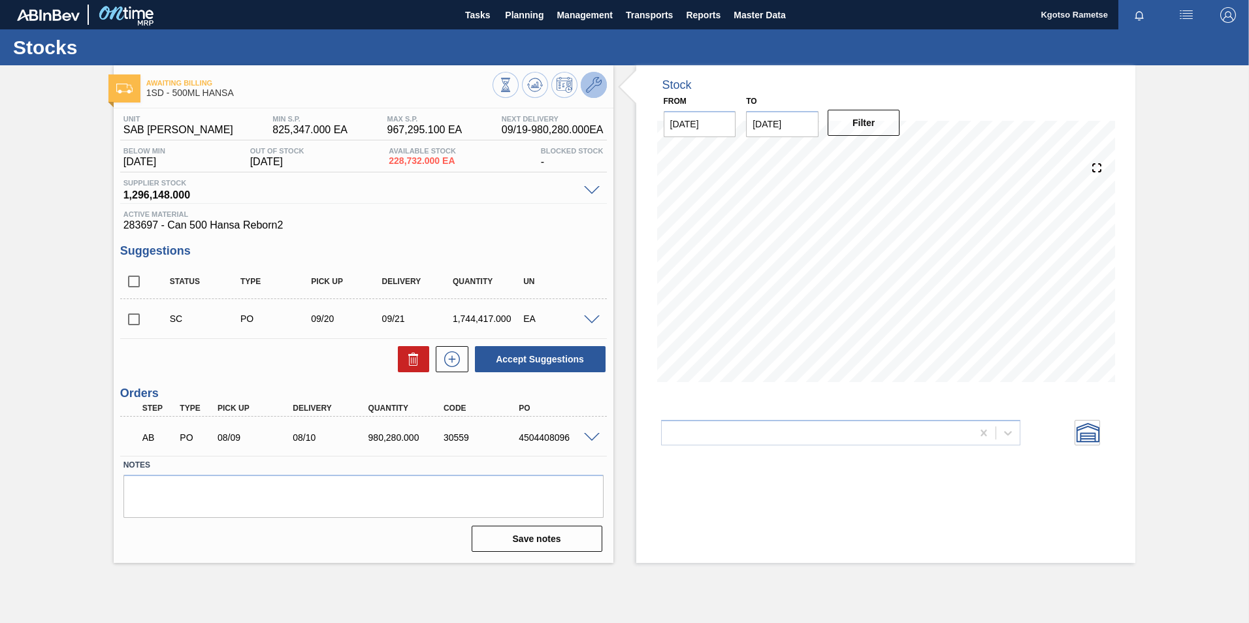
click at [596, 95] on button at bounding box center [594, 85] width 26 height 26
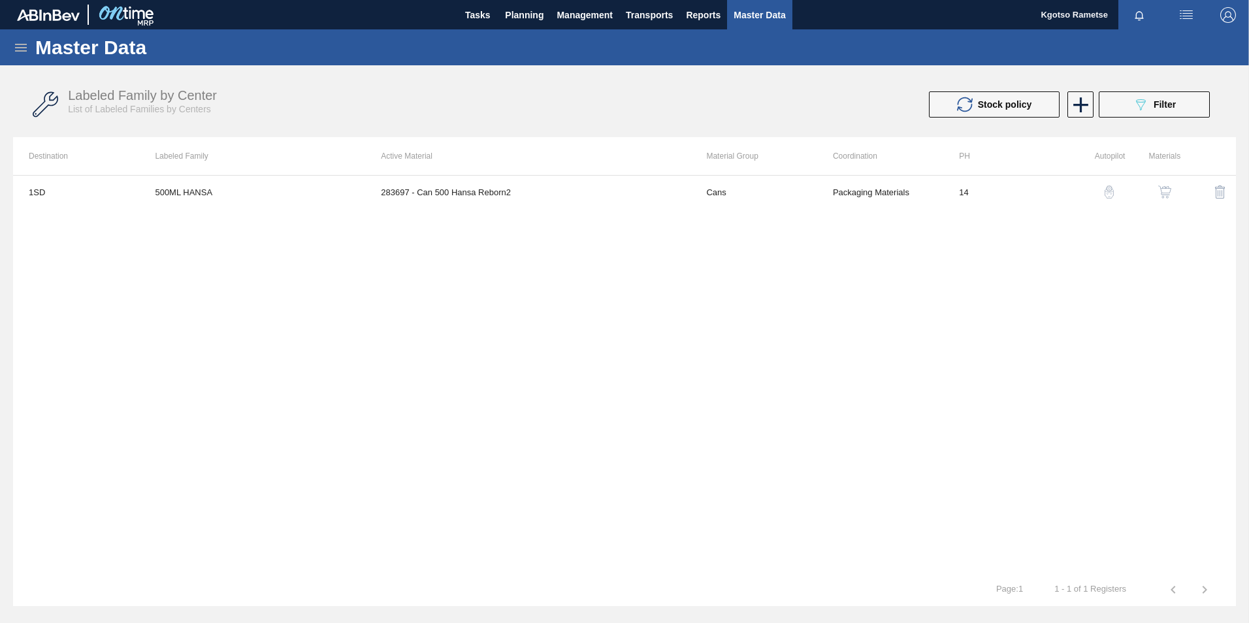
click at [1165, 191] on img "button" at bounding box center [1164, 192] width 13 height 13
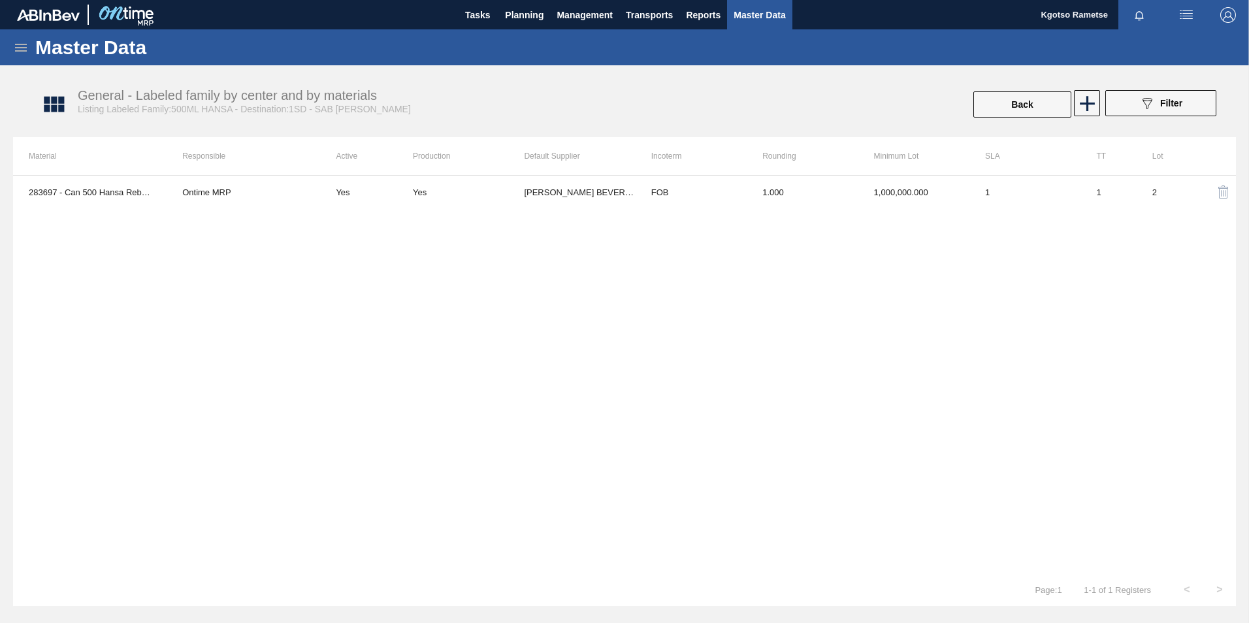
click at [771, 211] on div "283697 - Can 500 Hansa Reborn2 Ontime MRP Yes Yes [PERSON_NAME] BEVERAGE PTY LT…" at bounding box center [624, 374] width 1223 height 398
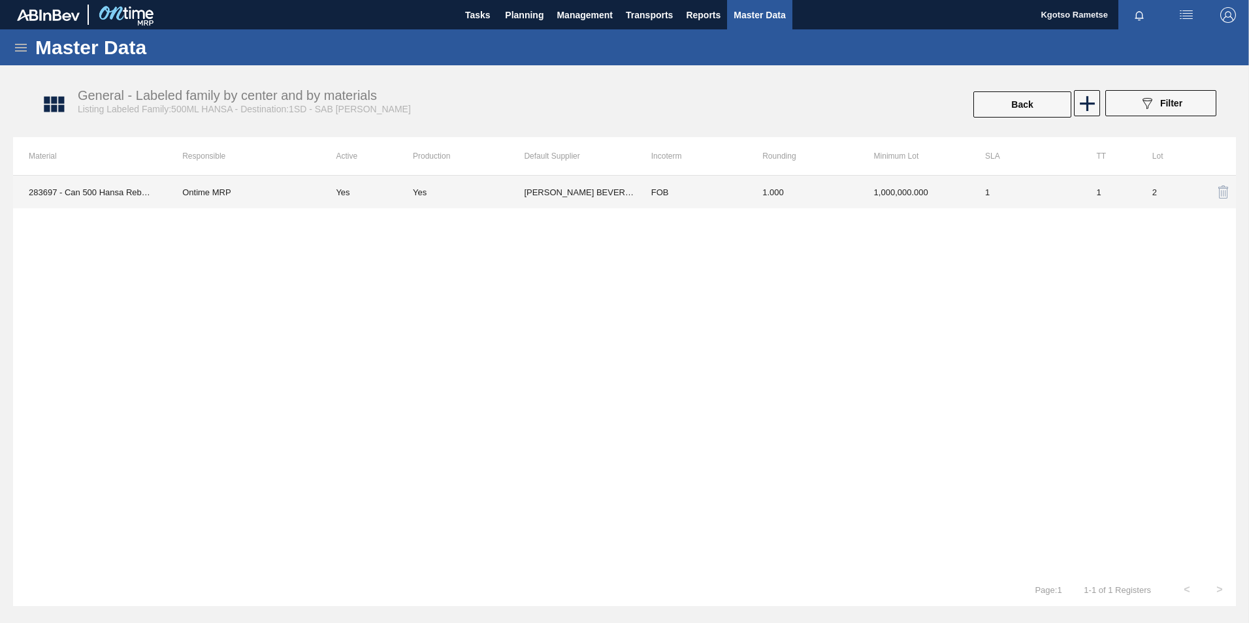
click at [764, 203] on td "1.000" at bounding box center [802, 192] width 111 height 33
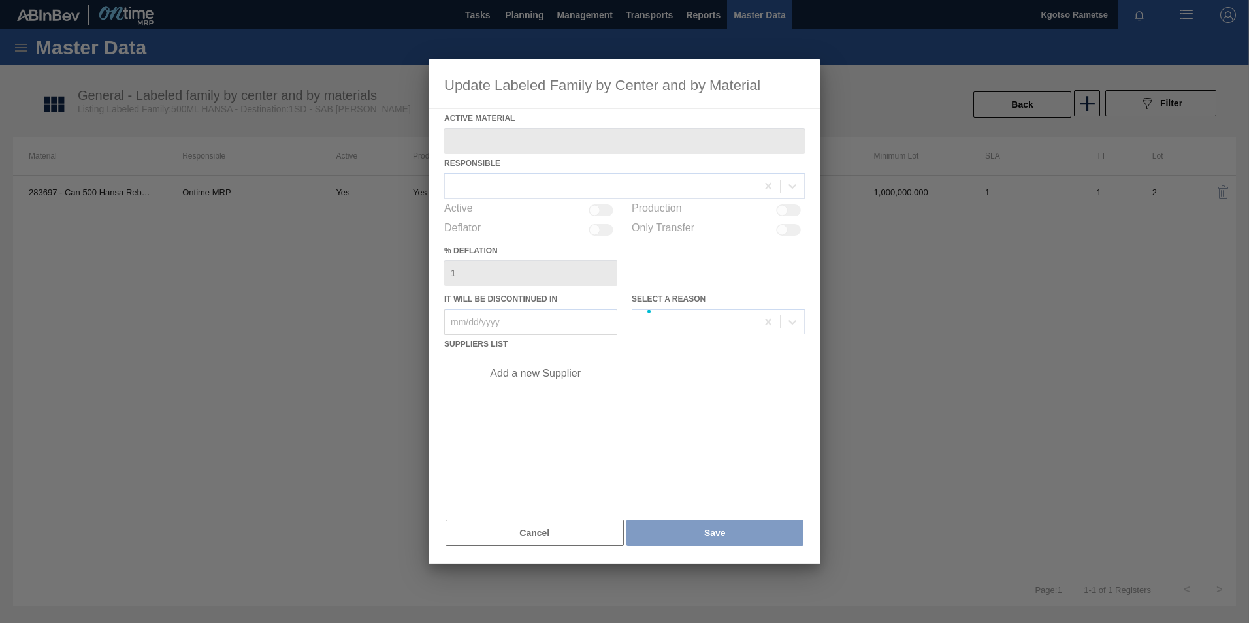
type Material "283697 - Can 500 Hansa Reborn2"
checkbox input "true"
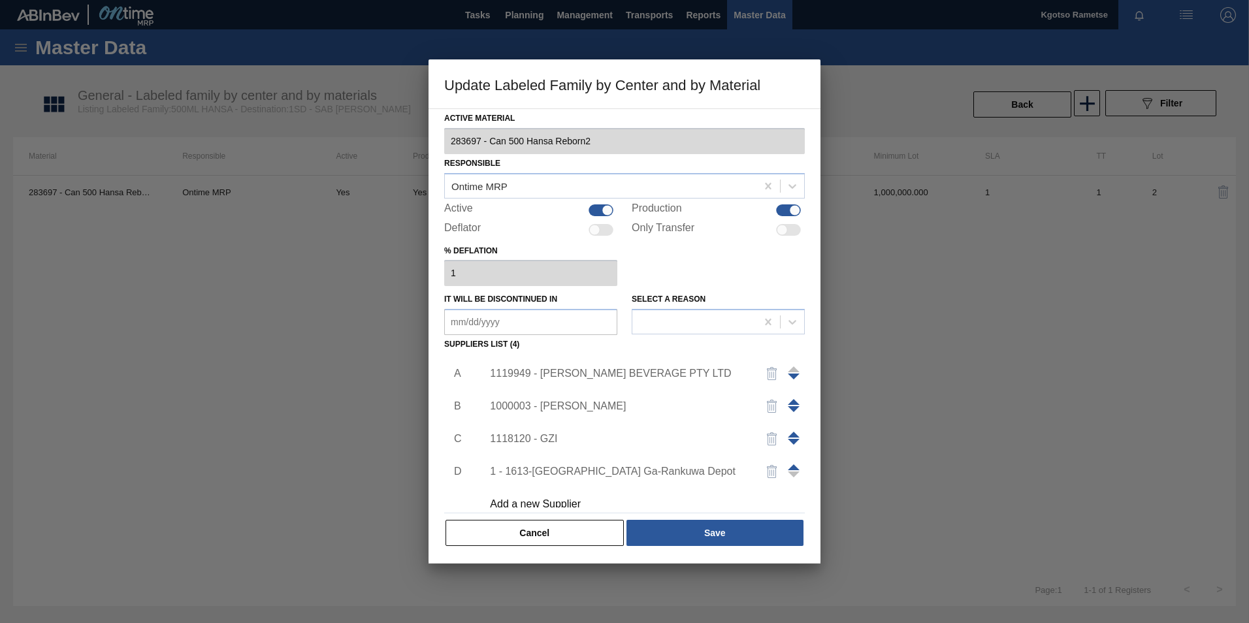
click at [611, 372] on div "1119949 - [PERSON_NAME] BEVERAGE PTY LTD" at bounding box center [618, 374] width 256 height 12
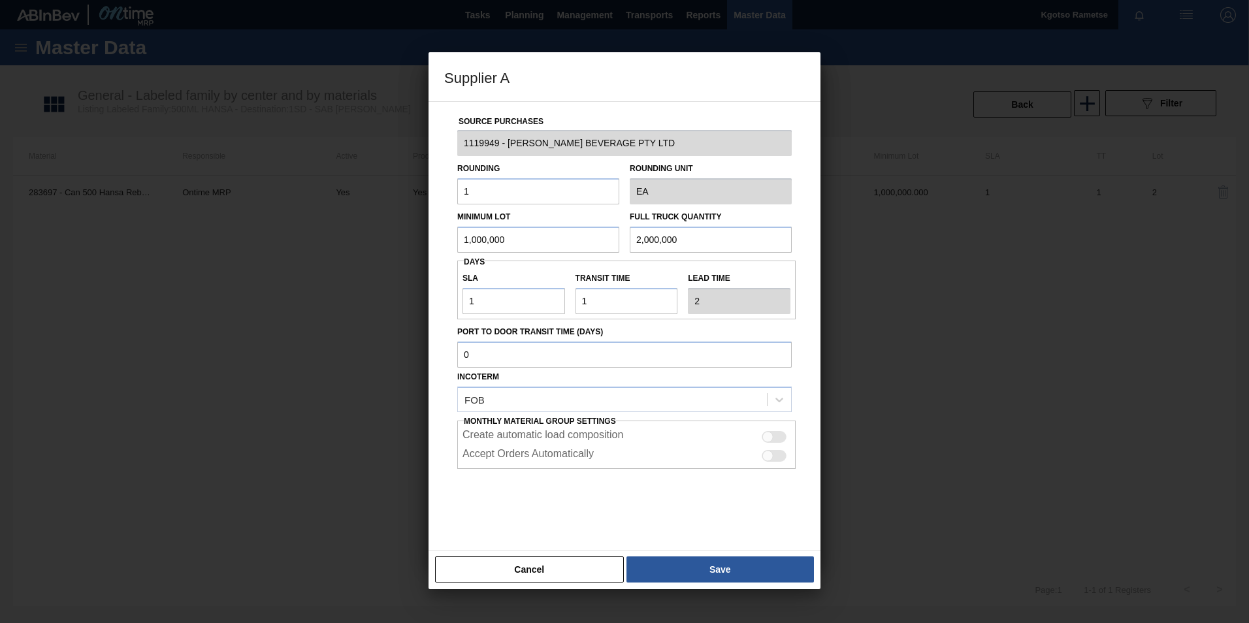
drag, startPoint x: 510, startPoint y: 240, endPoint x: 322, endPoint y: 255, distance: 188.7
click at [322, 255] on div "Supplier A Source Purchases 1119949 - [PERSON_NAME] BEVERAGE PTY LTD Rounding 1…" at bounding box center [624, 311] width 1249 height 623
click at [475, 237] on input "430,234" at bounding box center [538, 240] width 162 height 26
type input "430,234"
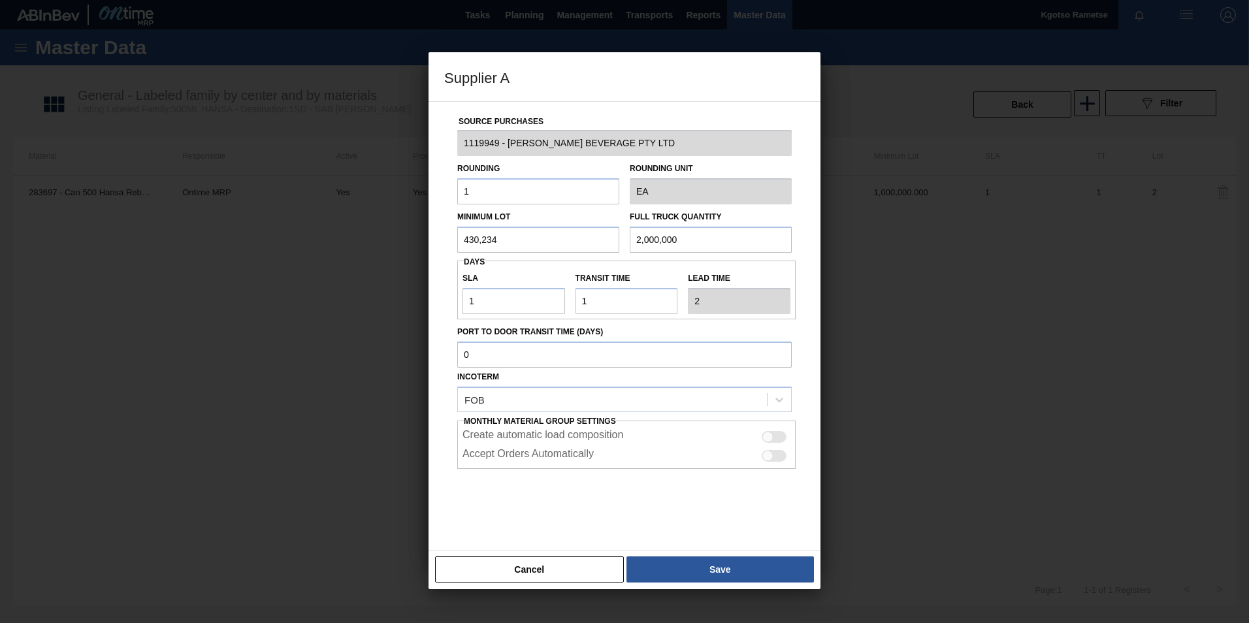
click at [640, 230] on input "2,000,000" at bounding box center [711, 240] width 162 height 26
paste input "430,234"
type input "430,234"
click at [721, 553] on div "Cancel Save" at bounding box center [625, 569] width 392 height 39
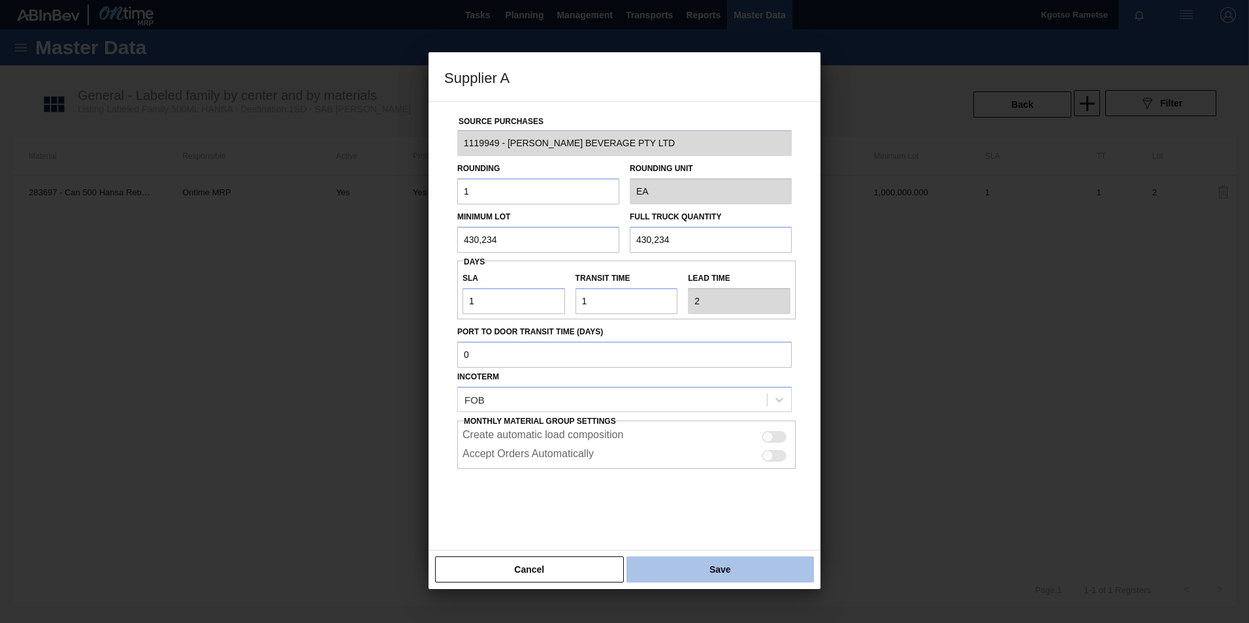
click at [710, 567] on button "Save" at bounding box center [719, 570] width 187 height 26
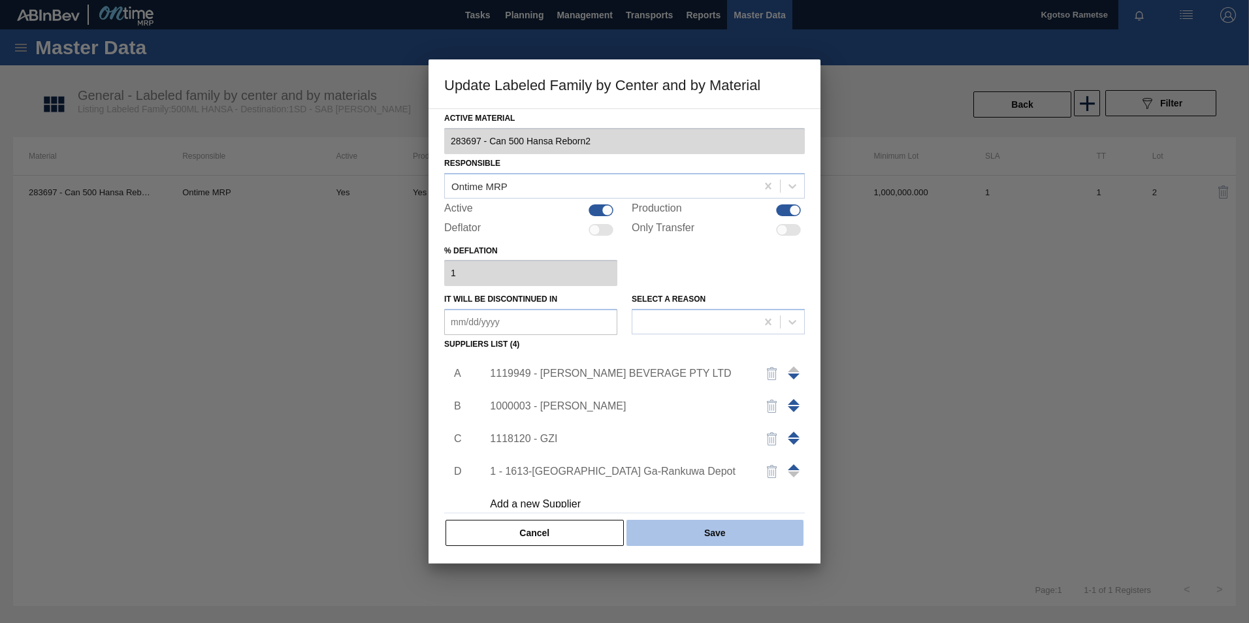
click at [686, 544] on button "Save" at bounding box center [714, 533] width 177 height 26
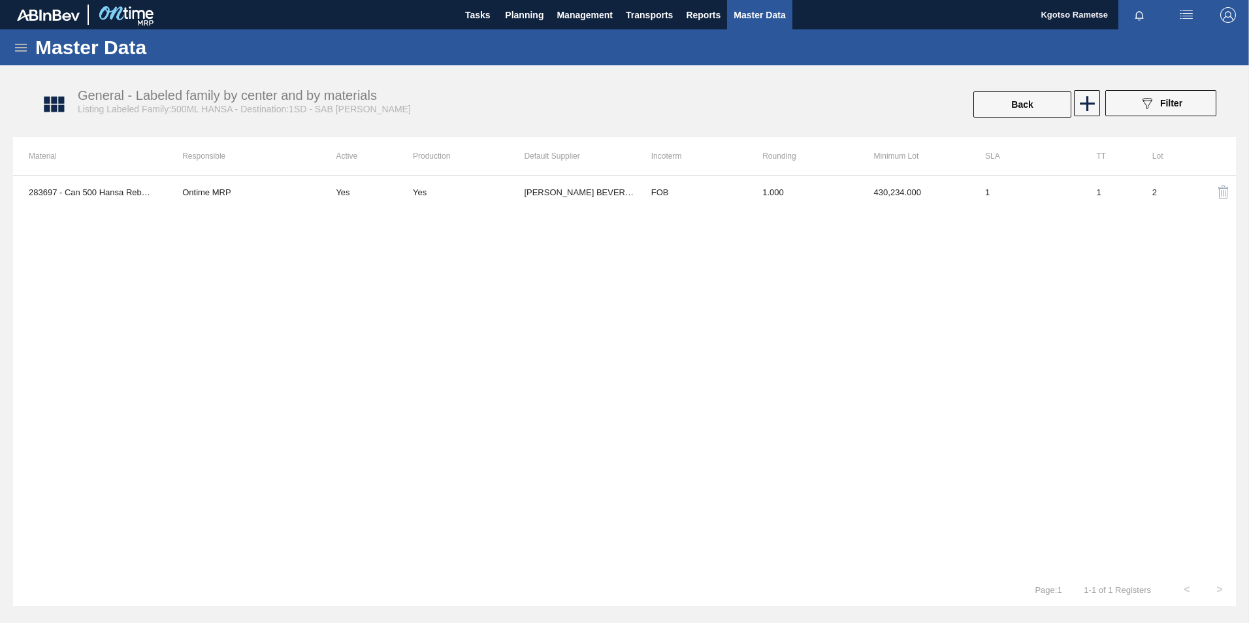
click at [640, 365] on div "283697 - Can 500 Hansa Reborn2 Ontime MRP Yes Yes [PERSON_NAME] BEVERAGE PTY LT…" at bounding box center [624, 374] width 1223 height 398
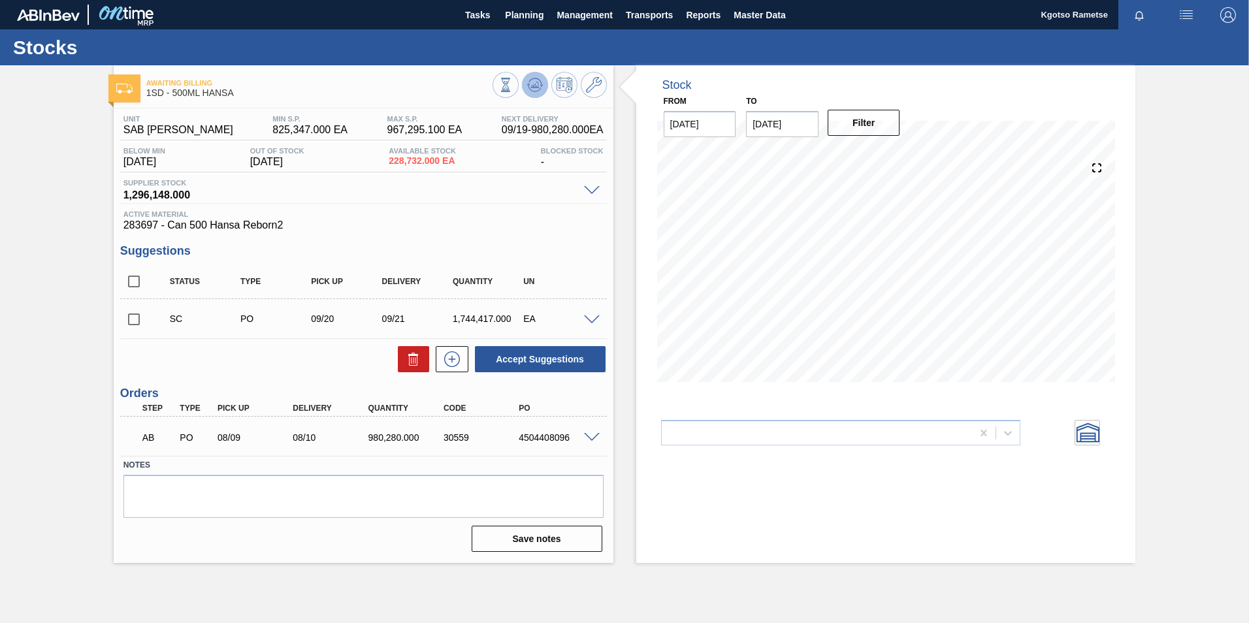
click at [535, 83] on icon at bounding box center [535, 85] width 16 height 16
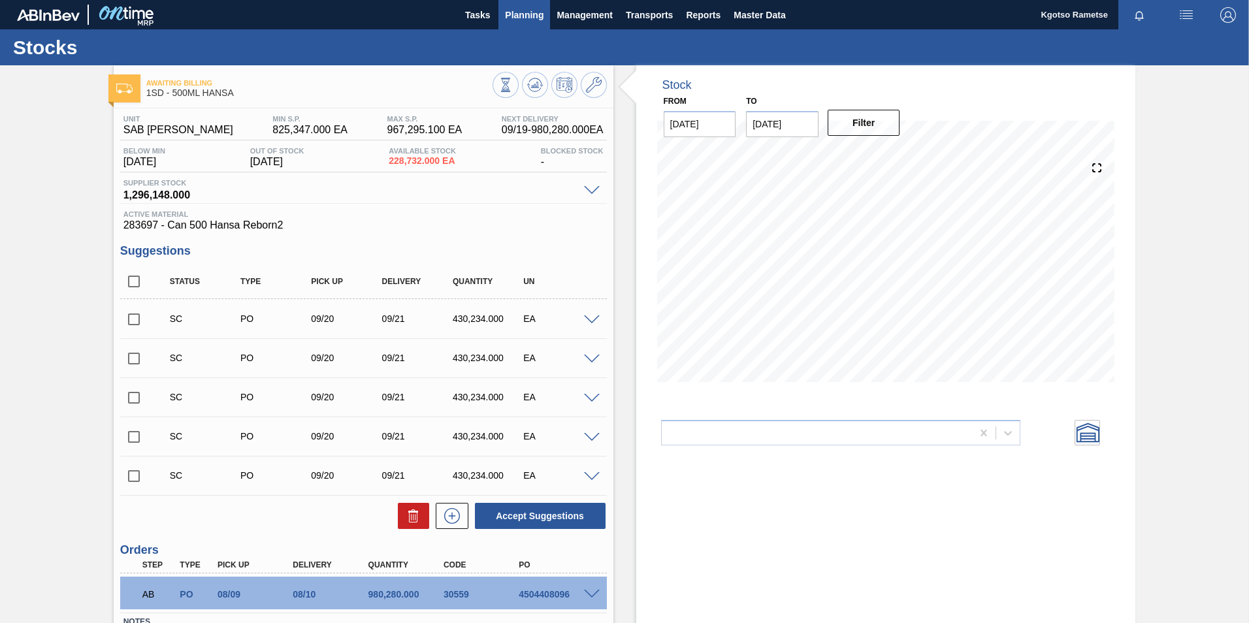
click at [542, 3] on button "Planning" at bounding box center [524, 14] width 52 height 29
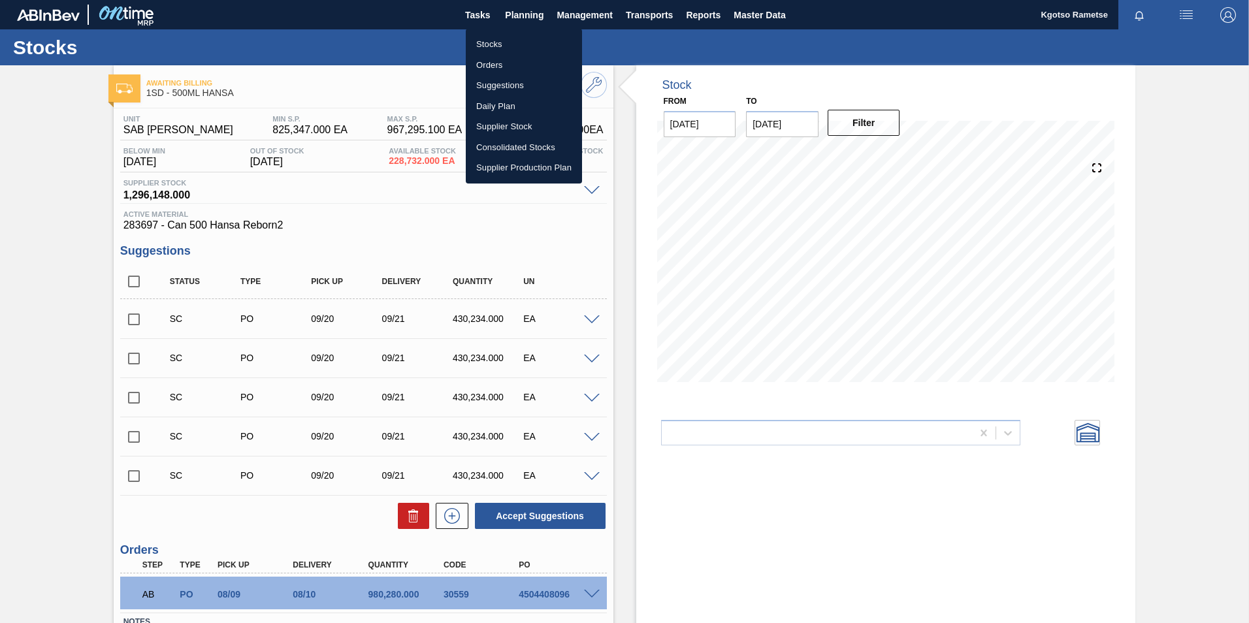
click at [517, 42] on li "Stocks" at bounding box center [524, 44] width 116 height 21
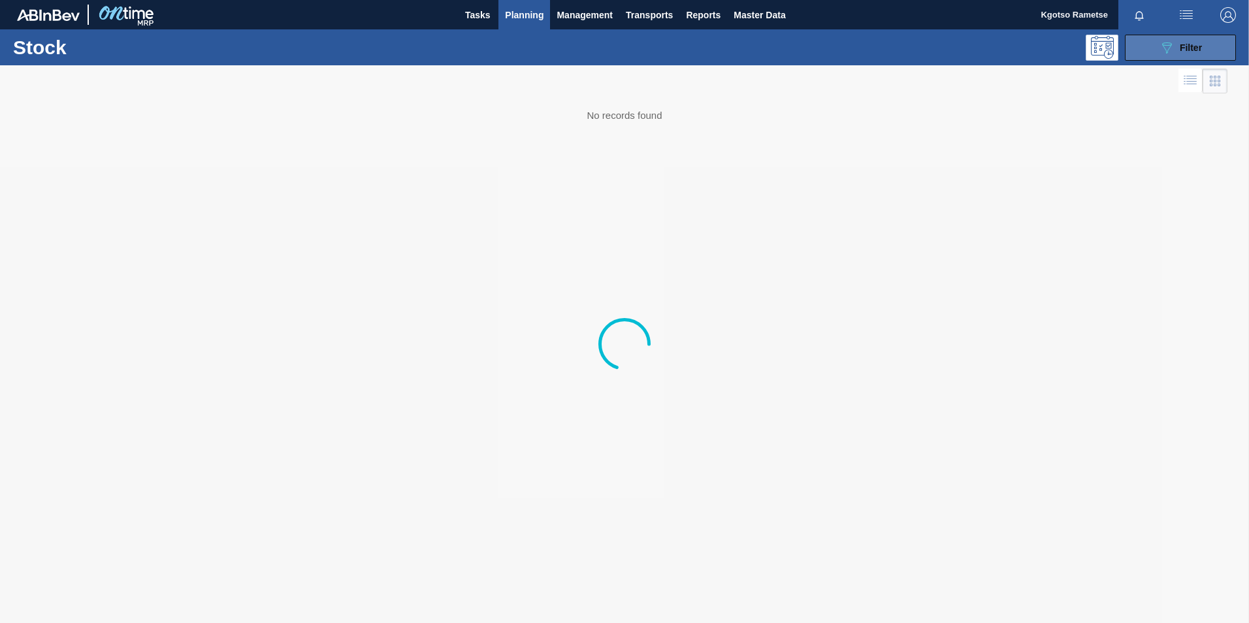
click at [1149, 53] on button "089F7B8B-B2A5-4AFE-B5C0-19BA573D28AC Filter" at bounding box center [1180, 48] width 111 height 26
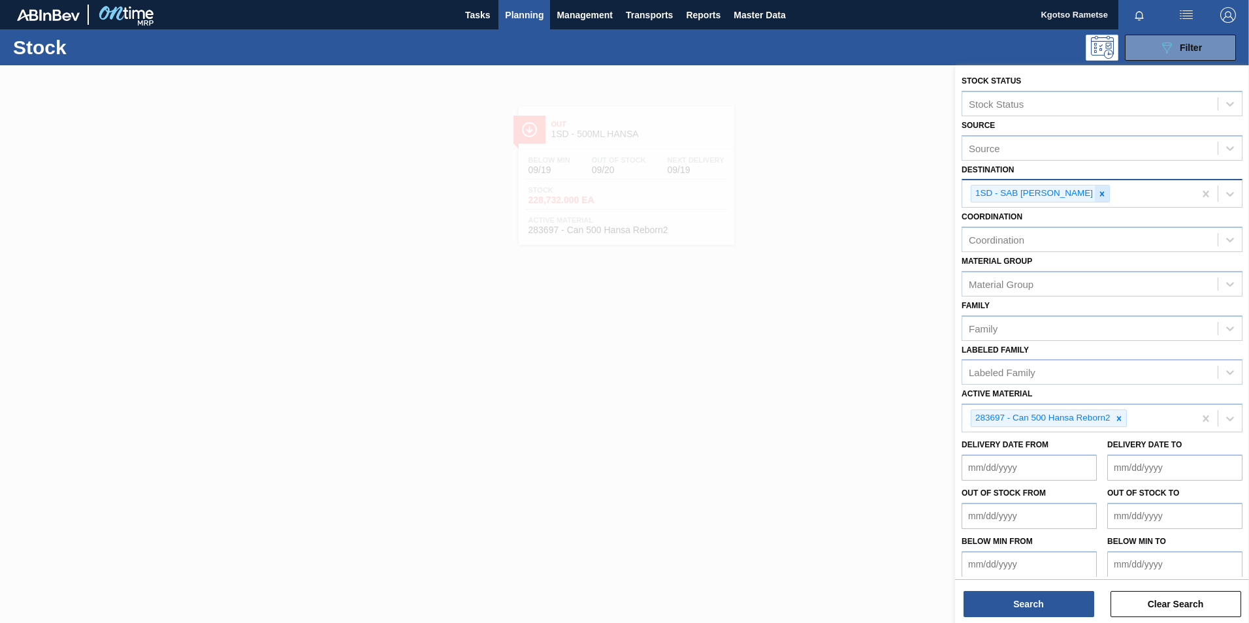
click at [1100, 189] on icon at bounding box center [1101, 193] width 9 height 9
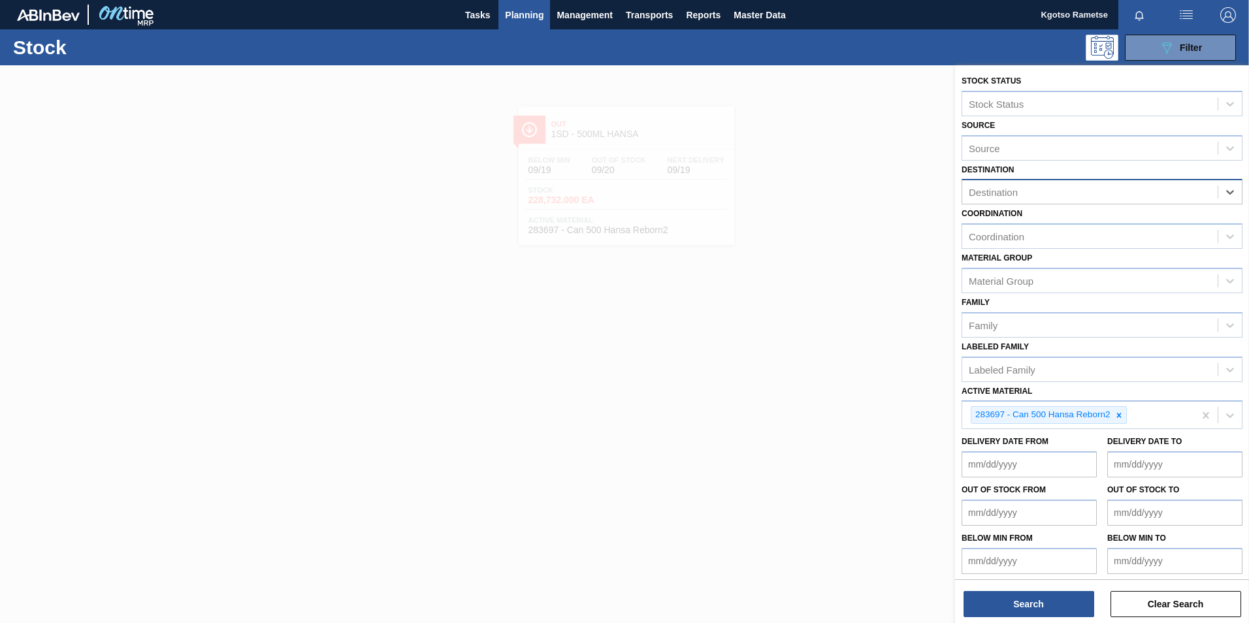
type input "1"
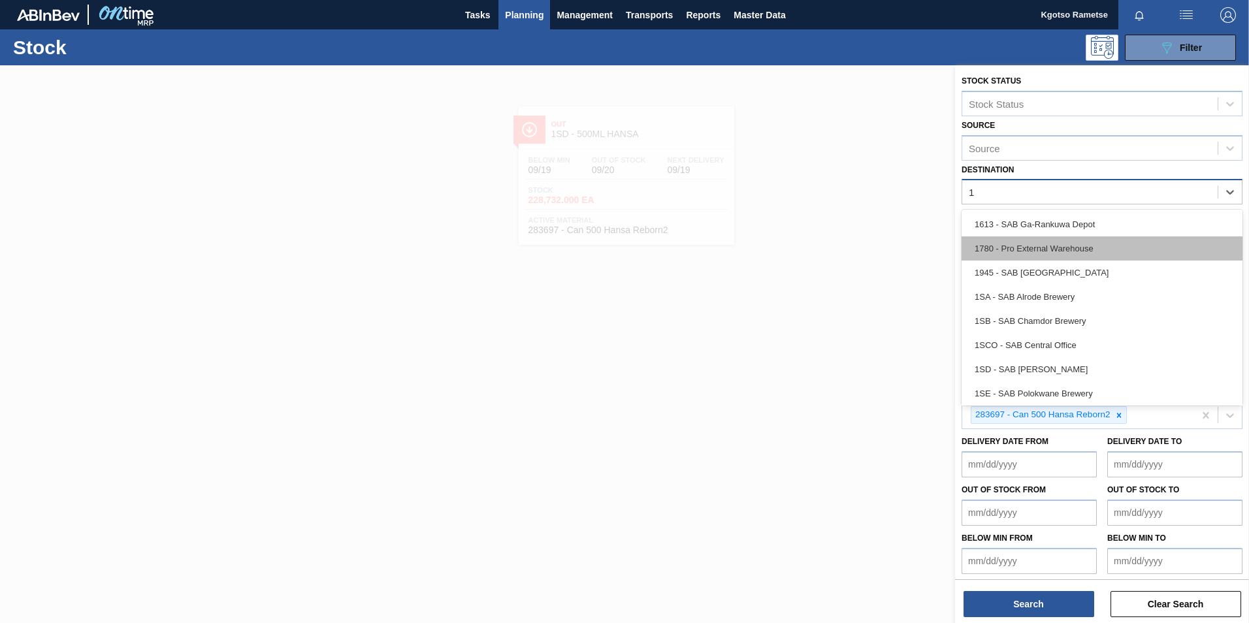
click at [1104, 238] on div "1780 - Pro External Warehouse" at bounding box center [1102, 248] width 281 height 24
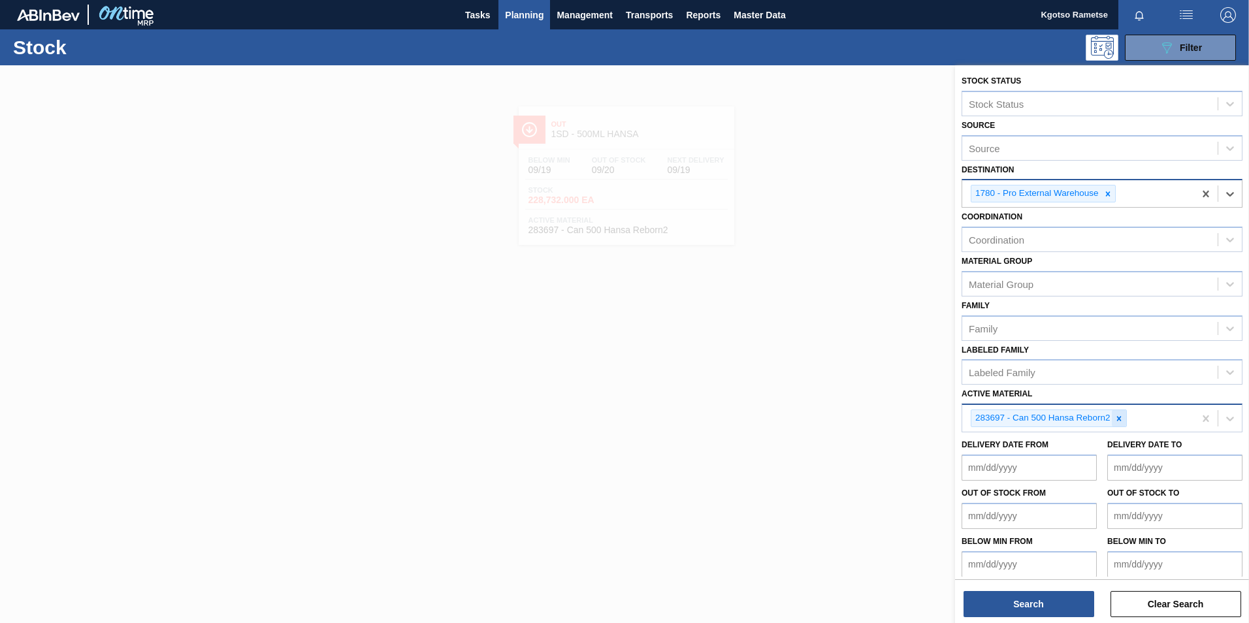
click at [1116, 414] on icon at bounding box center [1118, 418] width 9 height 9
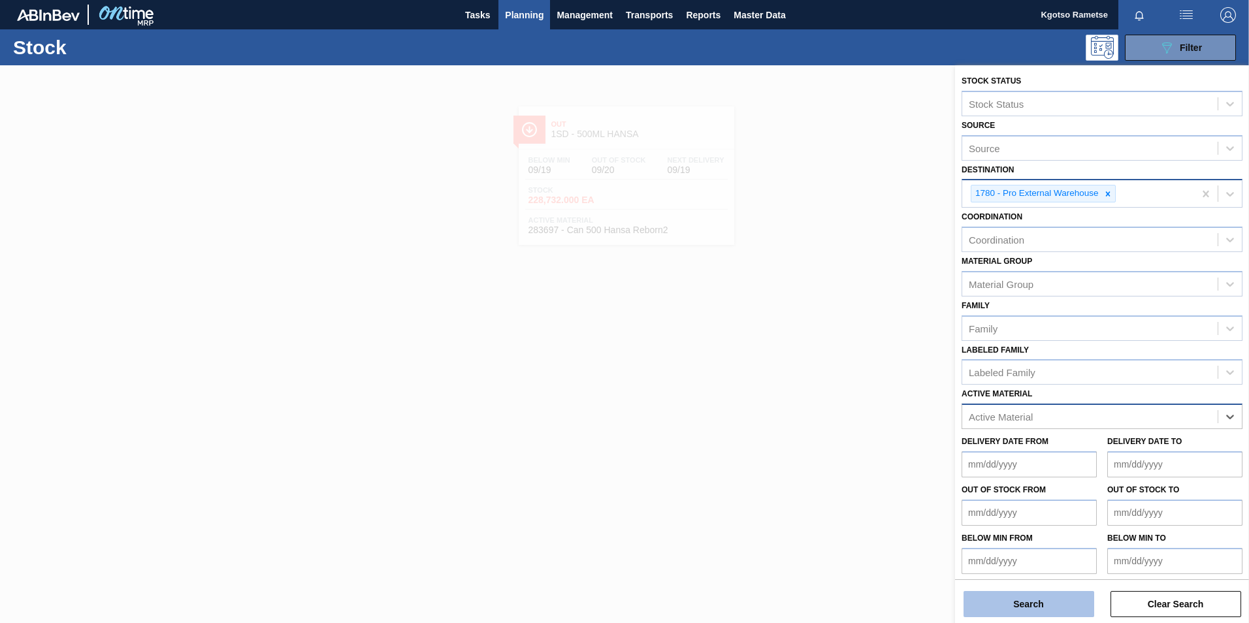
click at [1058, 606] on button "Search" at bounding box center [1029, 604] width 131 height 26
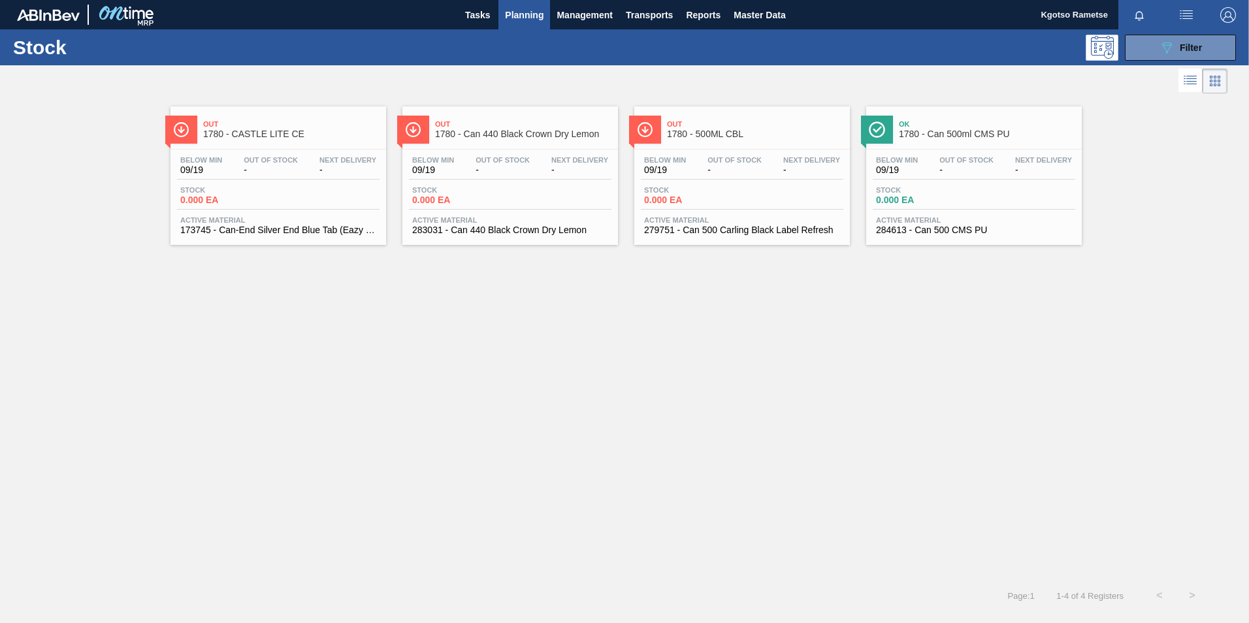
click at [299, 142] on div "Out 1780 - CASTLE LITE CE" at bounding box center [291, 129] width 176 height 29
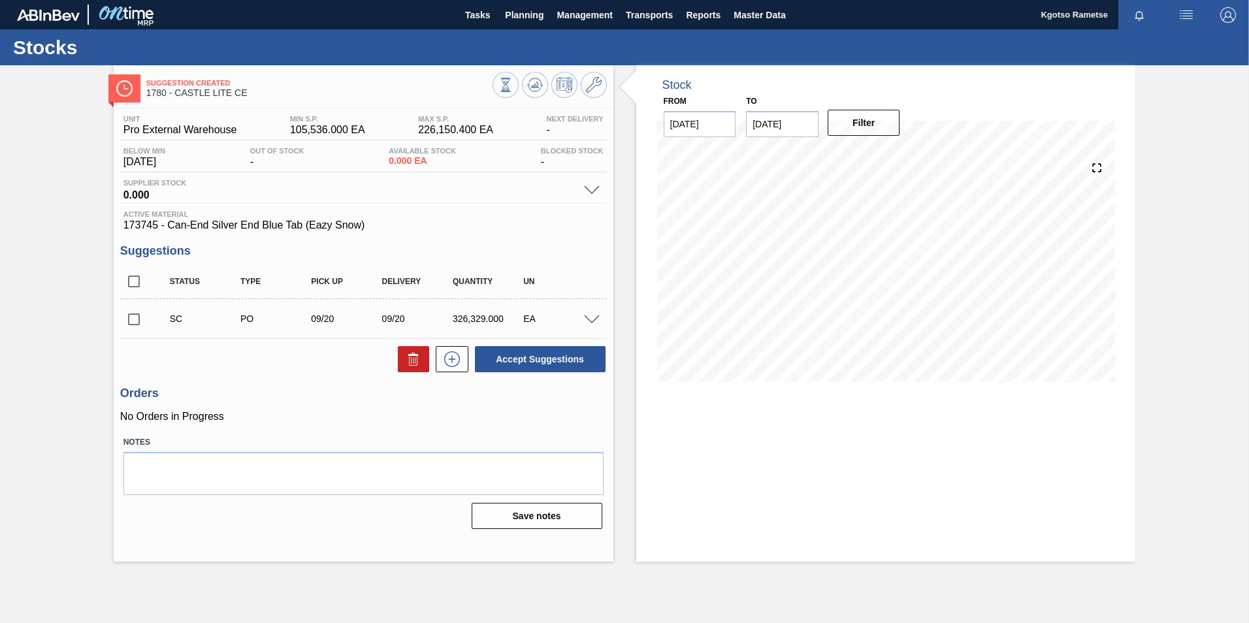
click at [591, 316] on span at bounding box center [592, 321] width 16 height 10
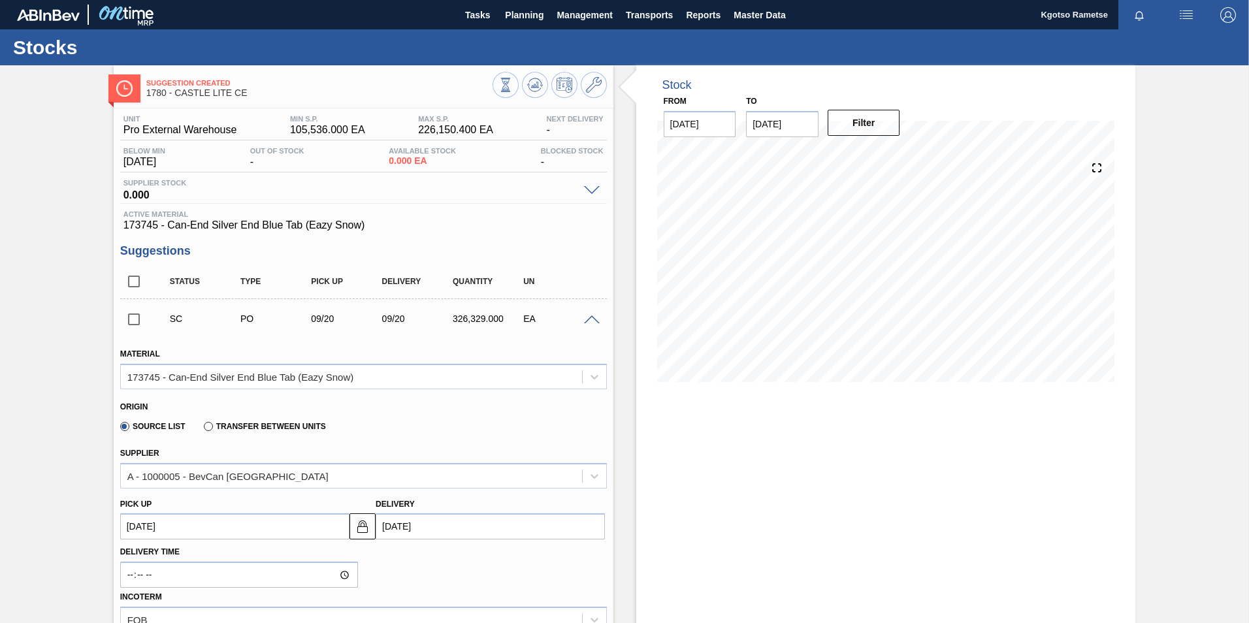
click at [548, 415] on div "Source List Transfer between Units" at bounding box center [358, 424] width 476 height 25
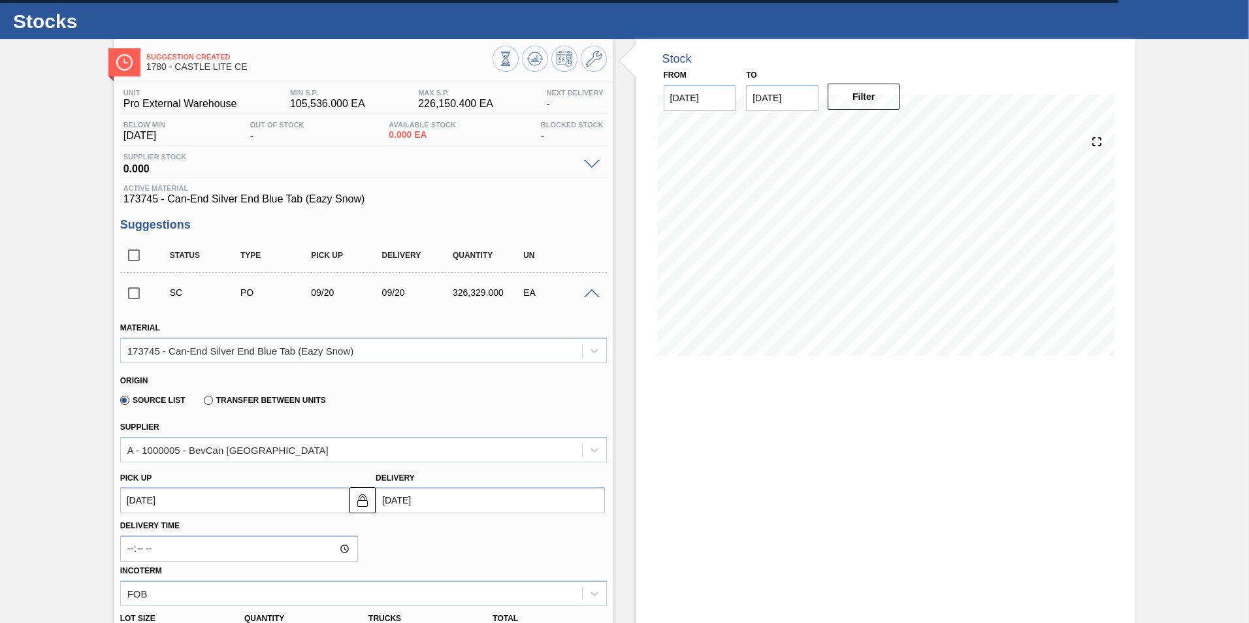
scroll to position [52, 0]
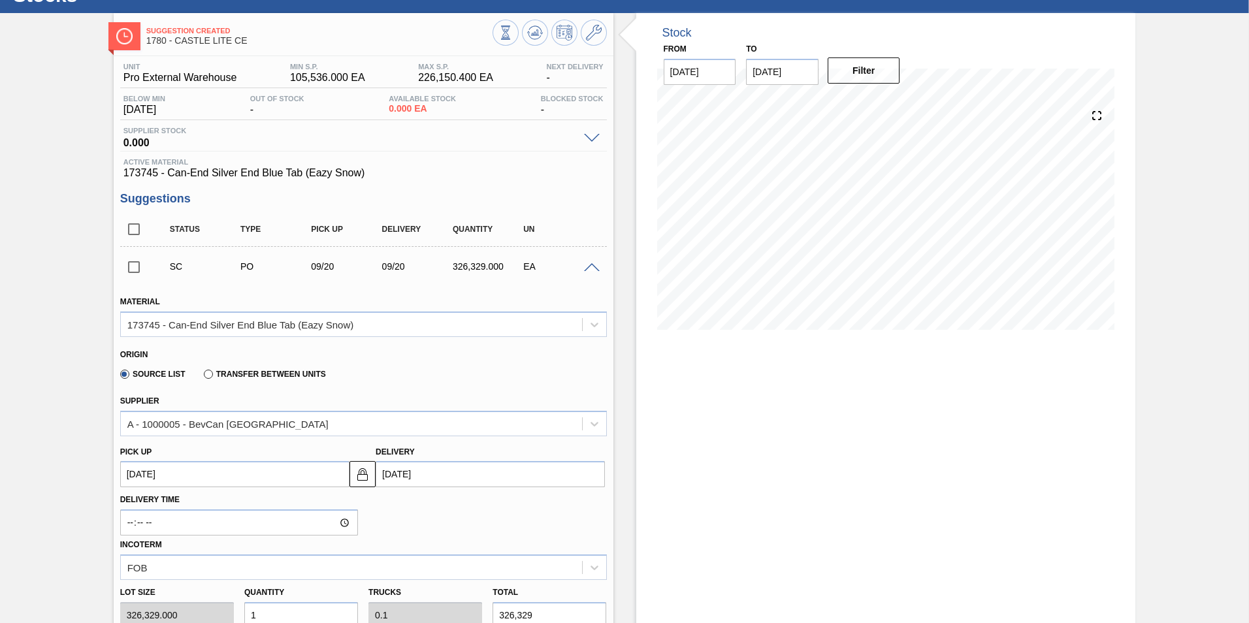
click at [212, 372] on label "Transfer between Units" at bounding box center [265, 374] width 122 height 9
click at [202, 377] on input "Transfer between Units" at bounding box center [202, 377] width 0 height 0
click at [363, 424] on div "1SB-SAB Chamdor Brewery" at bounding box center [351, 423] width 461 height 19
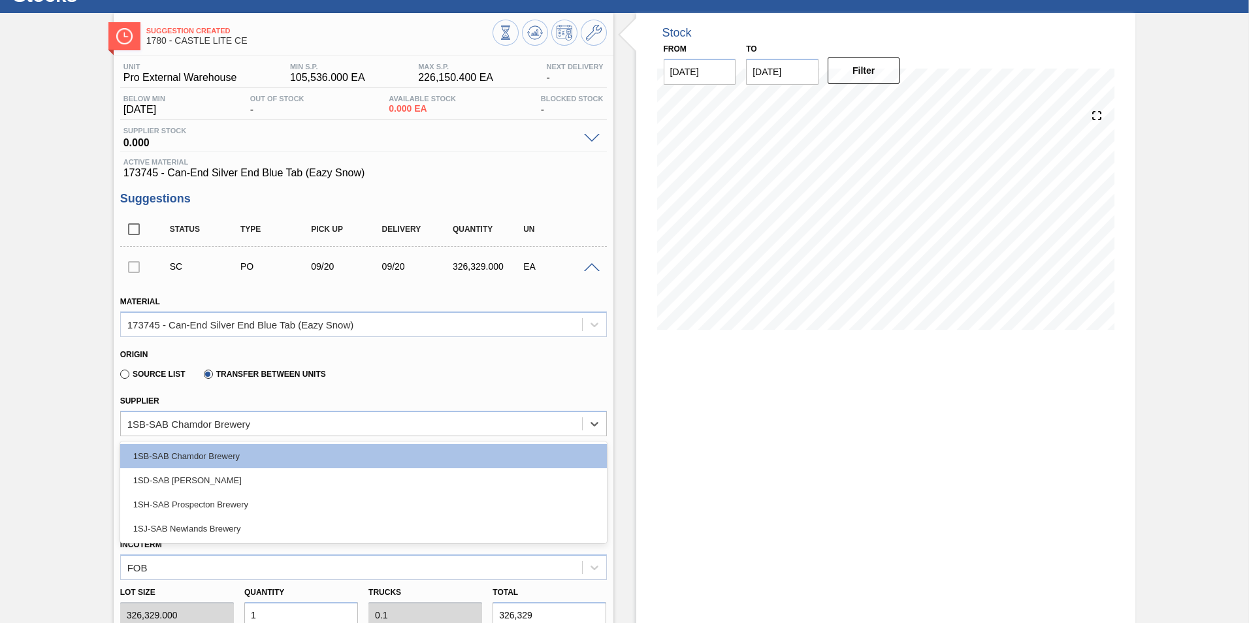
click at [122, 374] on label "Source List" at bounding box center [152, 374] width 65 height 9
click at [118, 377] on input "Source List" at bounding box center [118, 377] width 0 height 0
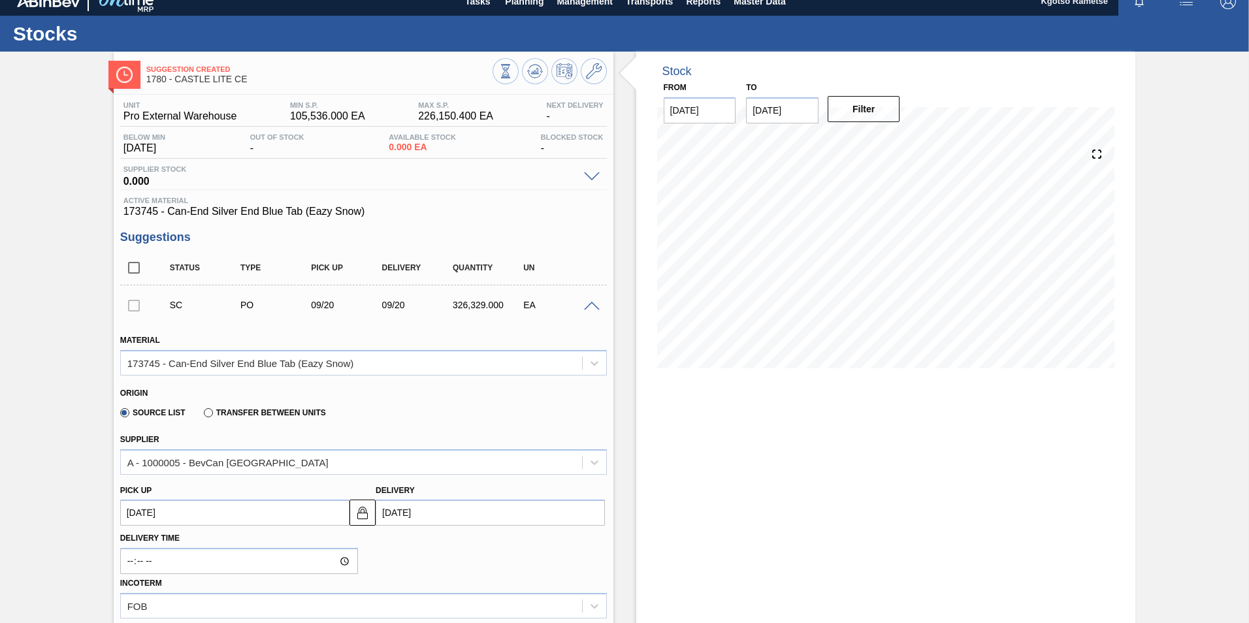
scroll to position [0, 0]
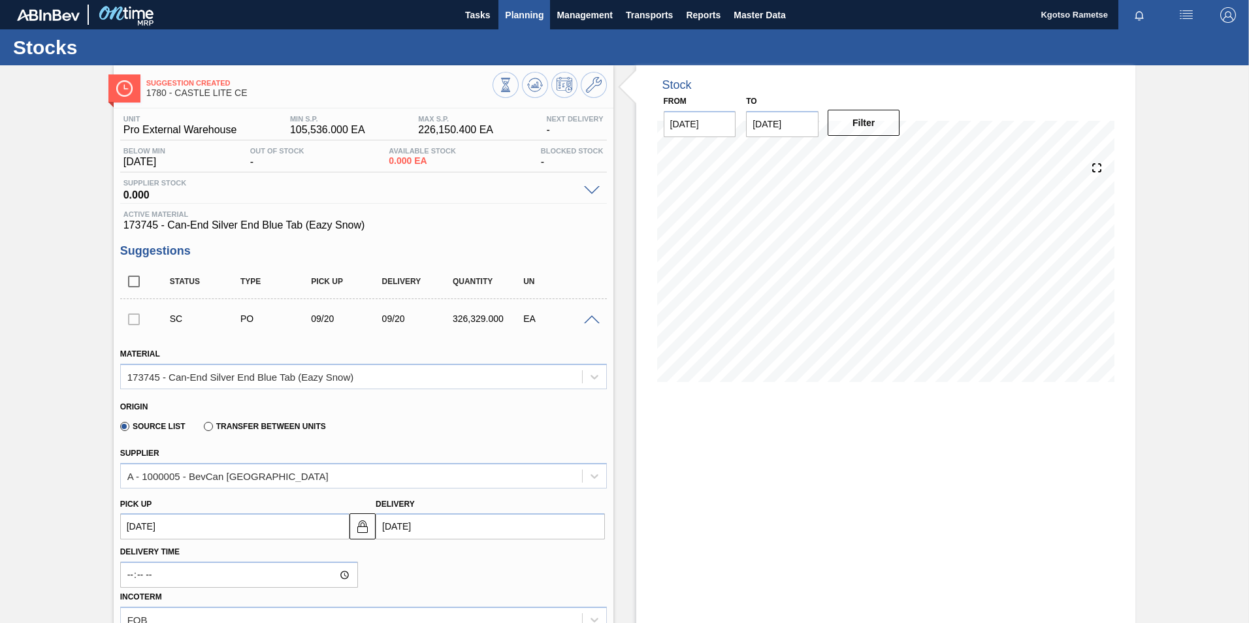
click at [530, 14] on span "Planning" at bounding box center [524, 15] width 39 height 16
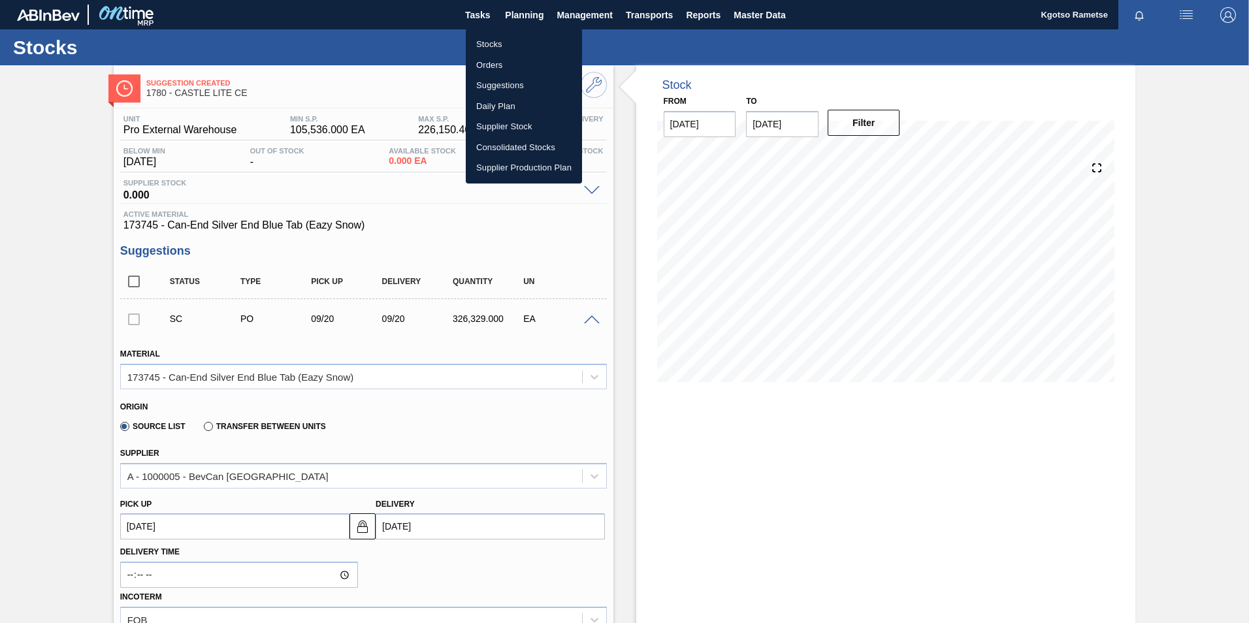
click at [499, 44] on li "Stocks" at bounding box center [524, 44] width 116 height 21
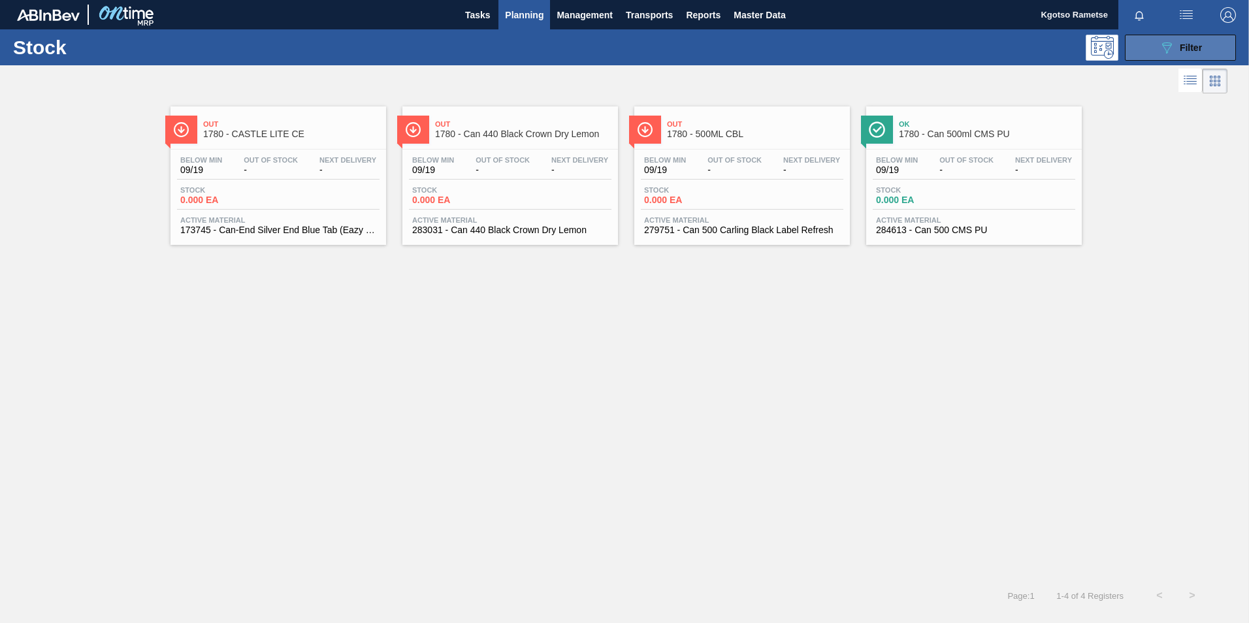
click at [1159, 53] on icon "089F7B8B-B2A5-4AFE-B5C0-19BA573D28AC" at bounding box center [1167, 48] width 16 height 16
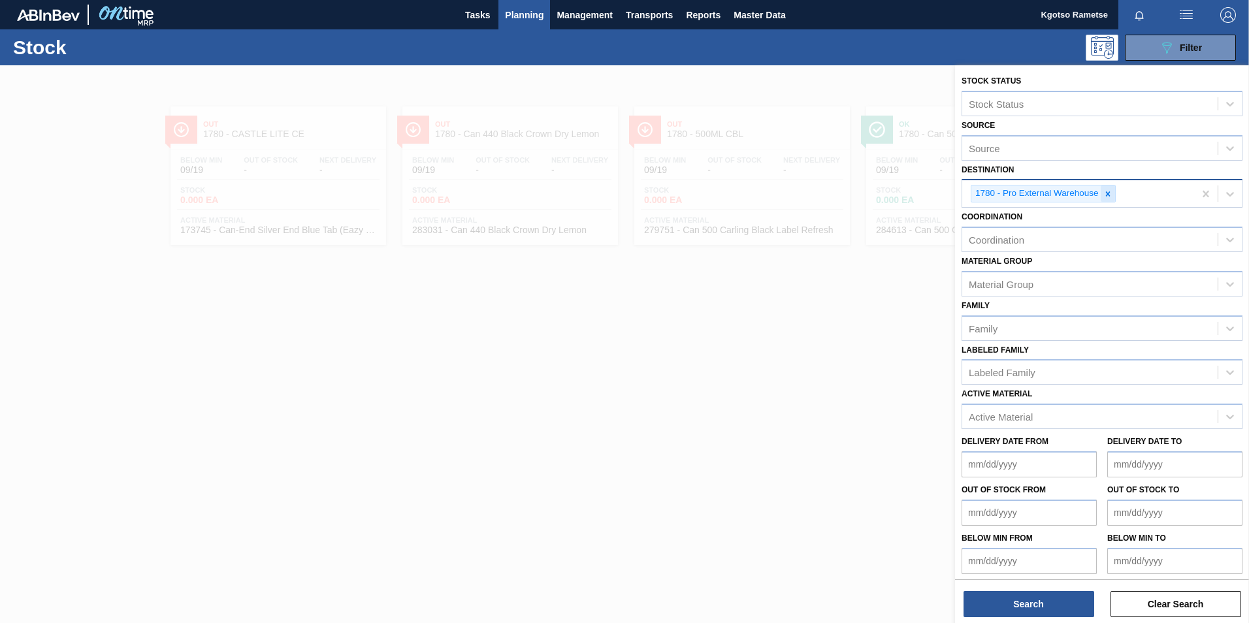
click at [1107, 195] on icon at bounding box center [1107, 193] width 9 height 9
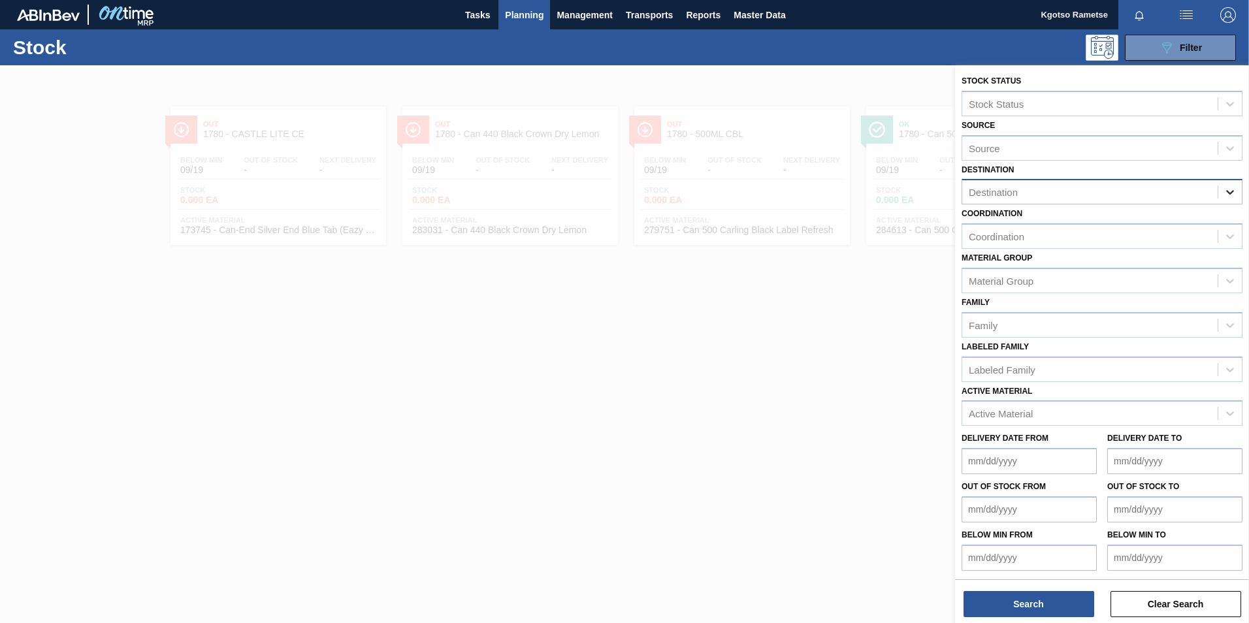
click at [1231, 191] on icon at bounding box center [1230, 193] width 8 height 5
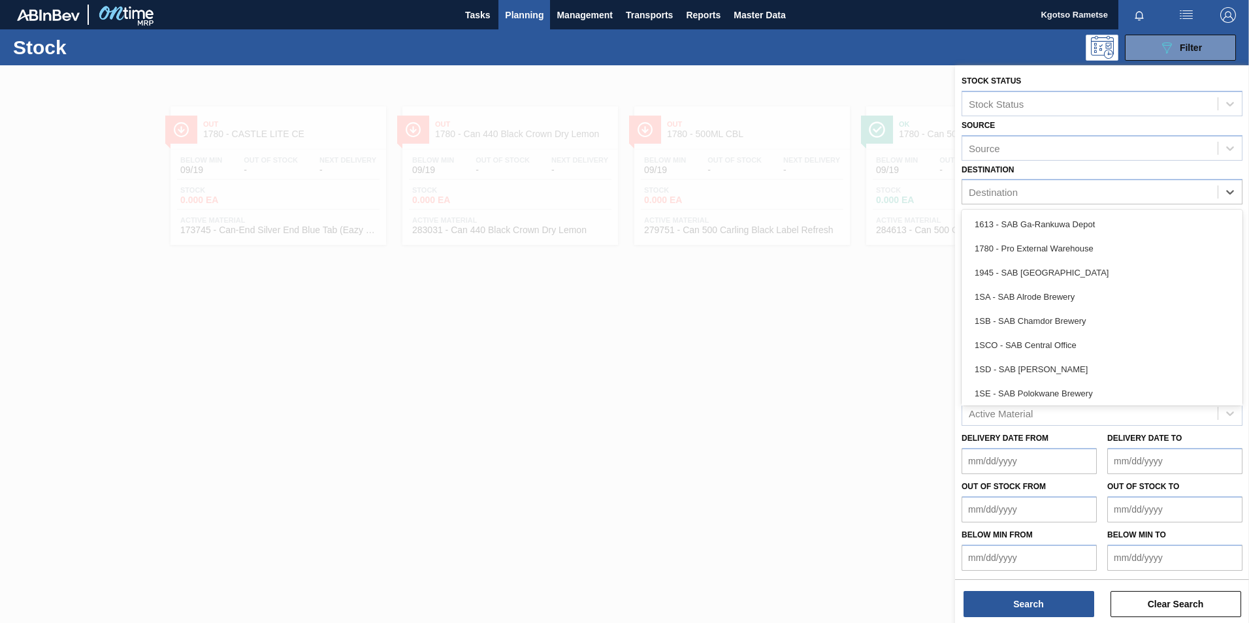
click at [482, 265] on div at bounding box center [624, 376] width 1249 height 623
